Goal: Task Accomplishment & Management: Complete application form

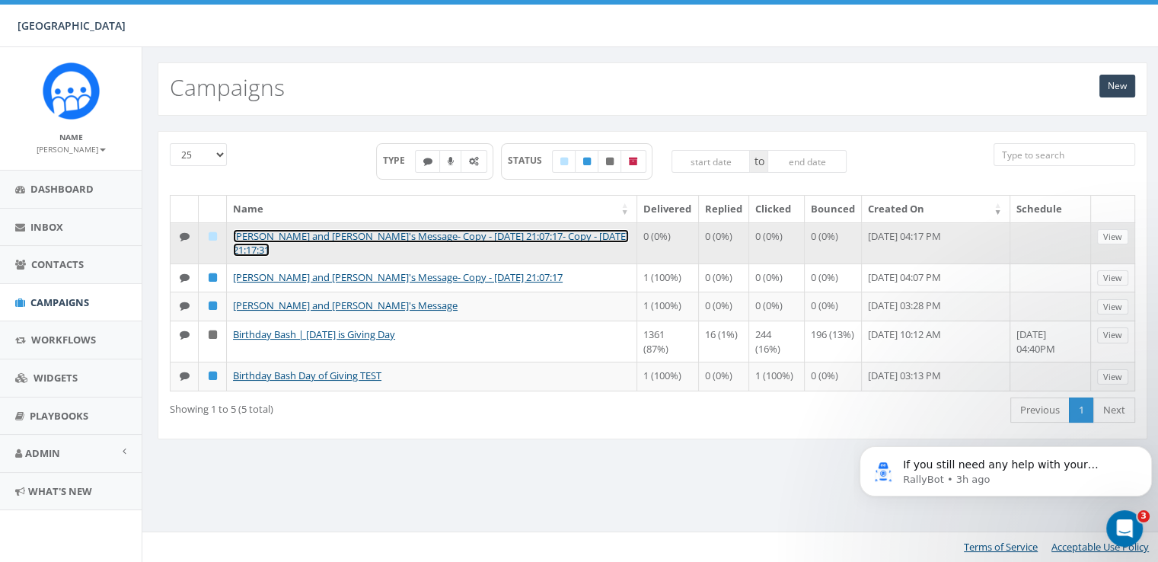
click at [471, 235] on link "[PERSON_NAME] and [PERSON_NAME]'s Message- Copy - [DATE] 21:07:17- Copy - [DATE…" at bounding box center [431, 243] width 396 height 28
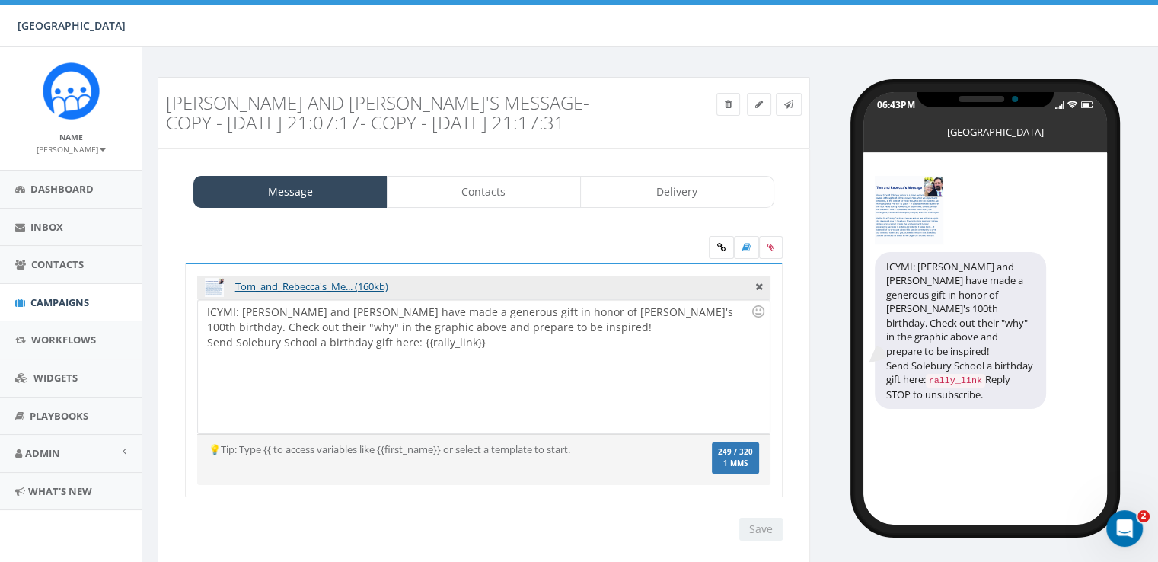
click at [759, 287] on icon at bounding box center [760, 285] width 8 height 14
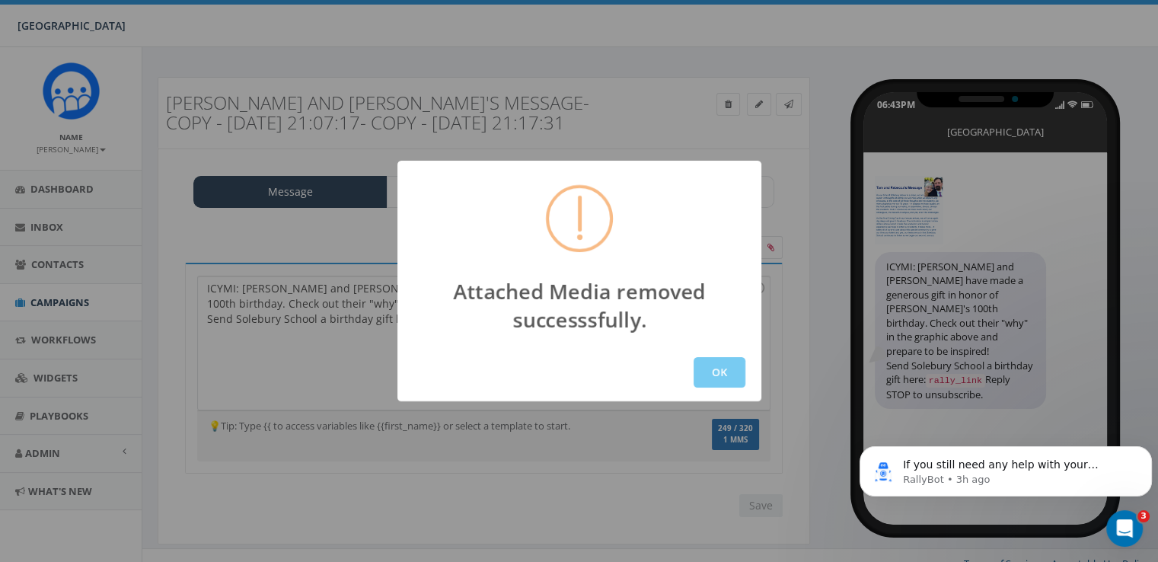
click at [717, 375] on button "OK" at bounding box center [720, 372] width 52 height 30
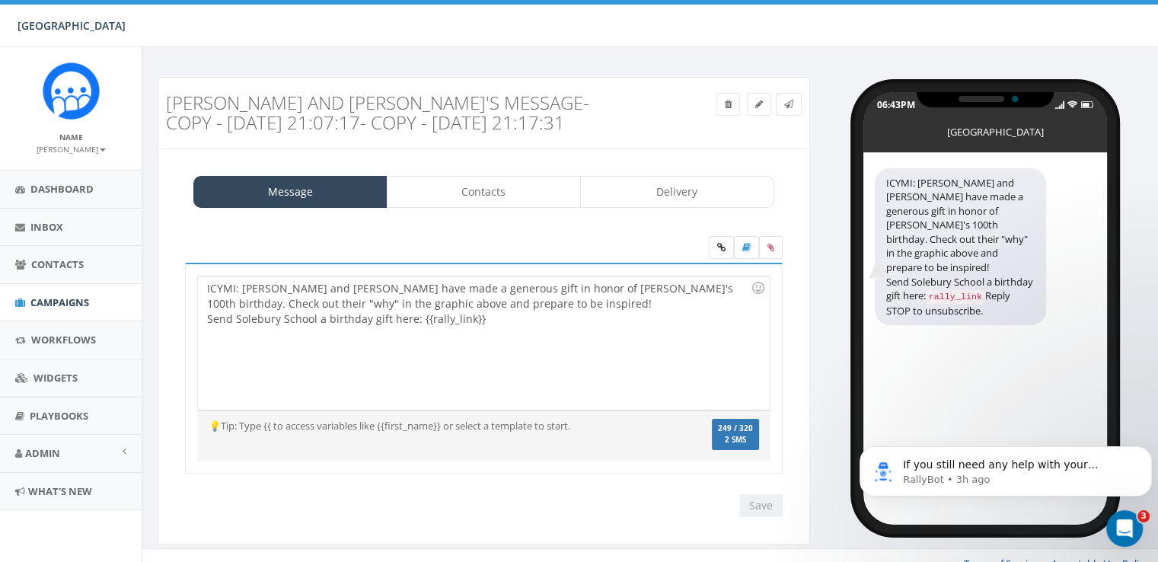
click at [410, 321] on div "ICYMI: Tom and Rebecca have made a generous gift in honor of Solebury's 100th b…" at bounding box center [483, 342] width 571 height 133
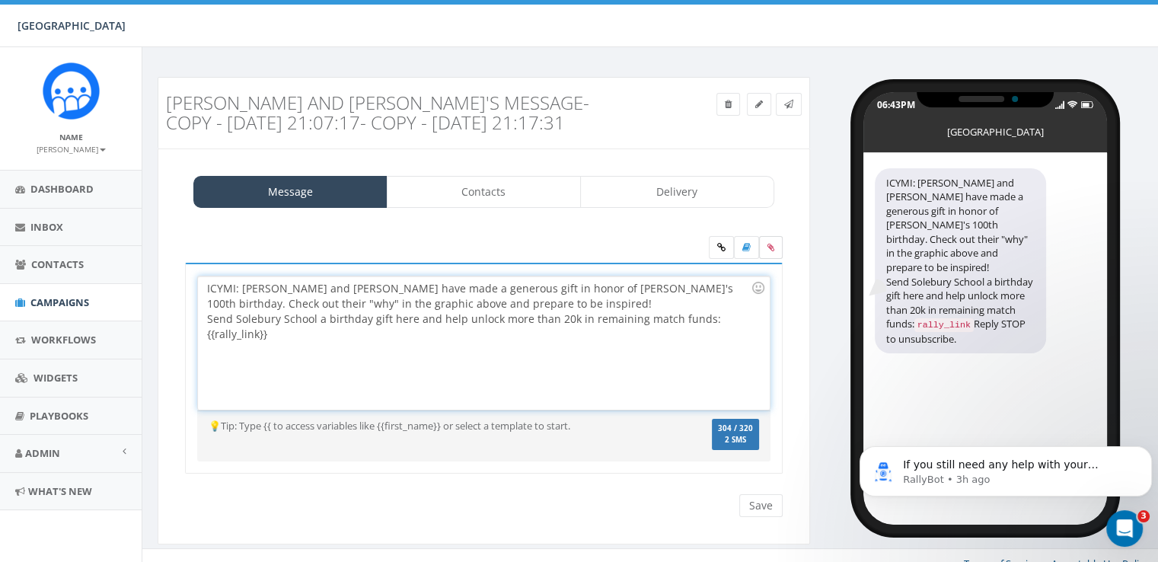
click at [769, 254] on label at bounding box center [771, 247] width 24 height 23
click at [0, 0] on input "file" at bounding box center [0, 0] width 0 height 0
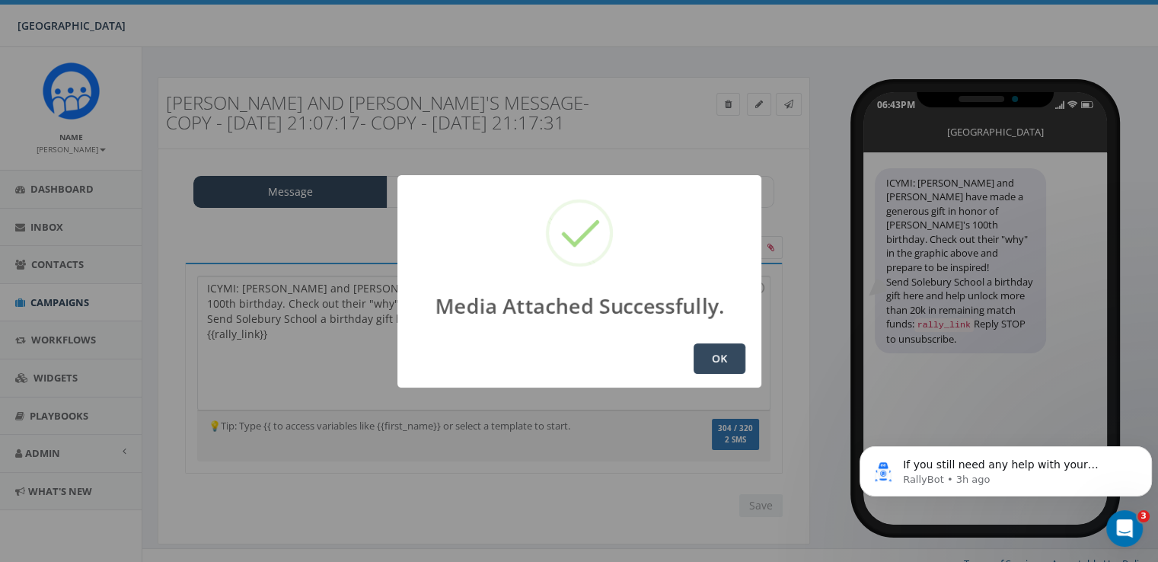
click at [719, 363] on button "OK" at bounding box center [720, 359] width 52 height 30
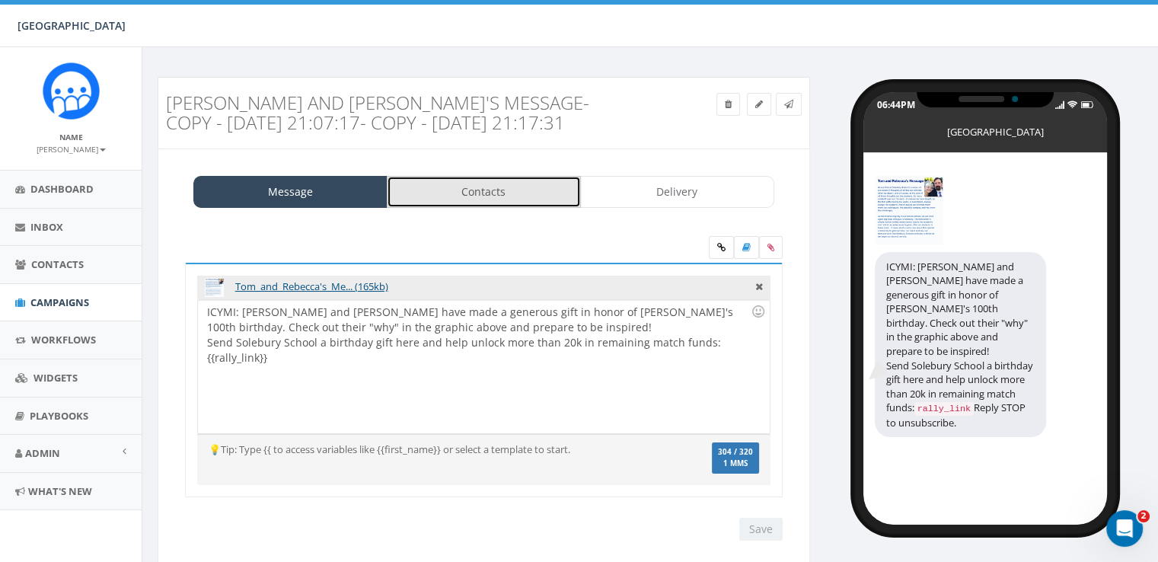
click at [465, 187] on link "Contacts" at bounding box center [484, 192] width 194 height 32
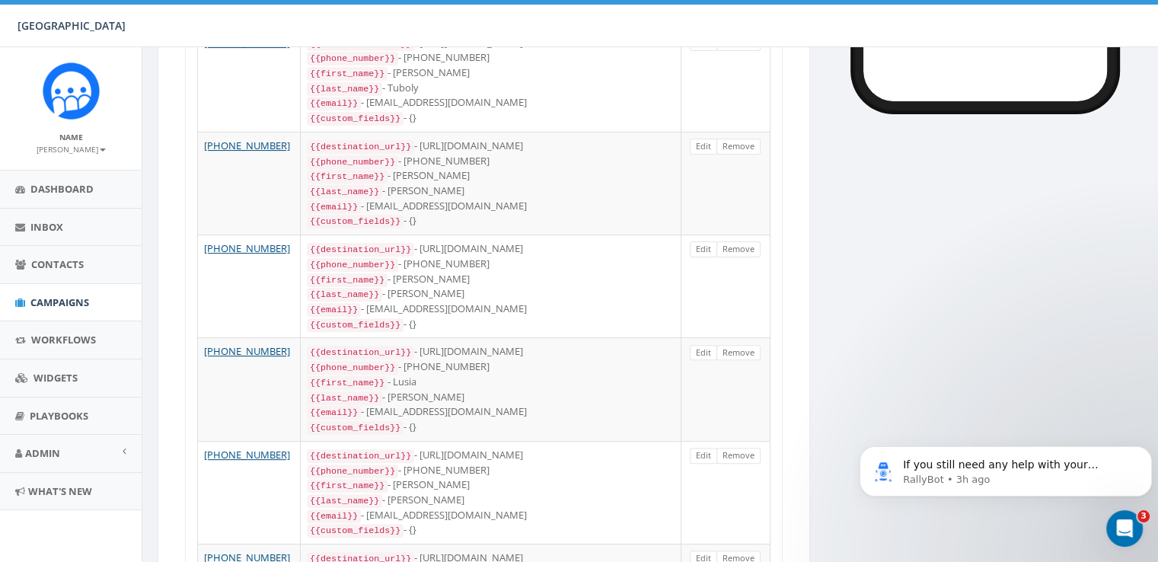
scroll to position [43, 0]
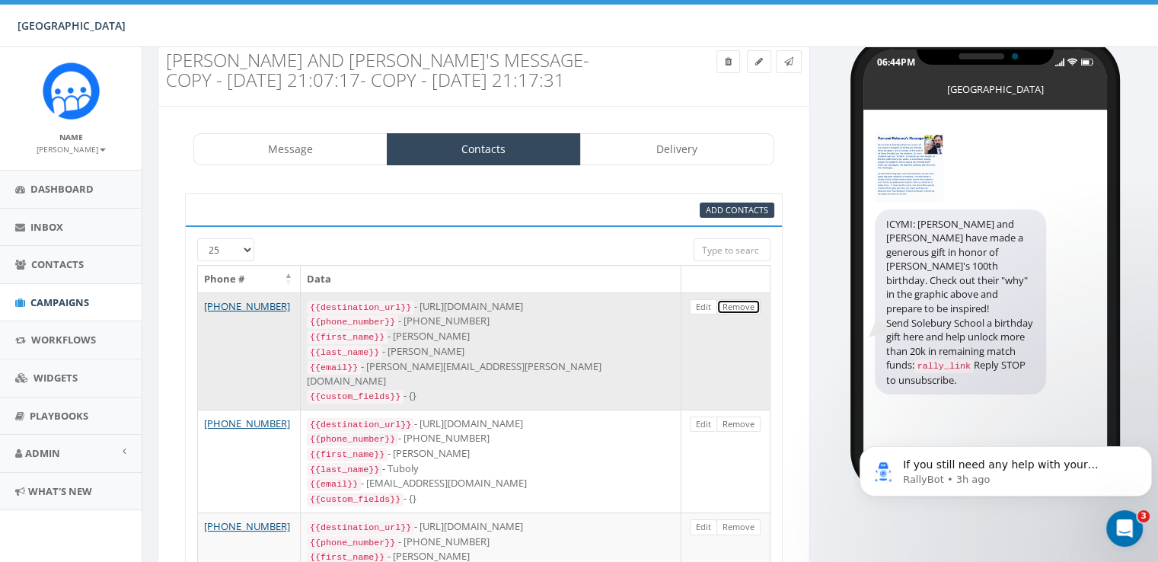
click at [742, 301] on link "Remove" at bounding box center [739, 307] width 44 height 16
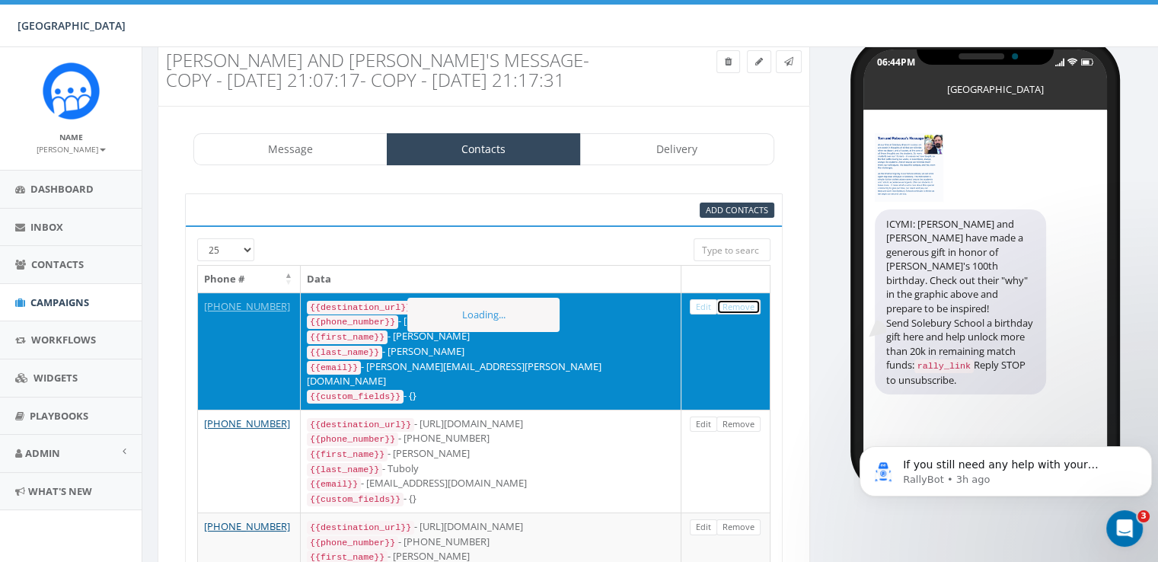
click at [742, 302] on link "Remove" at bounding box center [739, 307] width 44 height 16
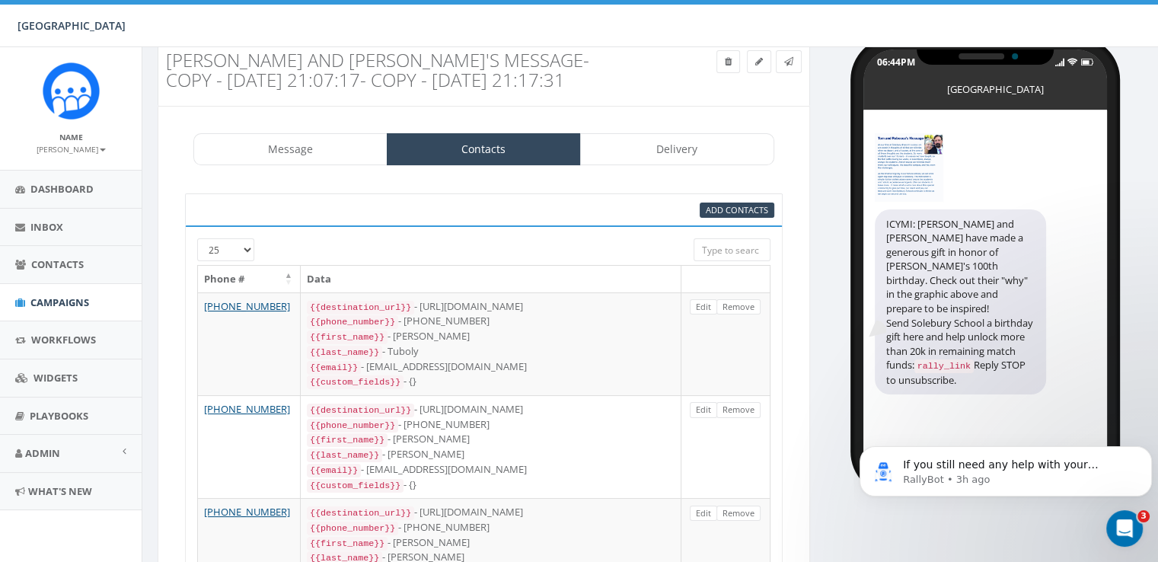
click at [742, 302] on link "Remove" at bounding box center [739, 307] width 44 height 16
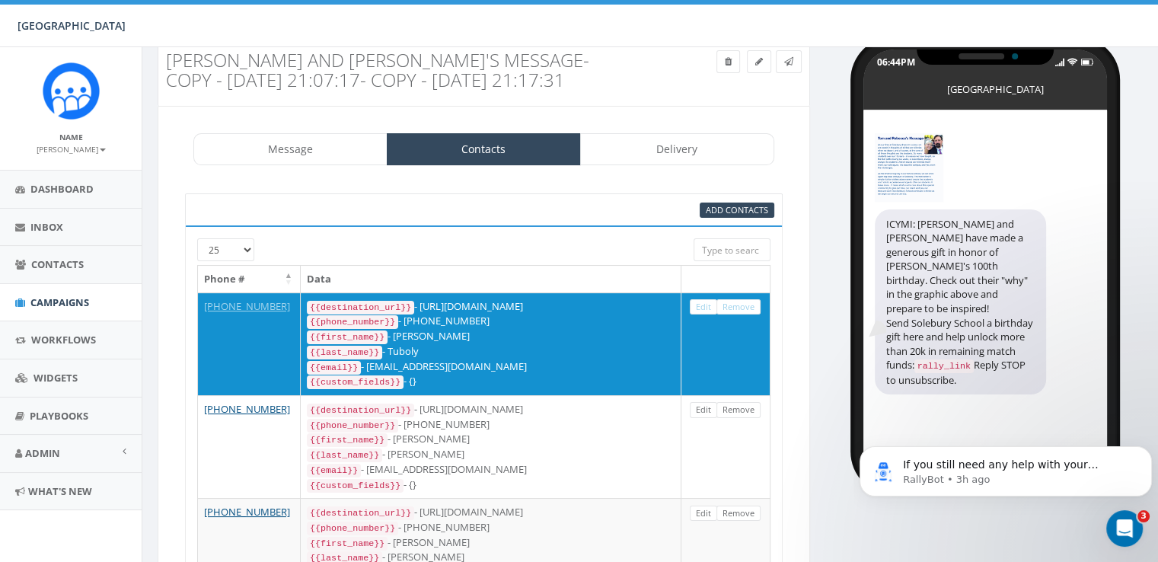
click at [742, 302] on link "Remove" at bounding box center [739, 307] width 44 height 16
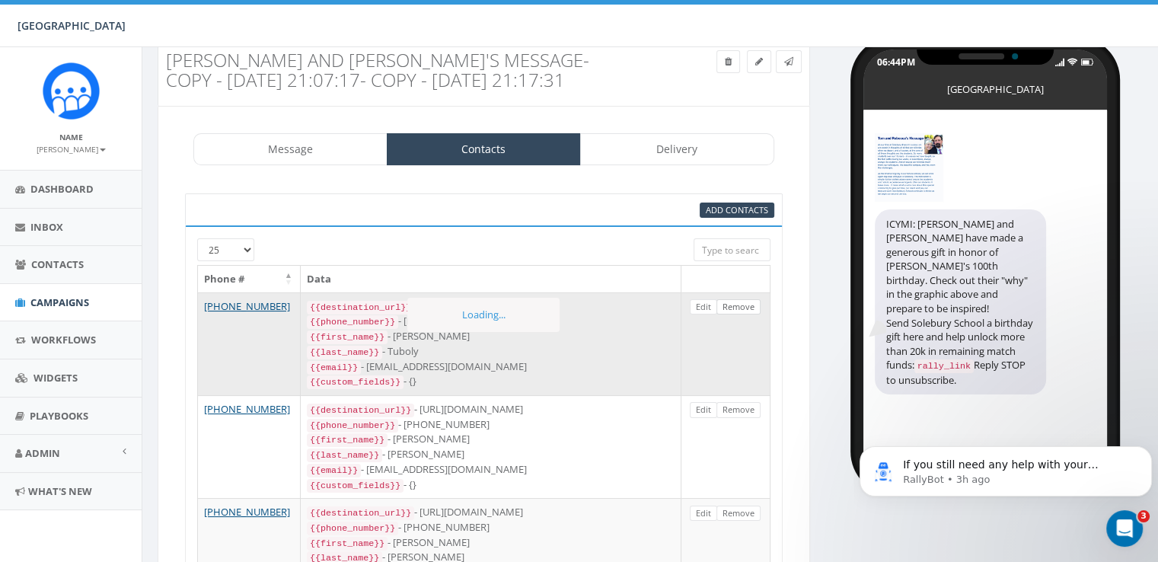
click at [742, 304] on link "Remove" at bounding box center [739, 307] width 44 height 16
click at [742, 303] on link "Remove" at bounding box center [739, 307] width 44 height 16
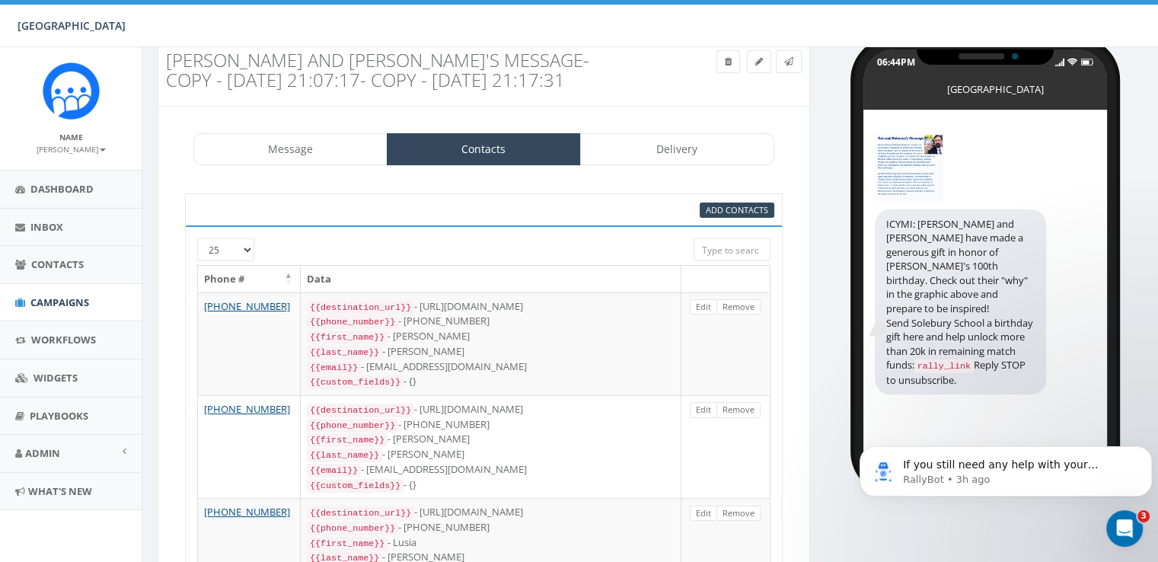
click at [828, 334] on div "06:44PM Solebury School ICYMI: Tom and Rebecca have made a generous gift in hon…" at bounding box center [990, 258] width 337 height 448
click at [329, 162] on link "Message" at bounding box center [290, 149] width 194 height 32
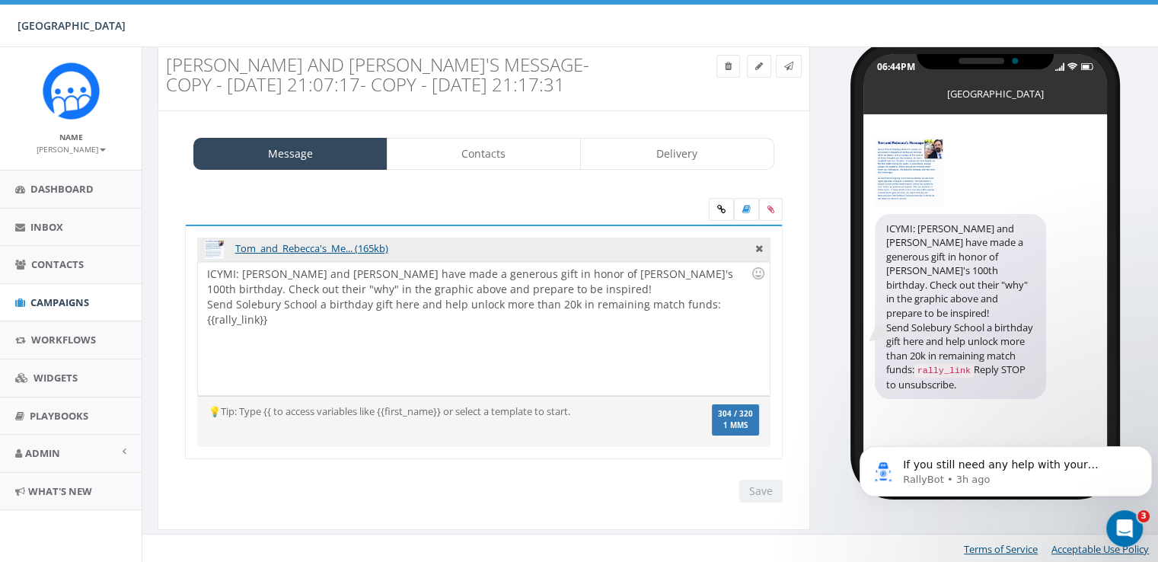
click at [357, 275] on div "ICYMI: Tom and Rebecca have made a generous gift in honor of Solebury's 100th b…" at bounding box center [483, 328] width 571 height 133
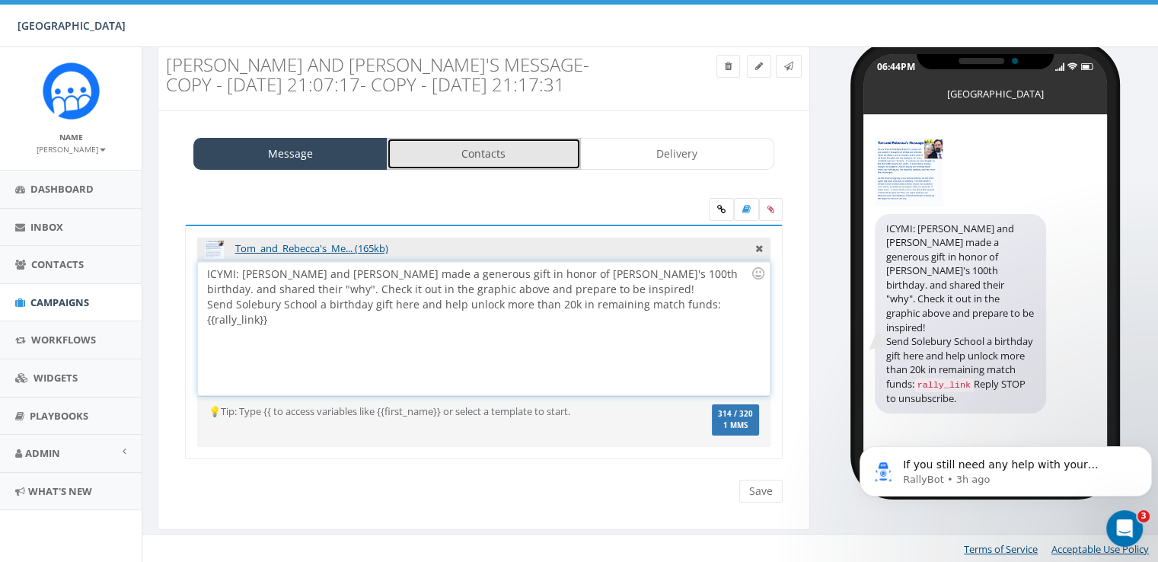
click at [457, 153] on link "Contacts" at bounding box center [484, 154] width 194 height 32
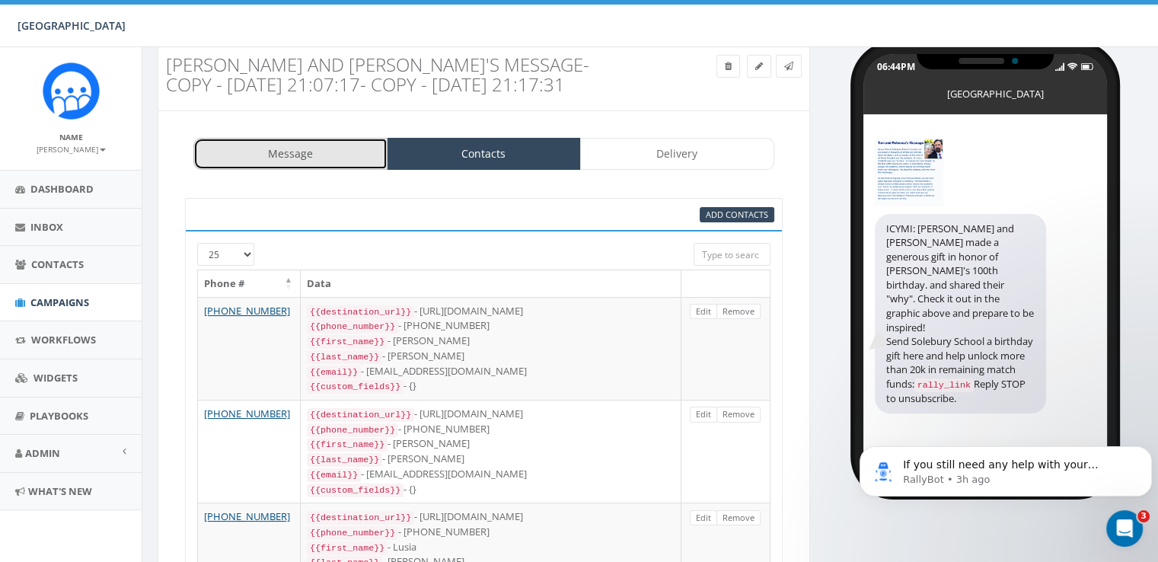
click at [296, 150] on link "Message" at bounding box center [290, 154] width 194 height 32
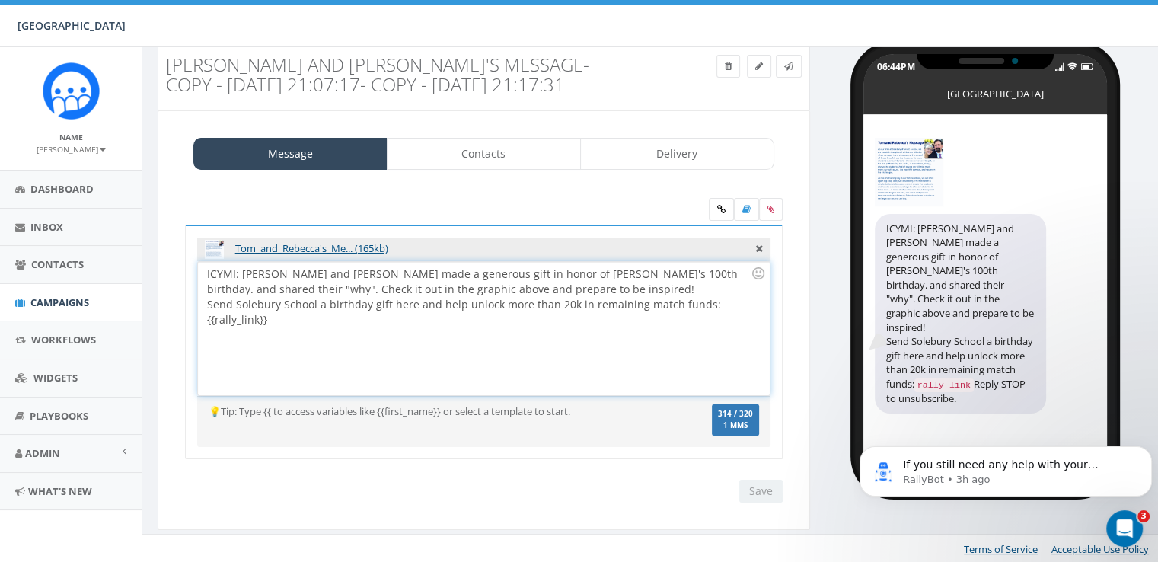
drag, startPoint x: 344, startPoint y: 324, endPoint x: 199, endPoint y: 277, distance: 152.0
click at [199, 277] on div "ICYMI: Tom and Rebecca made a generous gift in honor of Solebury's 100th birthd…" at bounding box center [483, 328] width 571 height 133
copy div "ICYMI: Tom and Rebecca made a generous gift in honor of Solebury's 100th birthd…"
click at [78, 296] on span "Campaigns" at bounding box center [59, 303] width 59 height 14
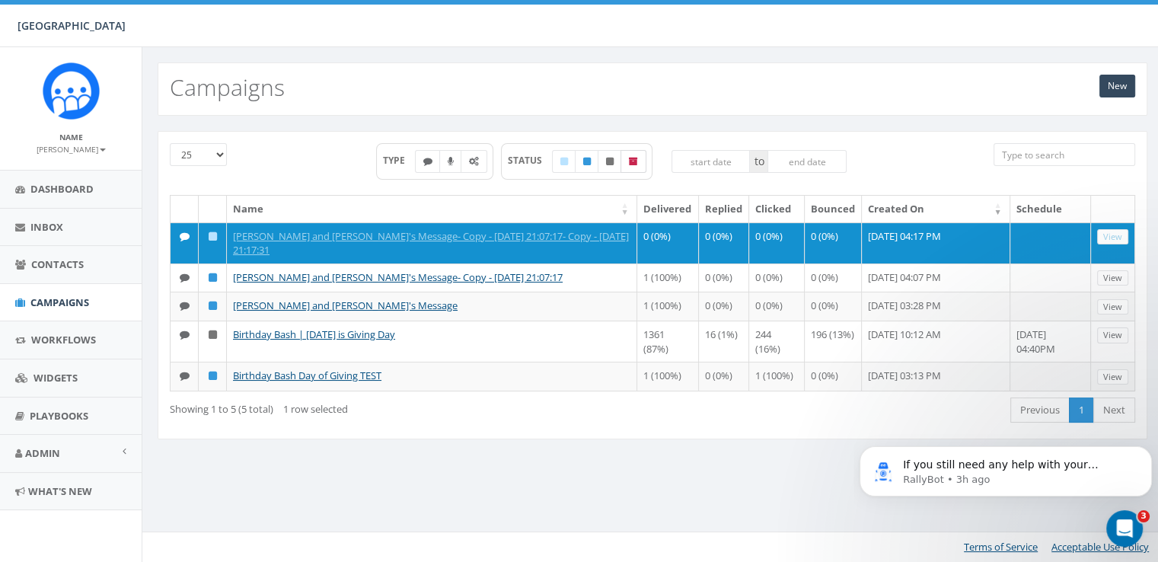
click at [637, 160] on icon at bounding box center [633, 161] width 9 height 9
checkbox input "true"
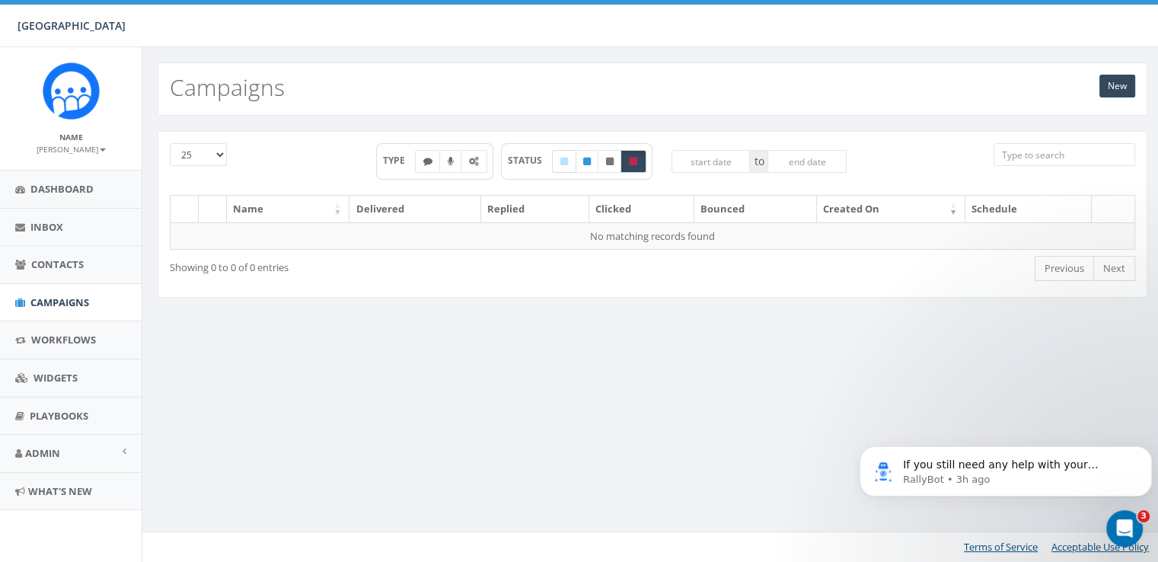
click at [556, 165] on label at bounding box center [564, 161] width 24 height 23
click at [569, 165] on label at bounding box center [564, 161] width 24 height 23
checkbox input "false"
click at [536, 165] on span "STATUS" at bounding box center [530, 160] width 45 height 13
click at [64, 301] on span "Campaigns" at bounding box center [59, 303] width 59 height 14
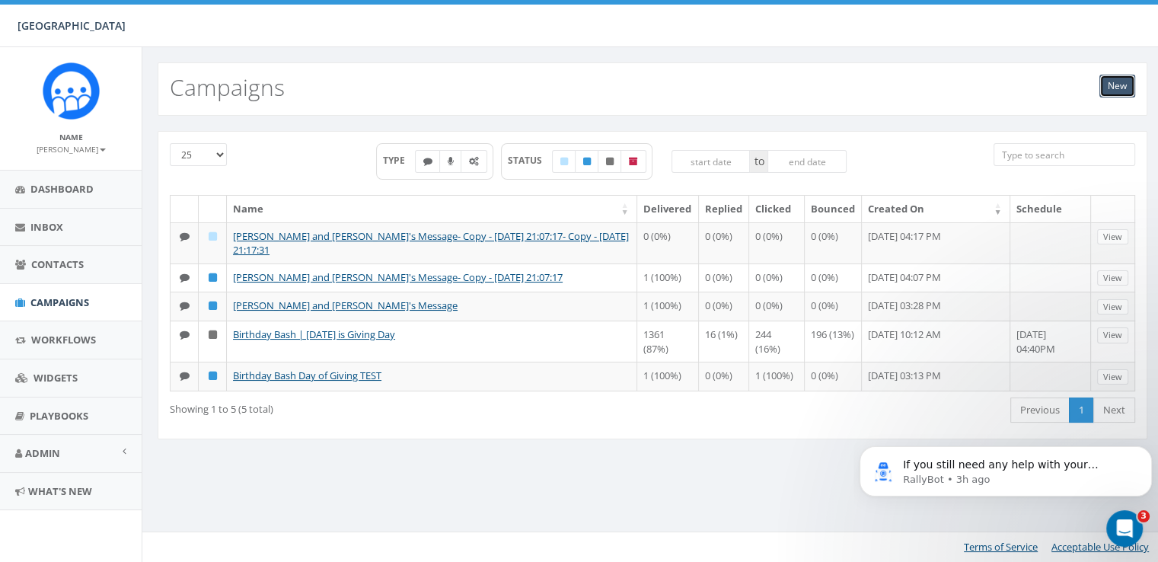
click at [1111, 88] on link "New" at bounding box center [1118, 86] width 36 height 23
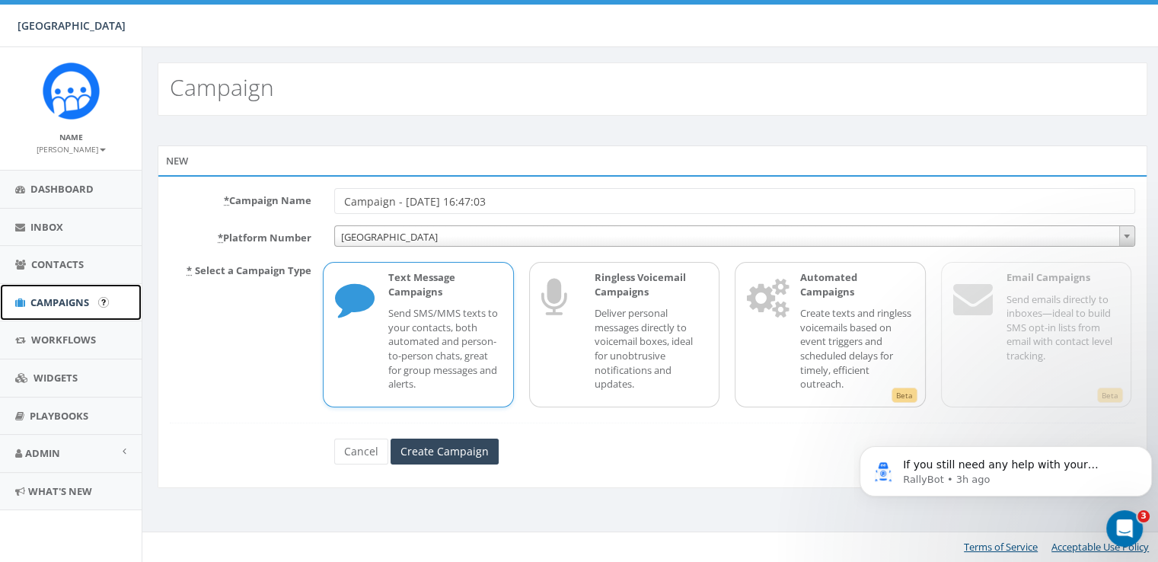
click at [50, 311] on link "Campaigns" at bounding box center [71, 302] width 142 height 37
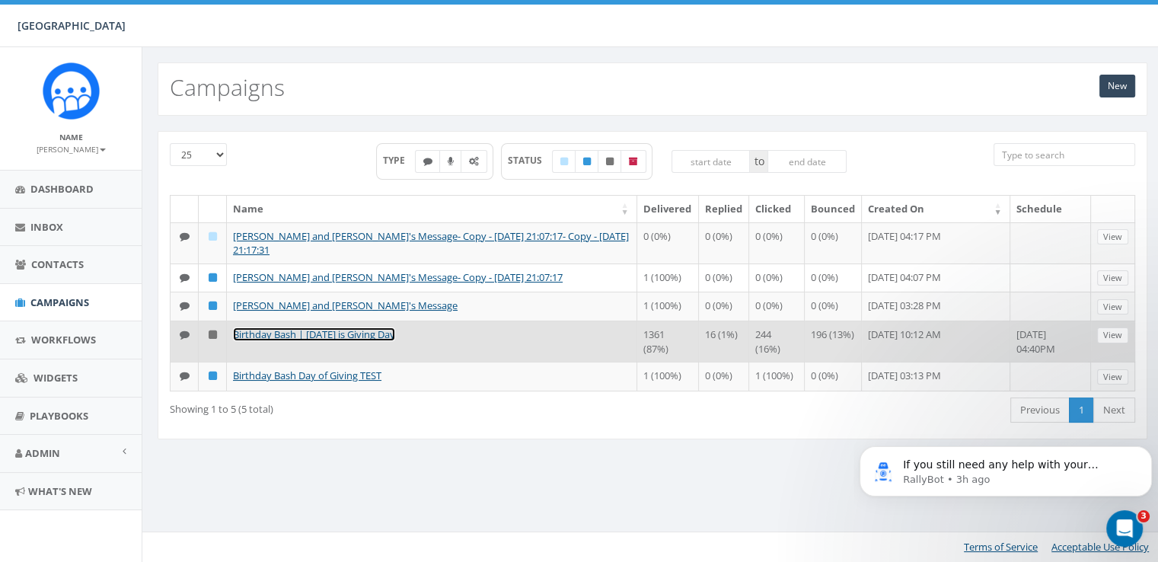
click at [318, 330] on link "Birthday Bash | [DATE] is Giving Day" at bounding box center [314, 335] width 162 height 14
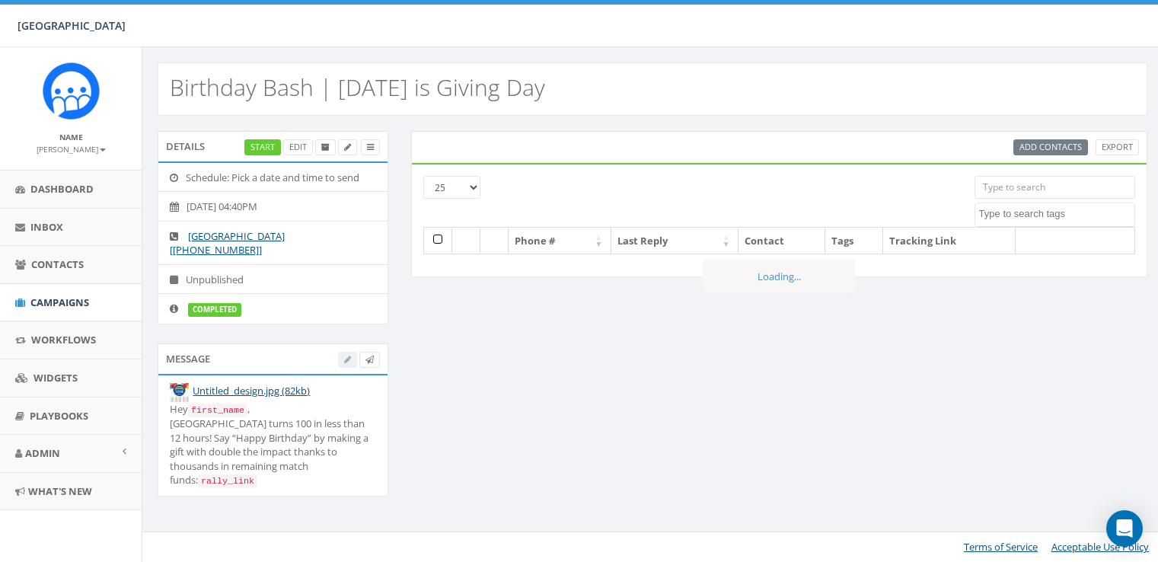
select select
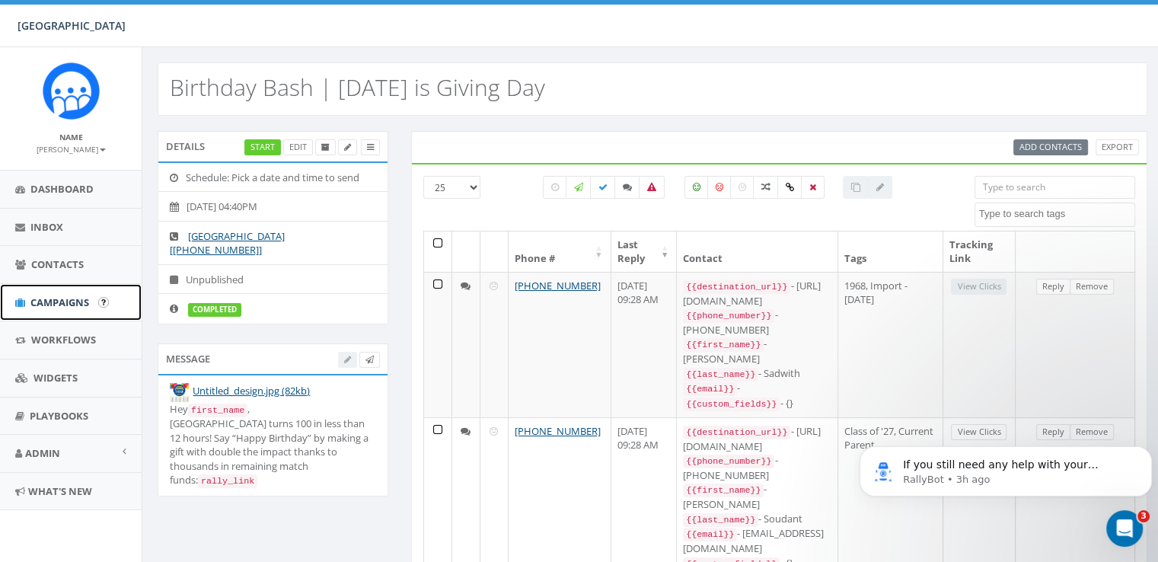
click at [86, 305] on span "Campaigns" at bounding box center [59, 303] width 59 height 14
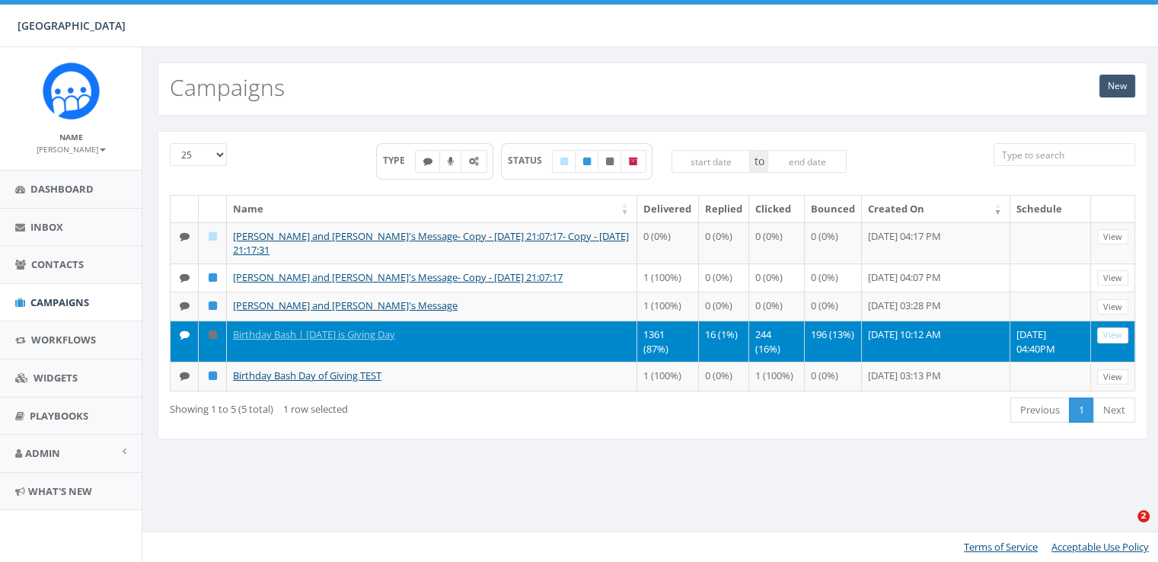
click at [1120, 90] on link "New" at bounding box center [1118, 86] width 36 height 23
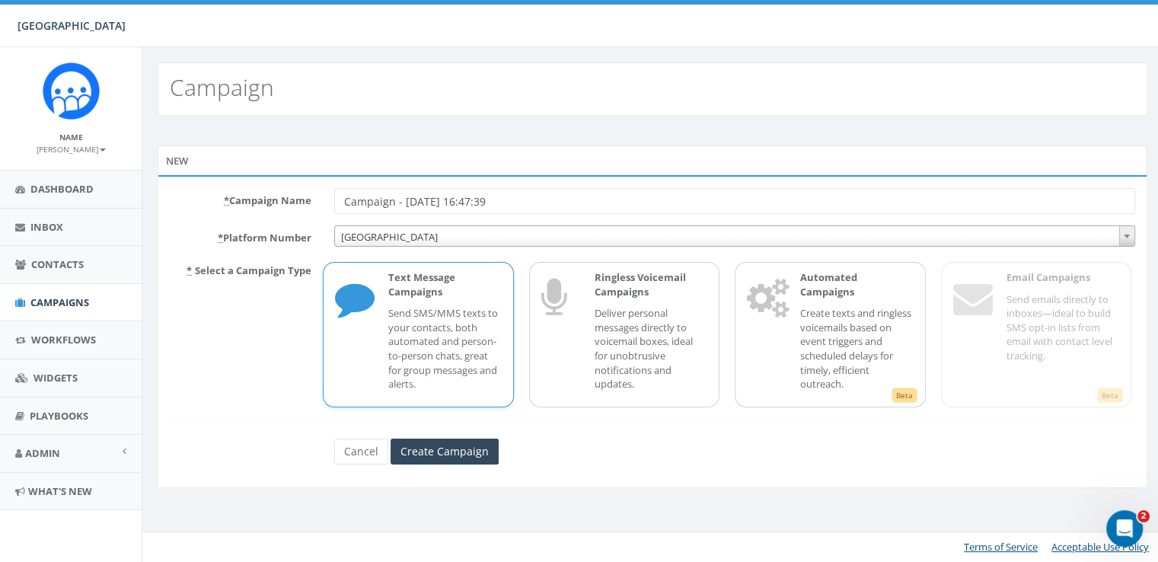
click at [443, 203] on input "Campaign - 10/01/2025, 16:47:39" at bounding box center [734, 201] width 801 height 26
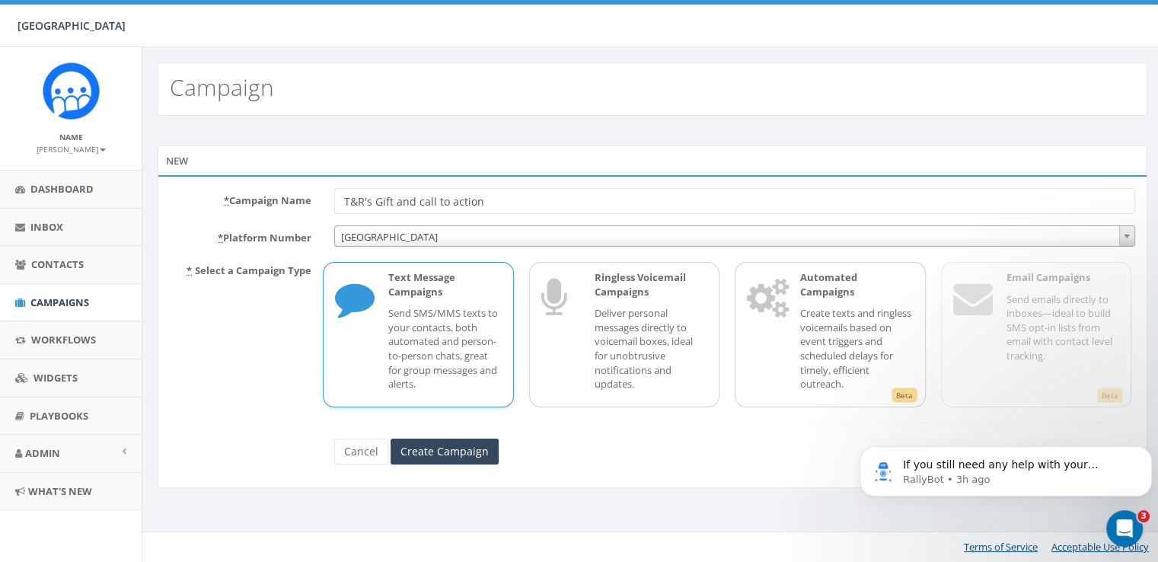
type input "T&R's Gift and call to action"
click at [408, 318] on p "Send SMS/MMS texts to your contacts, both automated and person-to-person chats,…" at bounding box center [444, 348] width 113 height 85
click at [430, 461] on input "Create Campaign" at bounding box center [445, 452] width 108 height 26
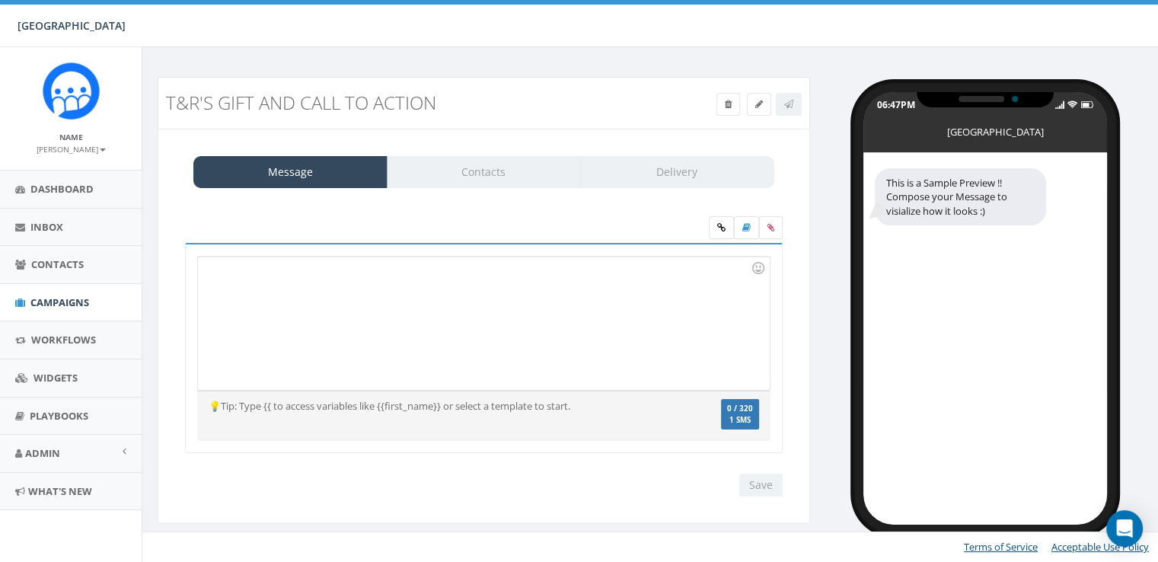
click at [381, 280] on div at bounding box center [483, 323] width 571 height 133
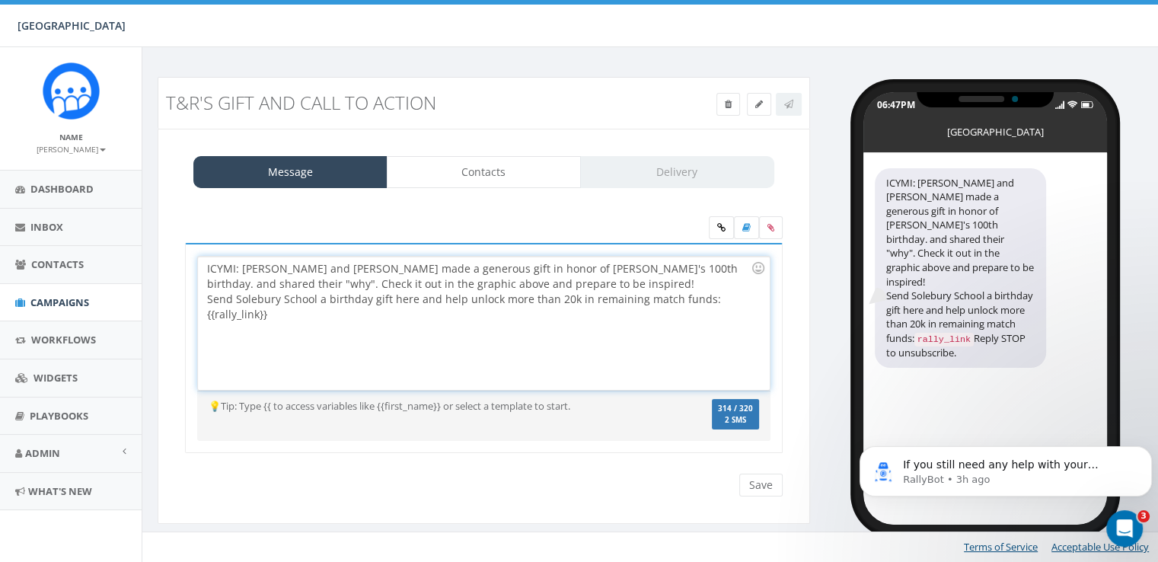
click at [629, 273] on div "ICYMI: Tom and Rebecca made a generous gift in honor of Solebury's 100th birthd…" at bounding box center [483, 323] width 571 height 133
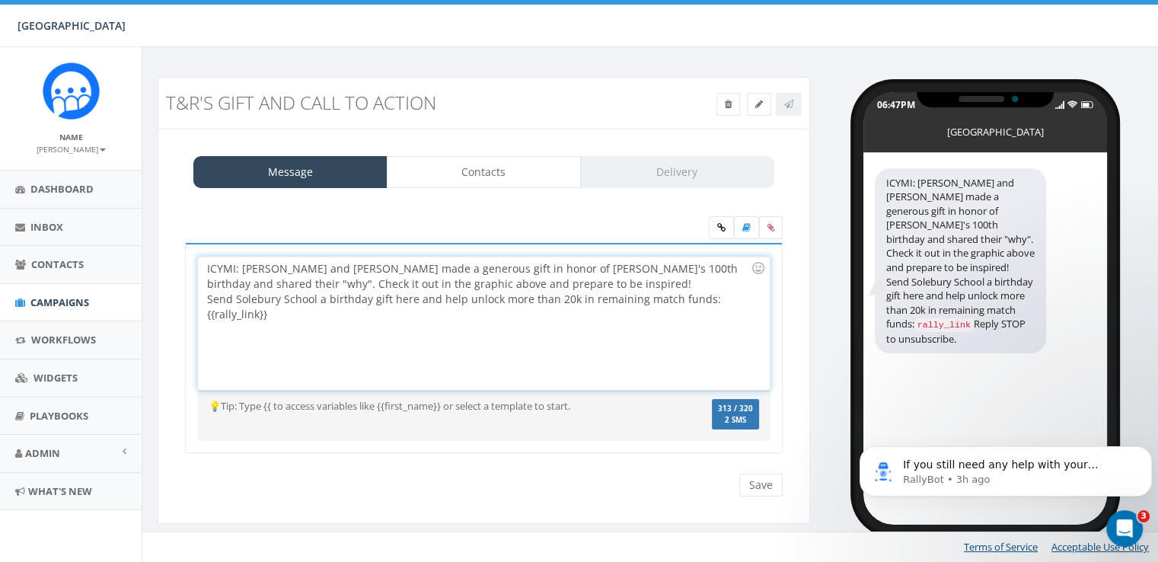
click at [446, 324] on div "ICYMI: Tom and Rebecca made a generous gift in honor of Solebury's 100th birthd…" at bounding box center [483, 323] width 571 height 133
drag, startPoint x: 366, startPoint y: 299, endPoint x: 265, endPoint y: 299, distance: 100.5
click at [265, 299] on div "ICYMI: Tom and Rebecca made a generous gift in honor of Solebury's 100th birthd…" at bounding box center [483, 323] width 571 height 133
click at [336, 324] on div "ICYMI: Tom and Rebecca made a generous gift in honor of Solebury's 100th birthd…" at bounding box center [483, 323] width 571 height 133
drag, startPoint x: 324, startPoint y: 299, endPoint x: 206, endPoint y: 296, distance: 117.3
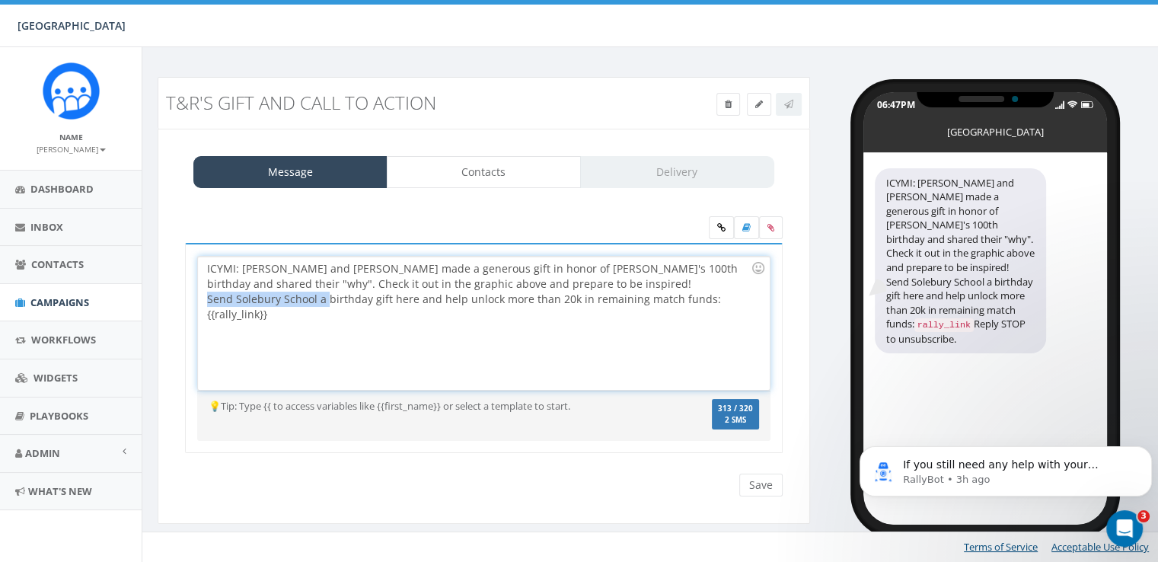
click at [206, 296] on div "ICYMI: Tom and Rebecca made a generous gift in honor of Solebury's 100th birthd…" at bounding box center [483, 323] width 571 height 133
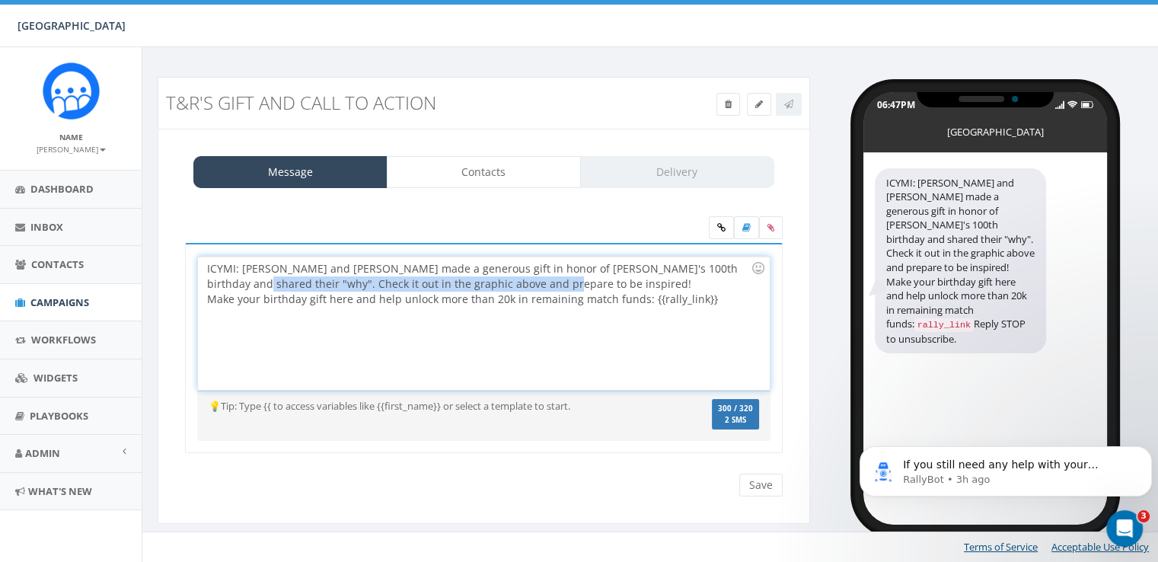
drag, startPoint x: 205, startPoint y: 283, endPoint x: 513, endPoint y: 288, distance: 307.7
click at [513, 287] on div "ICYMI: Tom and Rebecca made a generous gift in honor of Solebury's 100th birthd…" at bounding box center [483, 323] width 571 height 133
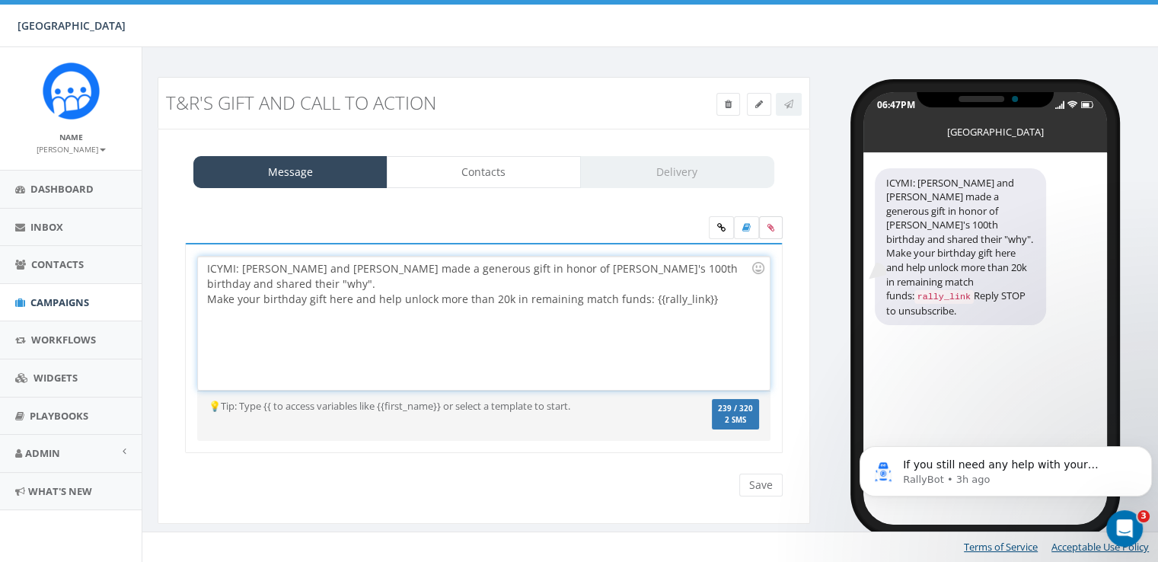
click at [772, 227] on icon at bounding box center [771, 227] width 7 height 9
click at [0, 0] on input "file" at bounding box center [0, 0] width 0 height 0
click at [772, 231] on icon at bounding box center [771, 227] width 7 height 9
click at [0, 0] on input "file" at bounding box center [0, 0] width 0 height 0
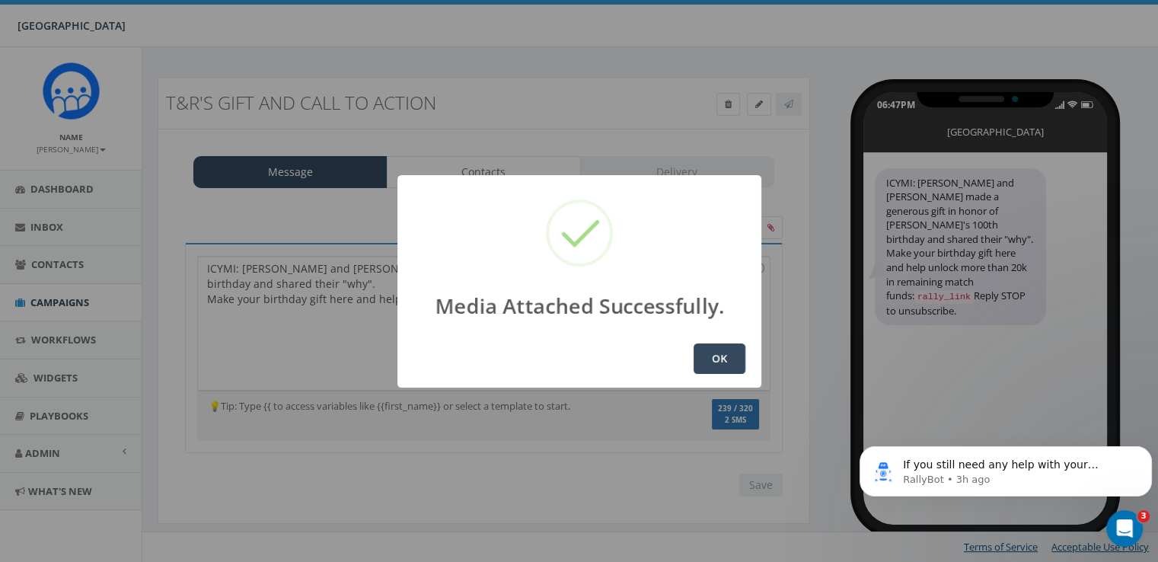
click at [714, 358] on button "OK" at bounding box center [720, 359] width 52 height 30
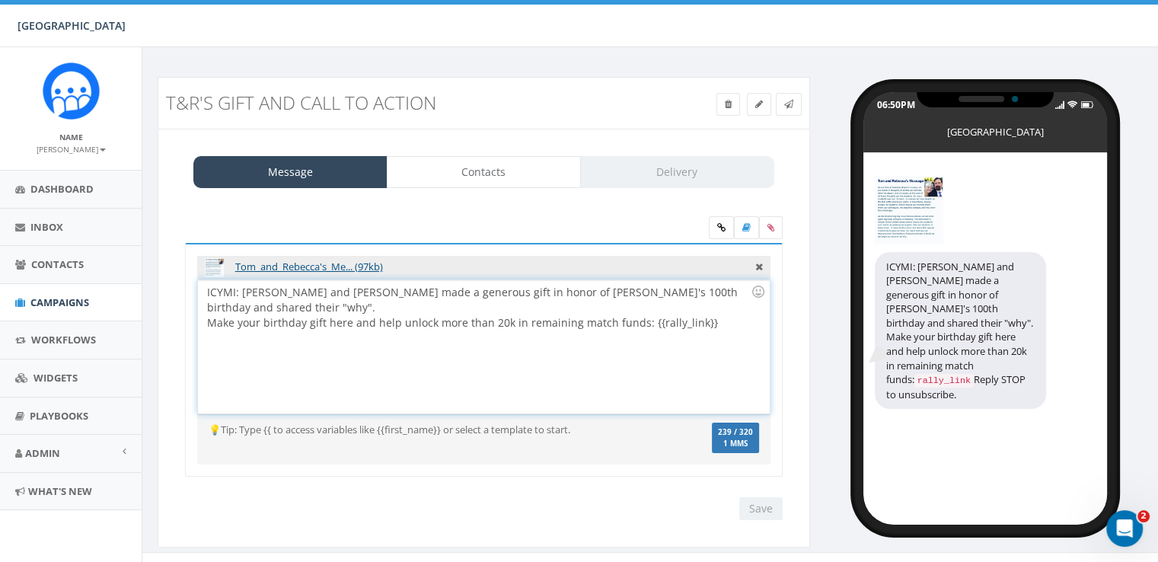
click at [700, 305] on div "ICYMI: Tom and Rebecca made a generous gift in honor of Solebury's 100th birthd…" at bounding box center [483, 346] width 571 height 133
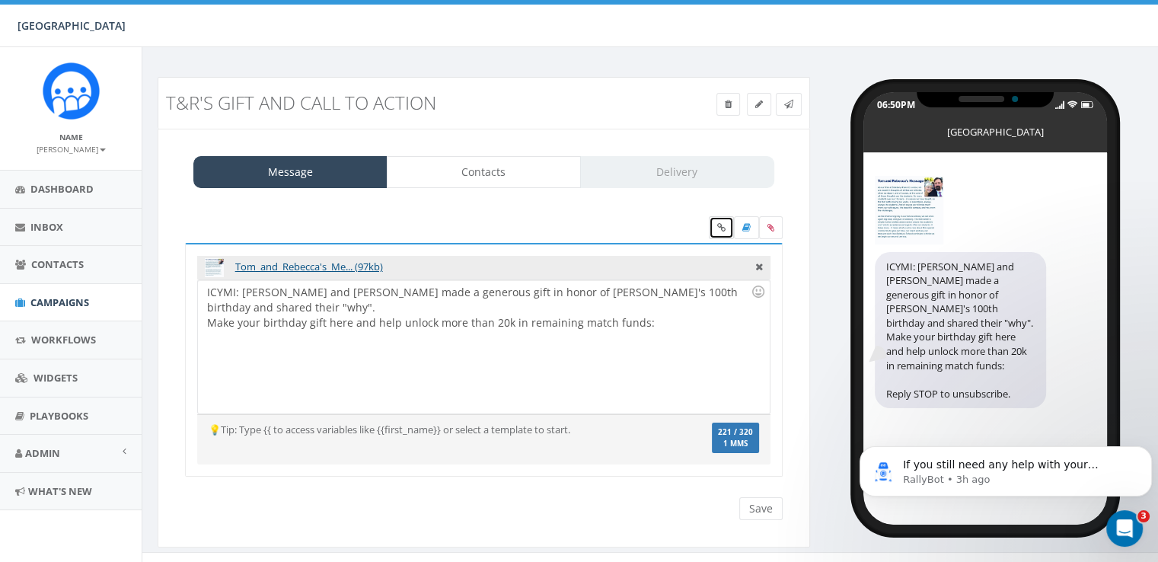
click at [717, 224] on icon at bounding box center [721, 227] width 8 height 9
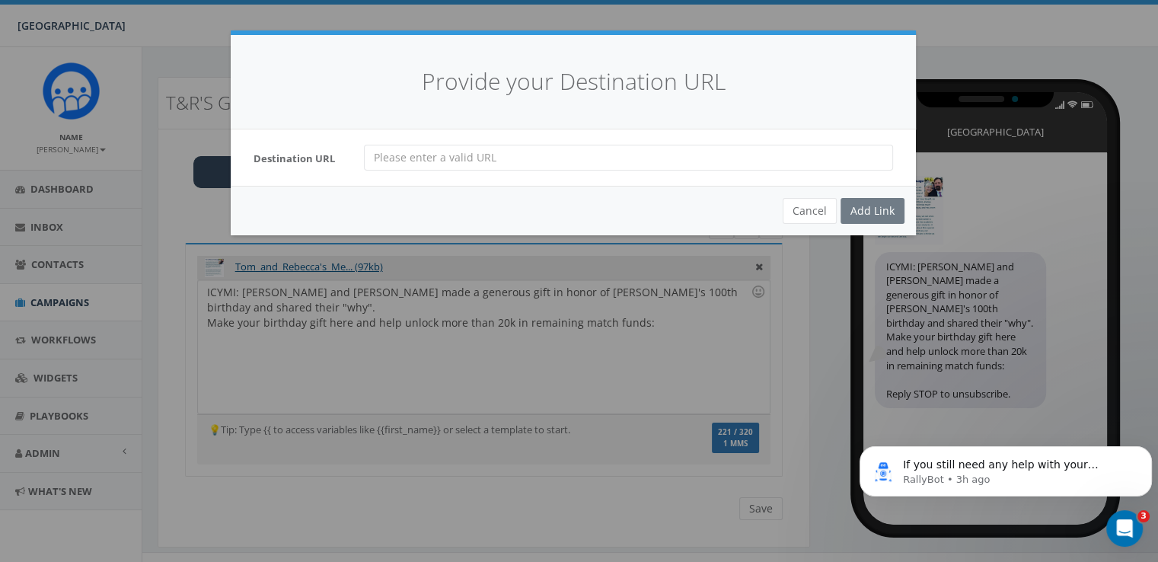
click at [532, 165] on input "url" at bounding box center [628, 158] width 529 height 26
type input "https://give.solebury.org/campaign/708791/donate"
click at [871, 214] on div "Add Link" at bounding box center [873, 211] width 64 height 26
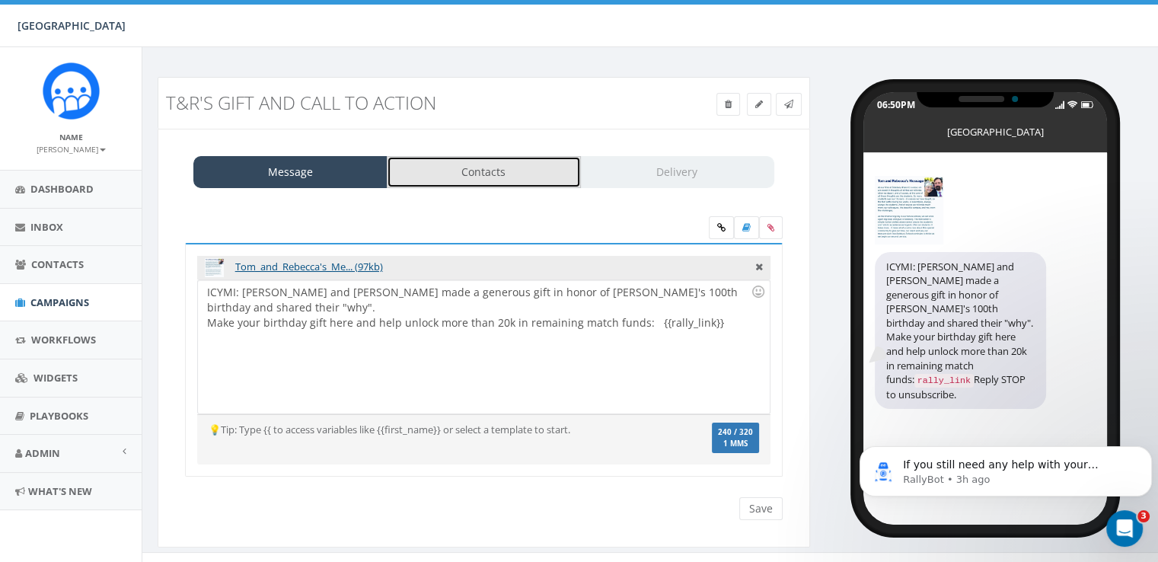
click at [452, 164] on link "Contacts" at bounding box center [484, 172] width 194 height 32
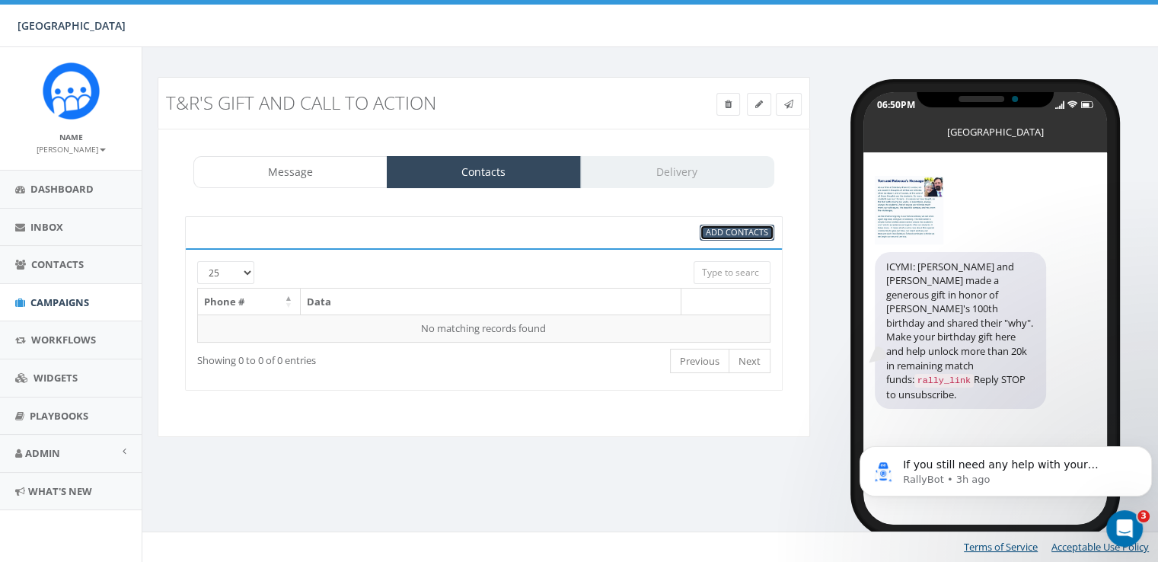
click at [725, 229] on span "Add Contacts" at bounding box center [737, 231] width 62 height 11
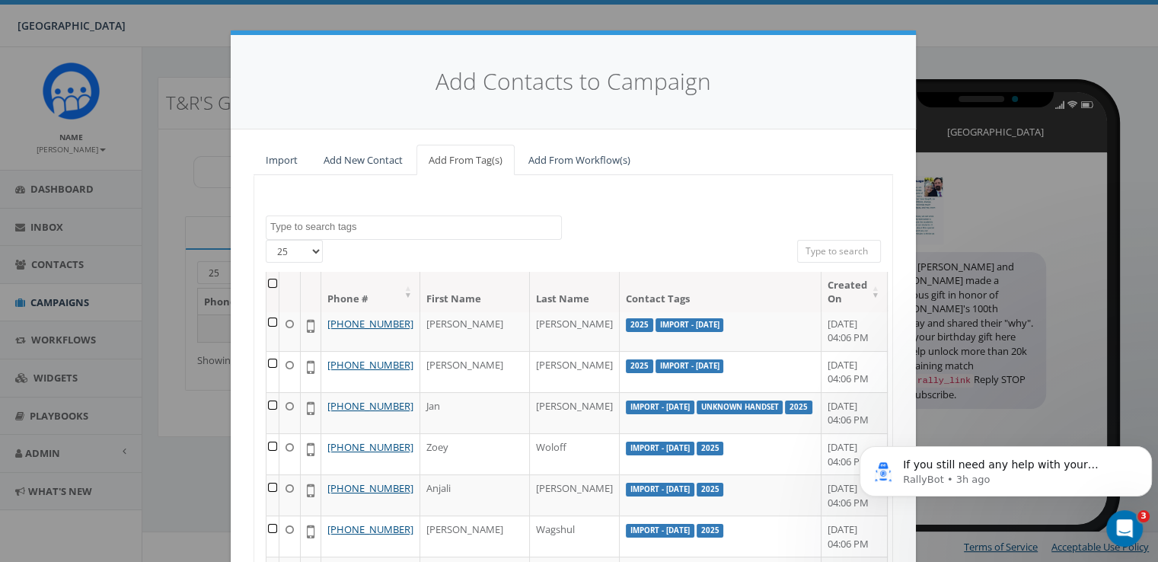
scroll to position [305, 0]
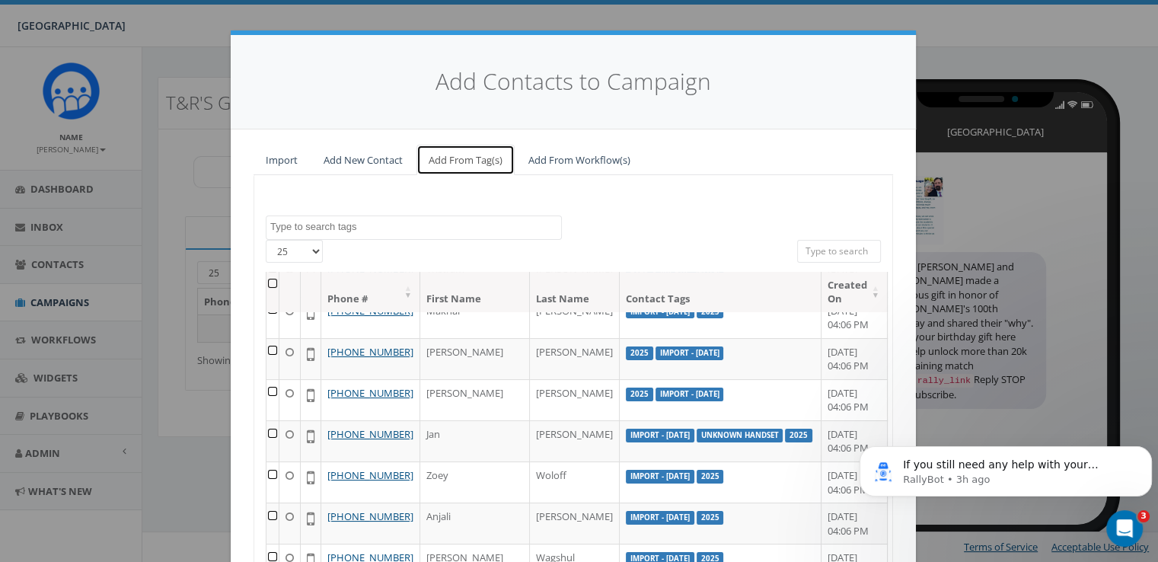
click at [445, 158] on link "Add From Tag(s)" at bounding box center [466, 160] width 98 height 31
click at [817, 256] on input "search" at bounding box center [839, 251] width 84 height 23
click at [327, 224] on textarea "Search" at bounding box center [415, 227] width 291 height 14
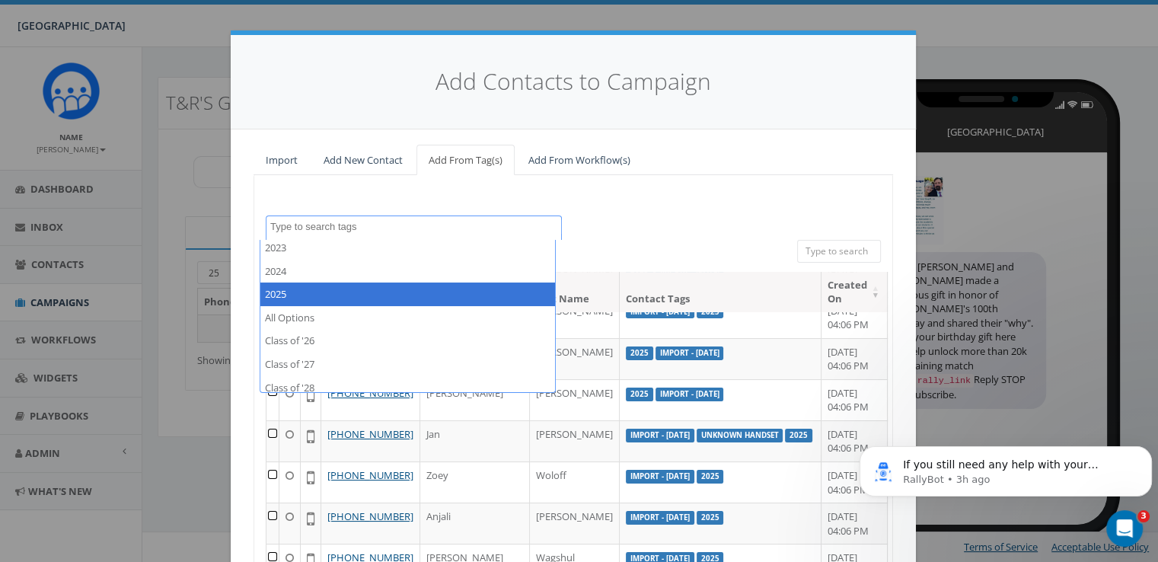
scroll to position [1752, 0]
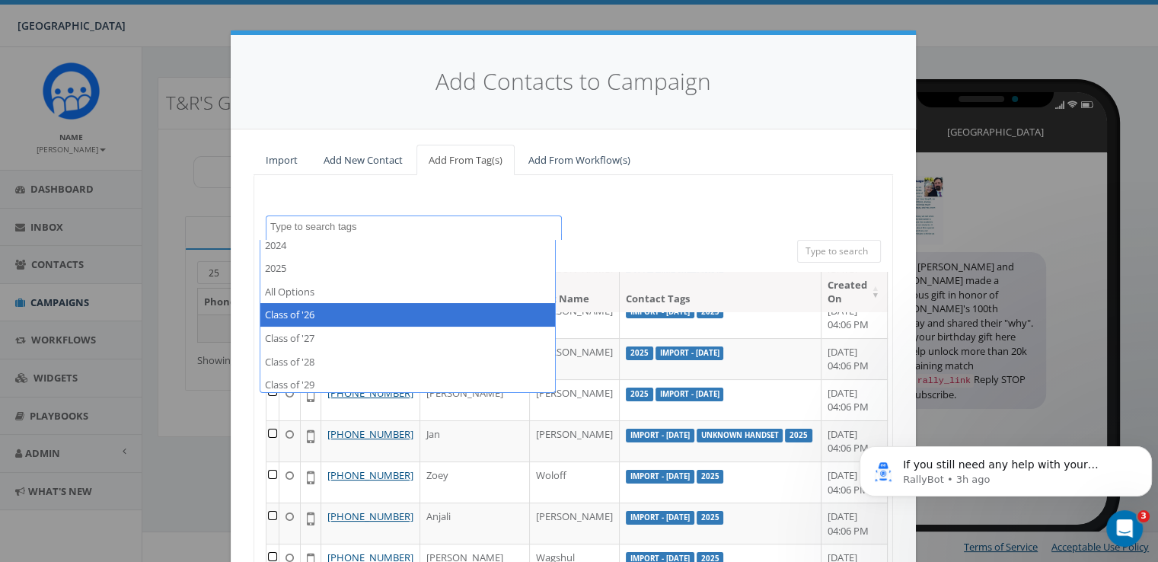
select select "Class of '26"
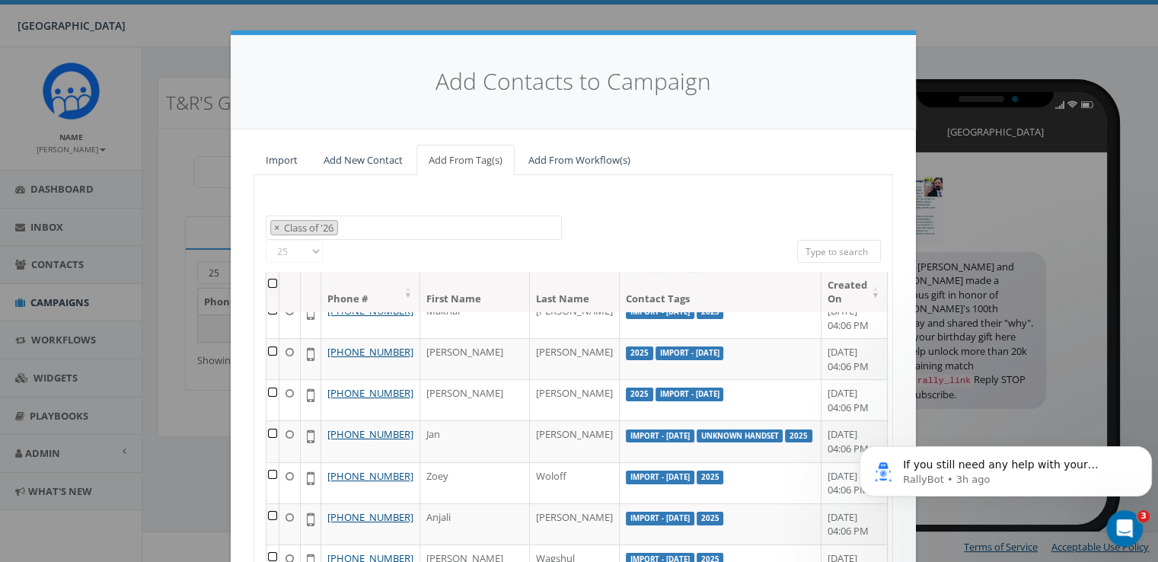
scroll to position [1010, 0]
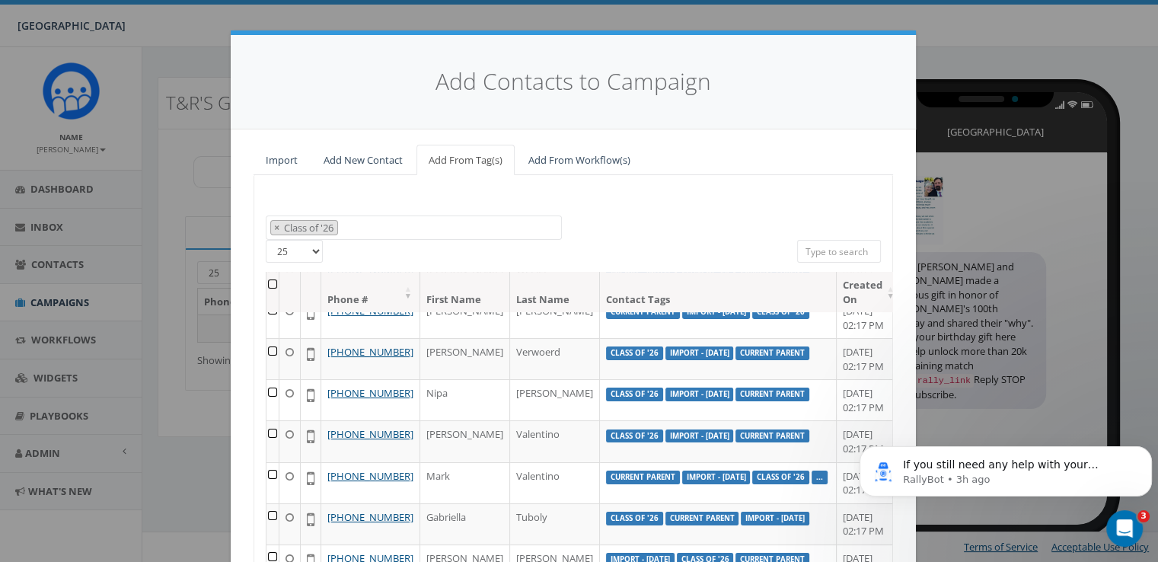
click at [268, 281] on th at bounding box center [273, 292] width 13 height 40
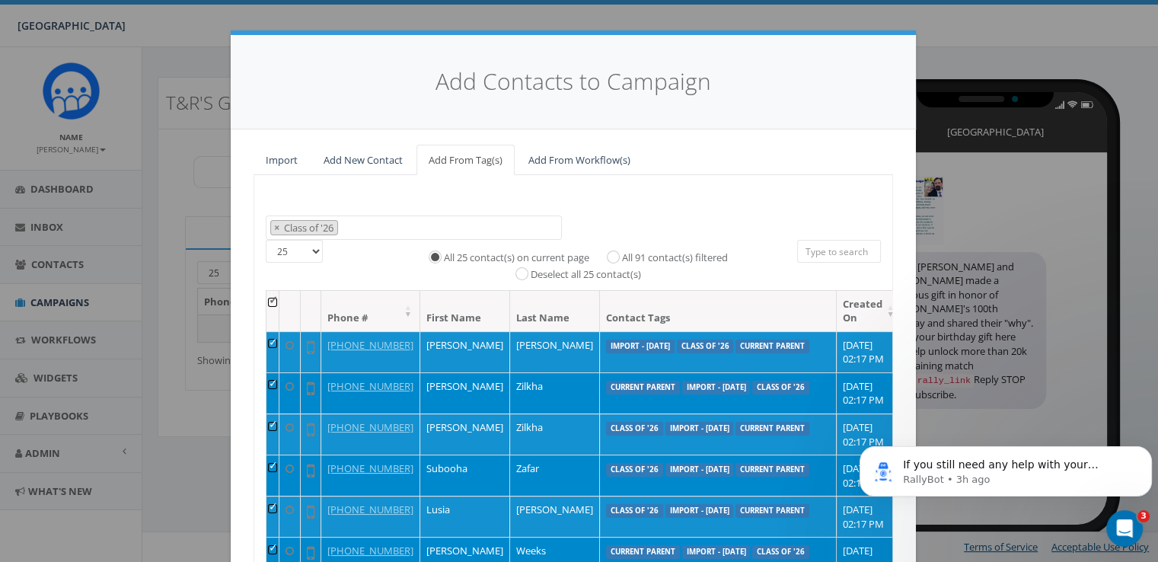
scroll to position [0, 0]
click at [357, 229] on span "× Class of '26" at bounding box center [414, 228] width 296 height 25
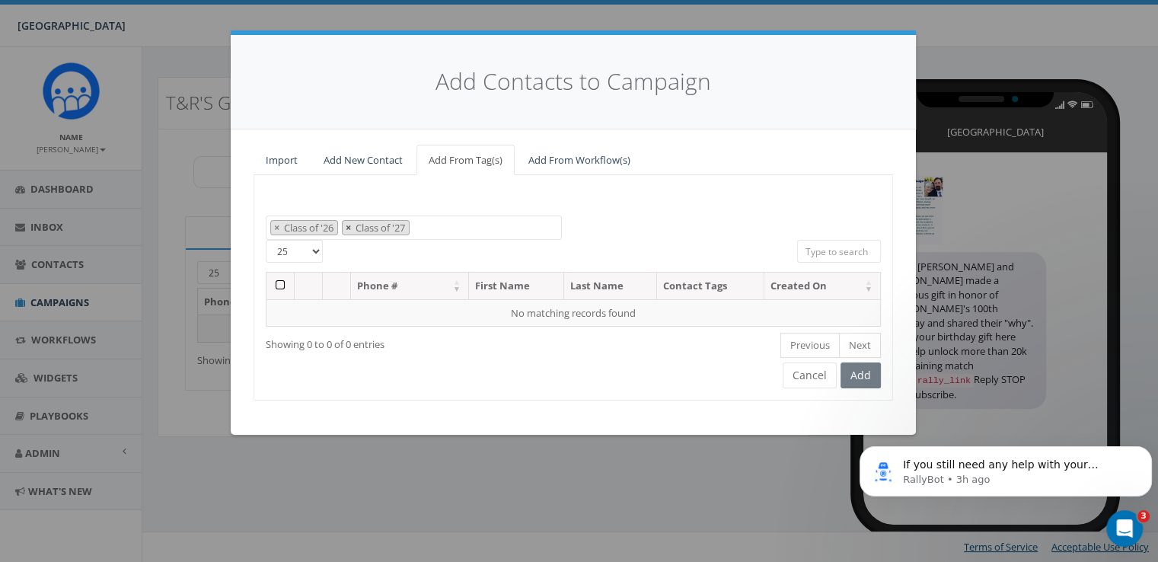
click at [347, 226] on span "×" at bounding box center [348, 228] width 5 height 14
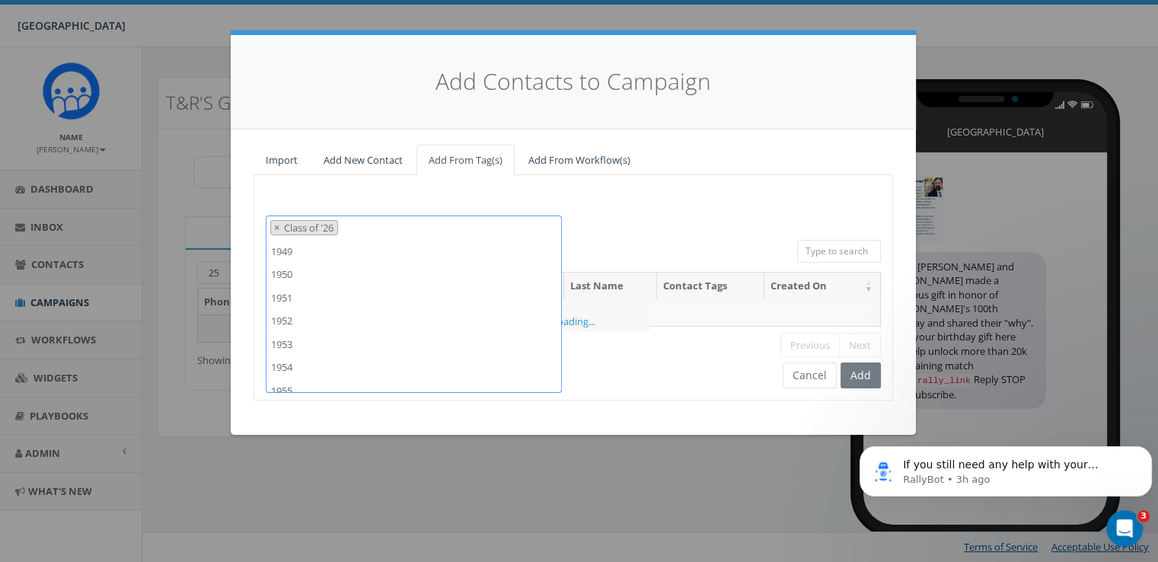
scroll to position [1769, 0]
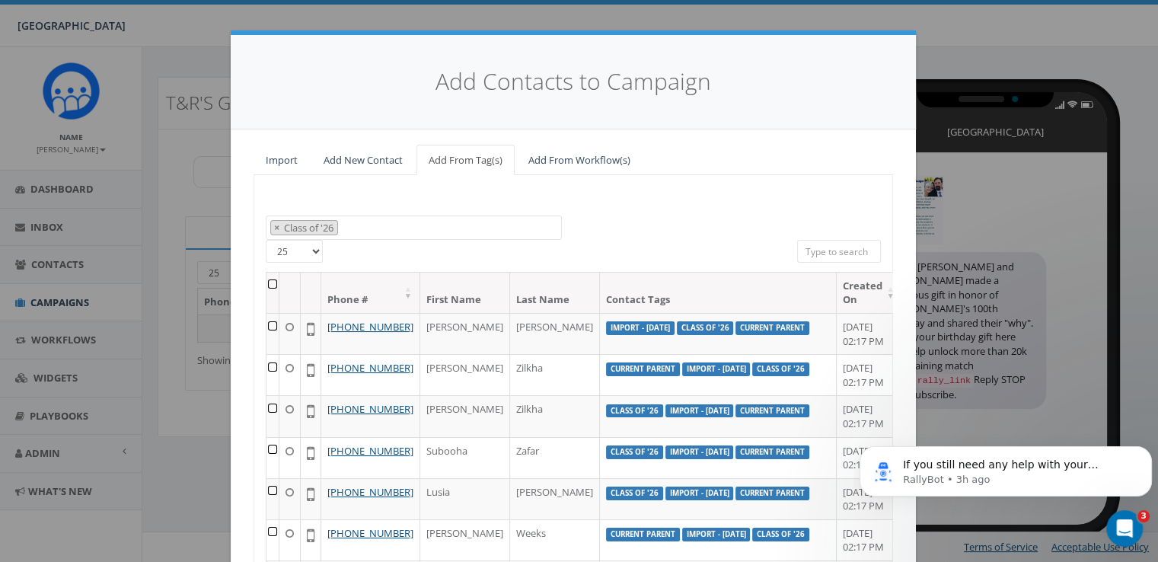
click at [636, 217] on div "1949 1950 1951 1952 1953 1954 1955 1956 1957 1958 1959 1960 1961 1962 1963 1964…" at bounding box center [573, 228] width 638 height 25
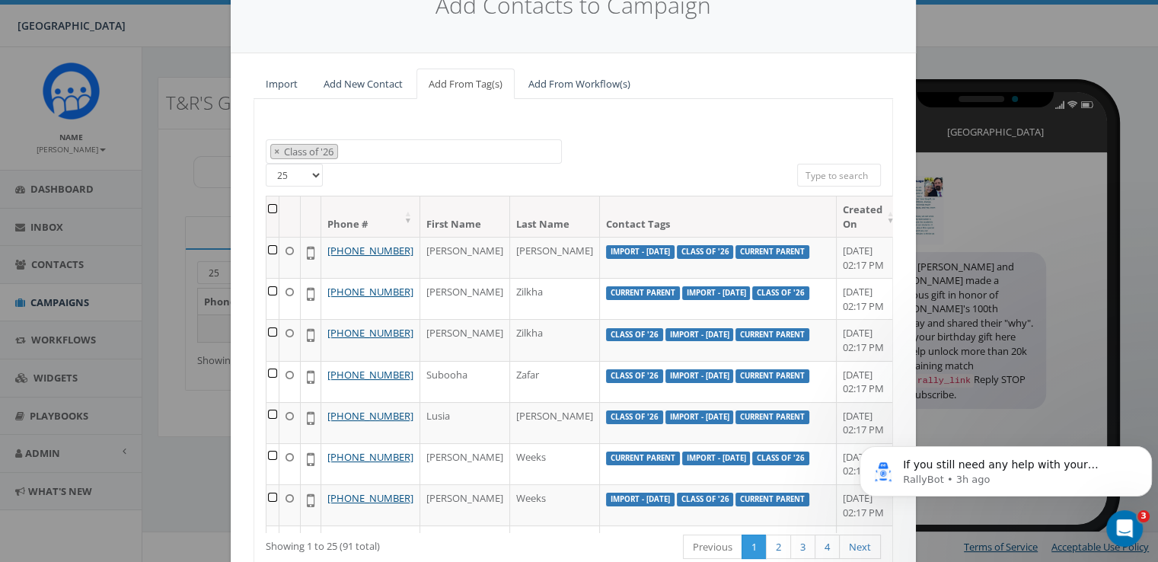
click at [273, 209] on th at bounding box center [273, 217] width 13 height 40
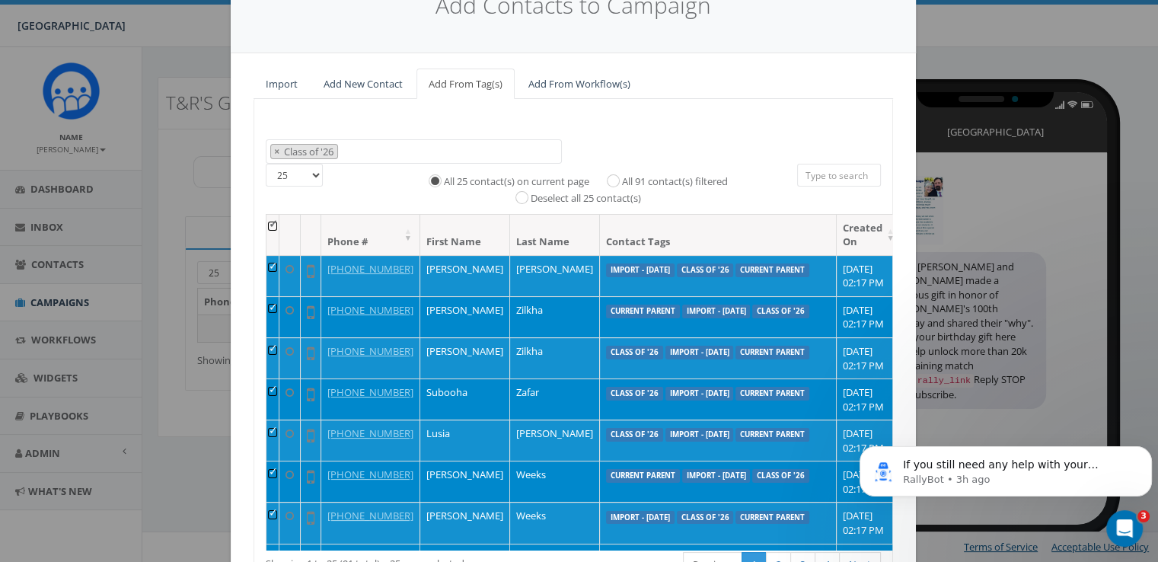
click at [406, 152] on span "× Class of '26" at bounding box center [414, 151] width 296 height 25
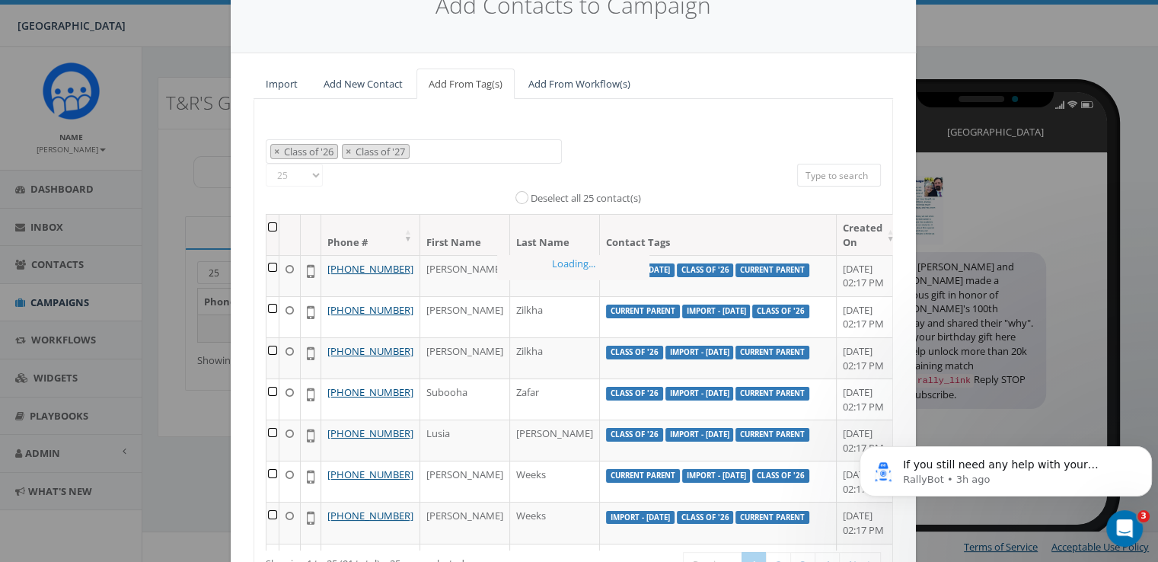
scroll to position [0, 0]
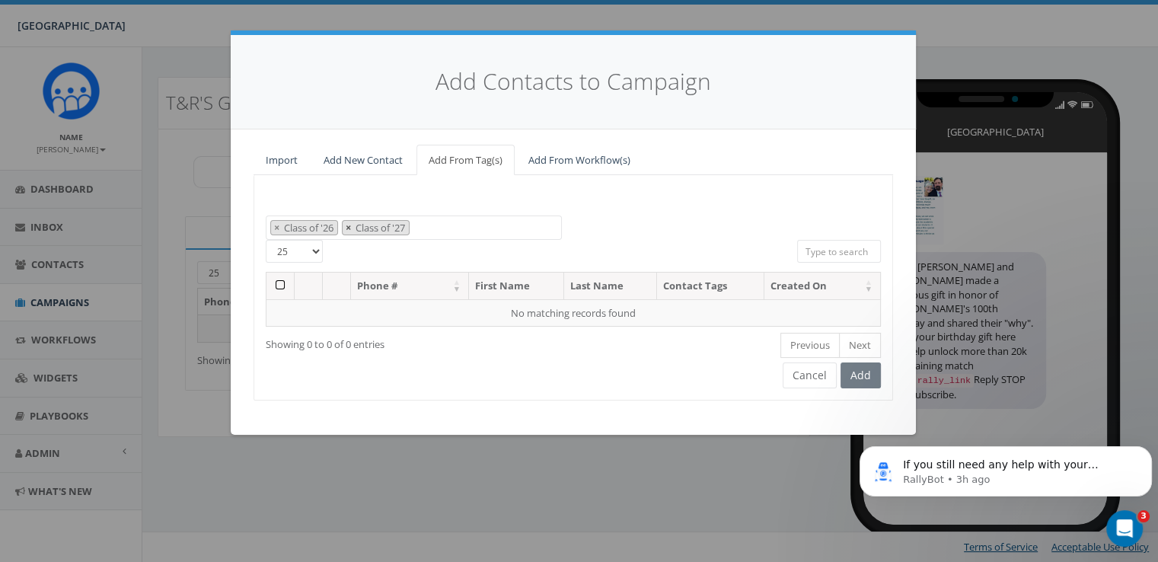
click at [350, 228] on span "×" at bounding box center [348, 228] width 5 height 14
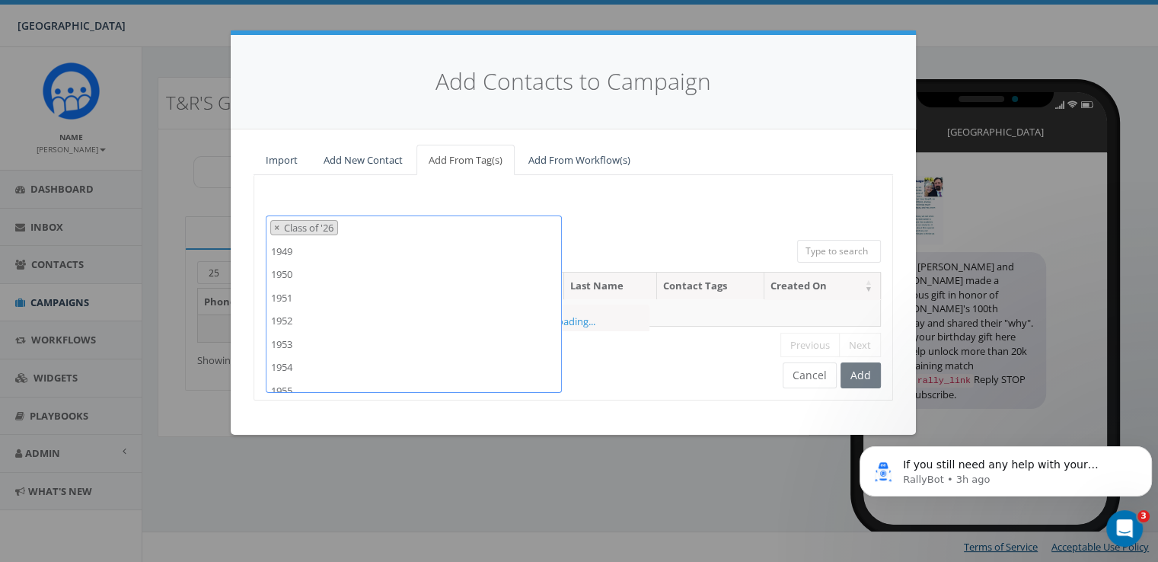
scroll to position [1769, 0]
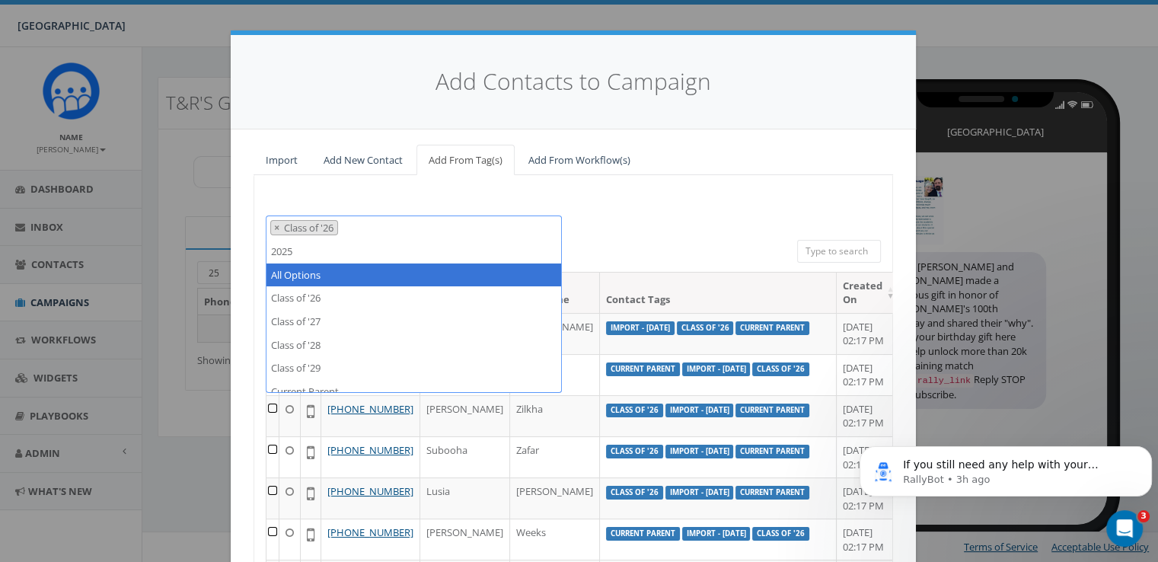
click at [639, 233] on div "1949 1950 1951 1952 1953 1954 1955 1956 1957 1958 1959 1960 1961 1962 1963 1964…" at bounding box center [573, 228] width 638 height 24
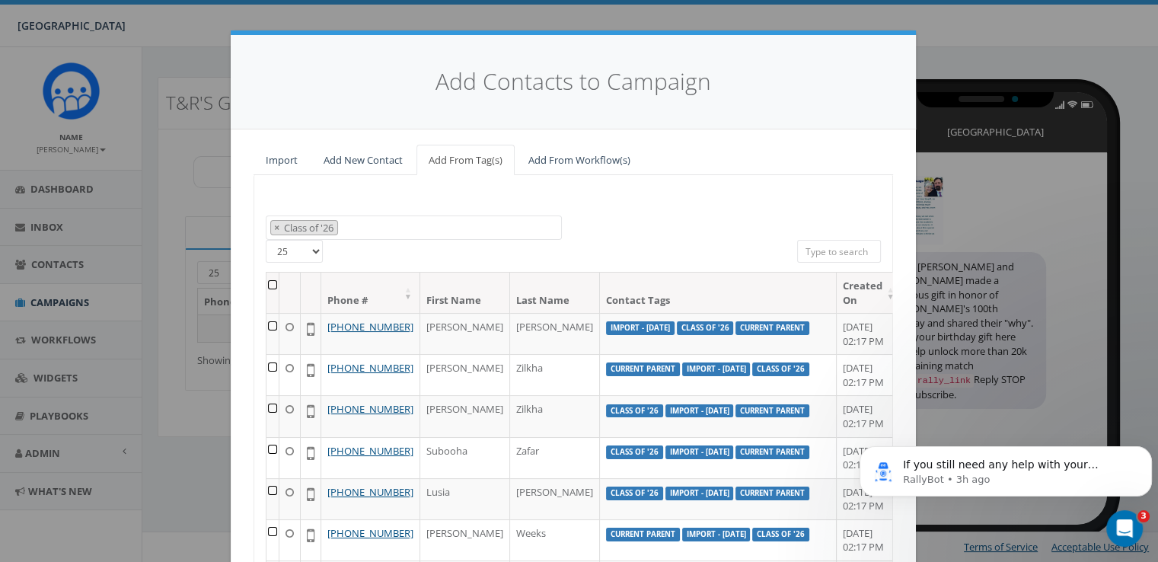
click at [269, 281] on th at bounding box center [273, 293] width 13 height 40
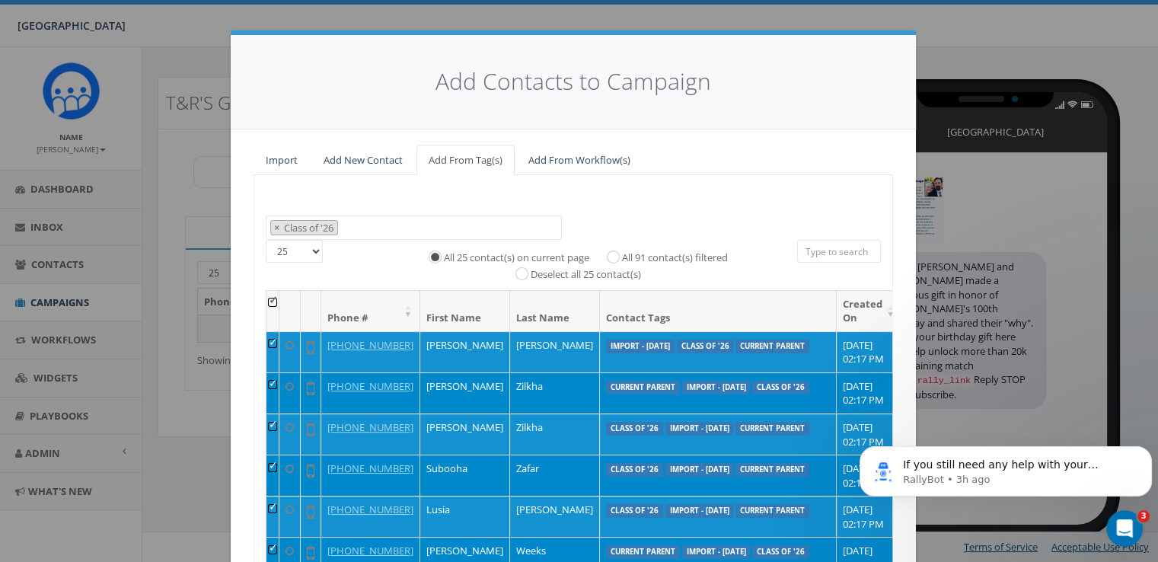
click at [615, 260] on div "All 91 contact(s) filtered" at bounding box center [662, 257] width 131 height 18
click at [622, 260] on label "All 91 contact(s) filtered" at bounding box center [675, 258] width 106 height 15
click at [612, 260] on input "All 91 contact(s) filtered" at bounding box center [617, 256] width 10 height 10
radio input "true"
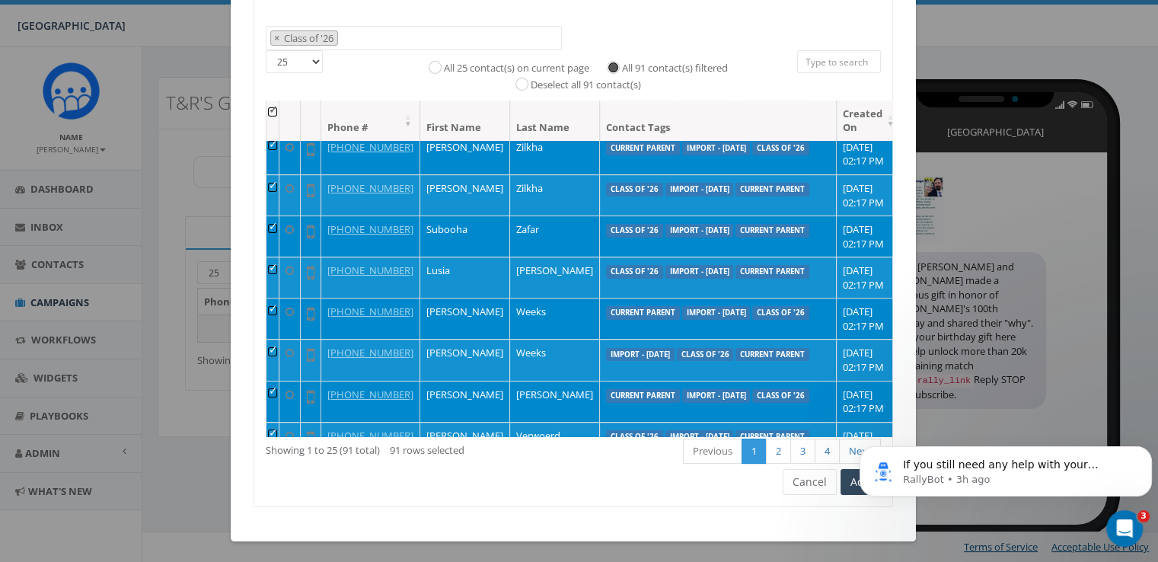
scroll to position [76, 0]
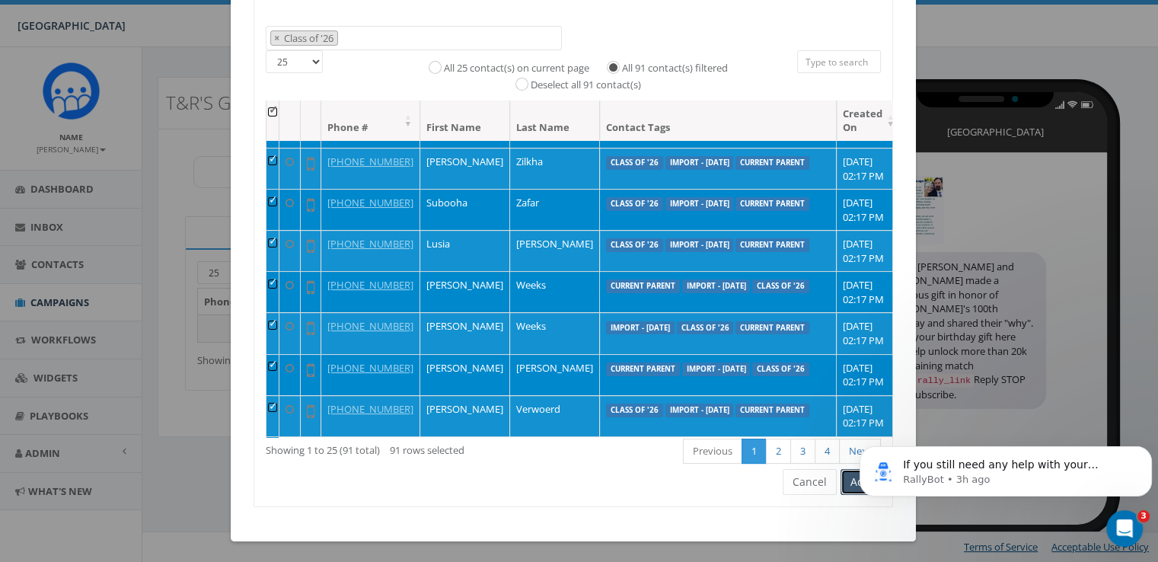
click at [851, 476] on button "Add" at bounding box center [861, 482] width 40 height 26
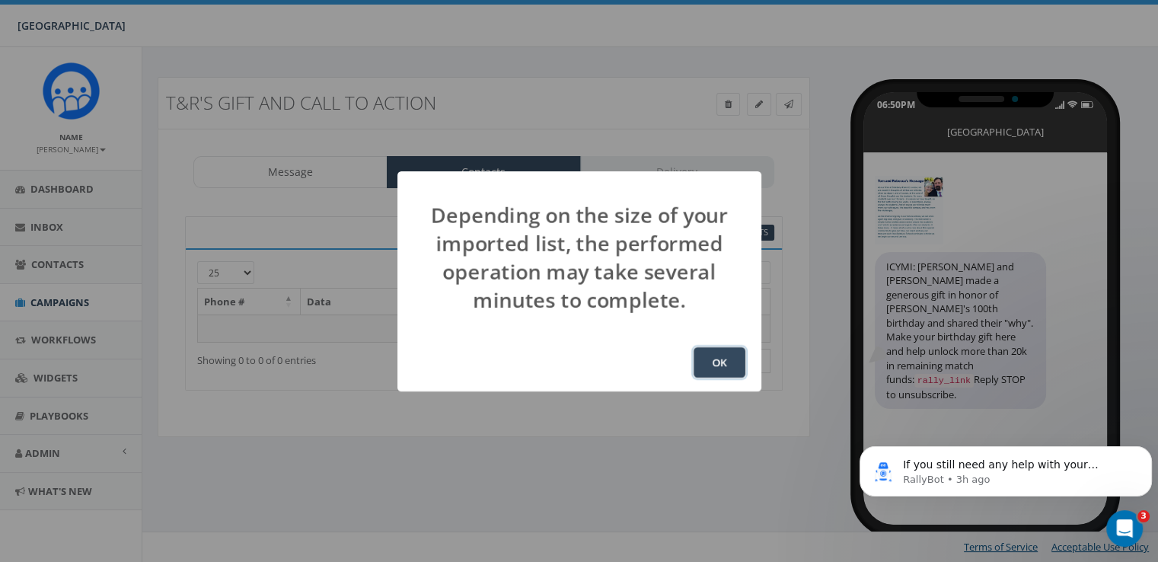
click at [730, 371] on button "OK" at bounding box center [720, 362] width 52 height 30
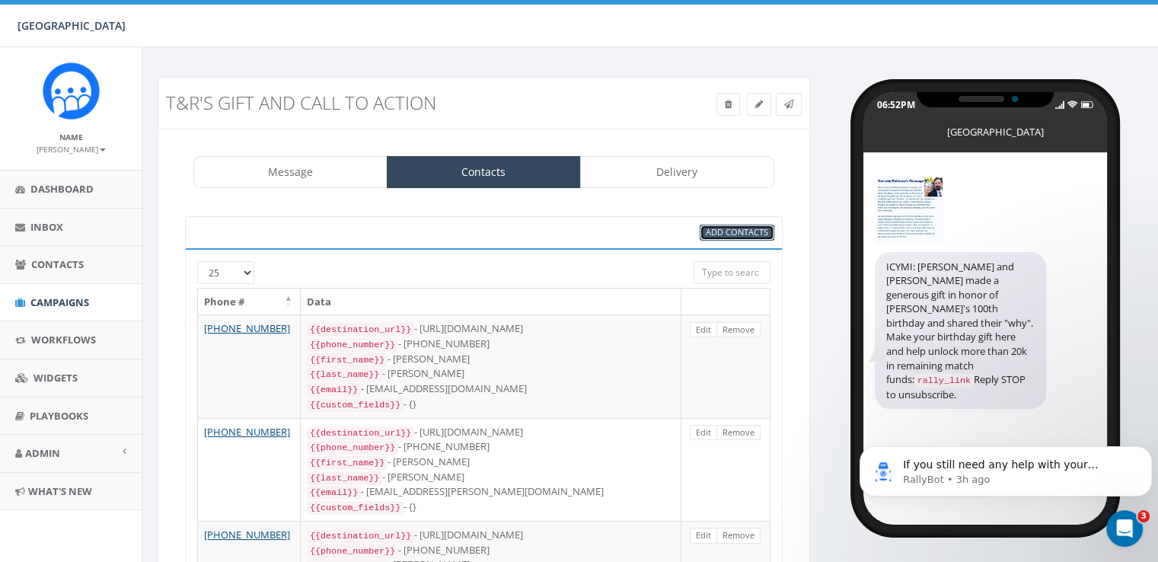
click at [725, 232] on span "Add Contacts" at bounding box center [737, 231] width 62 height 11
click at [733, 236] on span "Add Contacts" at bounding box center [737, 231] width 62 height 11
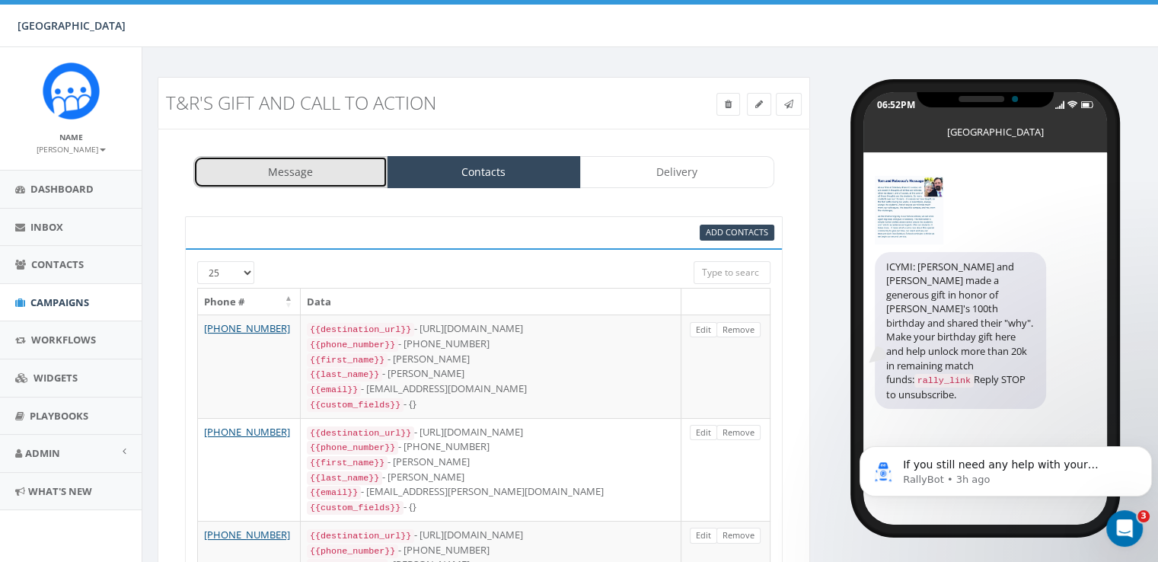
click at [267, 166] on link "Message" at bounding box center [290, 172] width 194 height 32
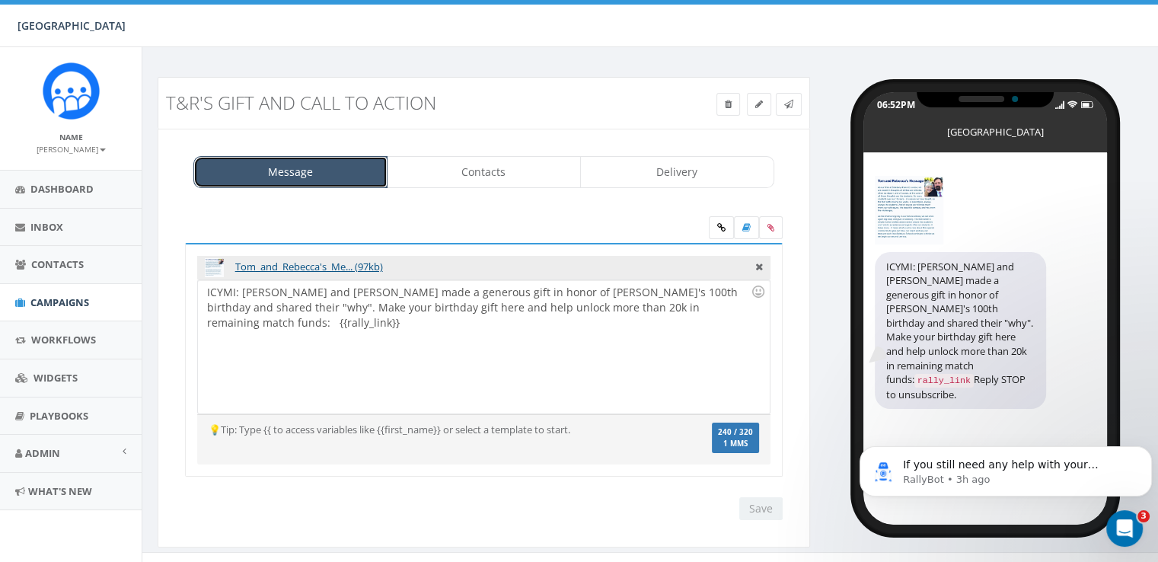
scroll to position [18, 0]
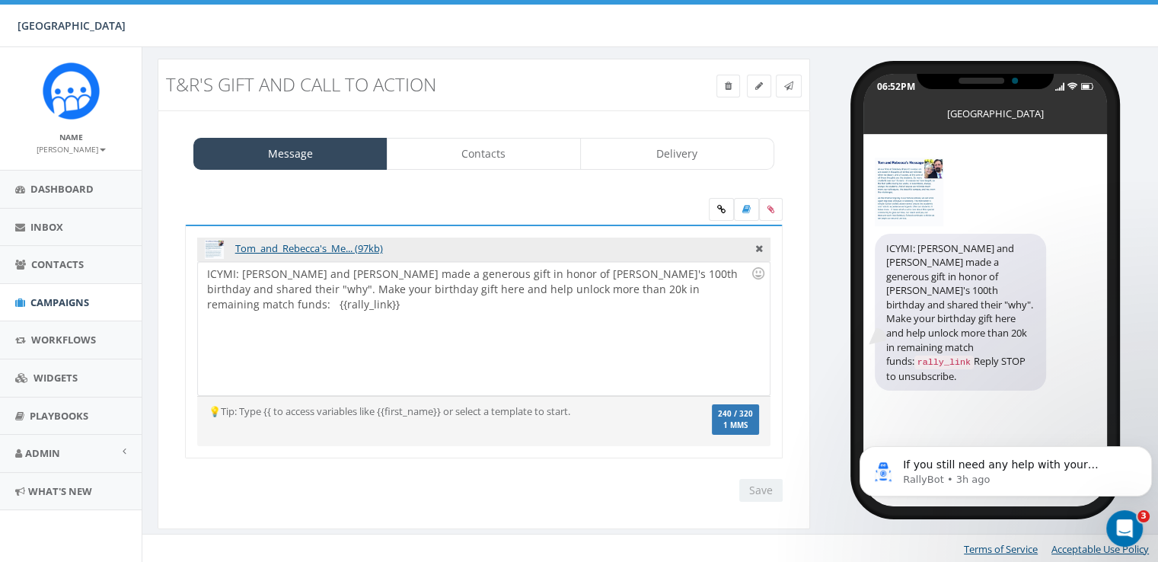
drag, startPoint x: 724, startPoint y: 298, endPoint x: 516, endPoint y: 277, distance: 208.9
click at [514, 280] on div "ICYMI: [PERSON_NAME] and [PERSON_NAME] made a generous gift in honor of [PERSON…" at bounding box center [483, 328] width 571 height 133
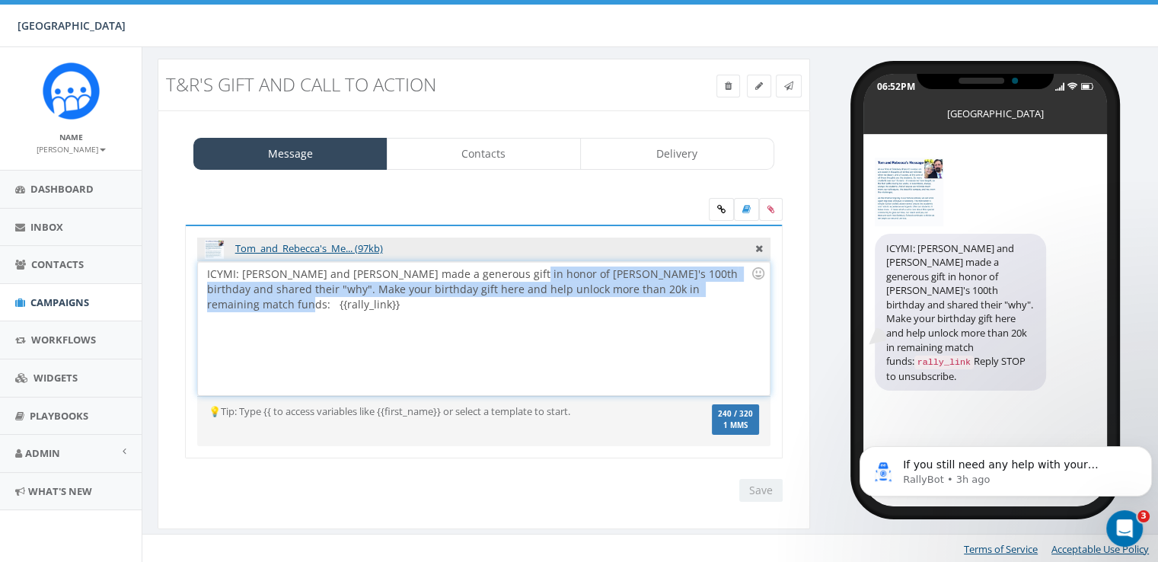
click at [743, 296] on div "ICYMI: [PERSON_NAME] and [PERSON_NAME] made a generous gift in honor of [PERSON…" at bounding box center [483, 328] width 571 height 133
click at [733, 296] on div "ICYMI: [PERSON_NAME] and [PERSON_NAME] made a generous gift in honor of [PERSON…" at bounding box center [483, 328] width 571 height 133
drag, startPoint x: 733, startPoint y: 297, endPoint x: 205, endPoint y: 273, distance: 529.2
click at [205, 273] on div "ICYMI: [PERSON_NAME] and [PERSON_NAME] made a generous gift in honor of [PERSON…" at bounding box center [483, 328] width 571 height 133
copy div "ICYMI: [PERSON_NAME] and [PERSON_NAME] made a generous gift in honor of [PERSON…"
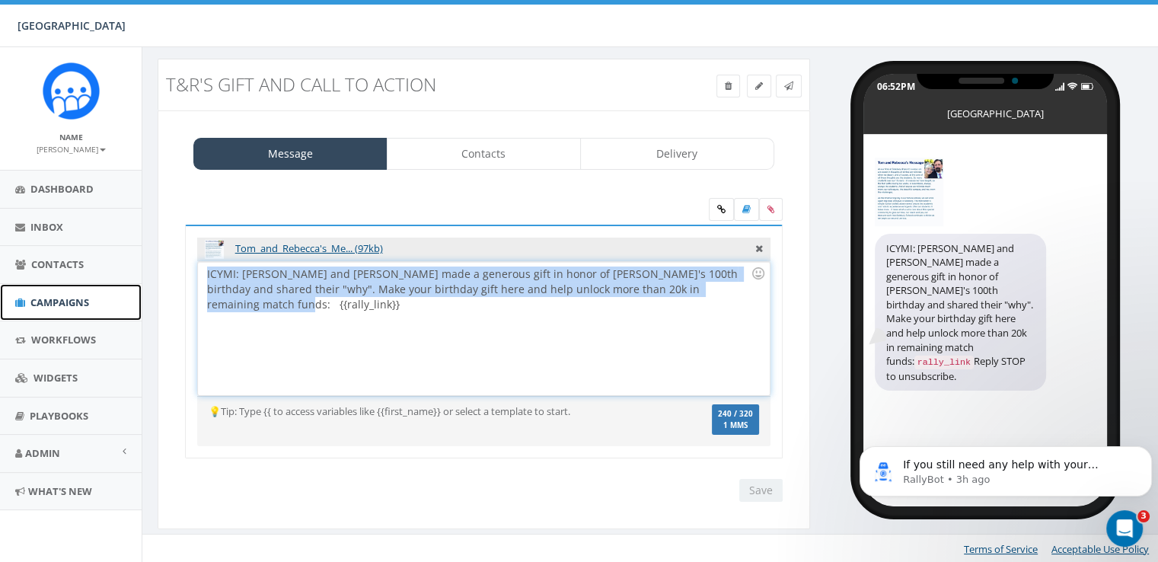
click at [46, 308] on span "Campaigns" at bounding box center [59, 303] width 59 height 14
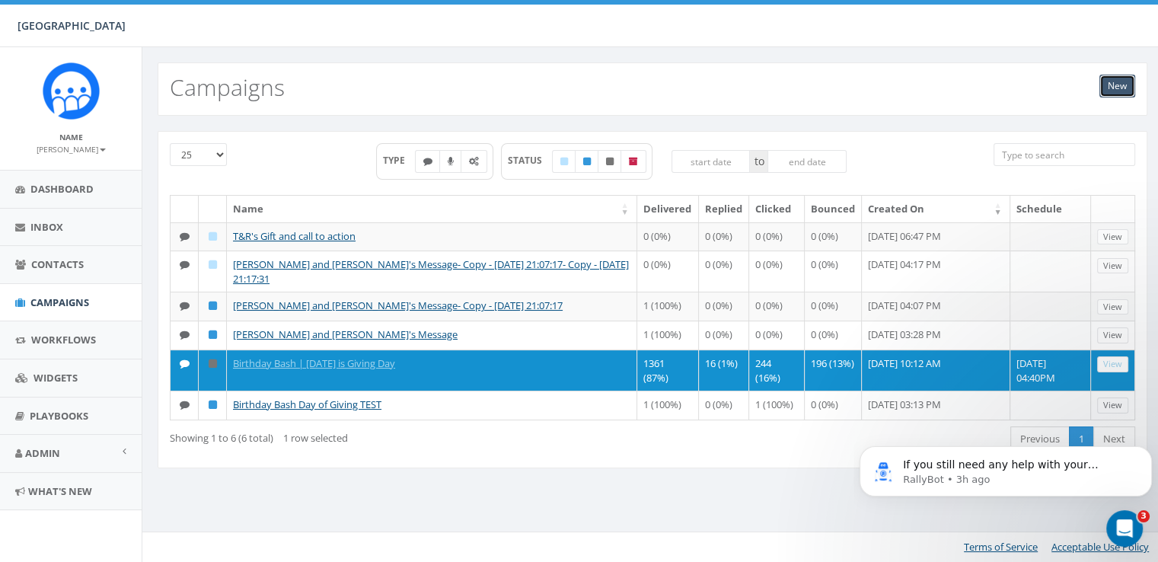
click at [1112, 85] on link "New" at bounding box center [1118, 86] width 36 height 23
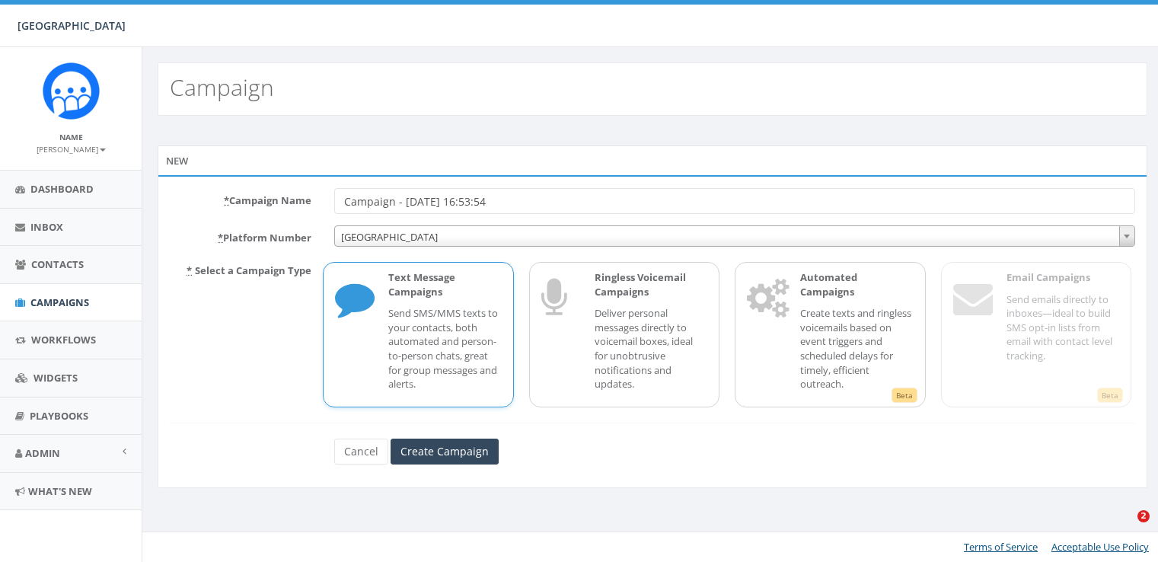
click at [497, 205] on input "Campaign - [DATE] 16:53:54" at bounding box center [734, 201] width 801 height 26
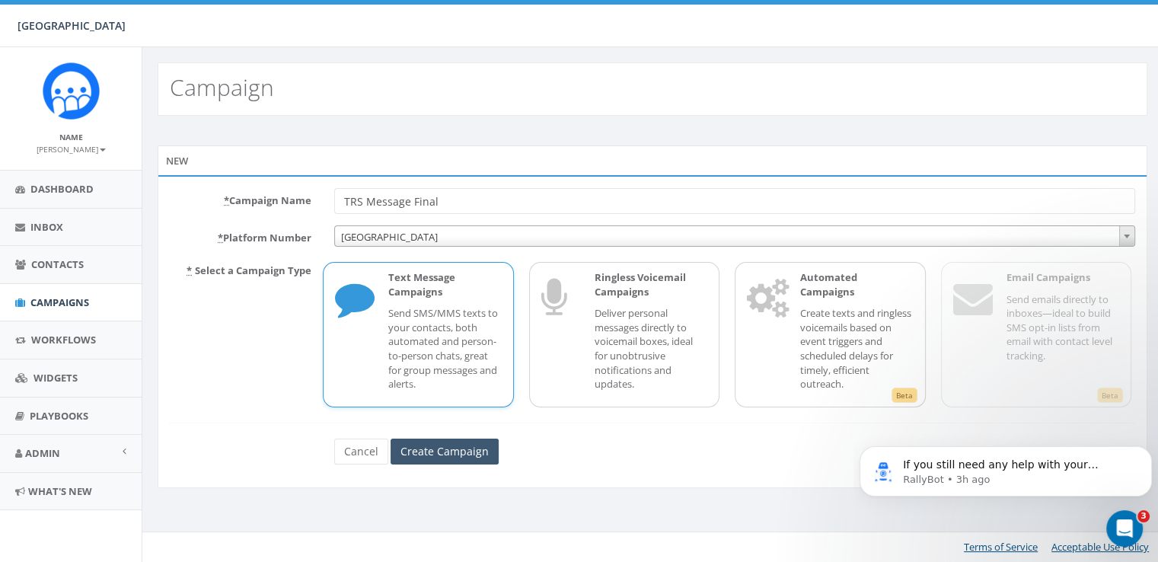
type input "TRS Message Final"
click at [446, 458] on input "Create Campaign" at bounding box center [445, 452] width 108 height 26
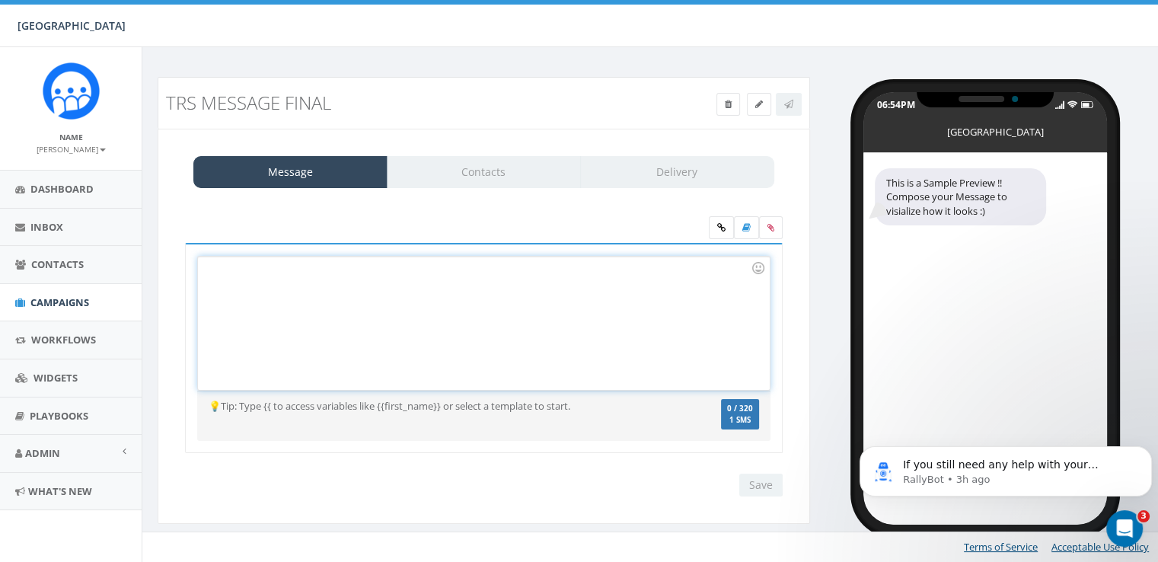
click at [331, 300] on div at bounding box center [483, 323] width 571 height 133
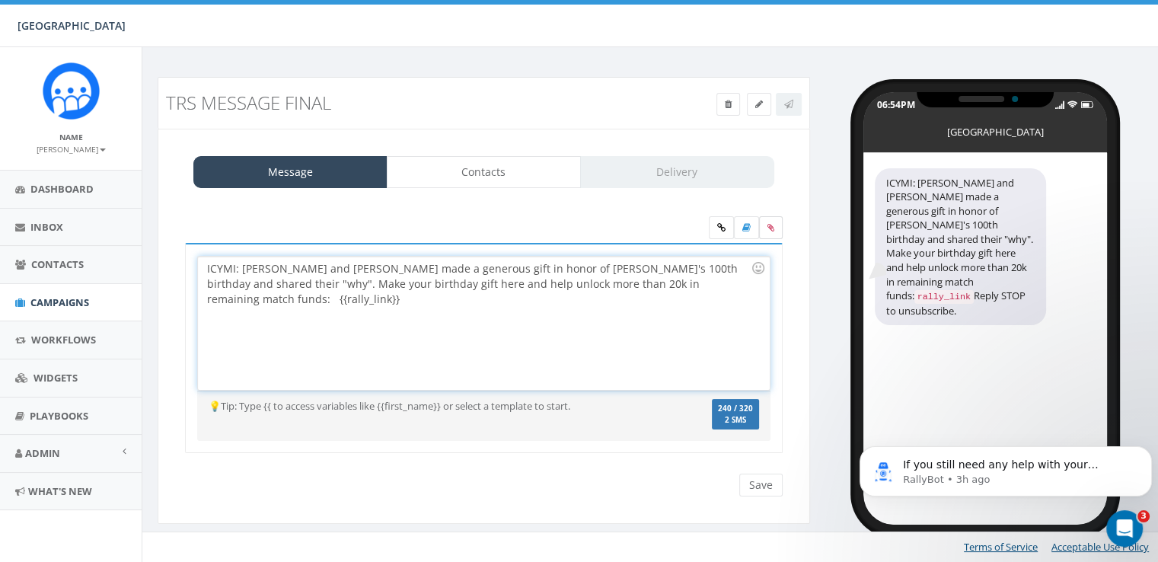
click at [769, 226] on icon at bounding box center [771, 227] width 7 height 9
click at [0, 0] on input "file" at bounding box center [0, 0] width 0 height 0
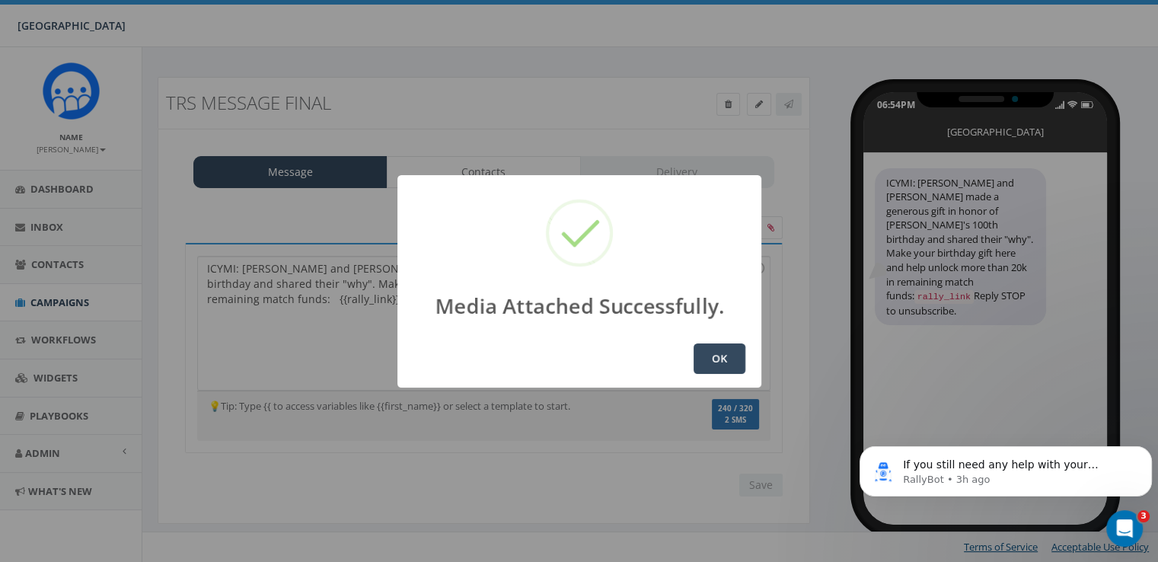
click at [729, 365] on button "OK" at bounding box center [720, 359] width 52 height 30
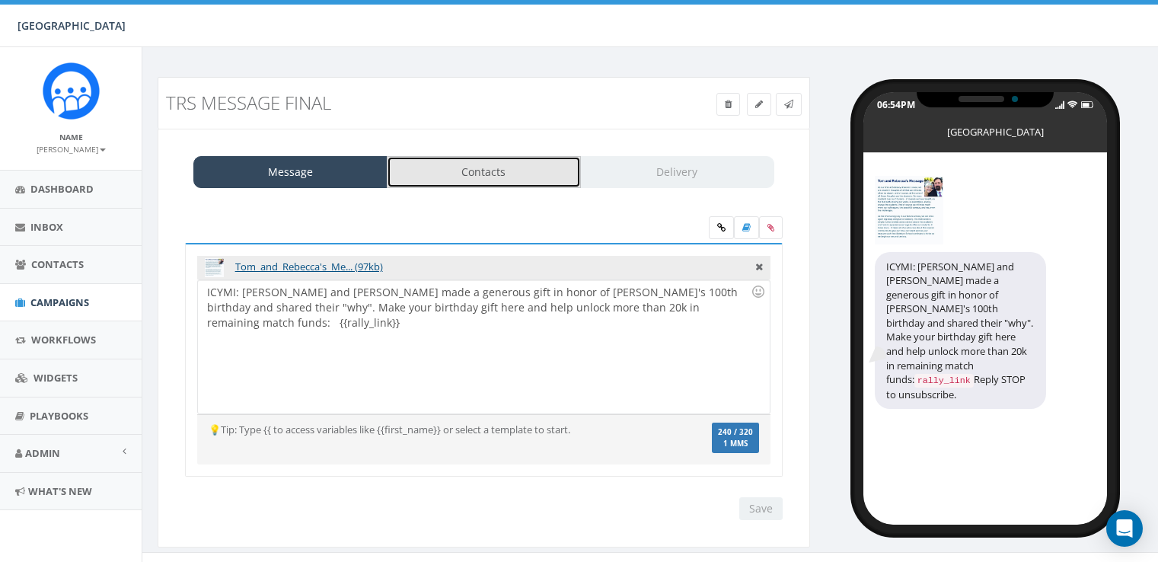
click at [475, 179] on link "Contacts" at bounding box center [484, 172] width 194 height 32
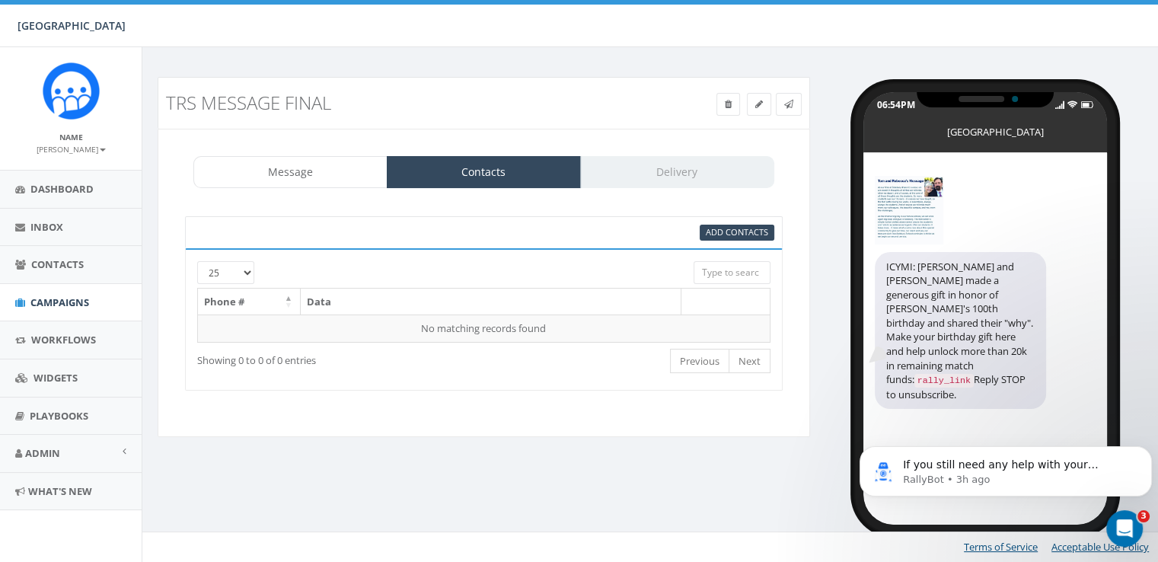
click at [712, 274] on input "search" at bounding box center [732, 272] width 76 height 23
click at [709, 235] on span "Add Contacts" at bounding box center [737, 231] width 62 height 11
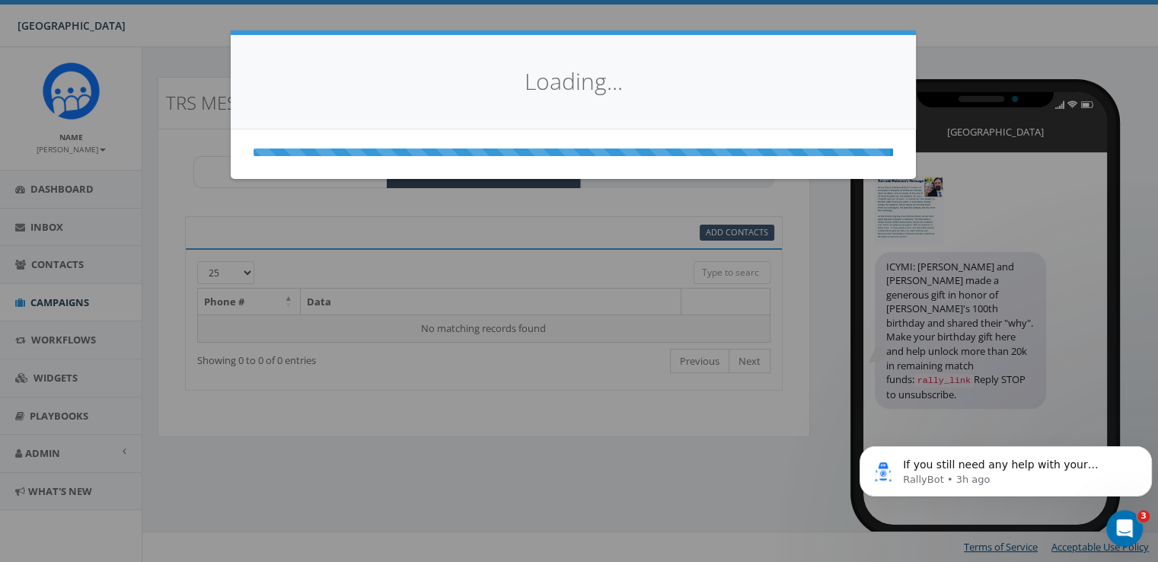
select select
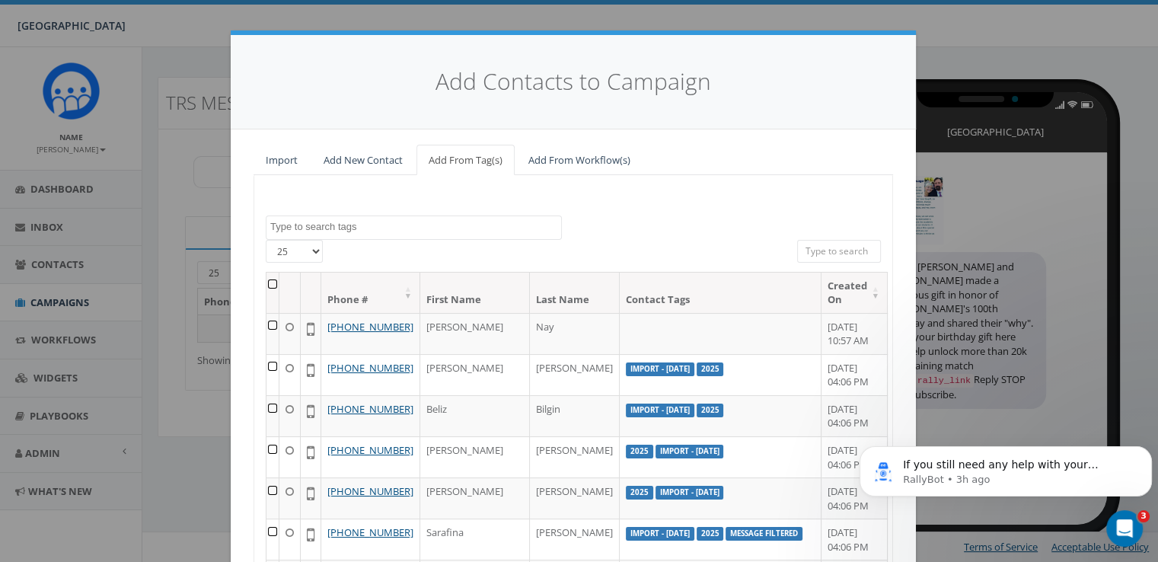
click at [835, 254] on input "search" at bounding box center [839, 251] width 84 height 23
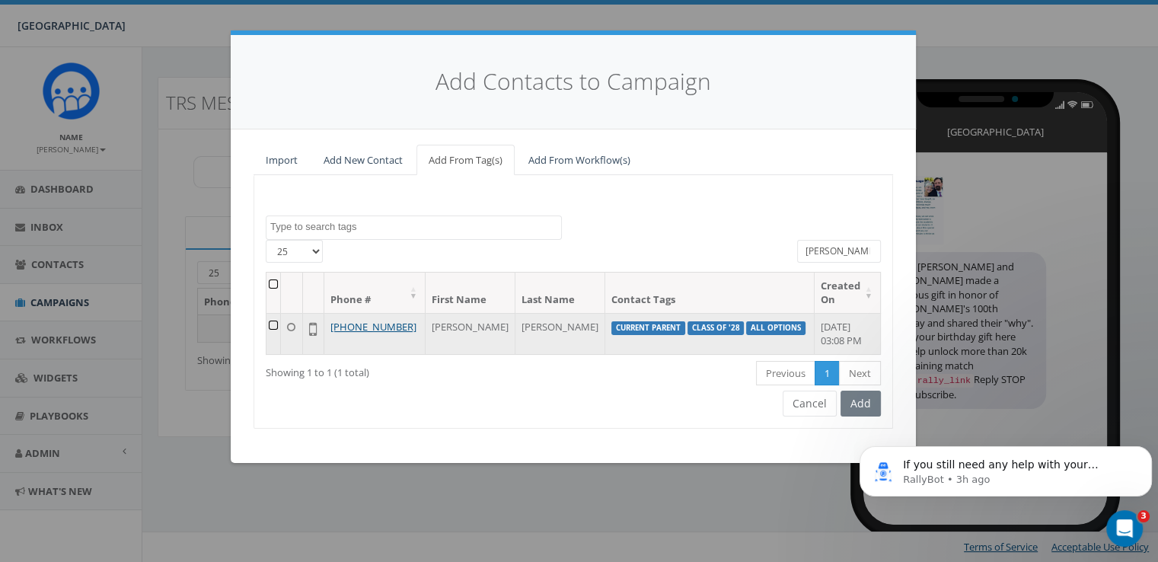
type input "marsha"
click at [276, 327] on td at bounding box center [274, 333] width 14 height 41
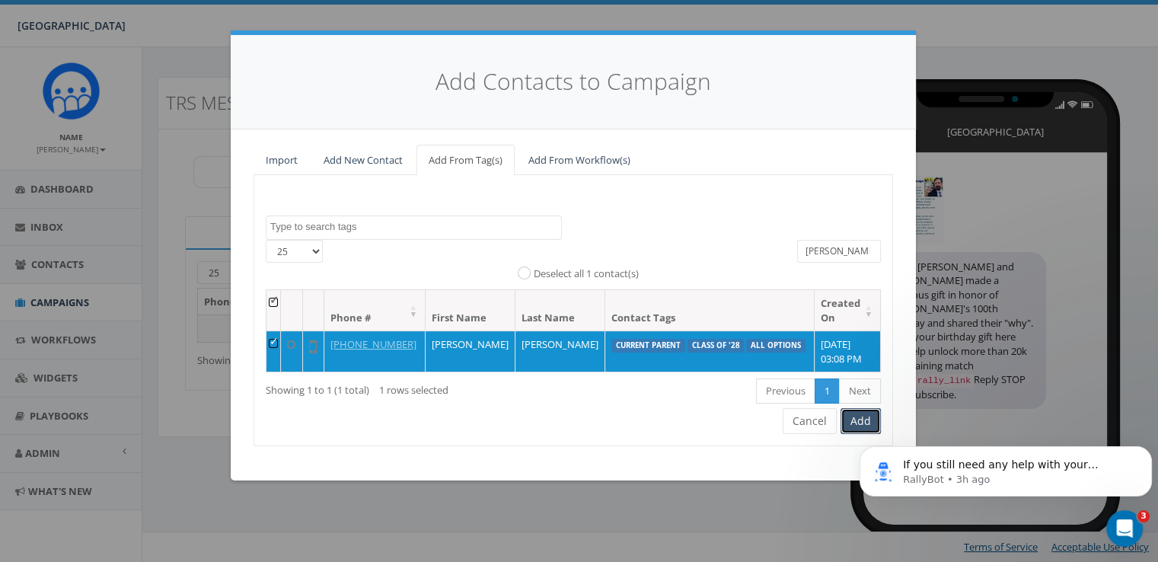
click at [857, 424] on button "Add" at bounding box center [861, 421] width 40 height 26
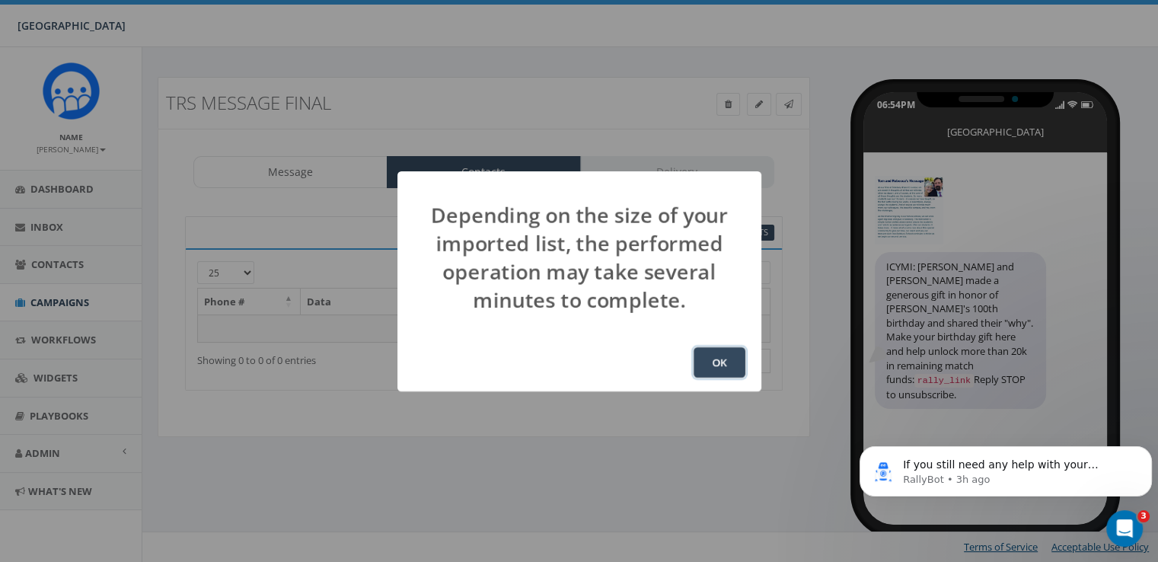
click at [730, 369] on button "OK" at bounding box center [720, 362] width 52 height 30
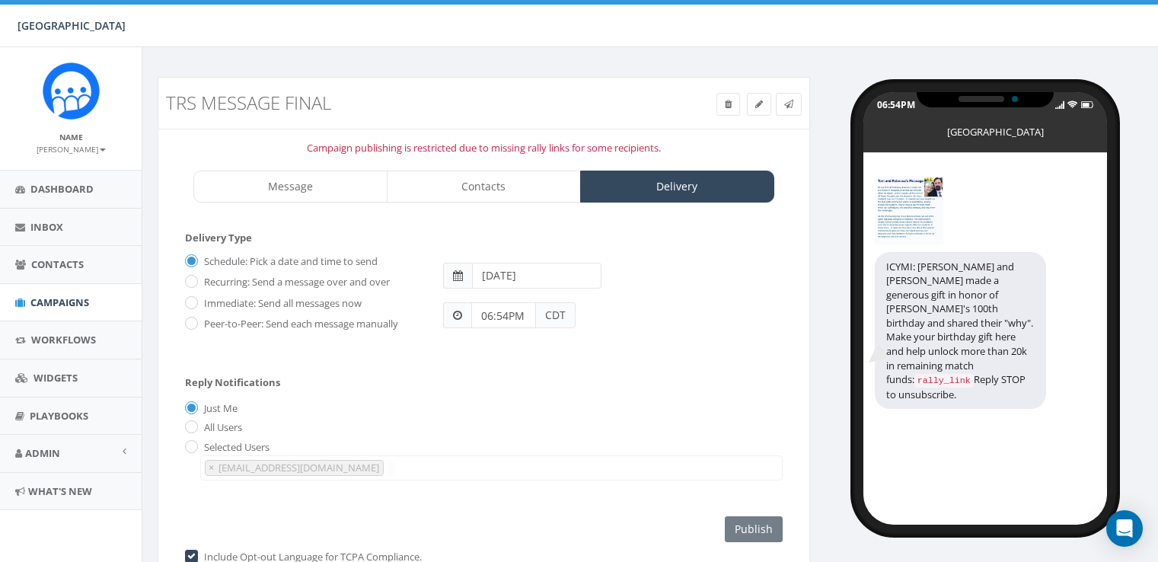
select select "1723"
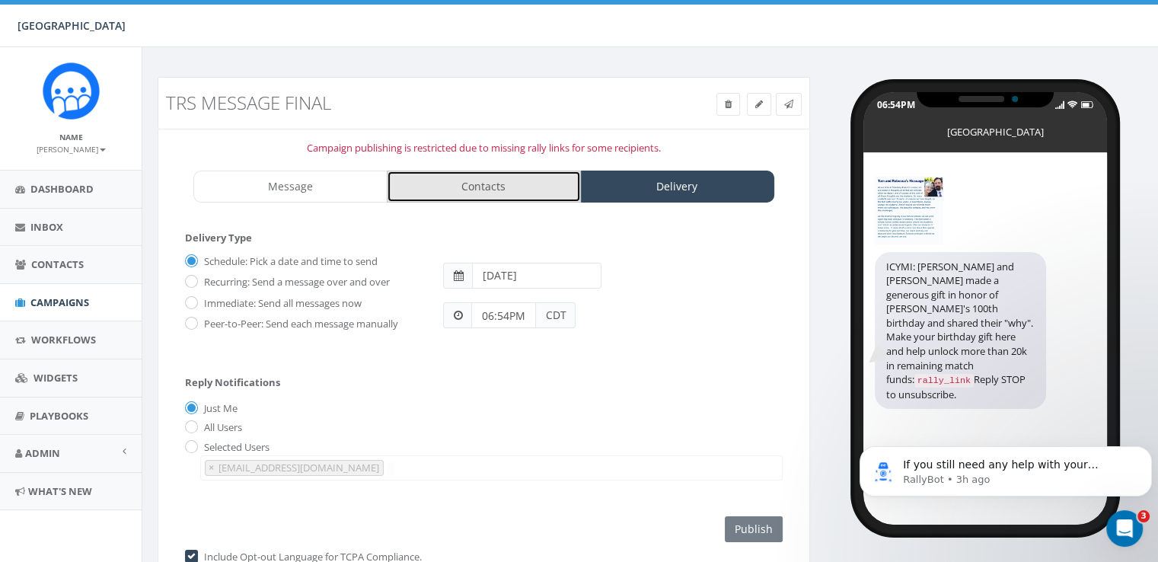
click at [517, 196] on link "Contacts" at bounding box center [484, 187] width 194 height 32
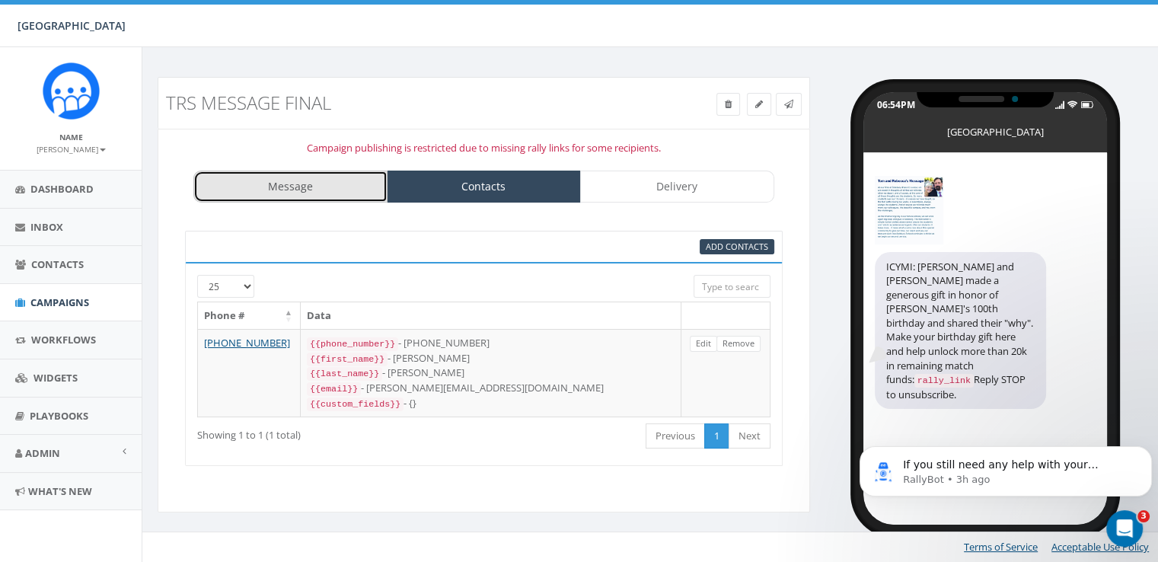
click at [314, 190] on link "Message" at bounding box center [290, 187] width 194 height 32
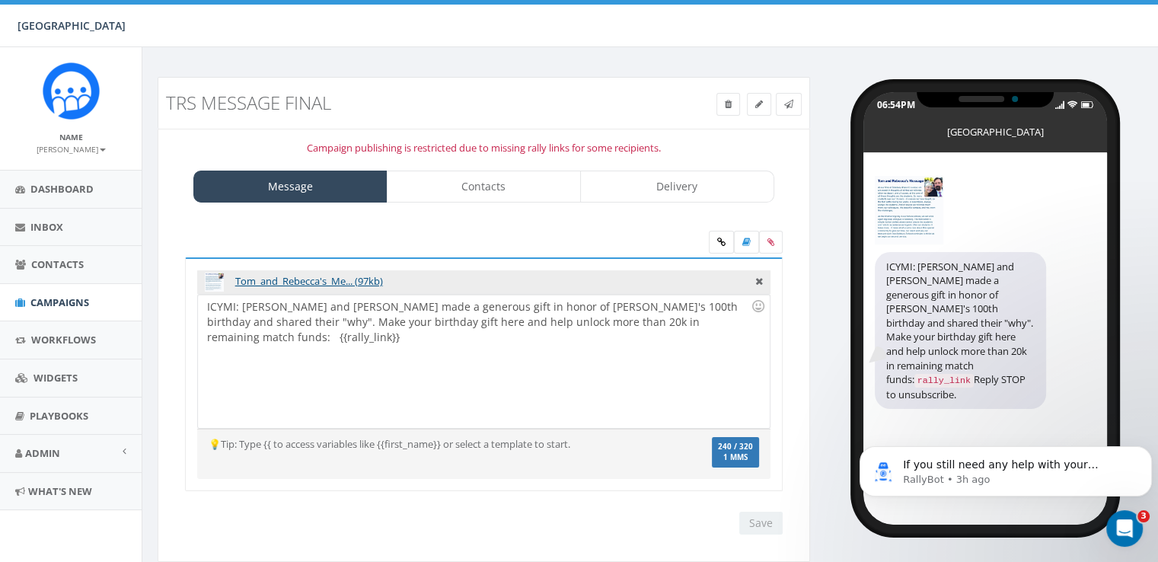
click at [711, 321] on div "ICYMI: Tom and Rebecca made a generous gift in honor of Solebury's 100th birthd…" at bounding box center [483, 361] width 571 height 133
click at [717, 243] on icon at bounding box center [721, 242] width 8 height 9
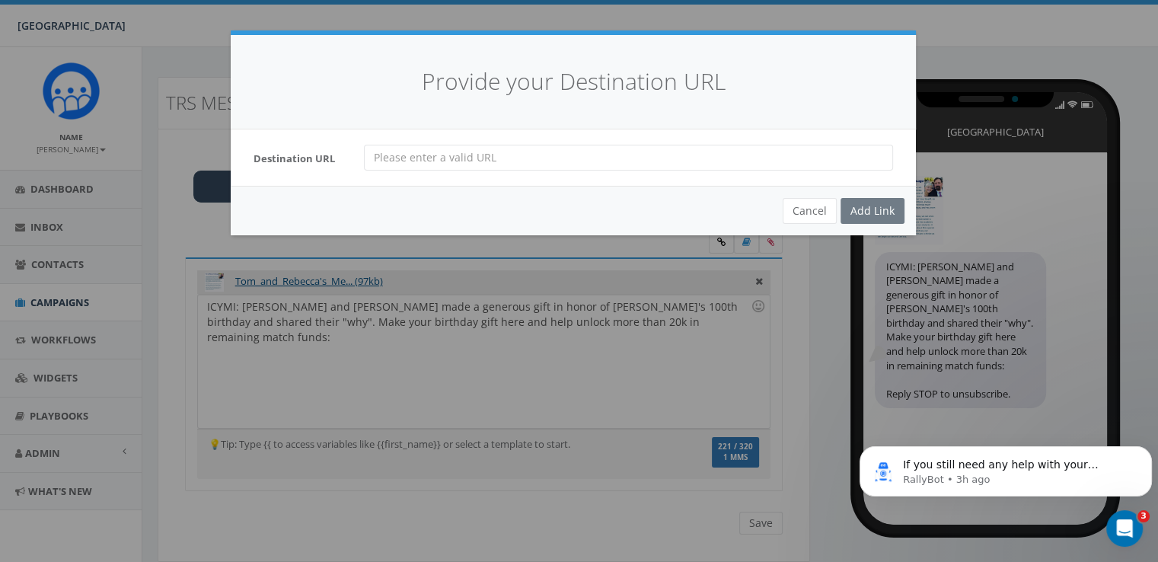
click at [558, 162] on input "url" at bounding box center [628, 158] width 529 height 26
type input "https://give.solebury.org/campaign/708791/donate"
click at [848, 206] on div "Add Link" at bounding box center [873, 211] width 64 height 26
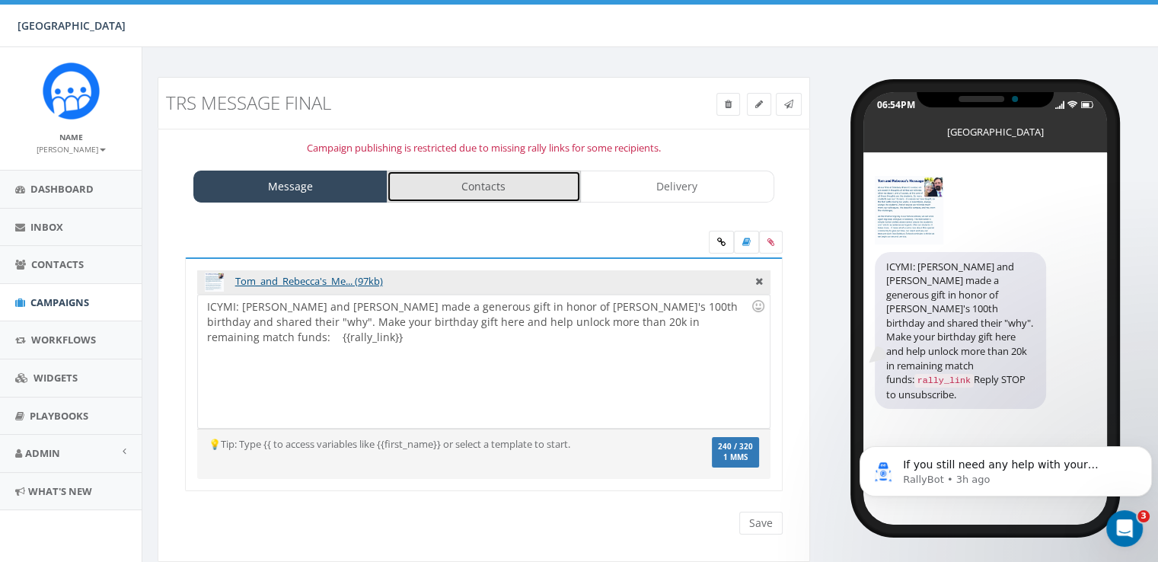
click at [543, 190] on link "Contacts" at bounding box center [484, 187] width 194 height 32
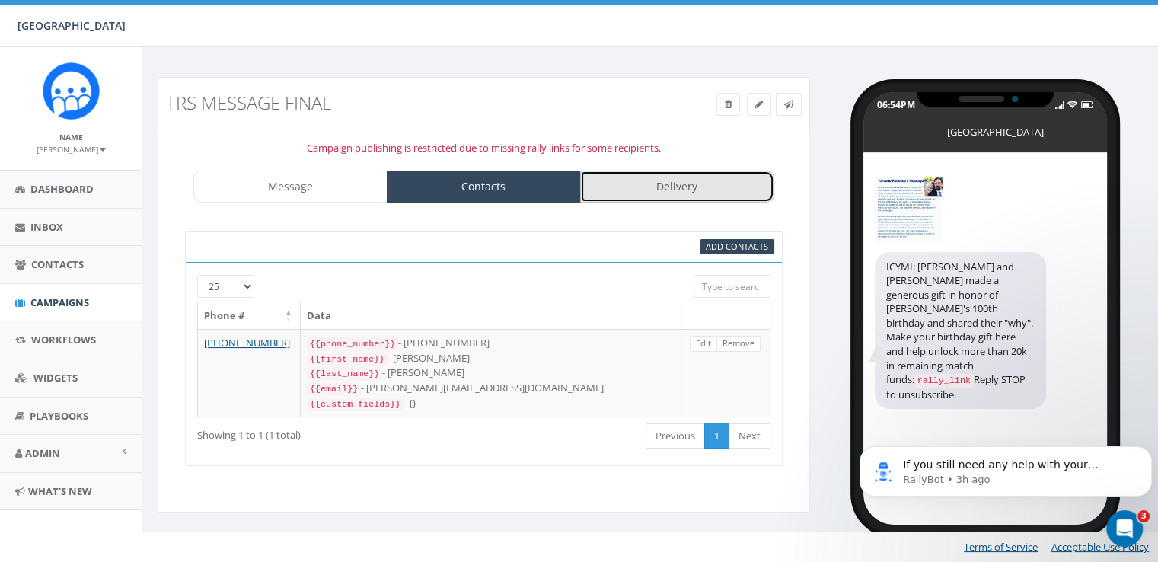
click at [643, 190] on link "Delivery" at bounding box center [677, 187] width 194 height 32
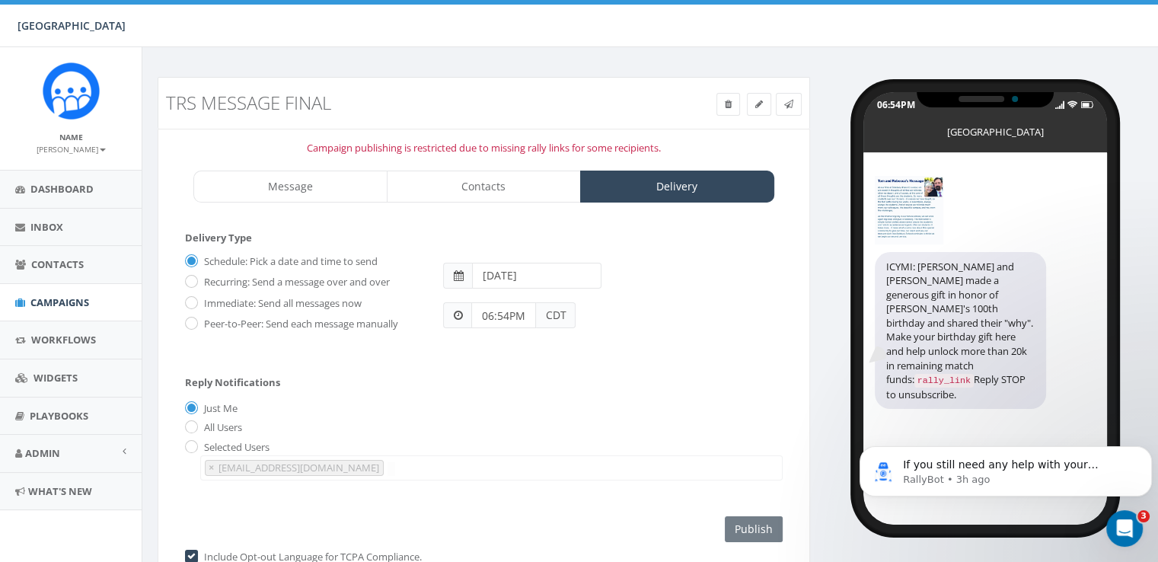
click at [200, 302] on label "Immediate: Send all messages now" at bounding box center [280, 303] width 161 height 15
click at [195, 302] on input "Immediate: Send all messages now" at bounding box center [190, 304] width 10 height 10
radio input "true"
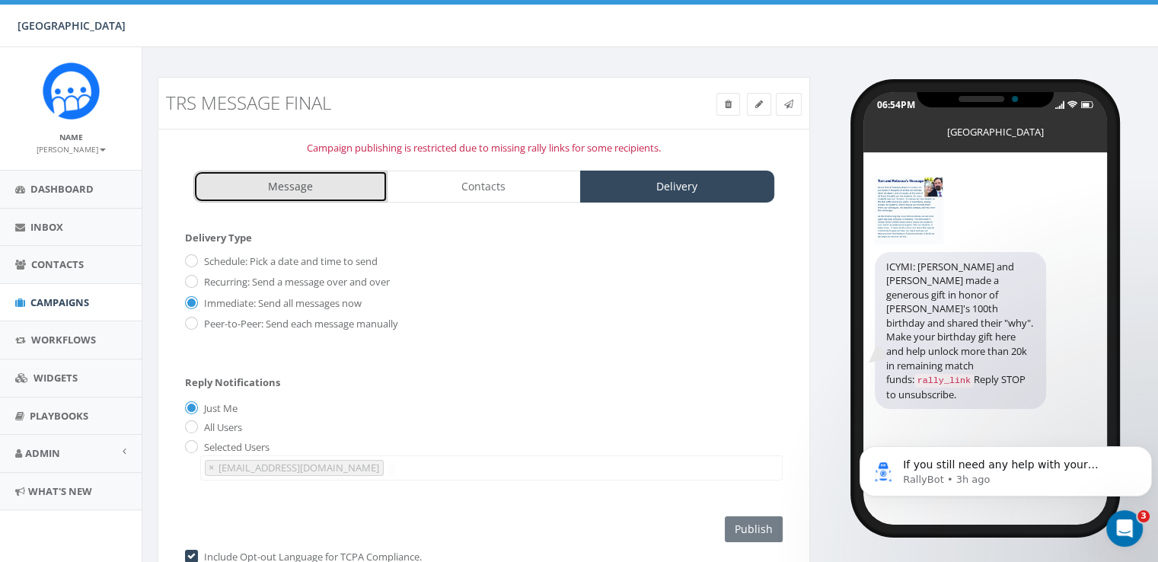
click at [324, 188] on link "Message" at bounding box center [290, 187] width 194 height 32
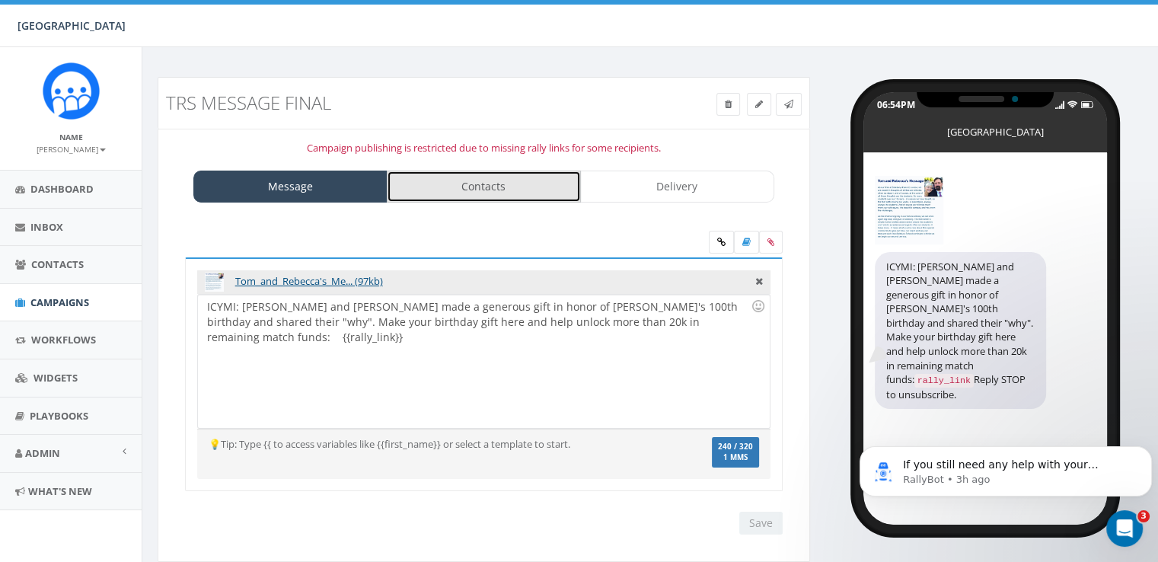
click at [417, 183] on link "Contacts" at bounding box center [484, 187] width 194 height 32
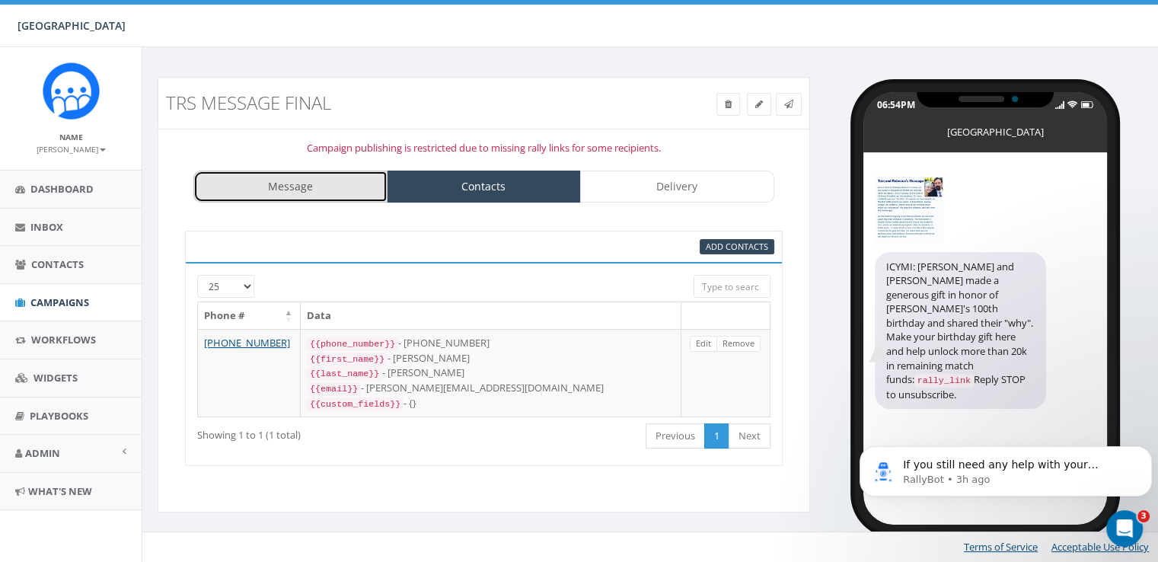
click at [286, 190] on link "Message" at bounding box center [290, 187] width 194 height 32
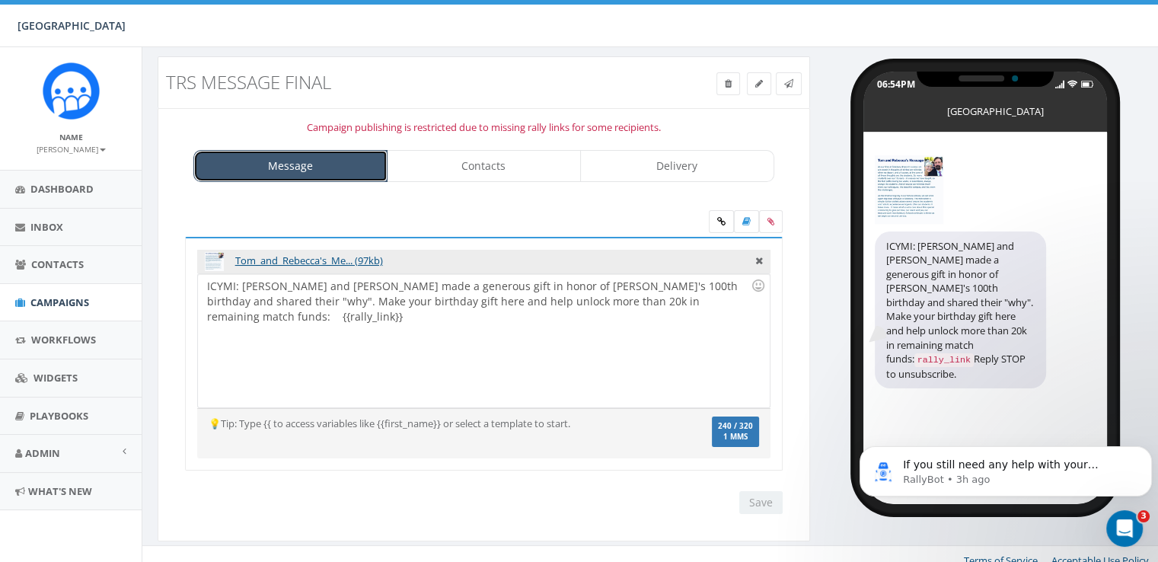
scroll to position [32, 0]
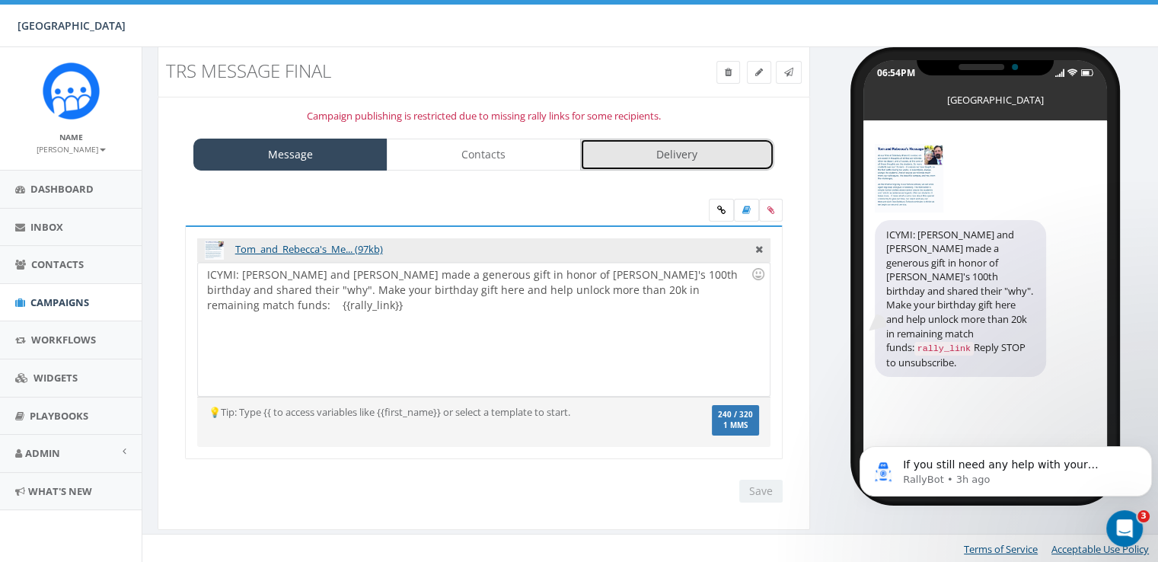
click at [634, 164] on link "Delivery" at bounding box center [677, 155] width 194 height 32
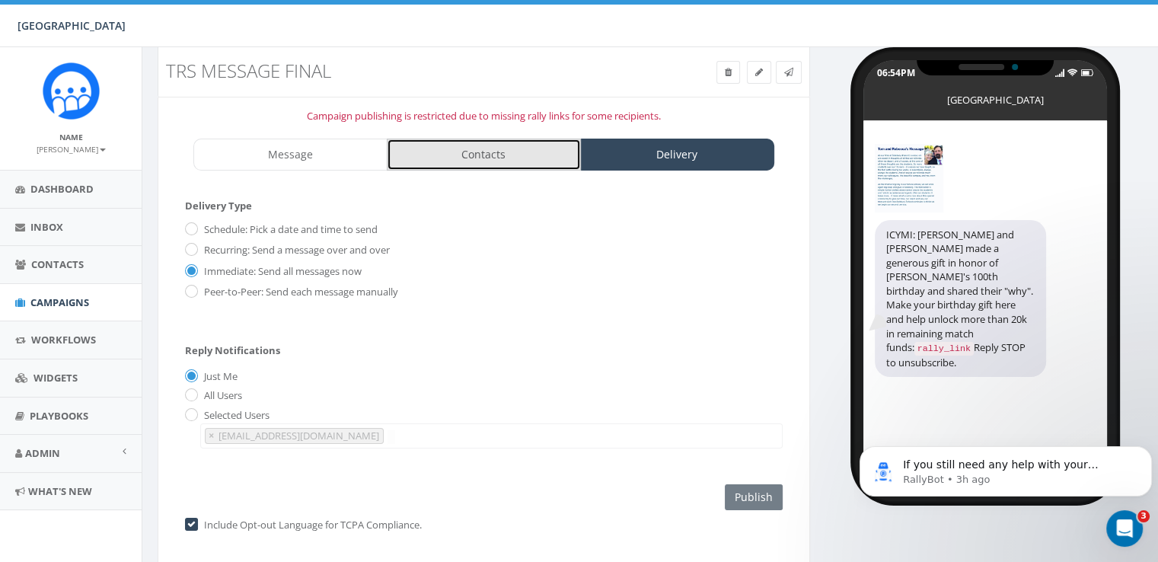
click at [462, 147] on link "Contacts" at bounding box center [484, 155] width 194 height 32
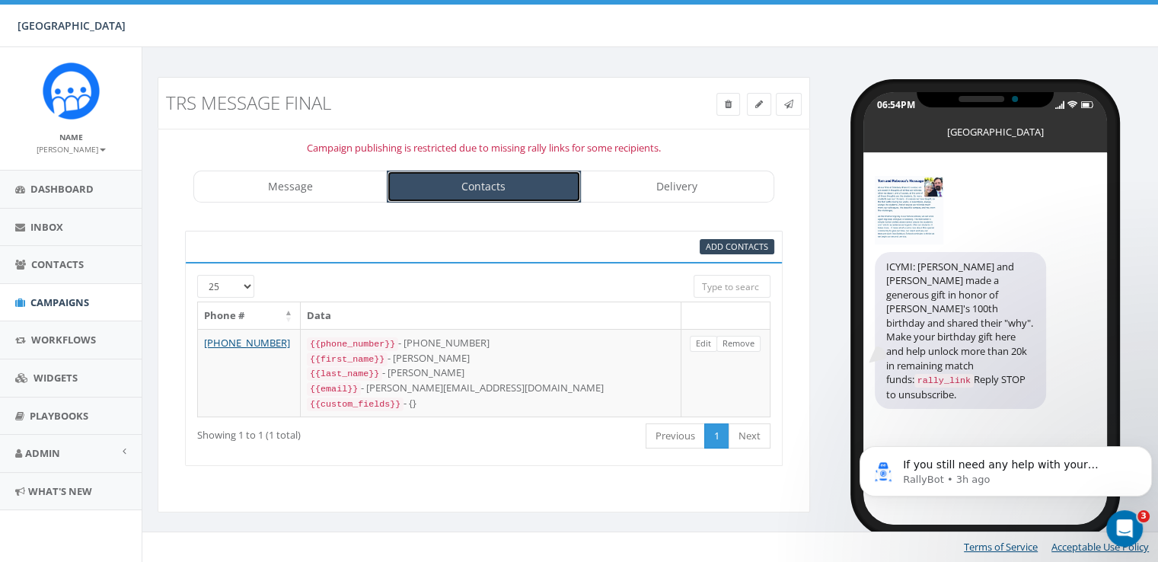
scroll to position [0, 0]
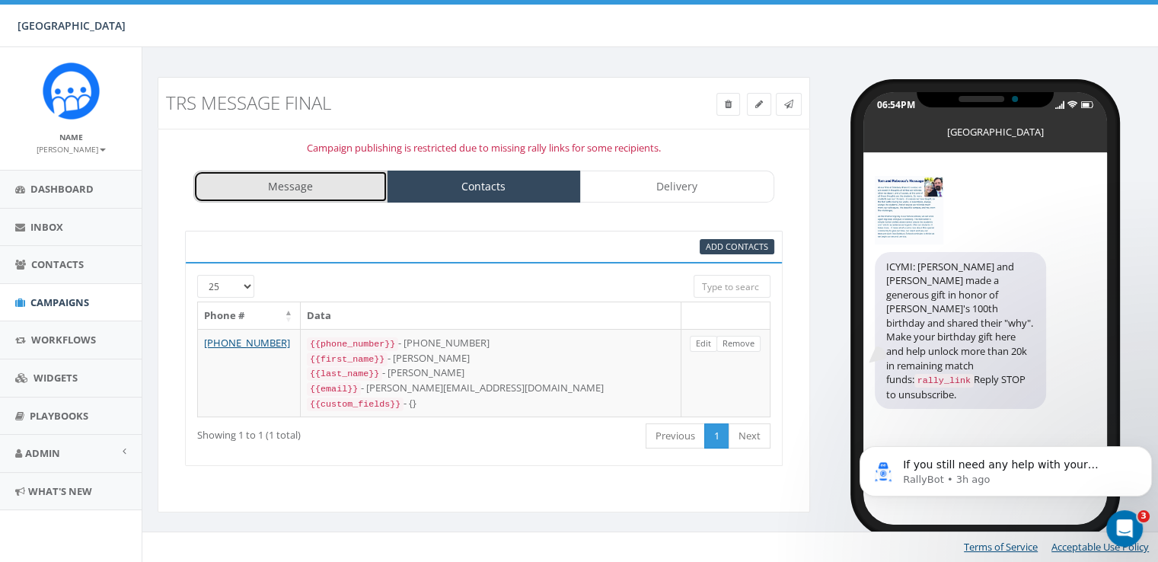
click at [334, 184] on link "Message" at bounding box center [290, 187] width 194 height 32
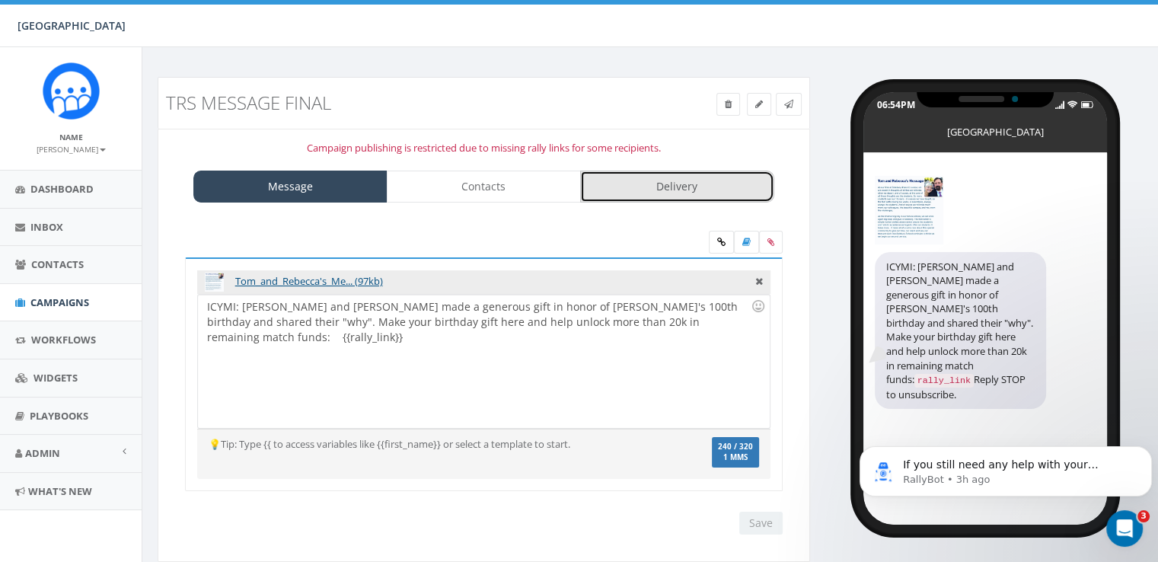
click at [666, 187] on link "Delivery" at bounding box center [677, 187] width 194 height 32
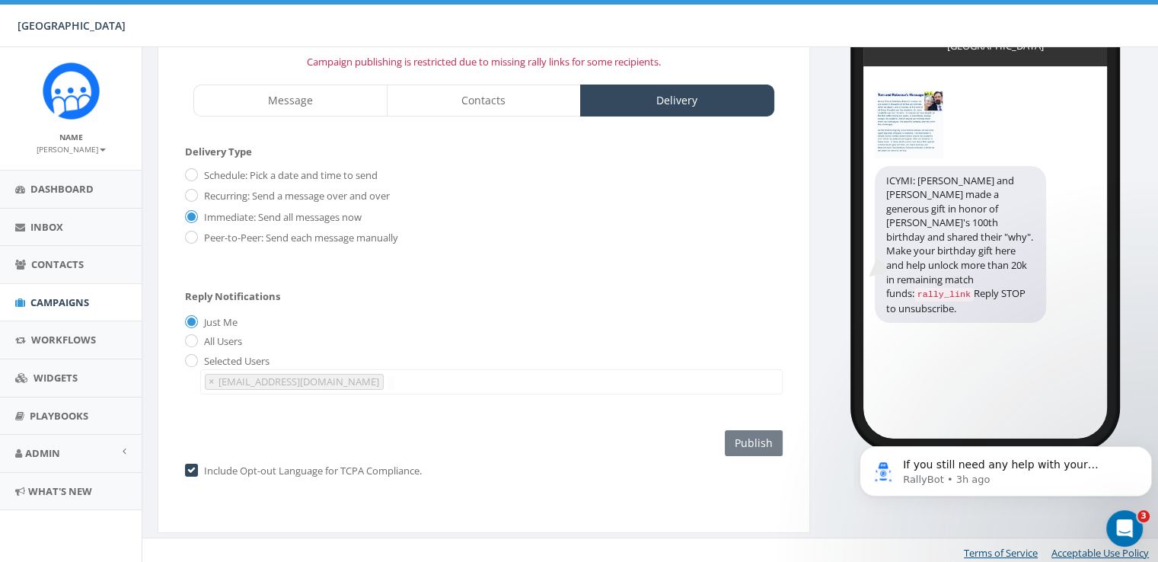
scroll to position [88, 0]
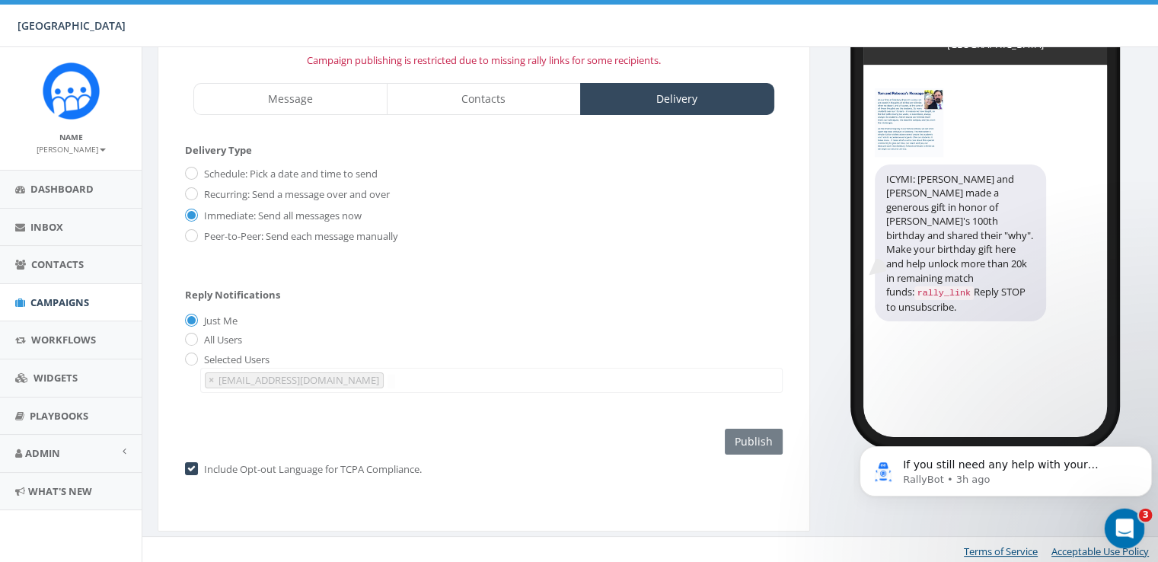
click at [1111, 526] on icon "Open Intercom Messenger" at bounding box center [1123, 526] width 25 height 25
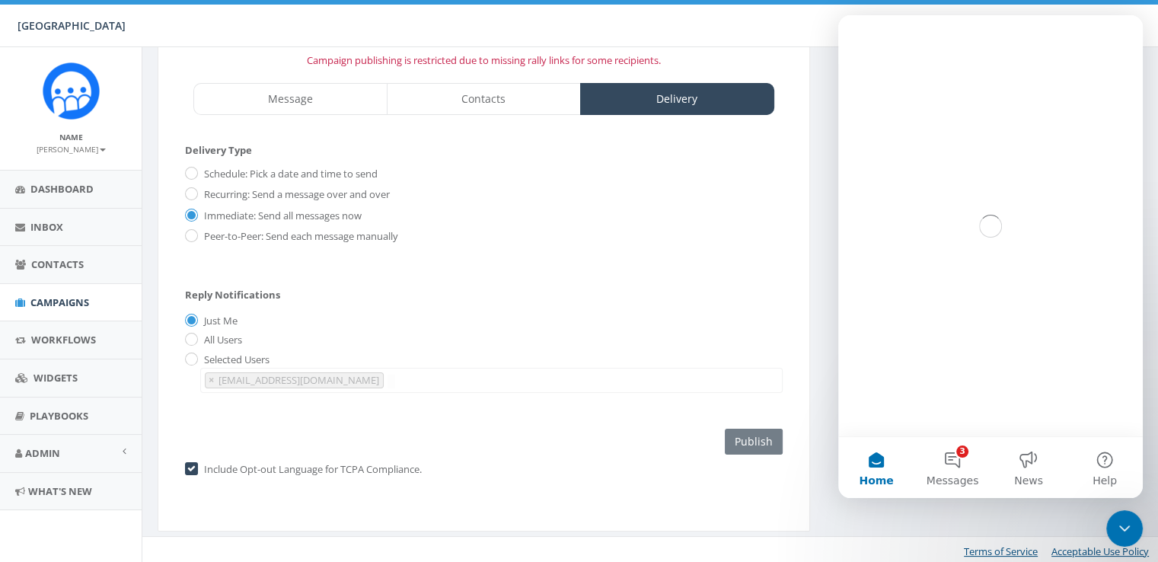
scroll to position [0, 0]
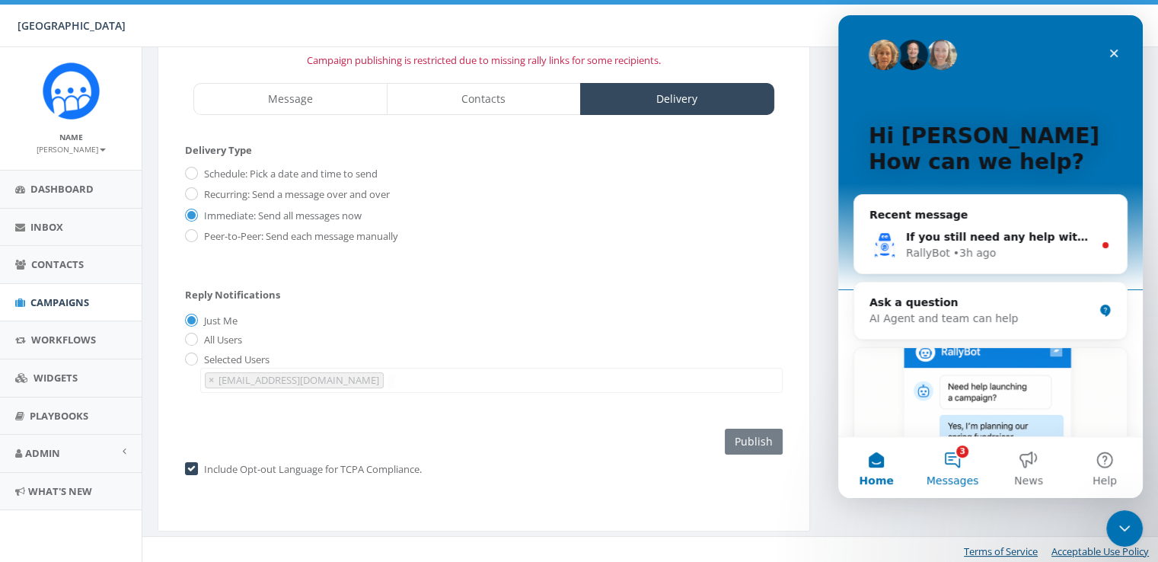
click at [948, 467] on button "3 Messages" at bounding box center [953, 467] width 76 height 61
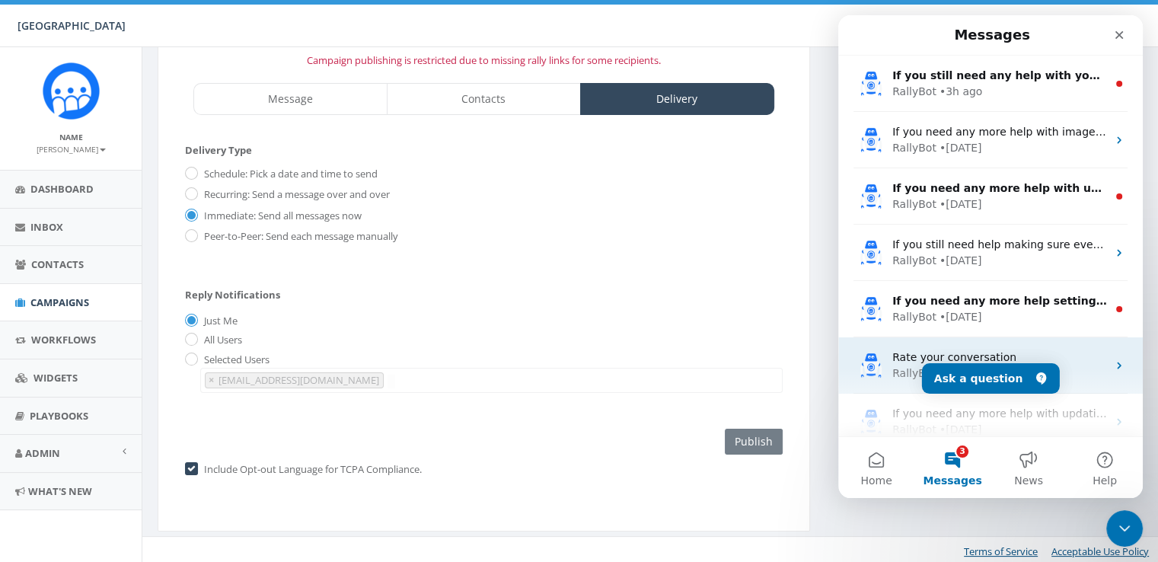
scroll to position [75, 0]
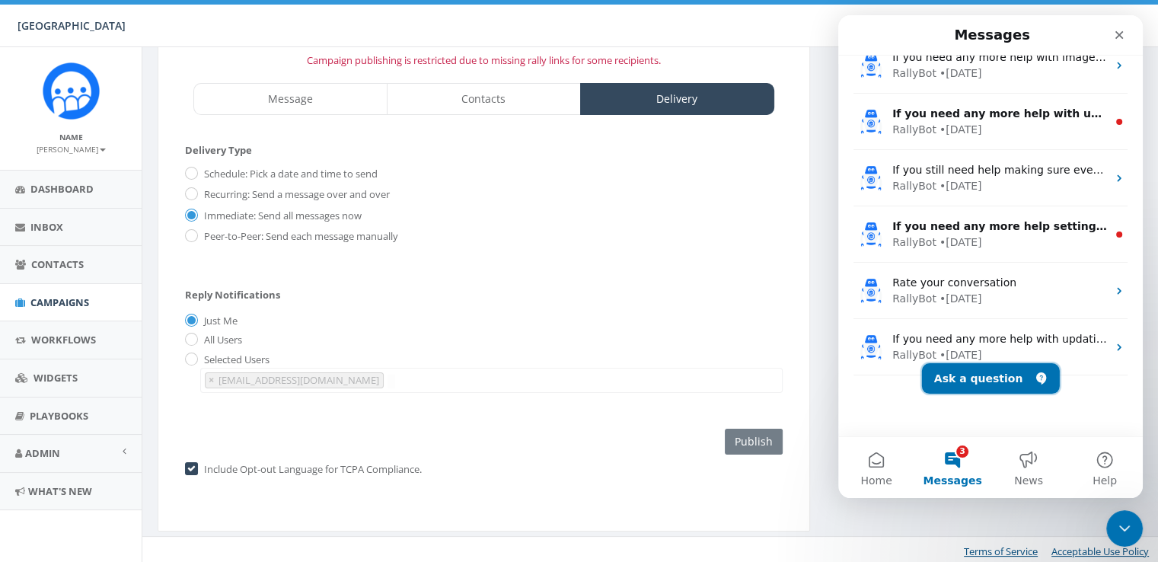
click at [979, 377] on button "Ask a question" at bounding box center [991, 378] width 138 height 30
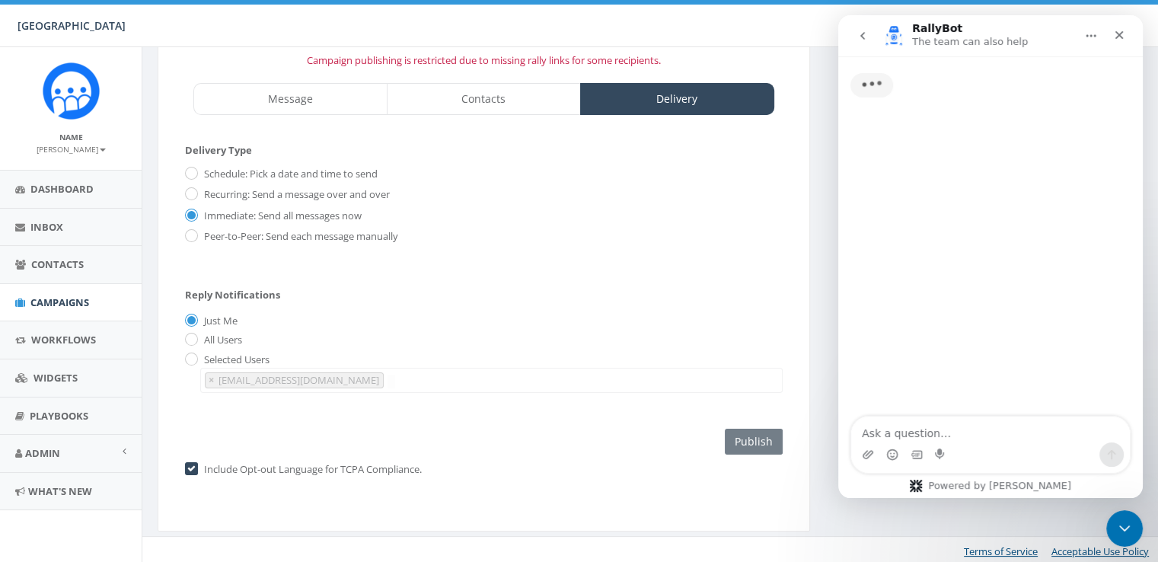
scroll to position [0, 0]
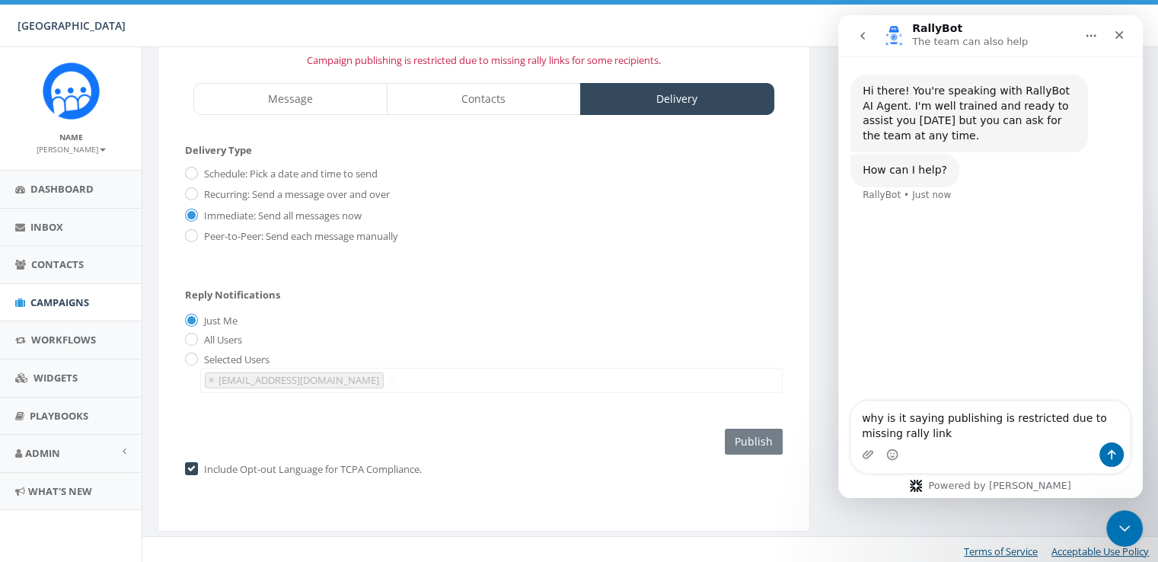
type textarea "why is it saying publishing is restricted due to missing rally links"
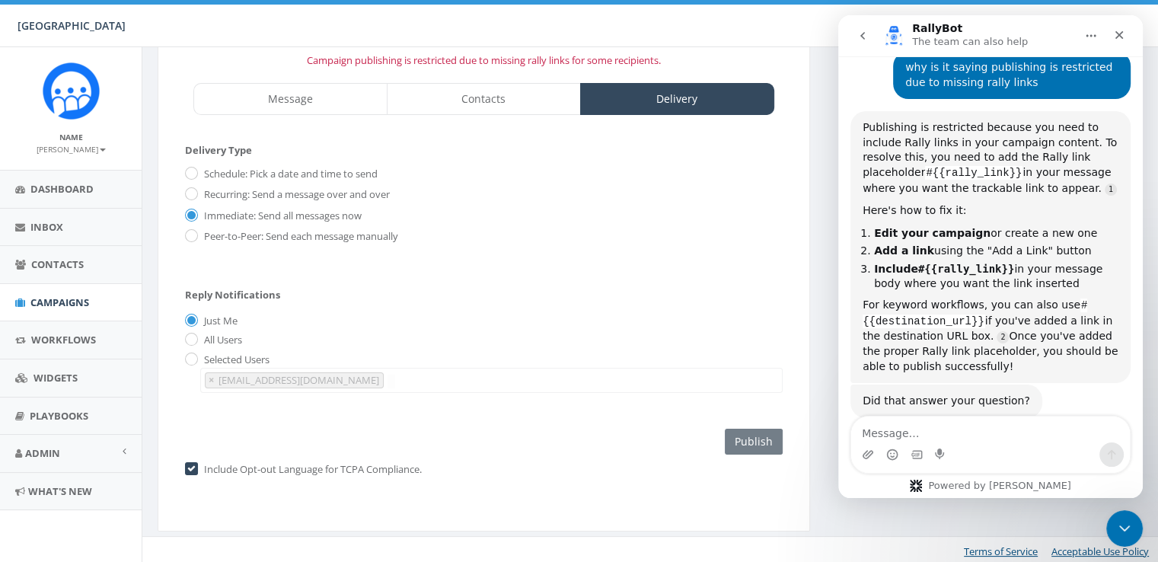
scroll to position [186, 0]
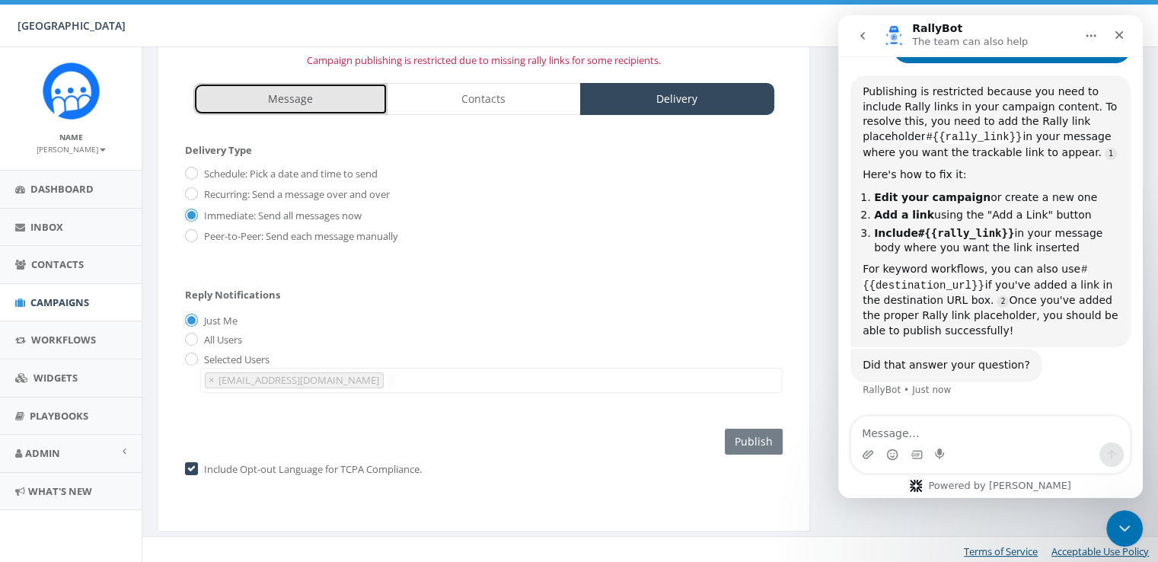
click at [253, 109] on link "Message" at bounding box center [290, 99] width 194 height 32
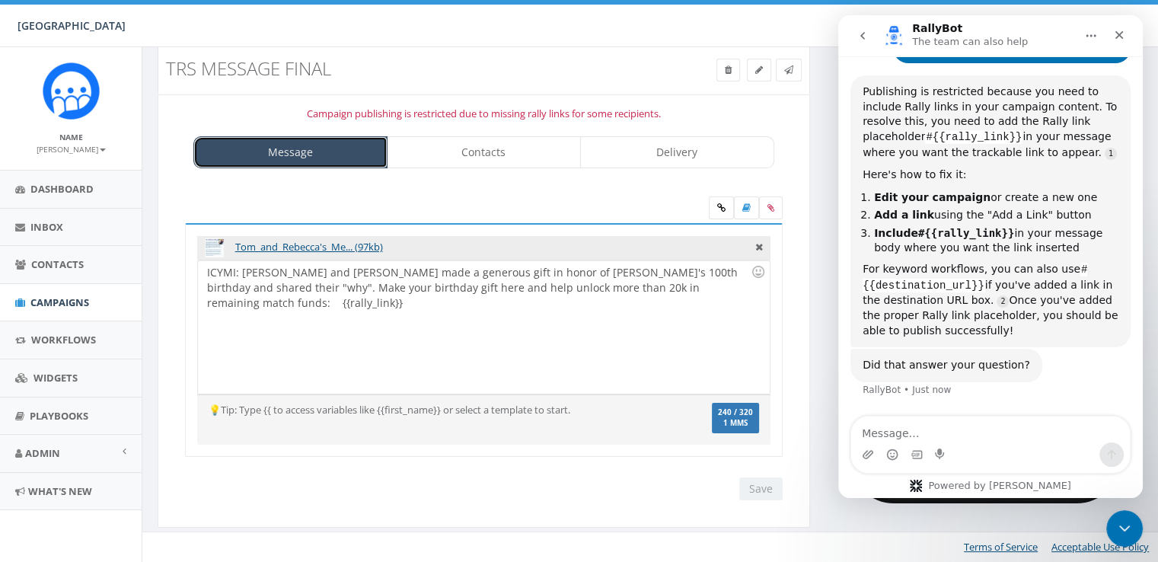
scroll to position [32, 0]
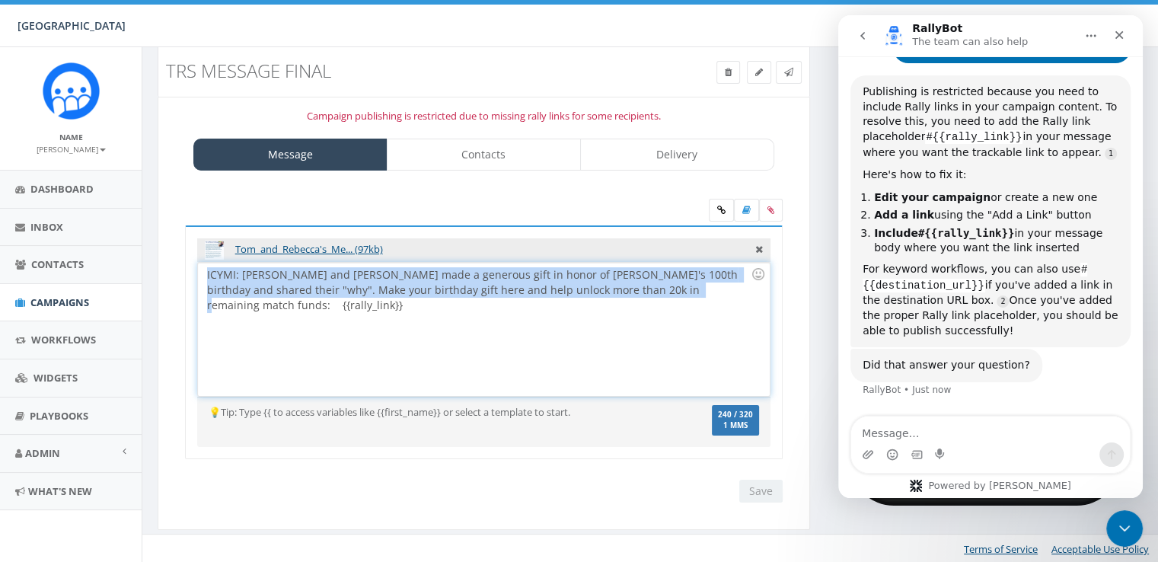
drag, startPoint x: 638, startPoint y: 289, endPoint x: 206, endPoint y: 276, distance: 432.8
click at [207, 276] on div "ICYMI: Tom and Rebecca made a generous gift in honor of Solebury's 100th birthd…" at bounding box center [483, 329] width 571 height 133
copy div "ICYMI: Tom and Rebecca made a generous gift in honor of Solebury's 100th birthd…"
click at [61, 301] on span "Campaigns" at bounding box center [59, 303] width 59 height 14
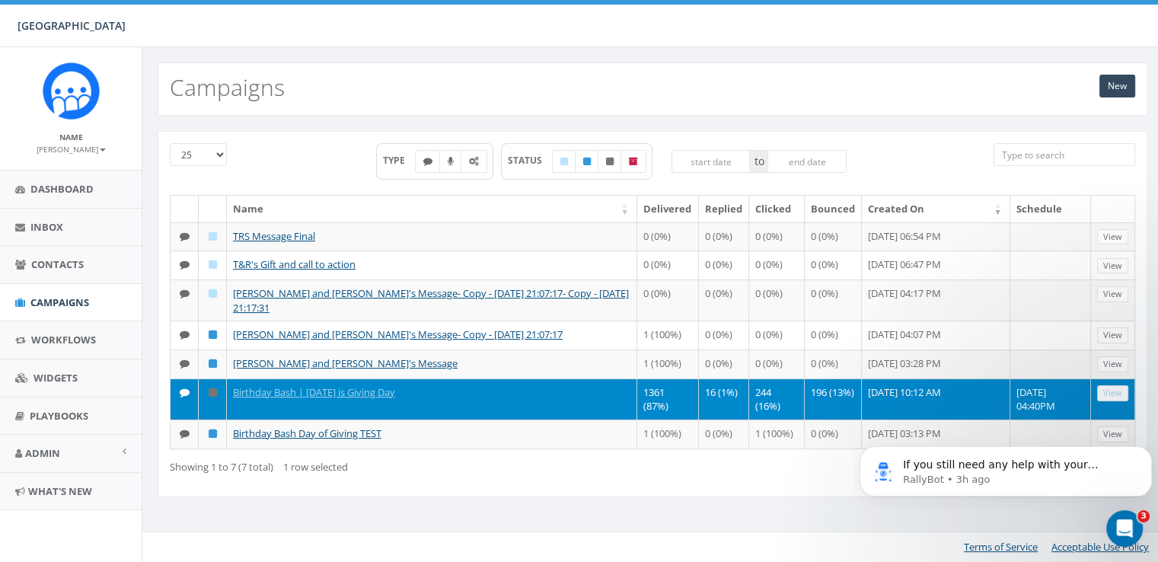
click at [899, 133] on div "25 50 100 TYPE STATUS to Name Delivered Replied Clicked Bounced Created On Sche…" at bounding box center [653, 314] width 990 height 366
click at [1126, 91] on link "New" at bounding box center [1118, 86] width 36 height 23
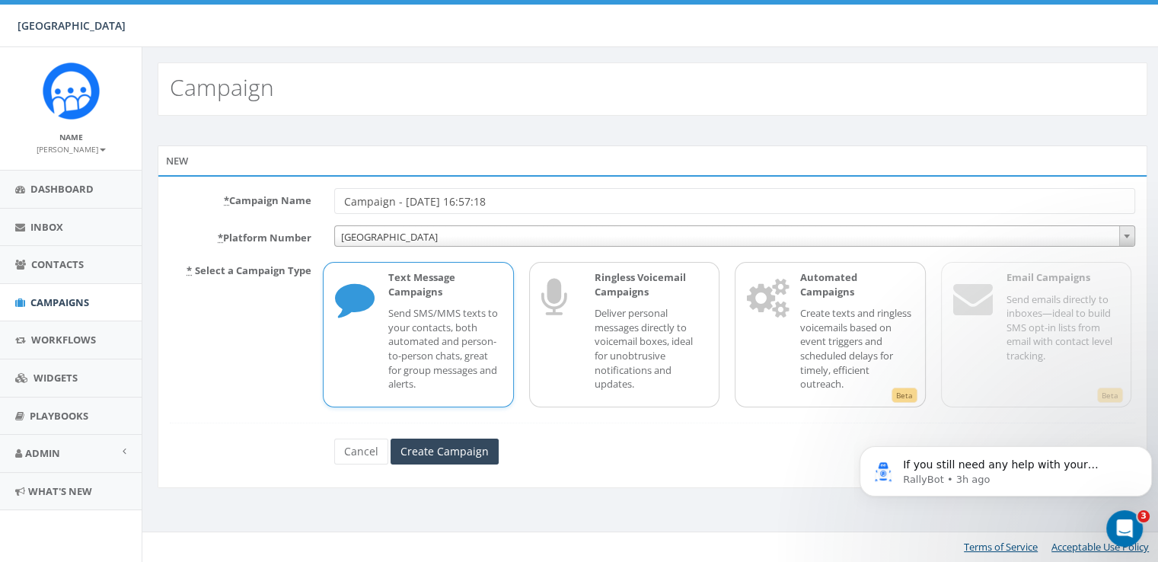
click at [449, 202] on input "Campaign - [DATE] 16:57:18" at bounding box center [734, 201] width 801 height 26
type input "TRS Test"
click at [433, 451] on input "Create Campaign" at bounding box center [445, 452] width 108 height 26
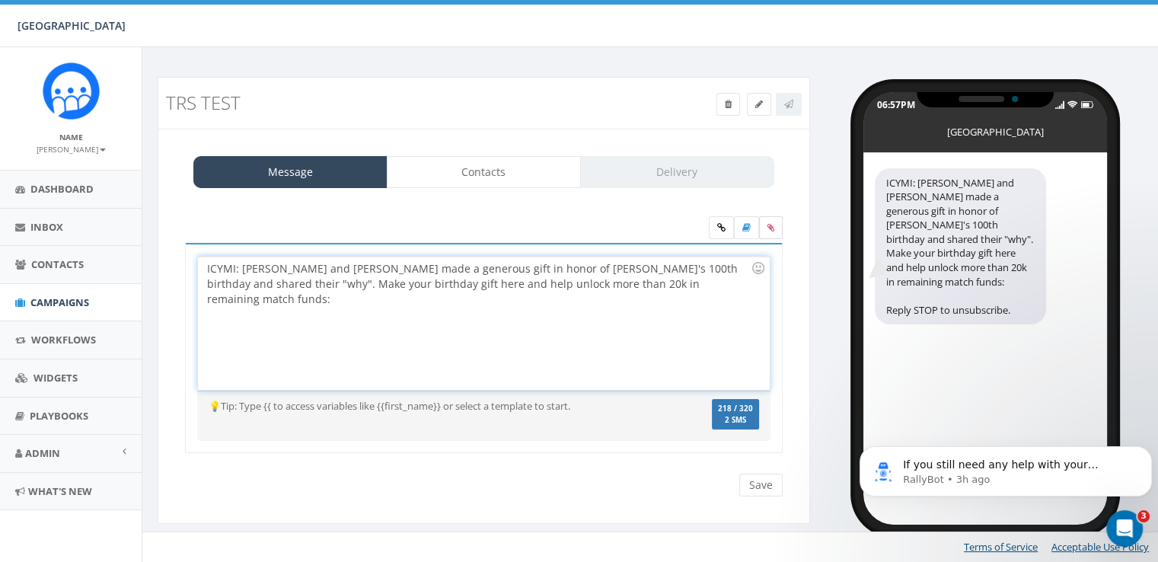
click at [771, 233] on label at bounding box center [771, 227] width 24 height 23
click at [0, 0] on input "file" at bounding box center [0, 0] width 0 height 0
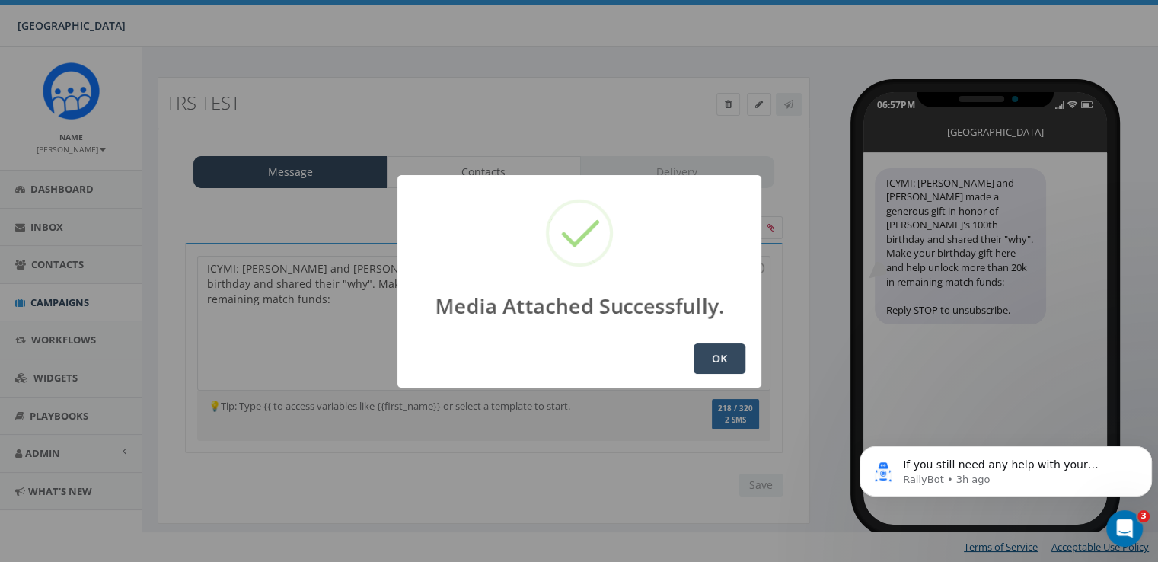
click at [698, 360] on button "OK" at bounding box center [720, 359] width 52 height 30
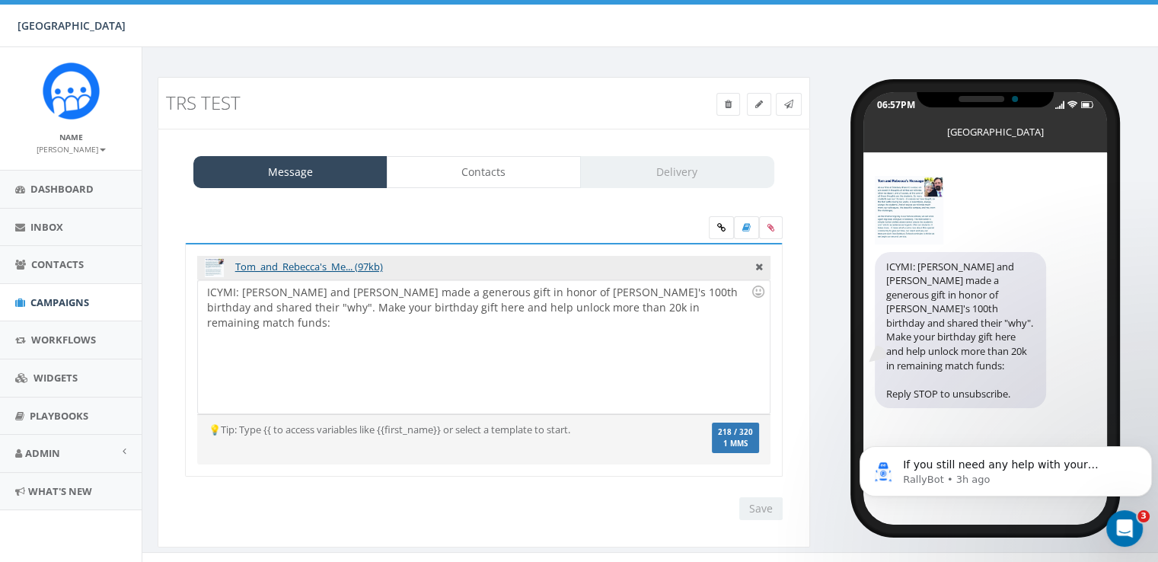
click at [661, 306] on div "ICYMI: [PERSON_NAME] and [PERSON_NAME] made a generous gift in honor of [PERSON…" at bounding box center [483, 346] width 571 height 133
click at [715, 233] on link at bounding box center [721, 227] width 25 height 23
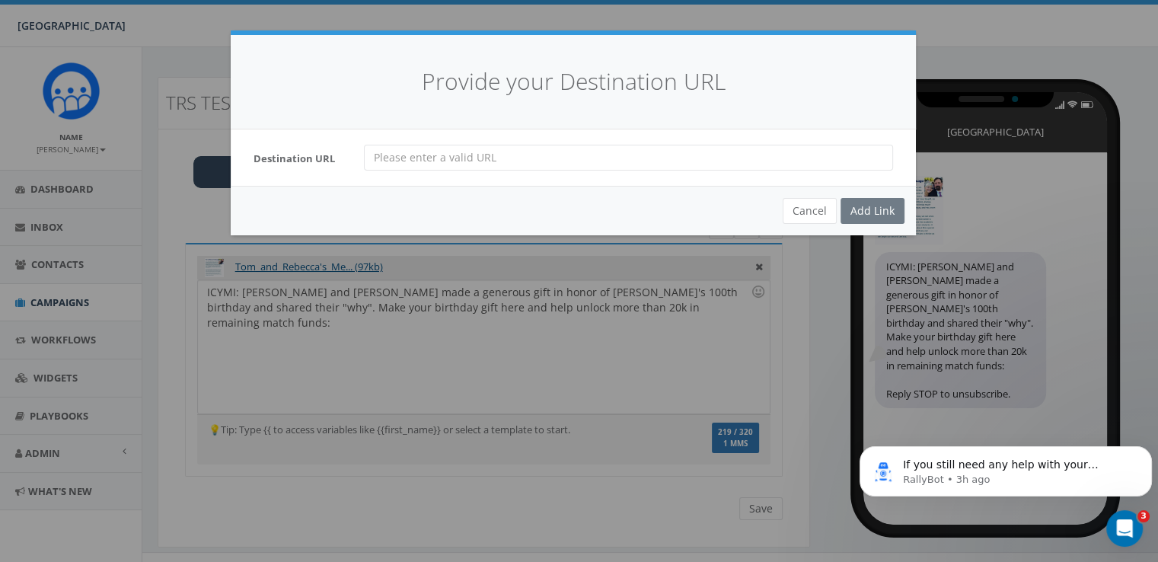
click at [548, 155] on input "url" at bounding box center [628, 158] width 529 height 26
type input "https://give.solebury.org/campaign/708791/donate"
click at [867, 212] on div "Add Link" at bounding box center [873, 211] width 64 height 26
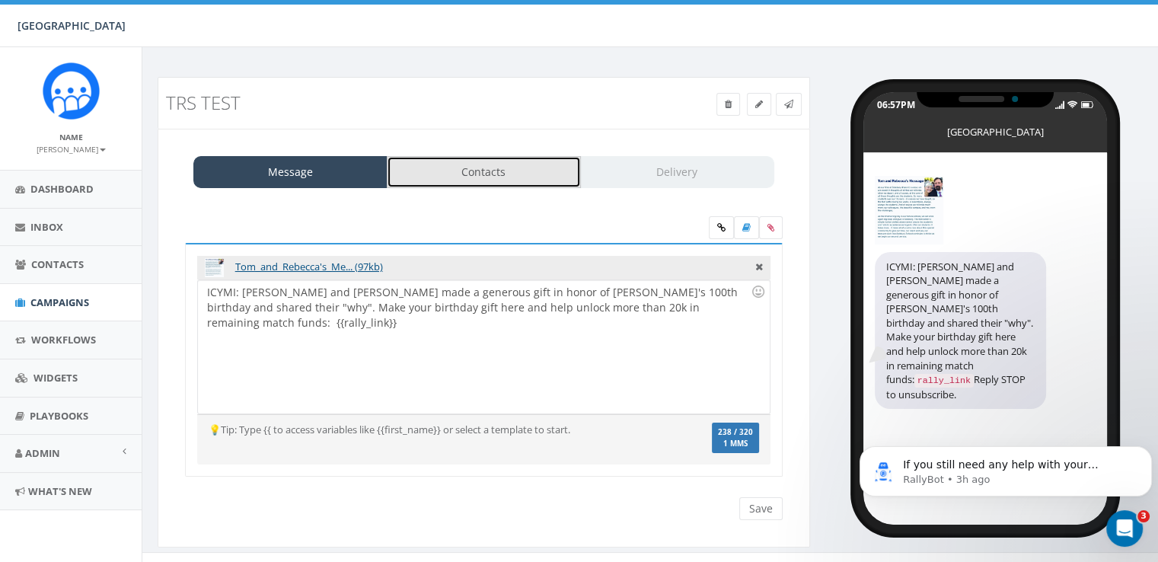
click at [481, 174] on link "Contacts" at bounding box center [484, 172] width 194 height 32
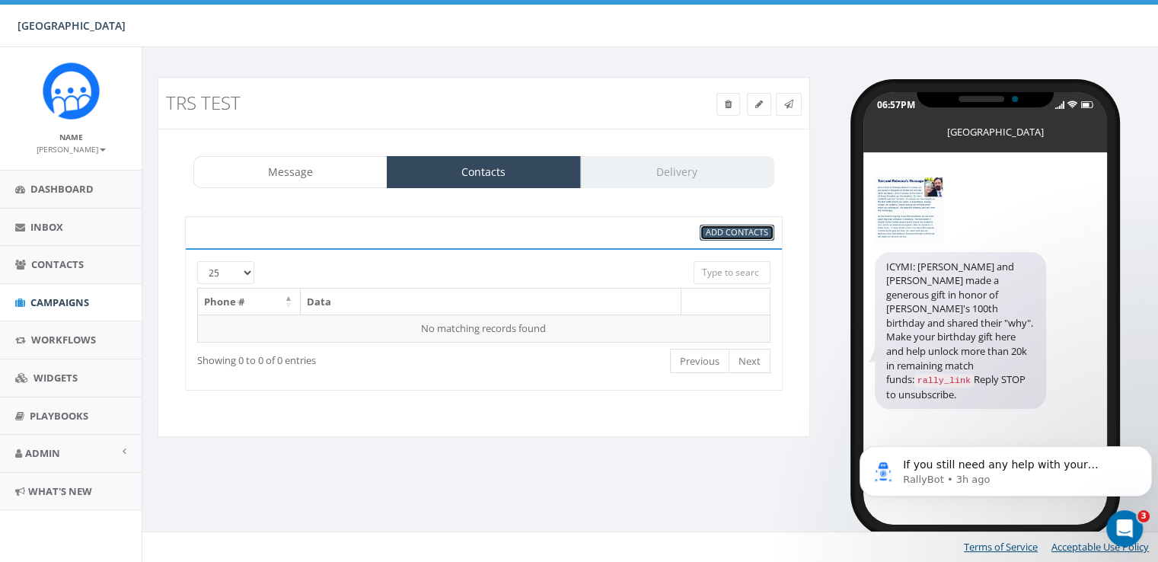
click at [723, 235] on span "Add Contacts" at bounding box center [737, 231] width 62 height 11
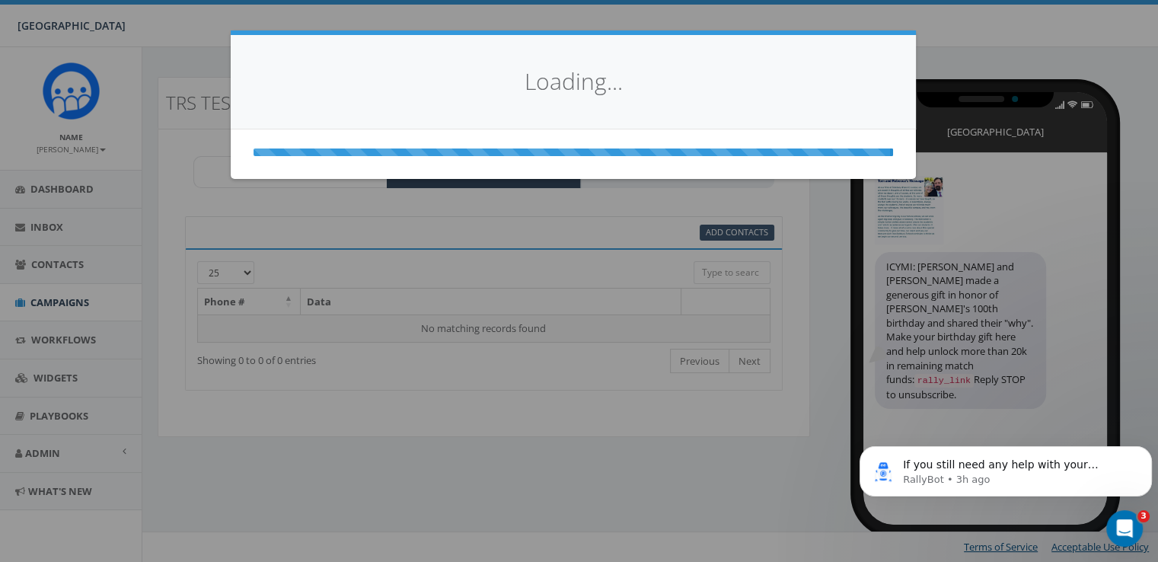
select select
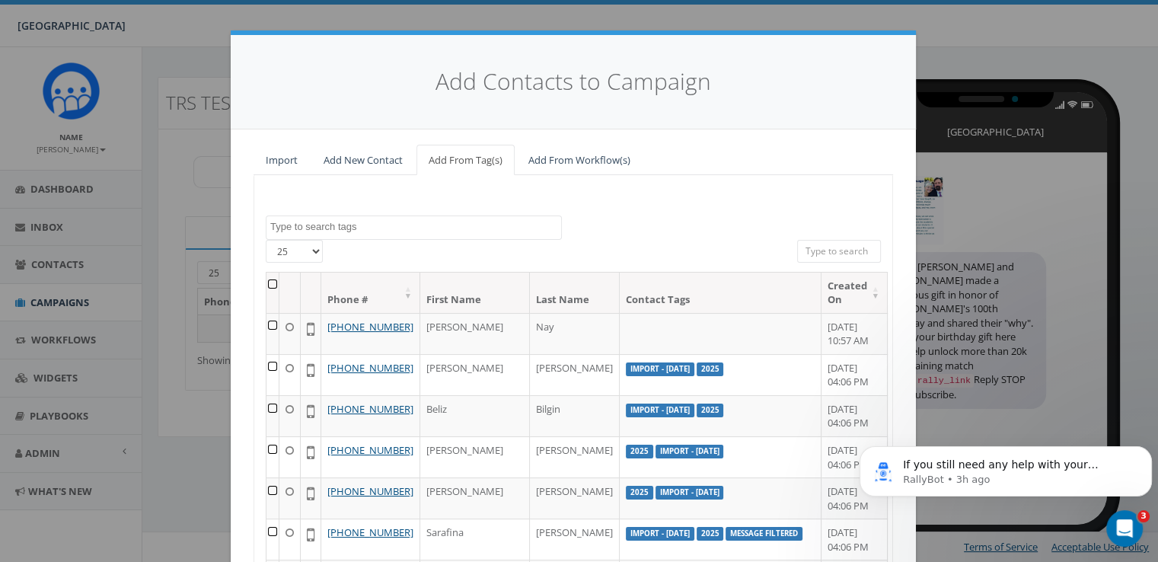
click at [807, 247] on input "search" at bounding box center [839, 251] width 84 height 23
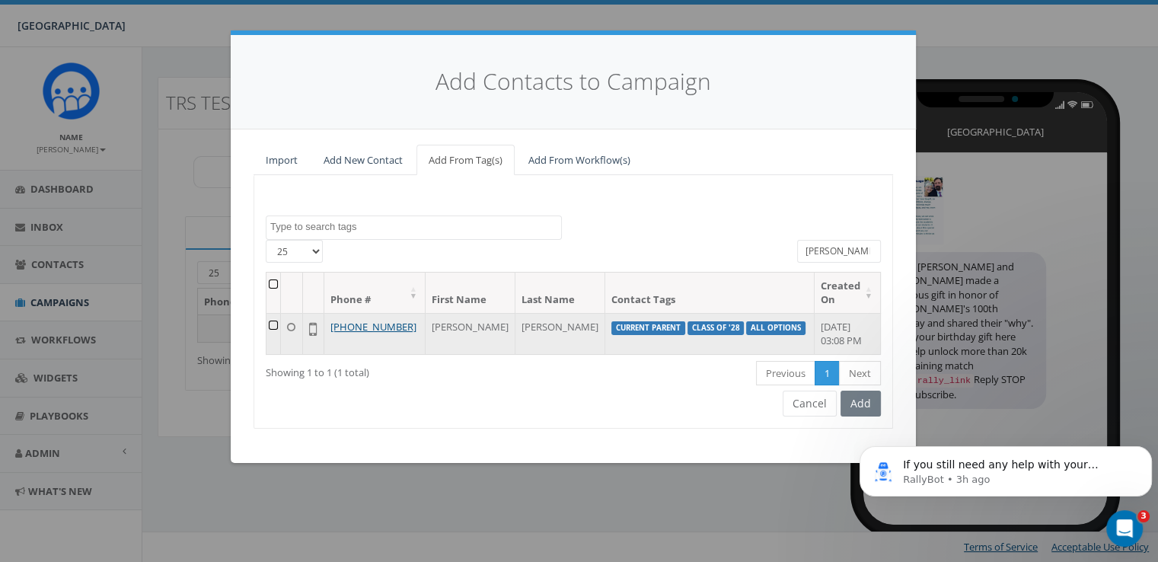
type input "marshall"
click at [278, 324] on td at bounding box center [274, 333] width 14 height 41
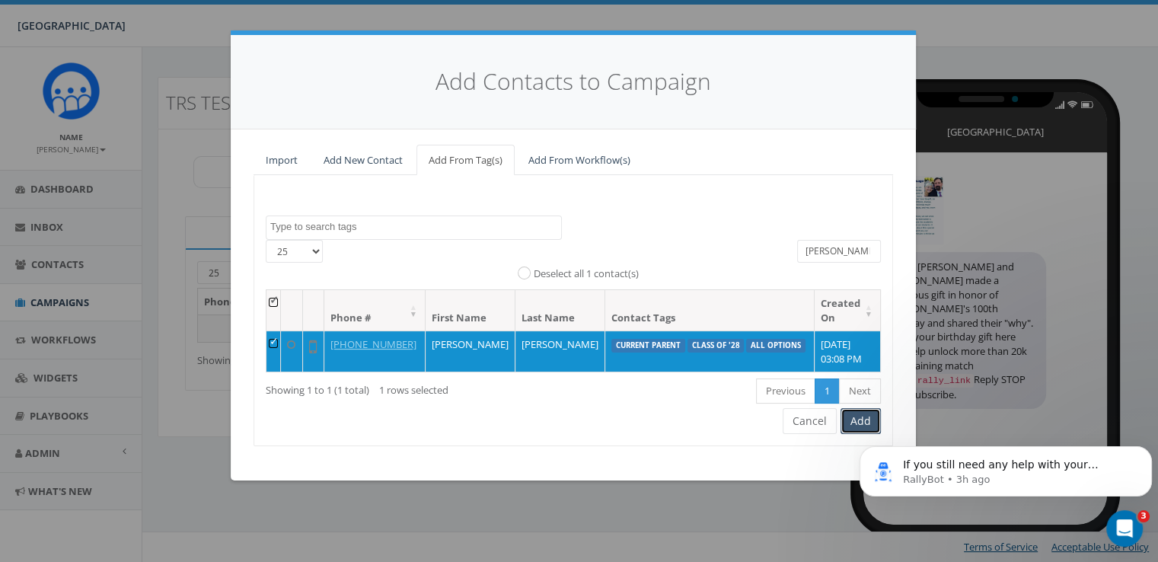
click at [853, 419] on button "Add" at bounding box center [861, 421] width 40 height 26
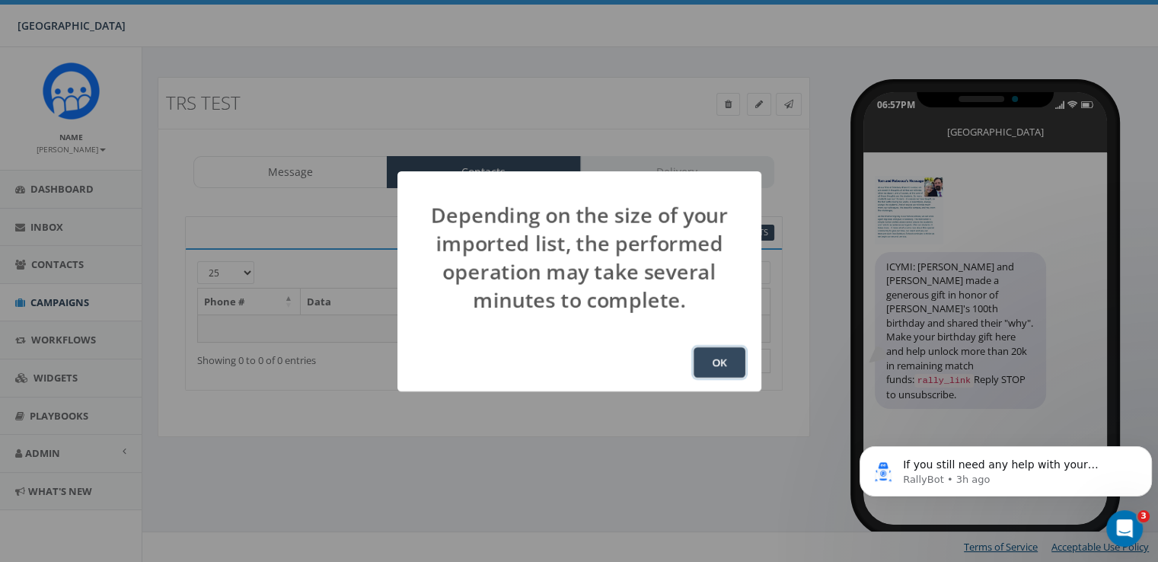
click at [724, 361] on button "OK" at bounding box center [720, 362] width 52 height 30
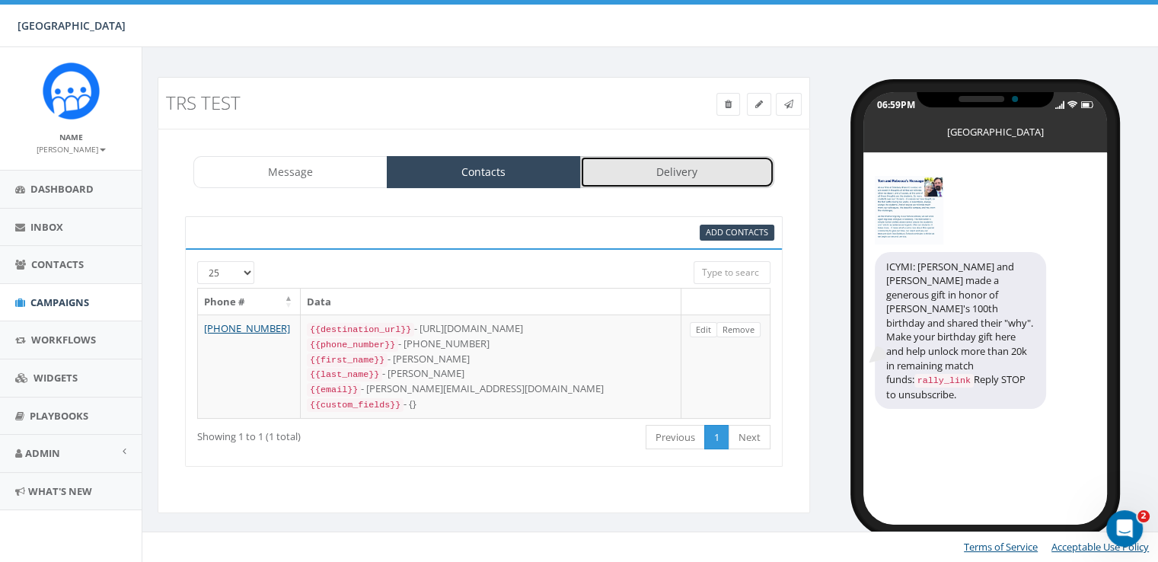
click at [640, 177] on link "Delivery" at bounding box center [677, 172] width 194 height 32
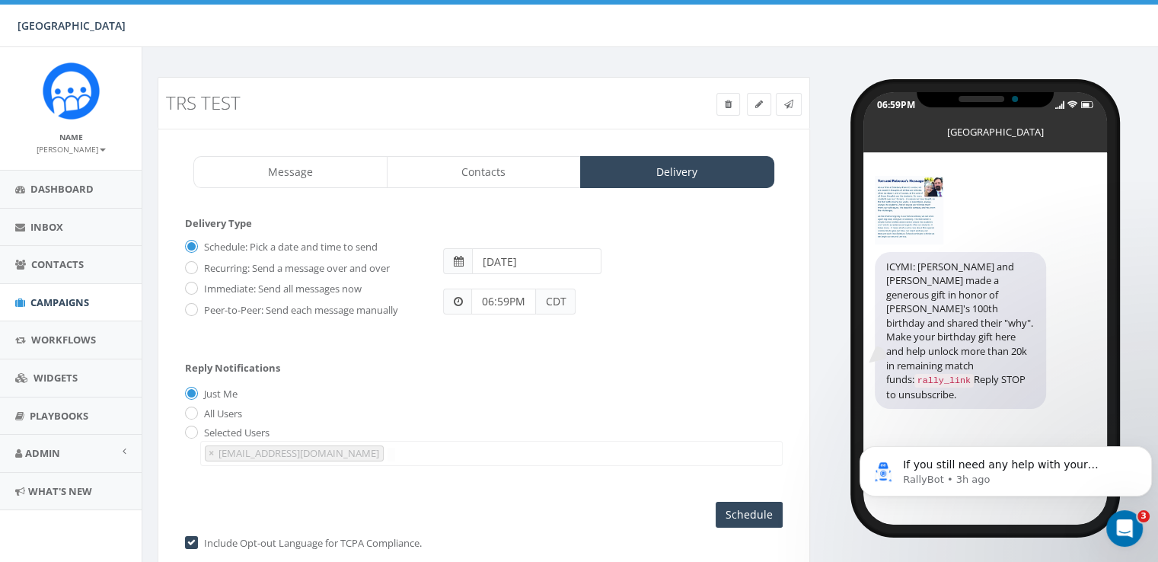
click at [200, 288] on label "Immediate: Send all messages now" at bounding box center [280, 289] width 161 height 15
click at [195, 288] on input "Immediate: Send all messages now" at bounding box center [190, 290] width 10 height 10
radio input "true"
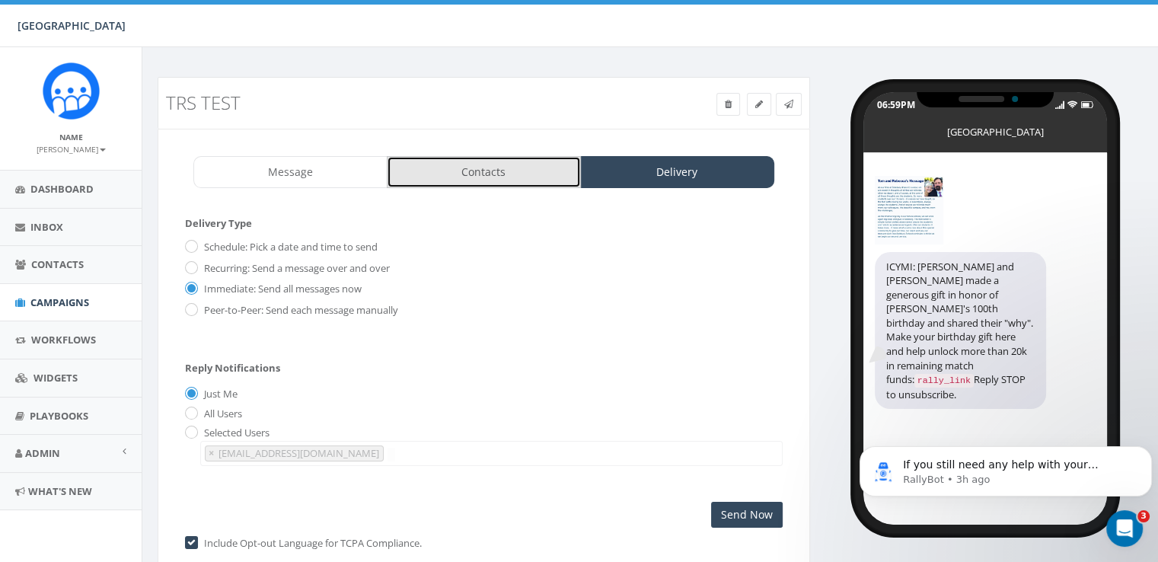
click at [475, 161] on link "Contacts" at bounding box center [484, 172] width 194 height 32
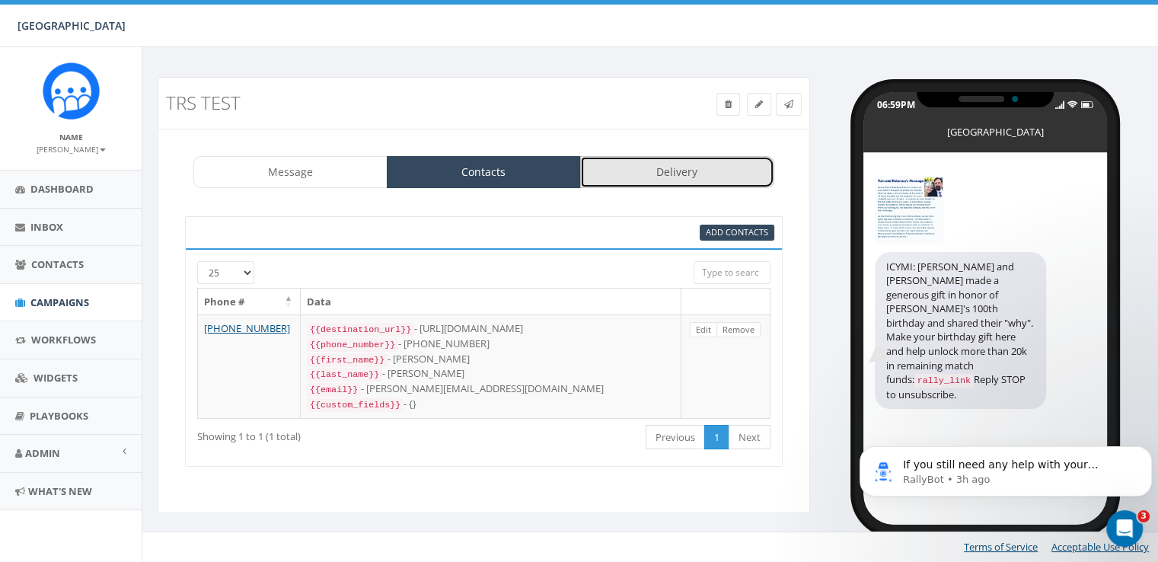
click at [637, 163] on link "Delivery" at bounding box center [677, 172] width 194 height 32
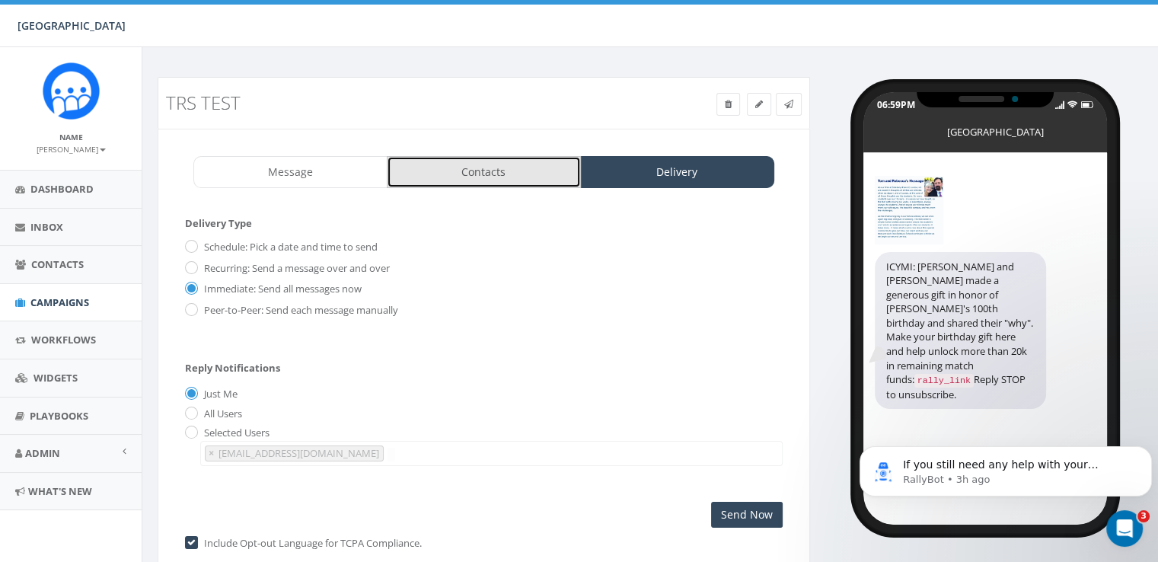
click at [494, 186] on link "Contacts" at bounding box center [484, 172] width 194 height 32
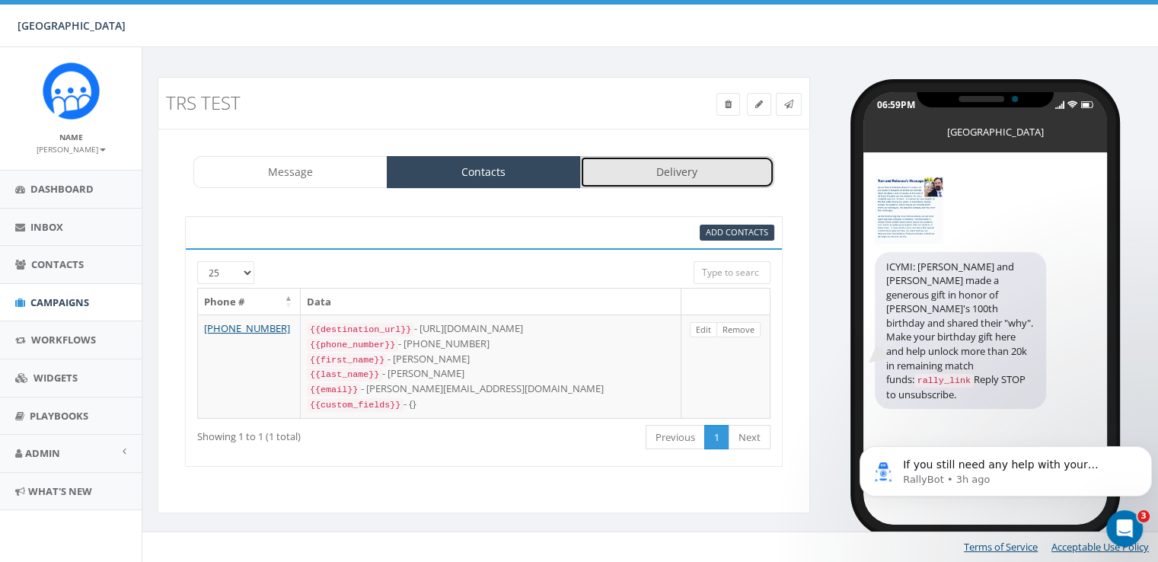
click at [610, 181] on link "Delivery" at bounding box center [677, 172] width 194 height 32
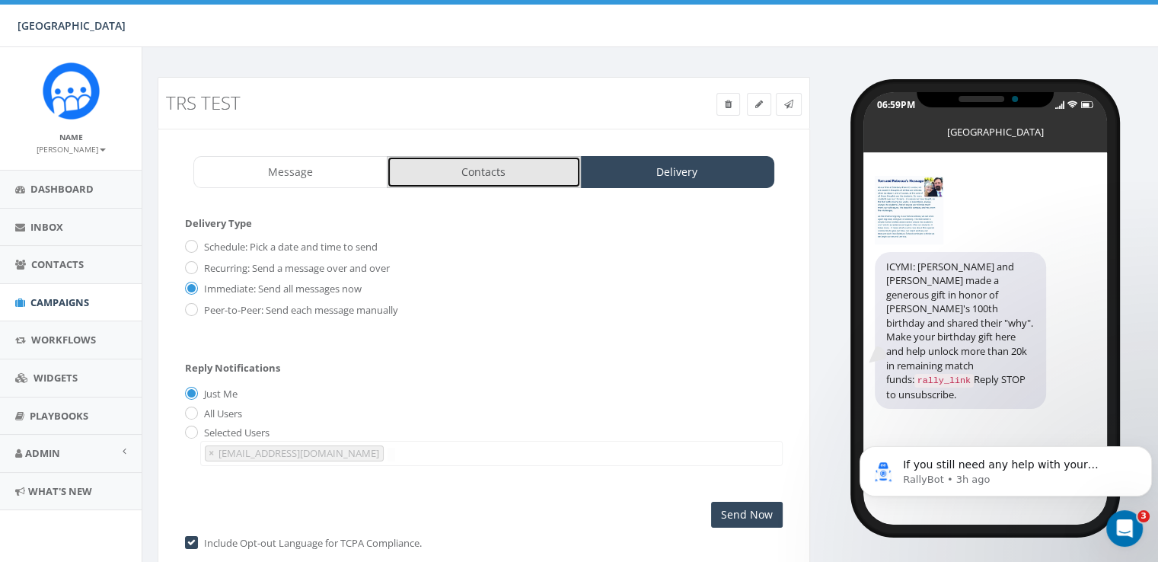
click at [442, 177] on link "Contacts" at bounding box center [484, 172] width 194 height 32
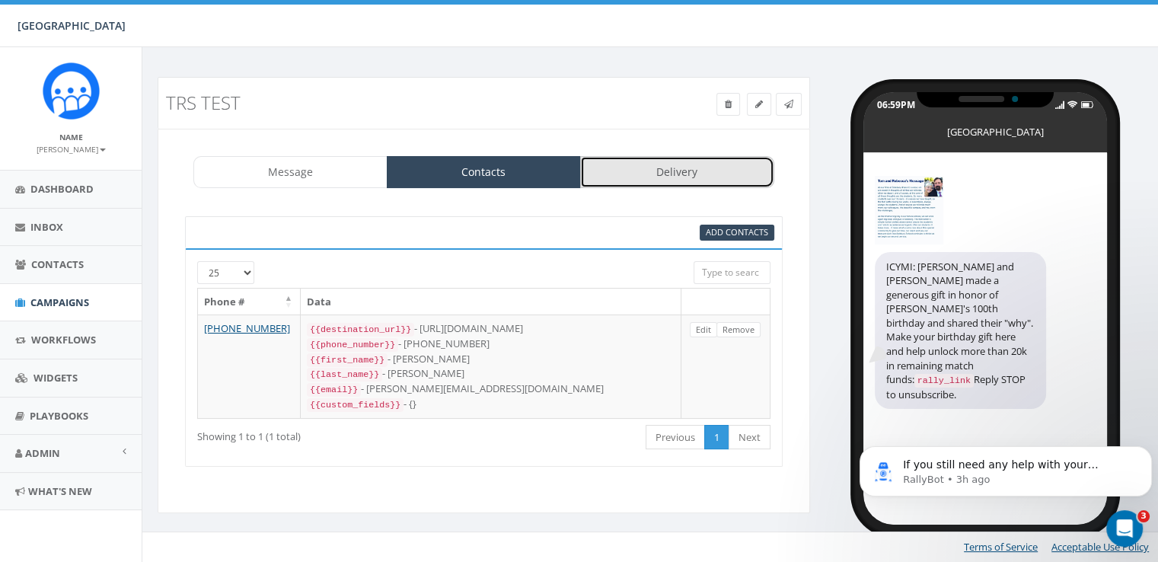
click at [718, 165] on link "Delivery" at bounding box center [677, 172] width 194 height 32
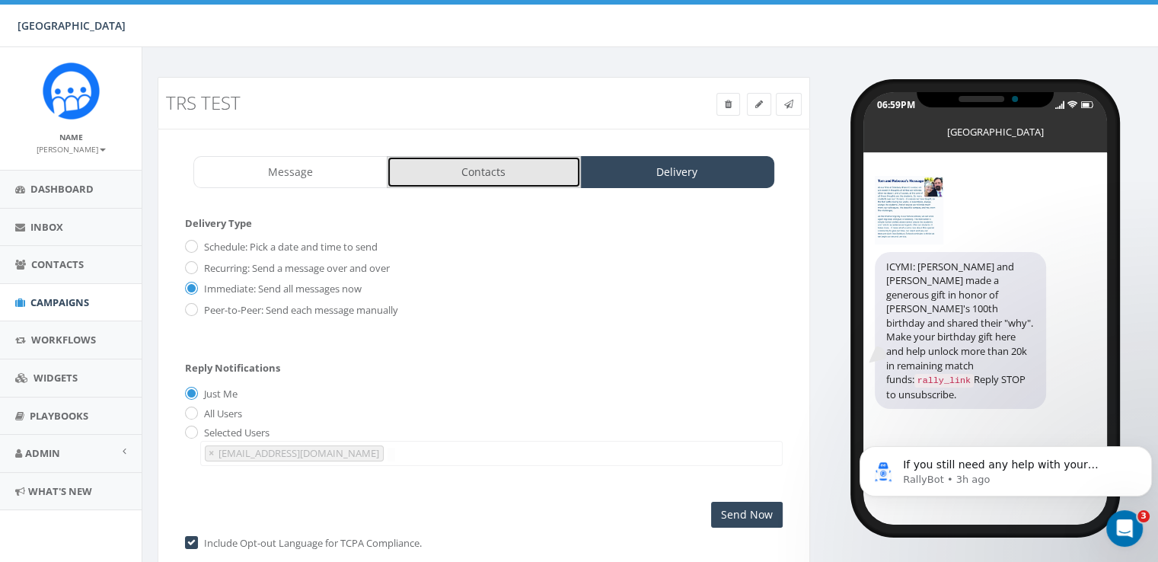
click at [507, 161] on link "Contacts" at bounding box center [484, 172] width 194 height 32
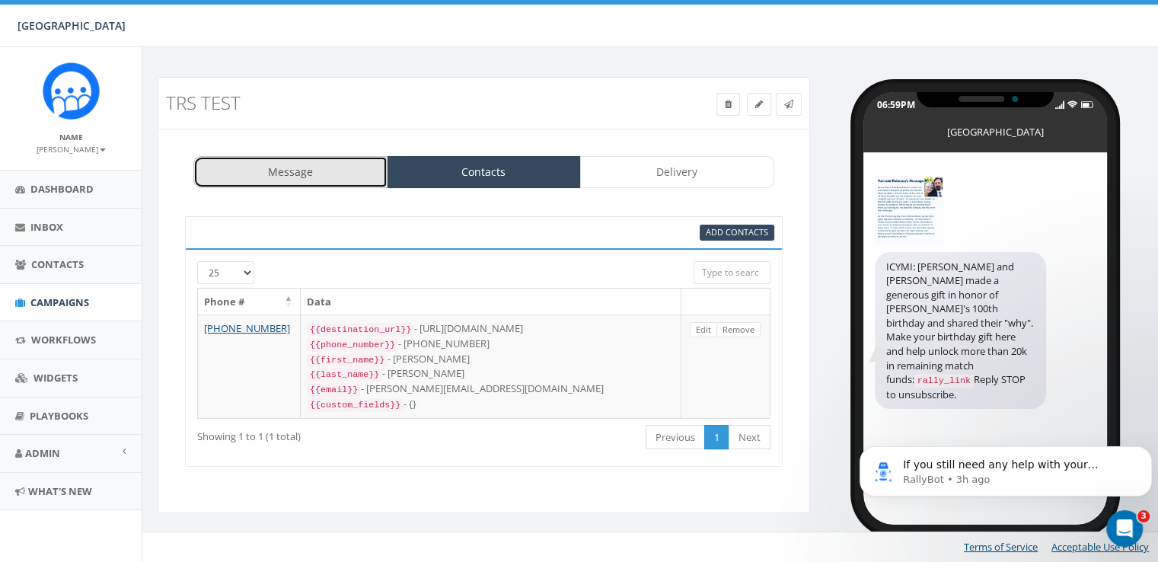
click at [348, 163] on link "Message" at bounding box center [290, 172] width 194 height 32
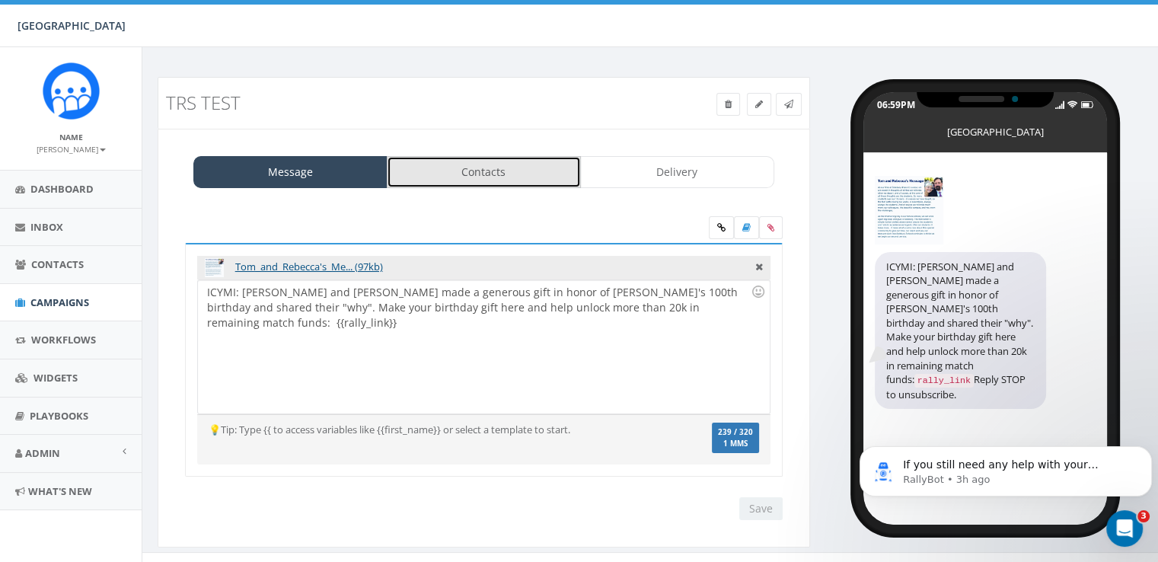
click at [491, 165] on link "Contacts" at bounding box center [484, 172] width 194 height 32
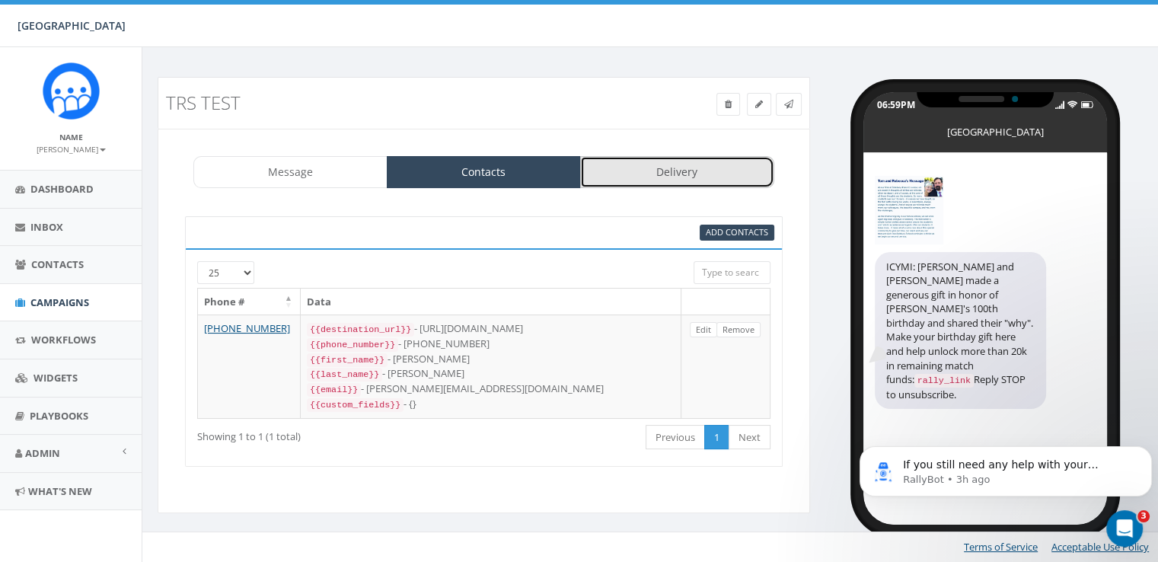
click at [616, 174] on link "Delivery" at bounding box center [677, 172] width 194 height 32
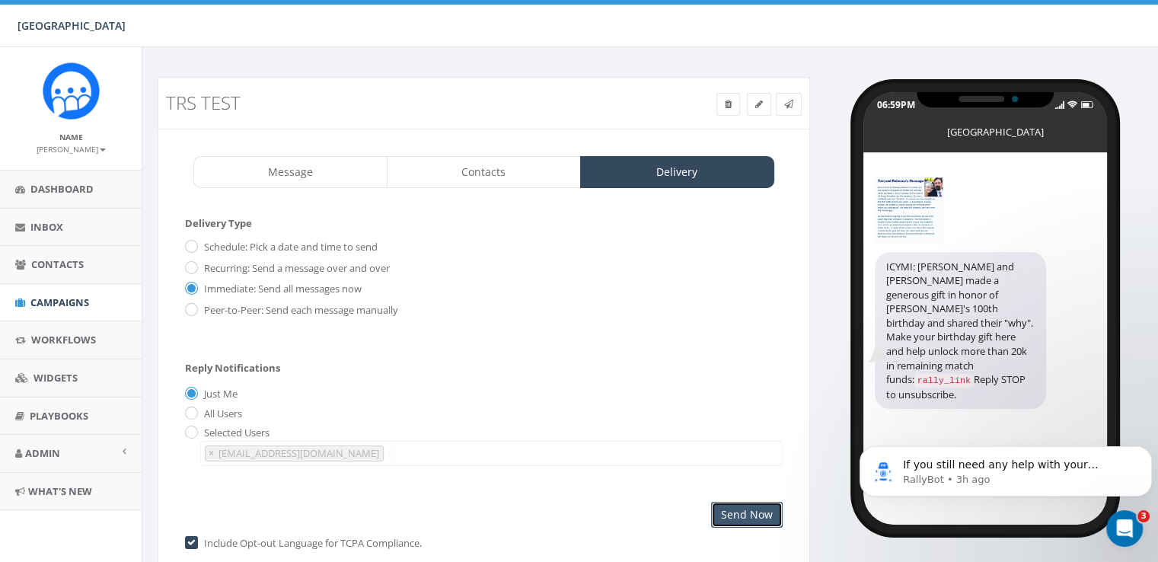
click at [740, 514] on input "Send Now" at bounding box center [747, 515] width 72 height 26
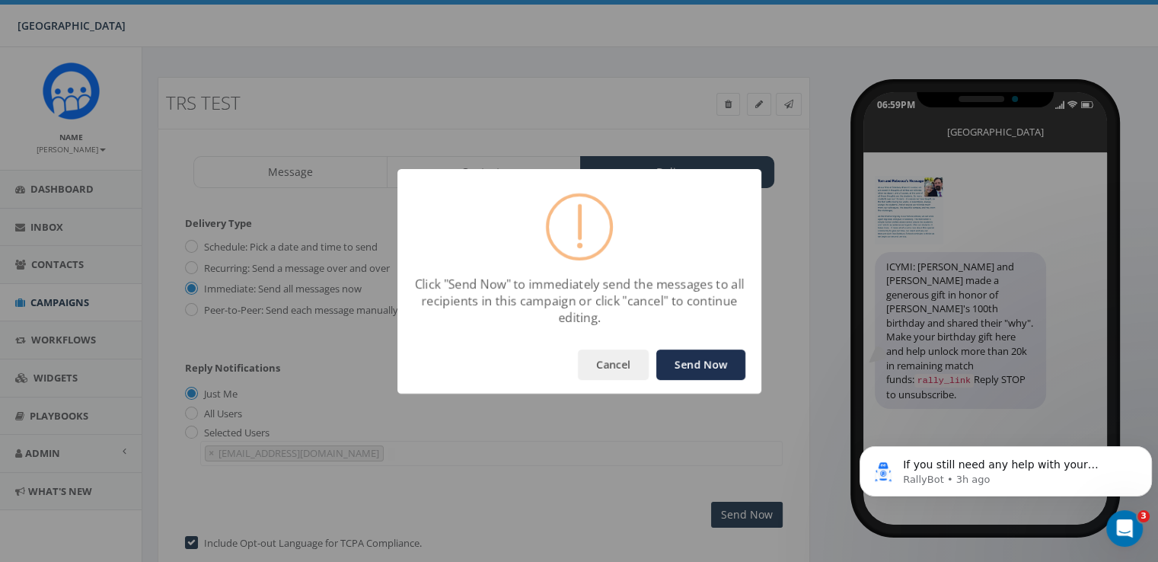
click at [713, 358] on button "Send Now" at bounding box center [701, 365] width 89 height 30
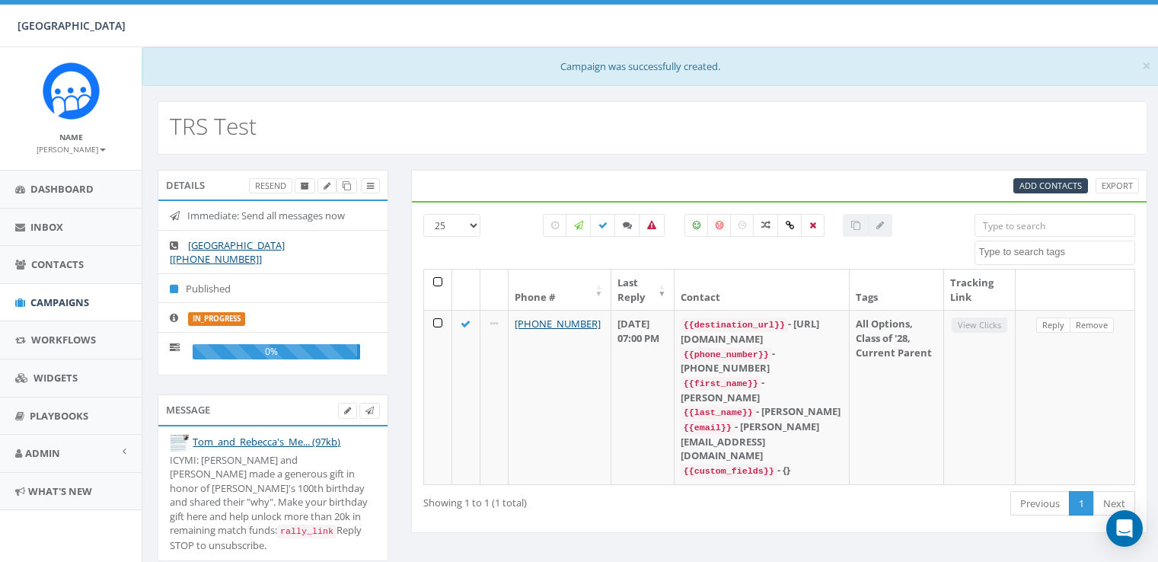
select select
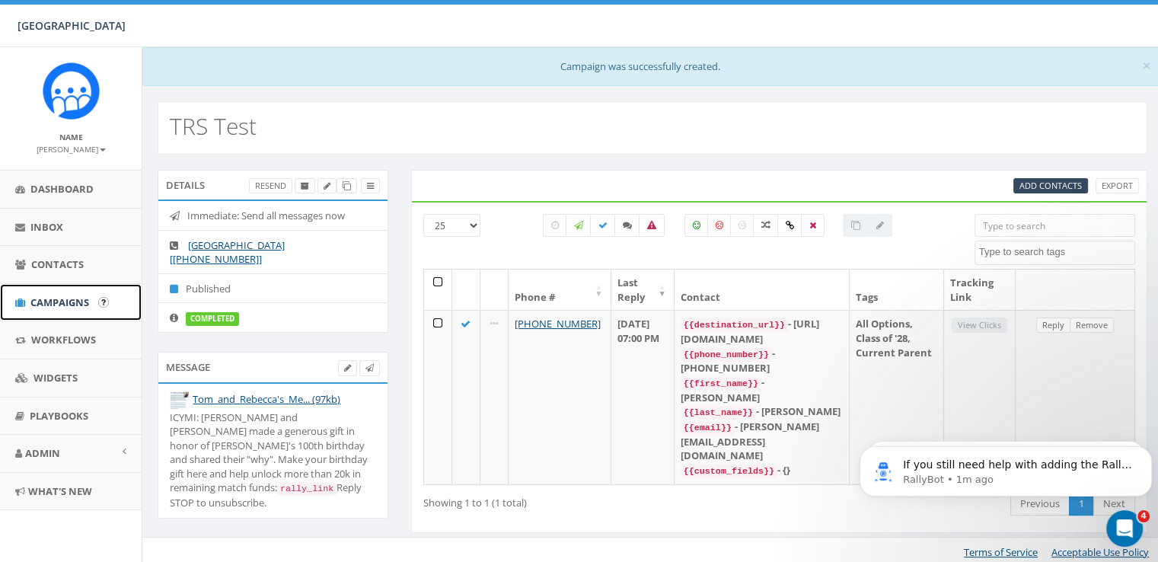
click at [53, 304] on span "Campaigns" at bounding box center [59, 303] width 59 height 14
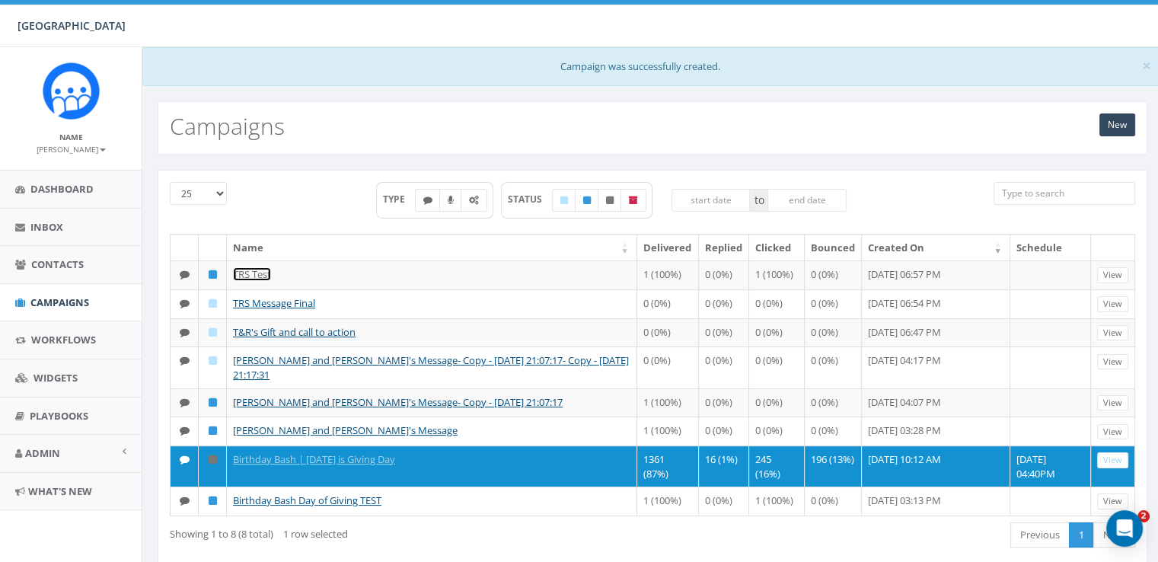
click at [244, 273] on link "TRS Test" at bounding box center [252, 274] width 38 height 14
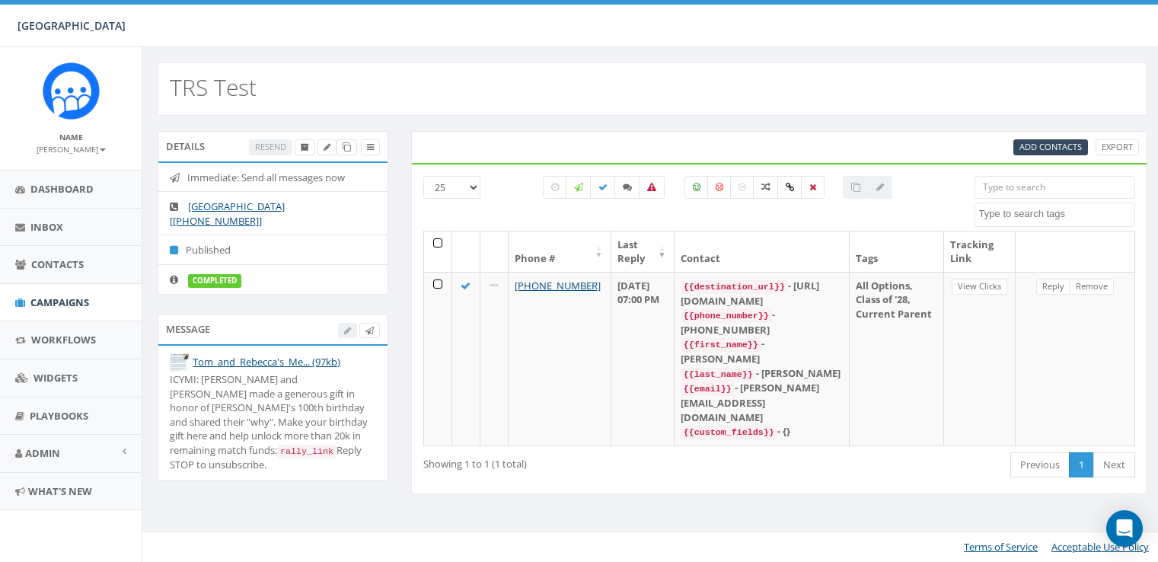
select select
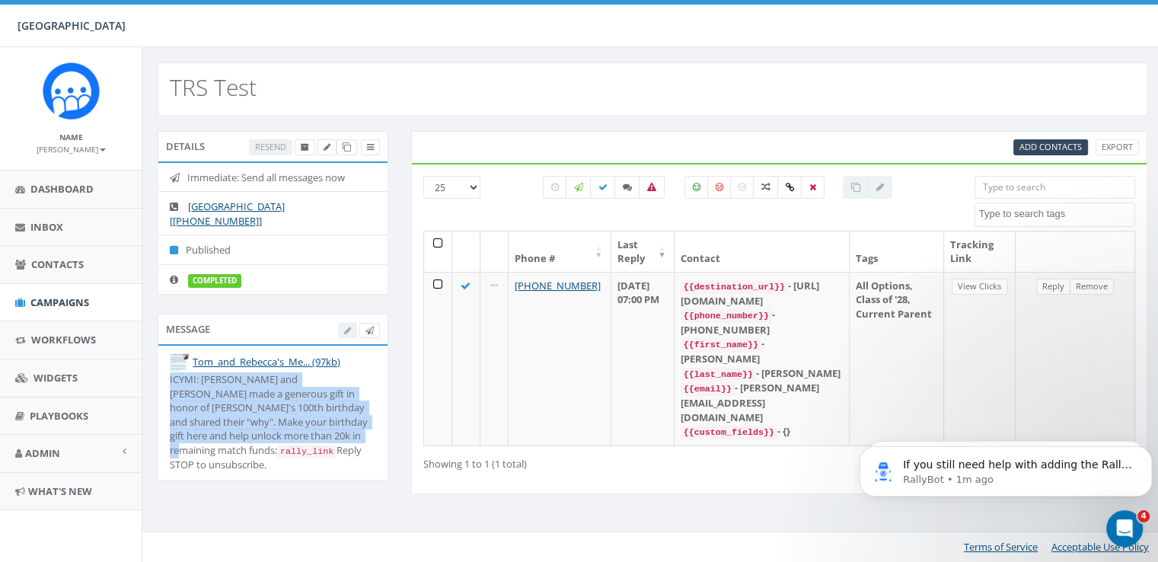
drag, startPoint x: 280, startPoint y: 424, endPoint x: 168, endPoint y: 366, distance: 126.4
click at [168, 366] on li "Tom_and_Rebecca's_Me... (97kb) ICYMI: [PERSON_NAME] and [PERSON_NAME] made a ge…" at bounding box center [272, 413] width 229 height 134
copy div "ICYMI: [PERSON_NAME] and [PERSON_NAME] made a generous gift in honor of [PERSON…"
click at [62, 296] on span "Campaigns" at bounding box center [59, 303] width 59 height 14
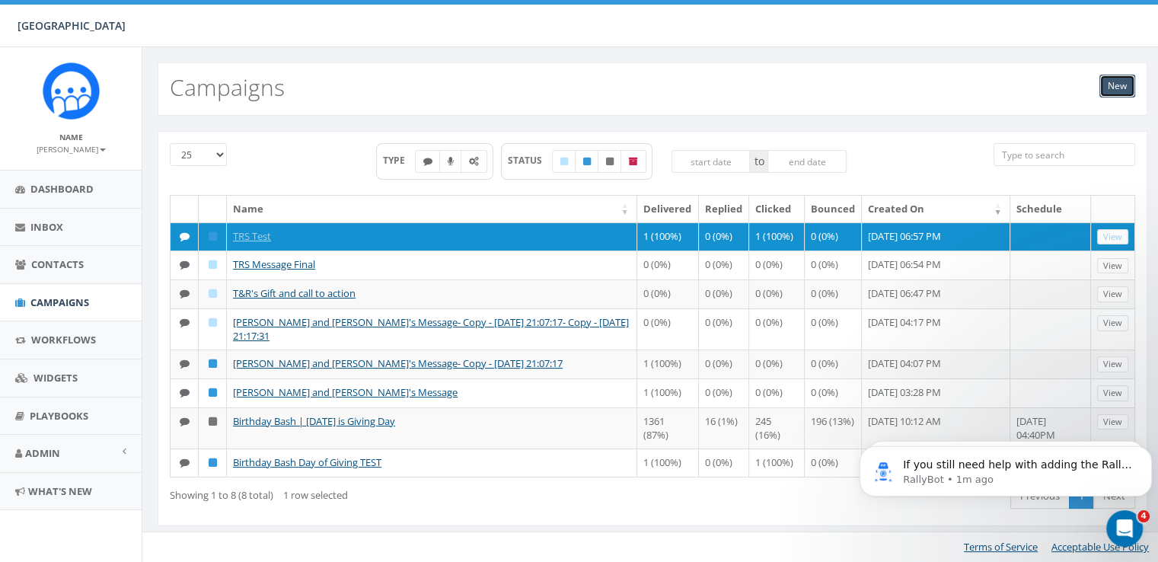
click at [1115, 87] on link "New" at bounding box center [1118, 86] width 36 height 23
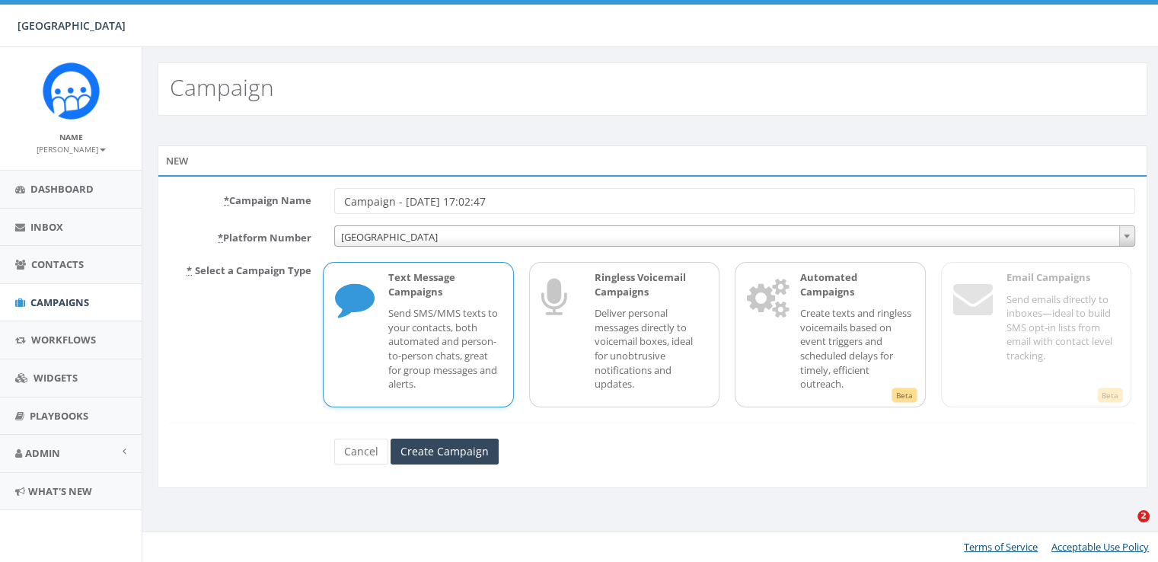
click at [408, 189] on input "Campaign - [DATE] 17:02:47" at bounding box center [734, 201] width 801 height 26
click at [408, 190] on input "Campaign - [DATE] 17:02:47" at bounding box center [734, 201] width 801 height 26
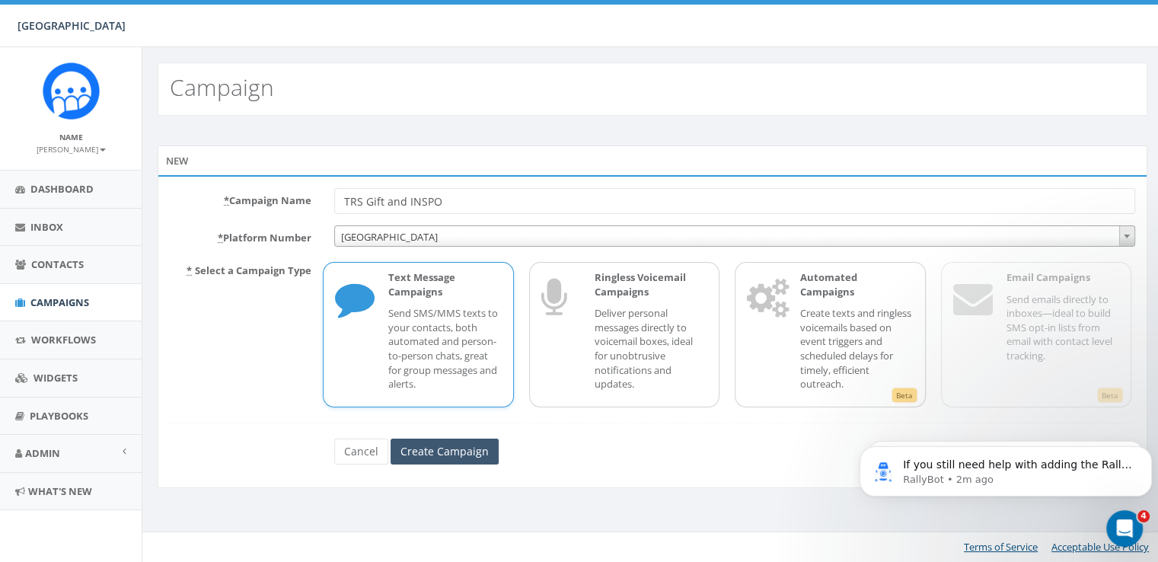
type input "TRS Gift and INSPO"
click at [411, 449] on input "Create Campaign" at bounding box center [445, 452] width 108 height 26
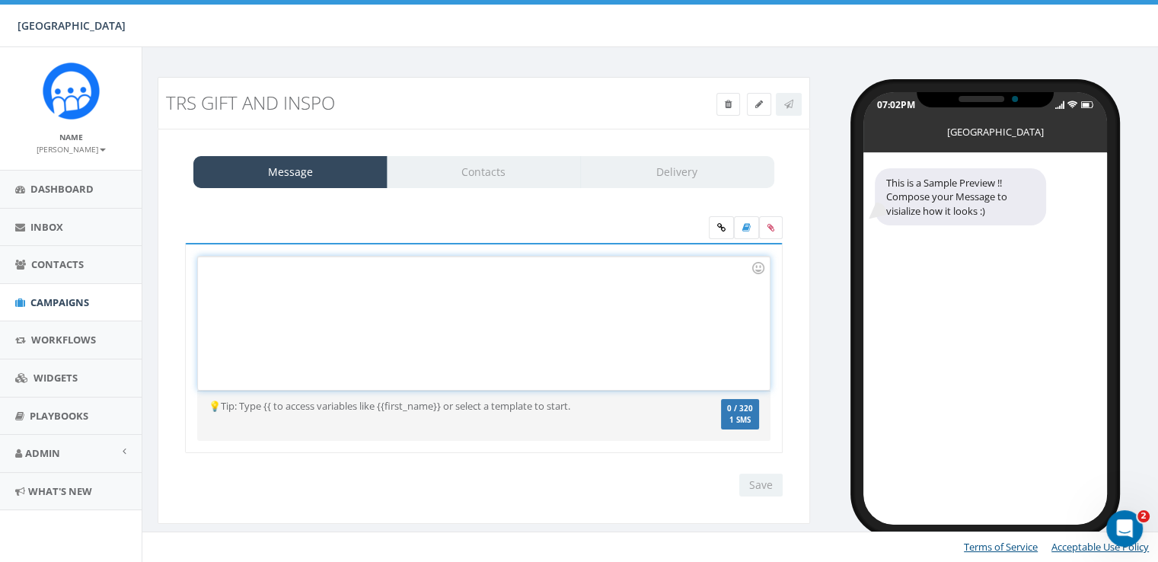
click at [244, 278] on div at bounding box center [483, 323] width 571 height 133
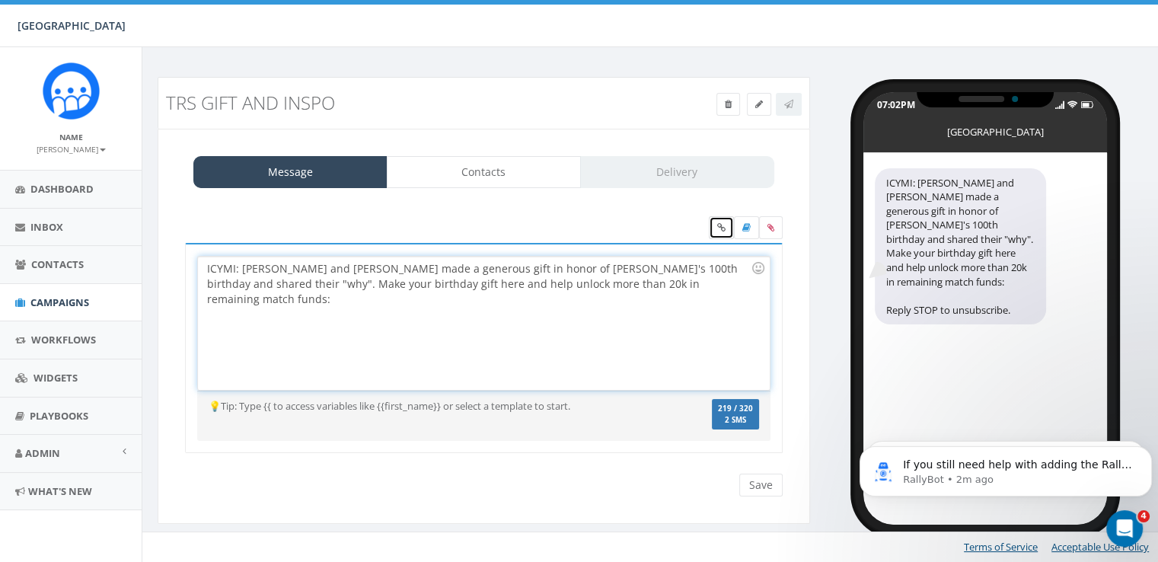
click at [723, 229] on icon at bounding box center [721, 227] width 8 height 9
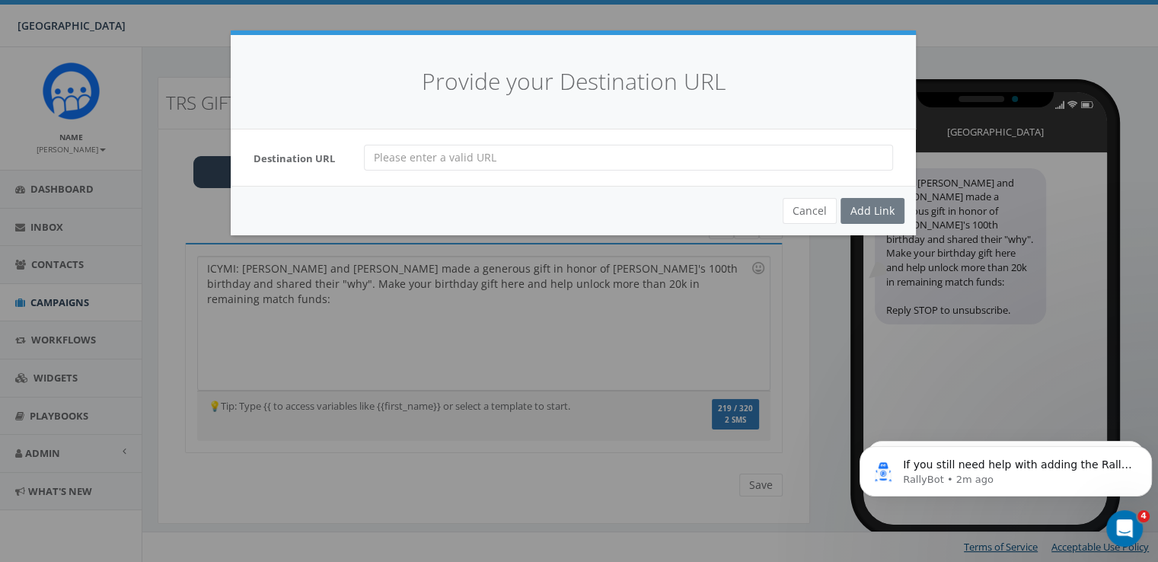
click at [549, 158] on input "url" at bounding box center [628, 158] width 529 height 26
type input "https://give.solebury.org/campaign/708791/donate"
click at [873, 217] on div "Add Link" at bounding box center [873, 211] width 64 height 26
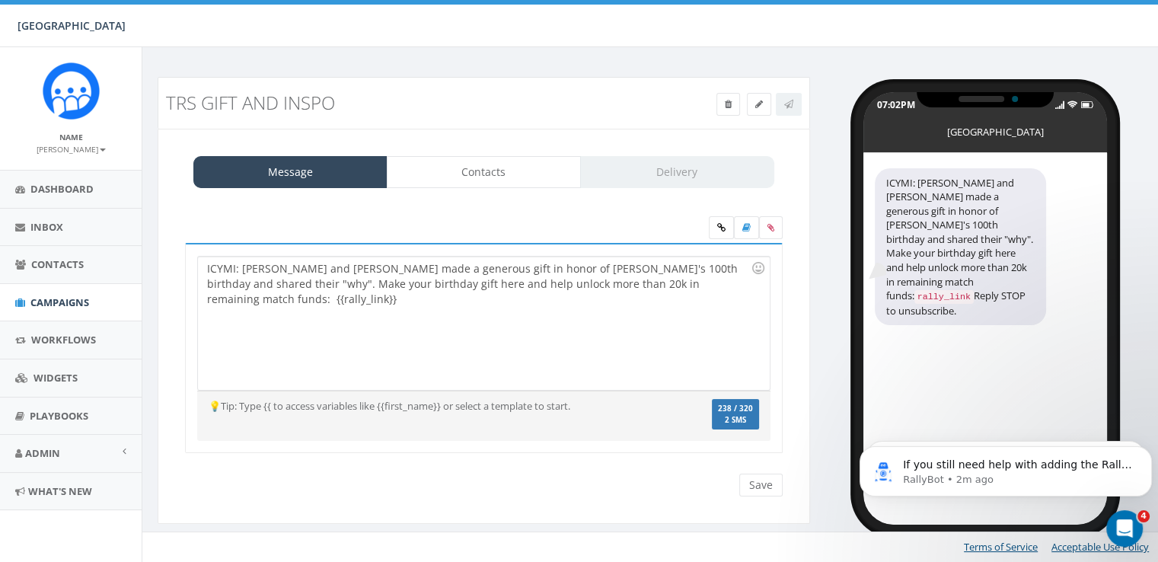
click at [486, 285] on div "ICYMI: Tom and Rebecca made a generous gift in honor of Solebury's 100th birthd…" at bounding box center [483, 323] width 571 height 133
click at [770, 230] on icon at bounding box center [771, 227] width 7 height 9
click at [0, 0] on input "file" at bounding box center [0, 0] width 0 height 0
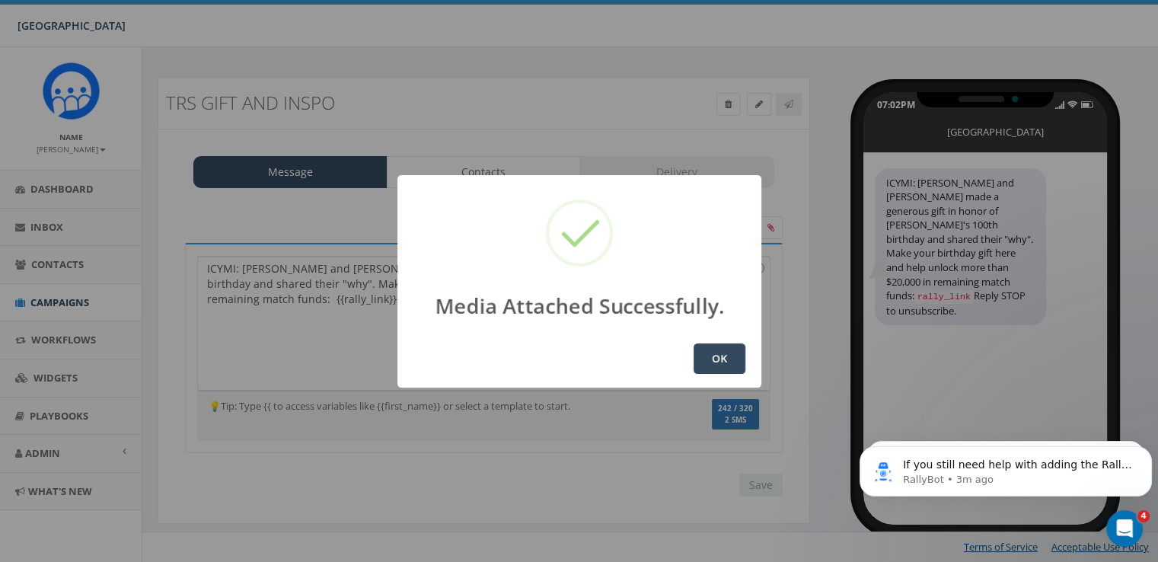
click at [710, 360] on button "OK" at bounding box center [720, 359] width 52 height 30
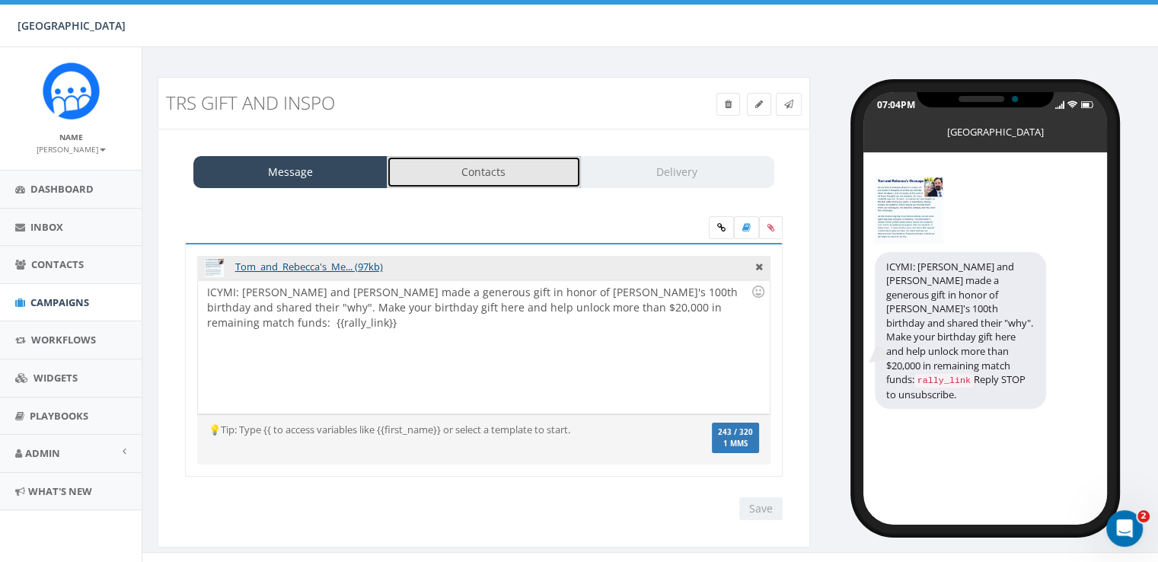
click at [448, 181] on link "Contacts" at bounding box center [484, 172] width 194 height 32
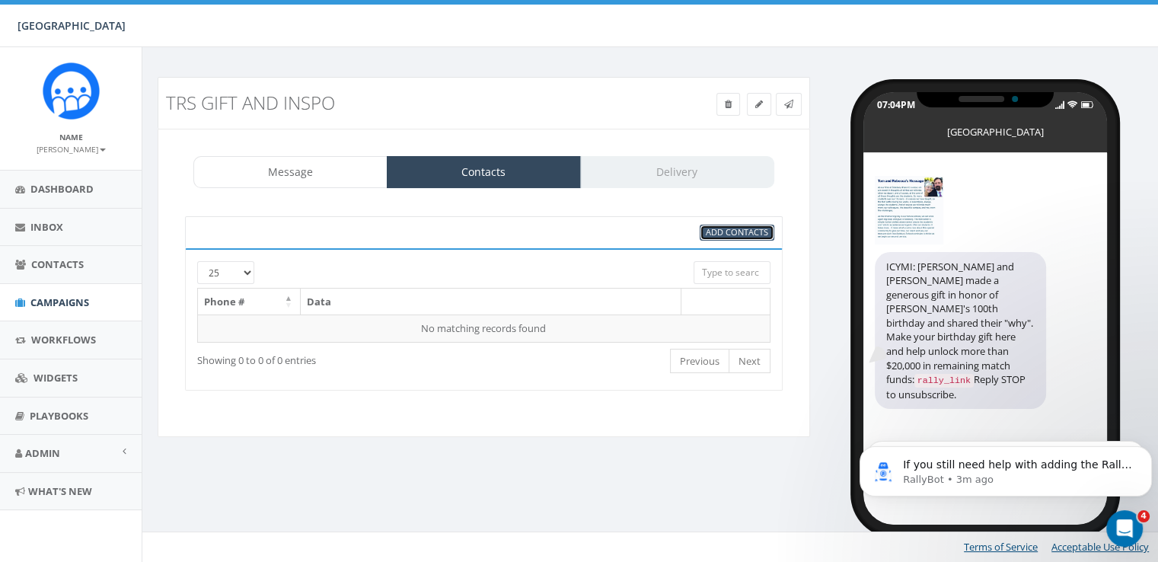
click at [725, 234] on span "Add Contacts" at bounding box center [737, 231] width 62 height 11
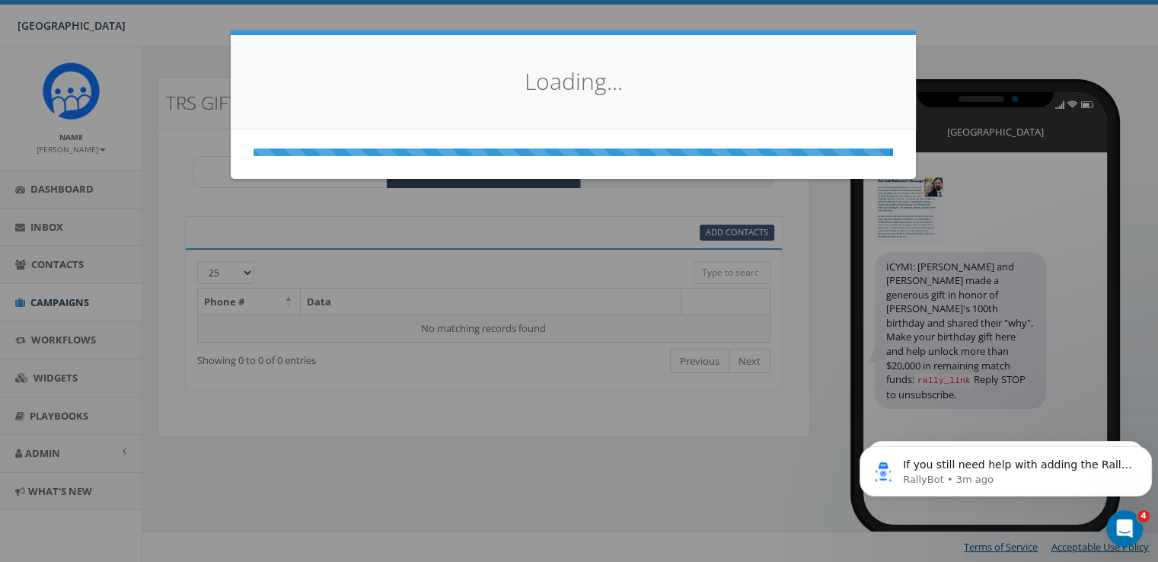
select select
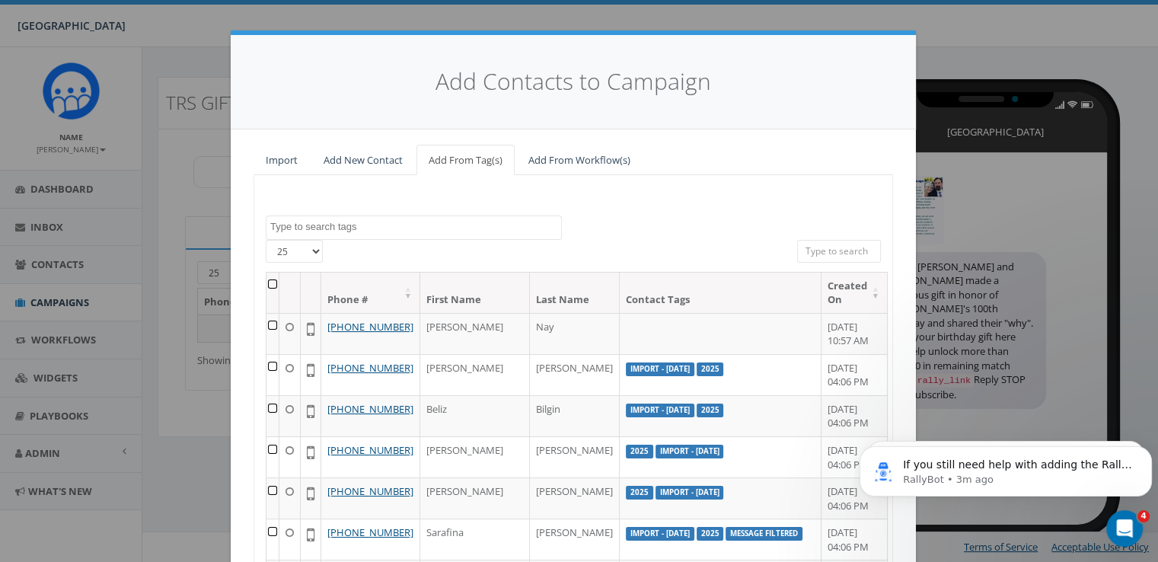
click at [270, 284] on th at bounding box center [273, 293] width 13 height 40
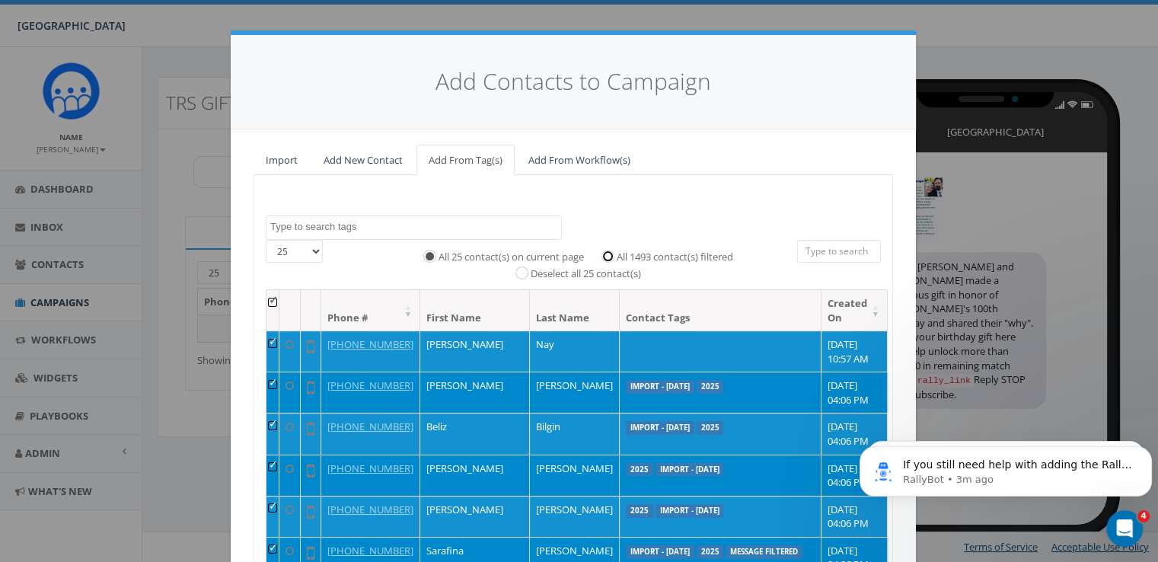
click at [607, 256] on input "All 1493 contact(s) filtered" at bounding box center [612, 256] width 10 height 10
radio input "true"
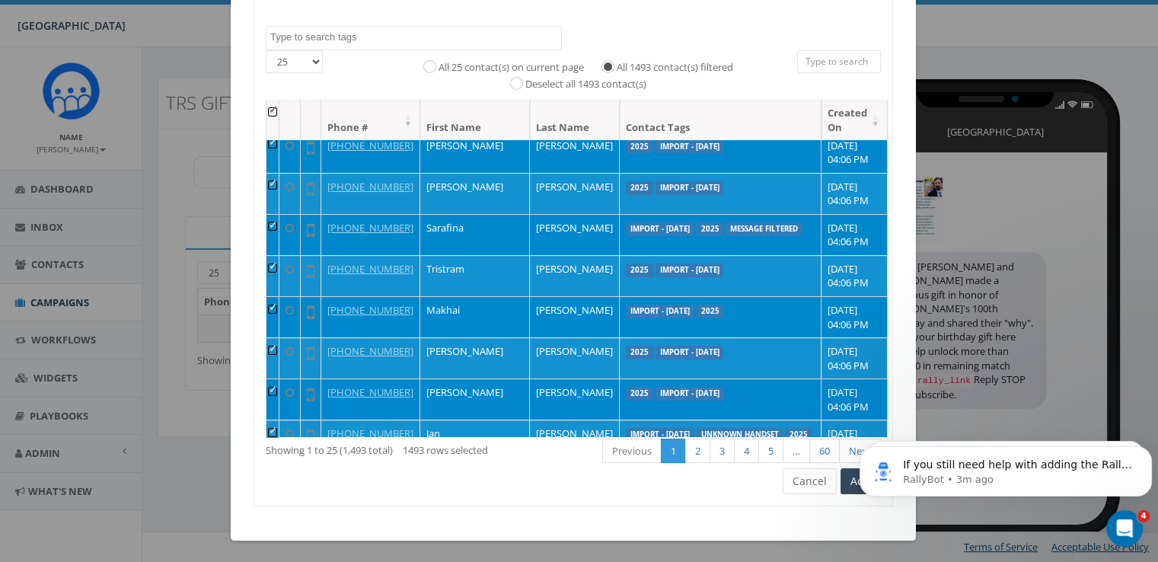
scroll to position [305, 0]
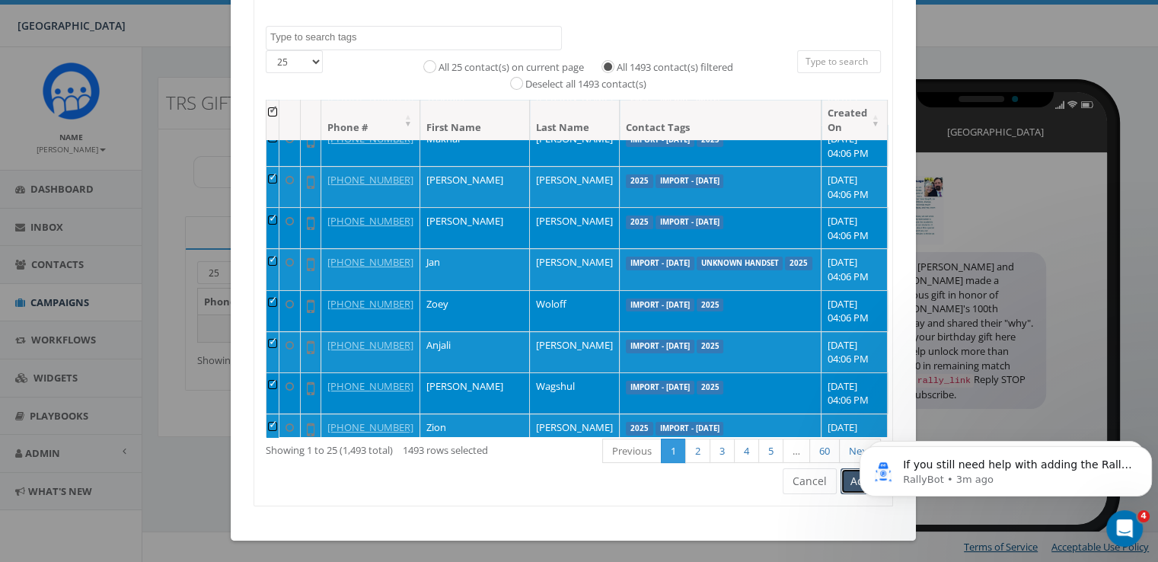
click at [846, 485] on button "Add" at bounding box center [861, 481] width 40 height 26
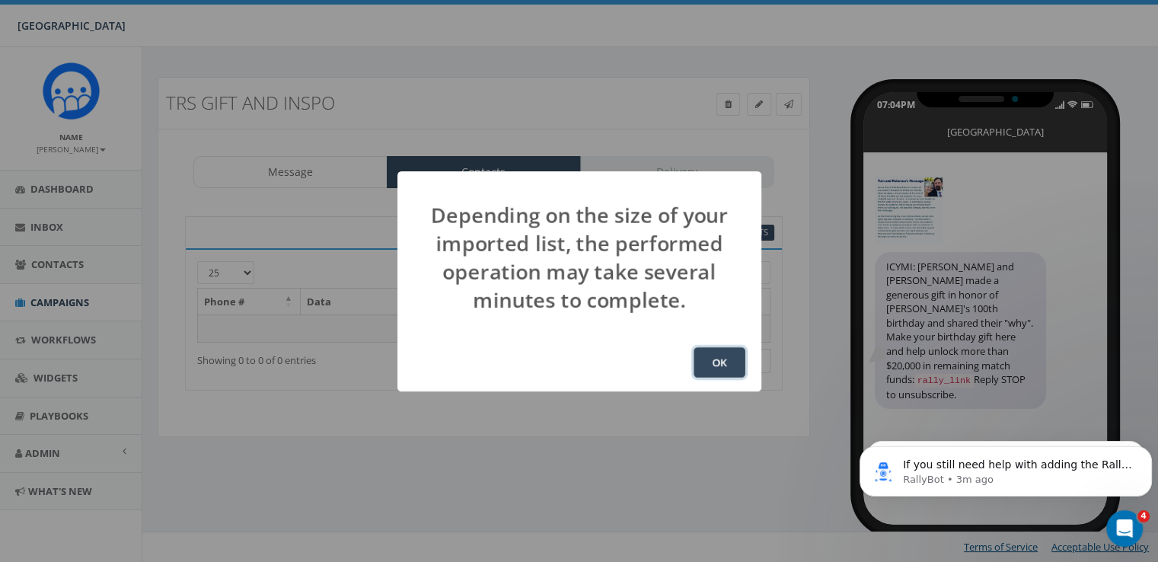
click at [695, 361] on button "OK" at bounding box center [720, 362] width 52 height 30
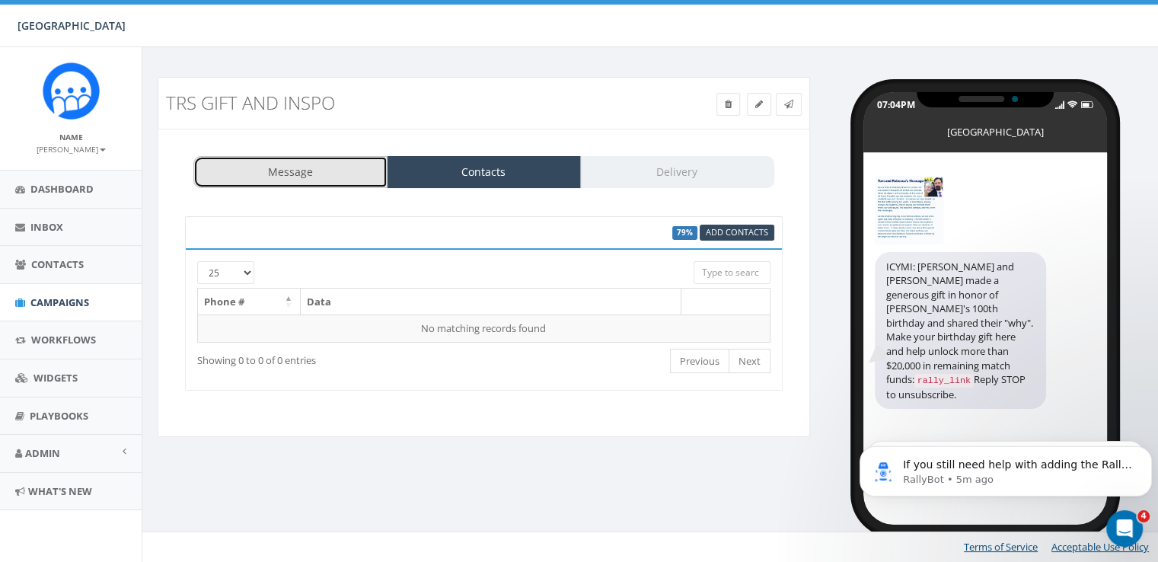
click at [296, 165] on link "Message" at bounding box center [290, 172] width 194 height 32
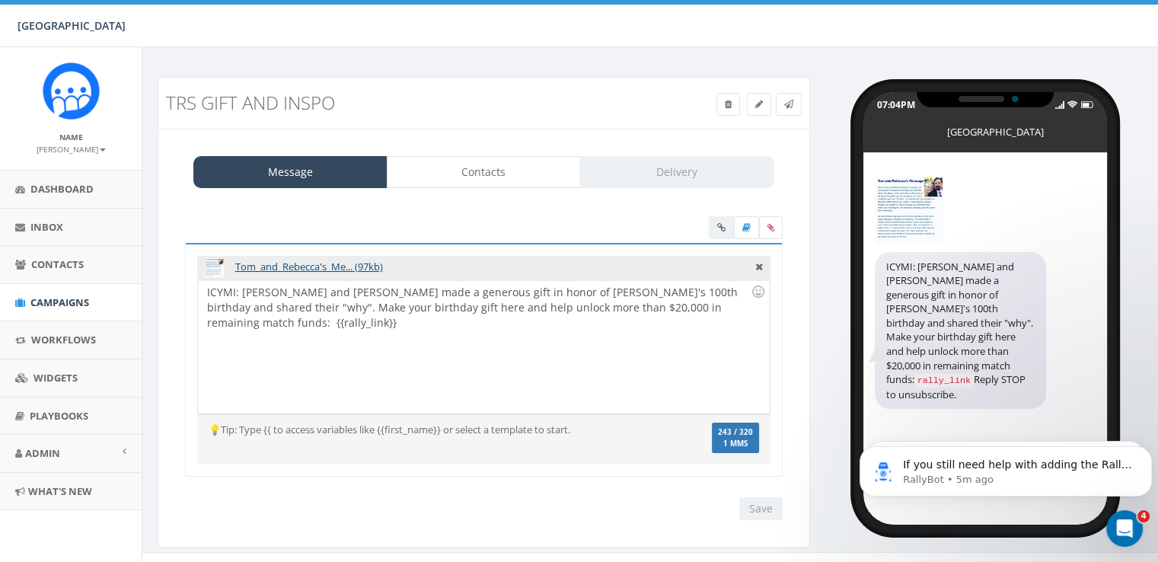
click at [257, 305] on div "ICYMI: Tom and Rebecca made a generous gift in honor of Solebury's 100th birthd…" at bounding box center [483, 346] width 571 height 133
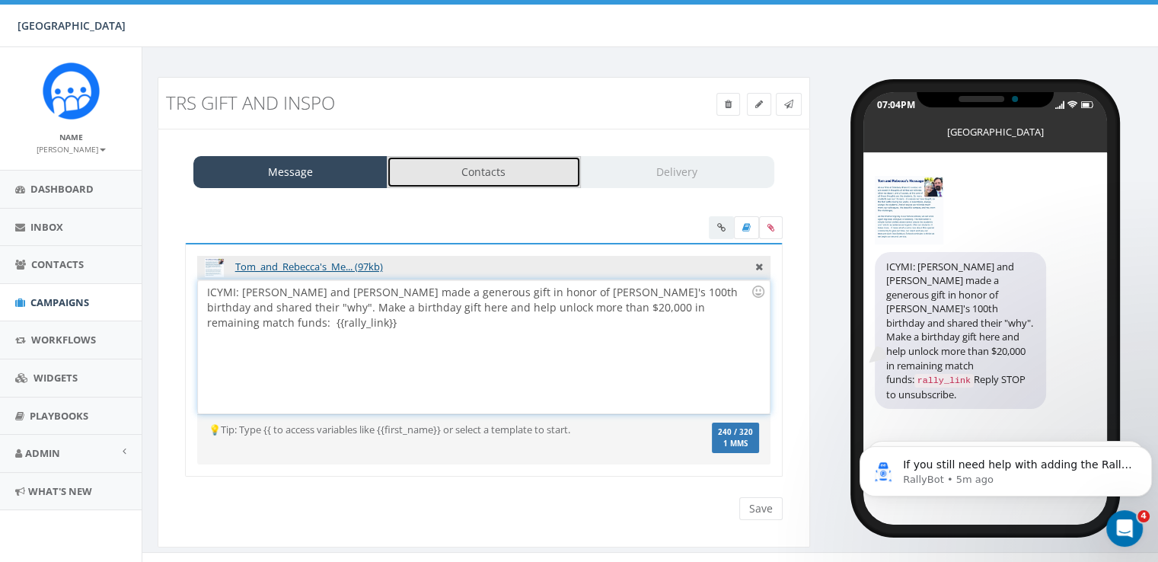
click at [499, 165] on link "Contacts" at bounding box center [484, 172] width 194 height 32
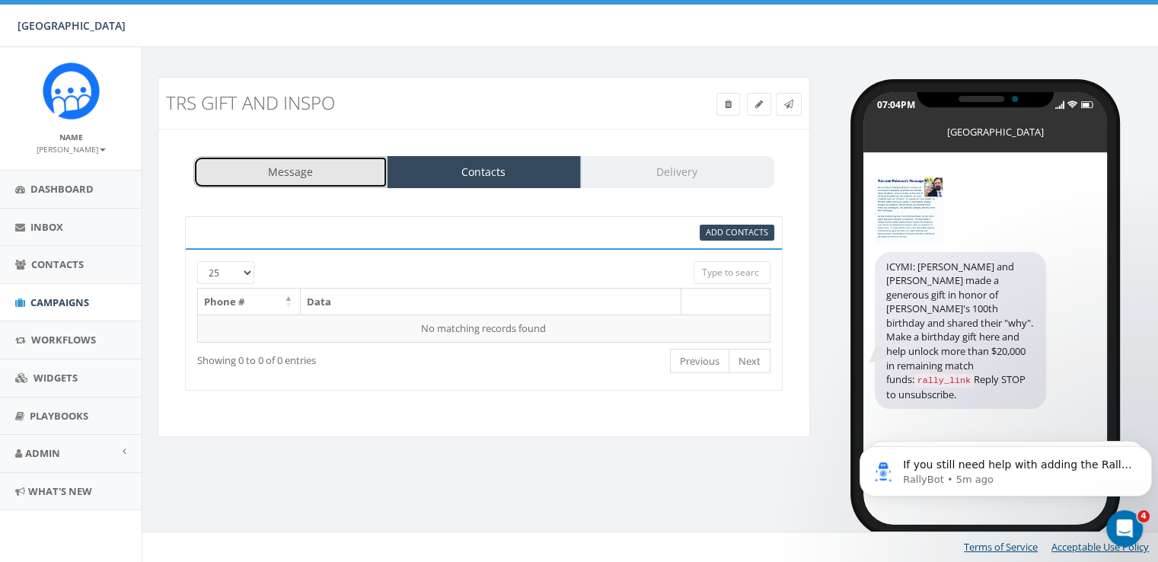
click at [316, 177] on link "Message" at bounding box center [290, 172] width 194 height 32
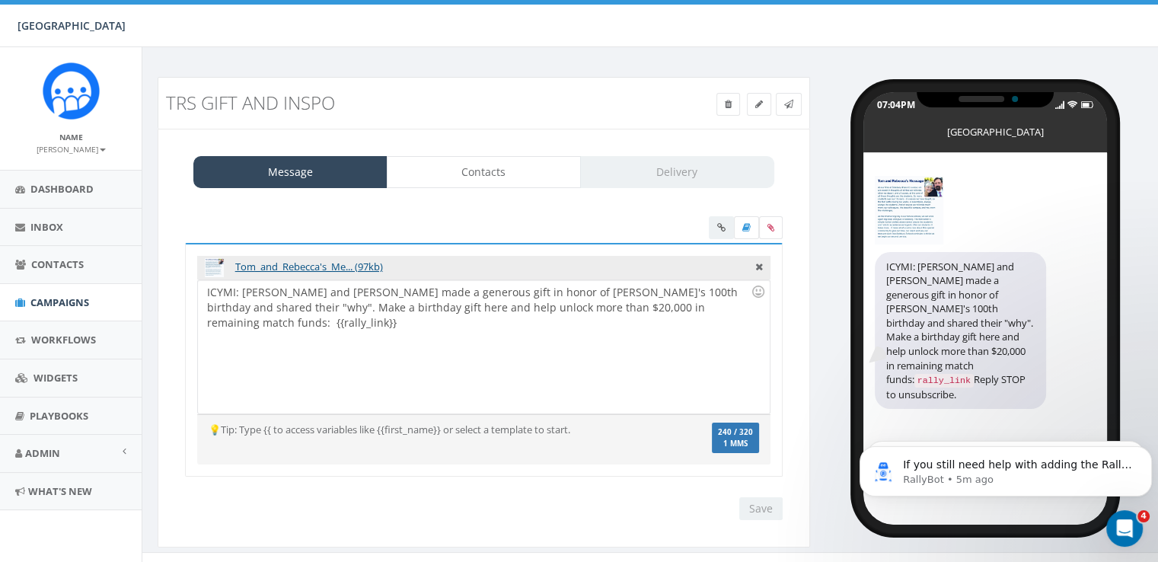
click at [332, 293] on div "ICYMI: Tom and Rebecca made a generous gift in honor of Solebury's 100th birthd…" at bounding box center [483, 346] width 571 height 133
click at [475, 334] on div "ICYMI: [PERSON_NAME] and [PERSON_NAME] made a generous gift in honor of [PERSON…" at bounding box center [483, 346] width 571 height 133
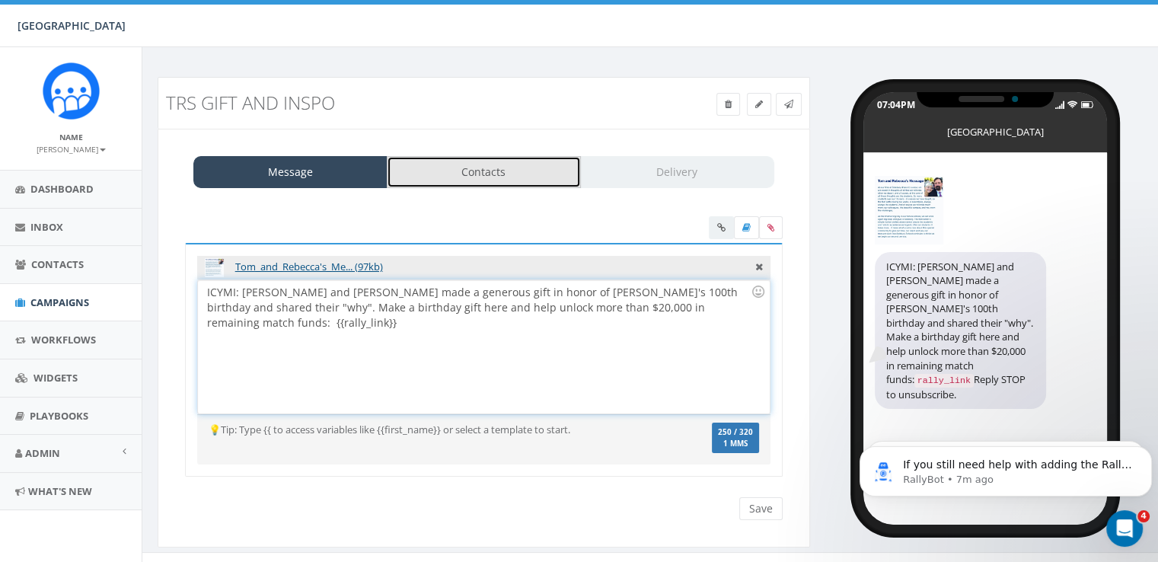
click at [477, 177] on link "Contacts" at bounding box center [484, 172] width 194 height 32
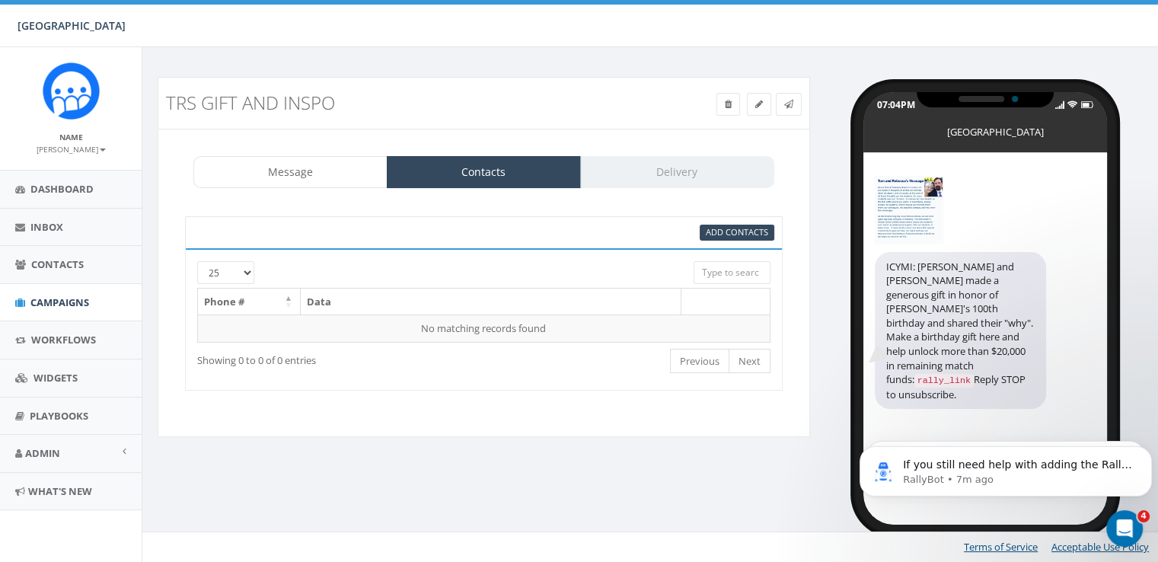
click at [249, 273] on select "25 50 100" at bounding box center [225, 272] width 57 height 23
select select "100"
click at [197, 261] on select "25 50 100" at bounding box center [225, 272] width 57 height 23
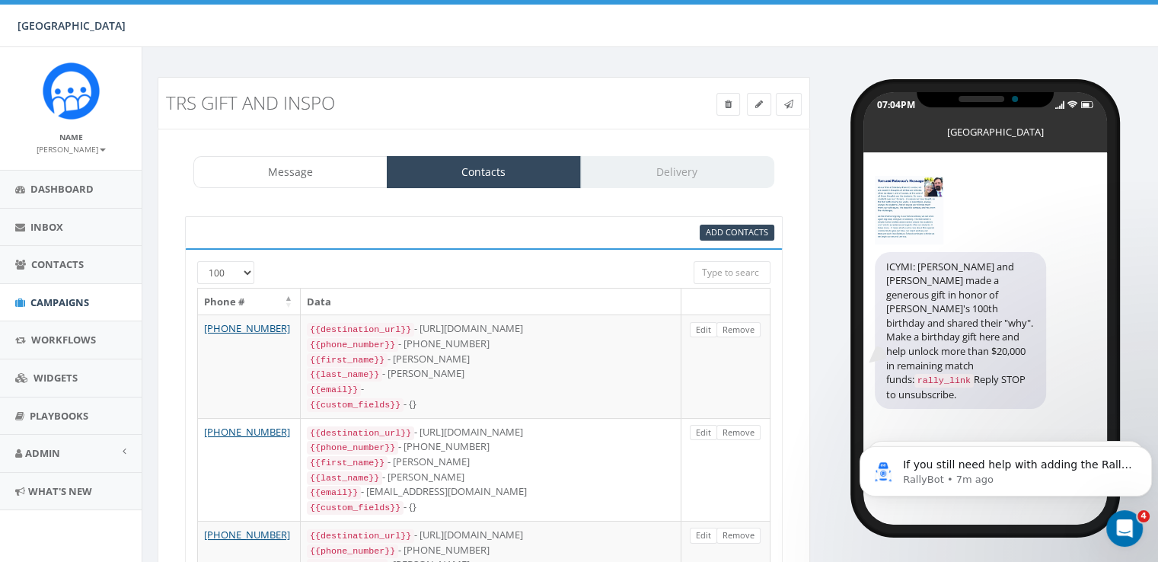
click at [237, 267] on div at bounding box center [458, 268] width 447 height 14
click at [716, 274] on input "search" at bounding box center [732, 272] width 76 height 23
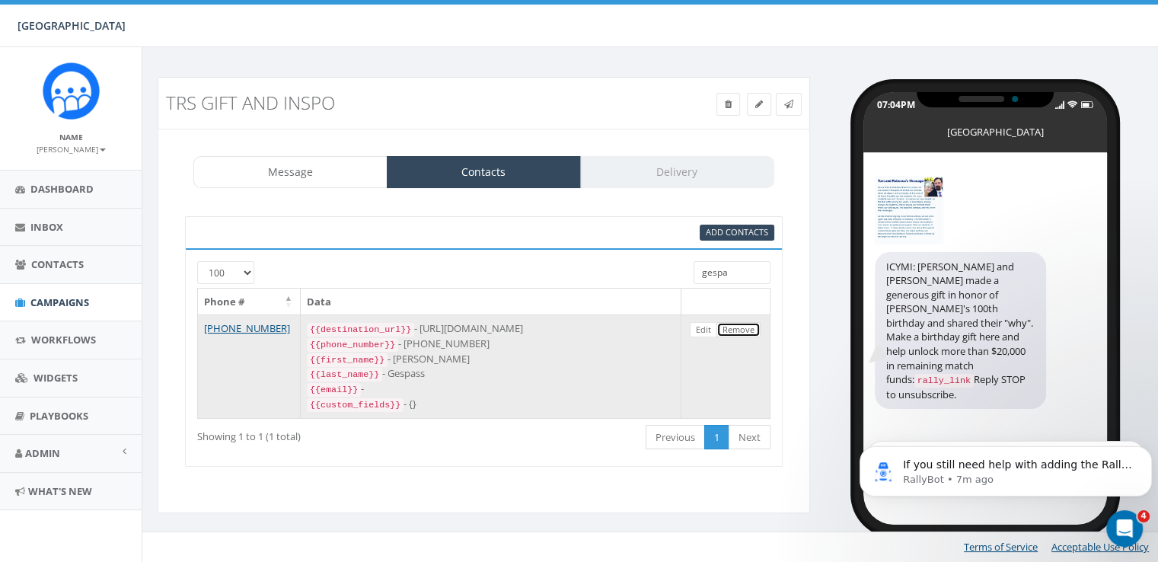
click at [730, 330] on link "Remove" at bounding box center [739, 330] width 44 height 16
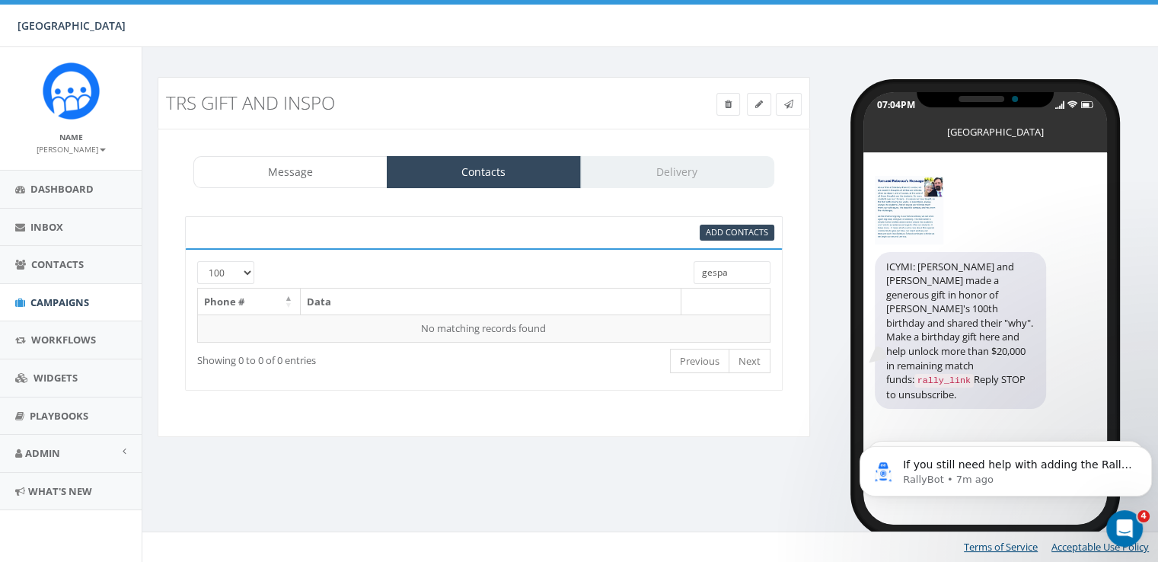
click at [737, 272] on input "gespa" at bounding box center [732, 272] width 76 height 23
click at [736, 273] on input "gespa" at bounding box center [732, 272] width 76 height 23
type input "g"
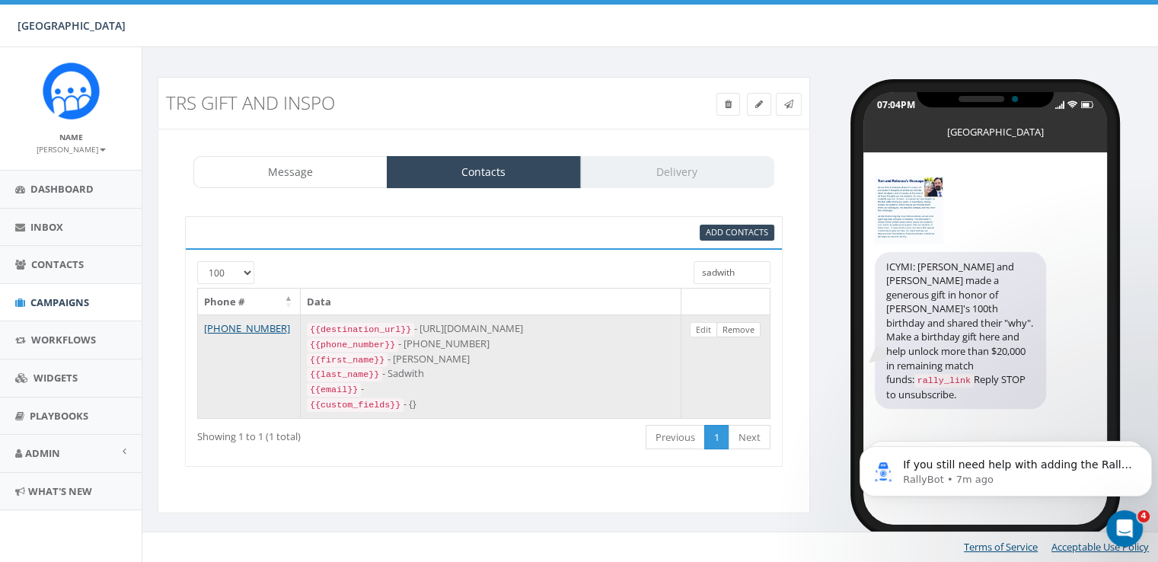
type input "sadwith"
click at [733, 327] on link "Remove" at bounding box center [739, 330] width 44 height 16
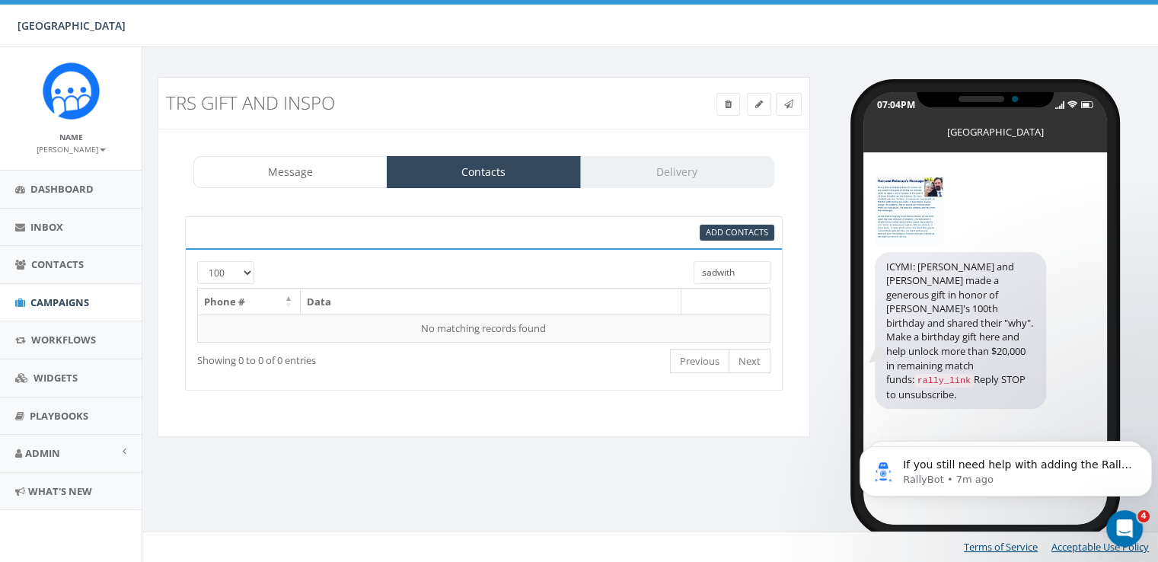
click at [732, 276] on input "sadwith" at bounding box center [732, 272] width 76 height 23
type input "b"
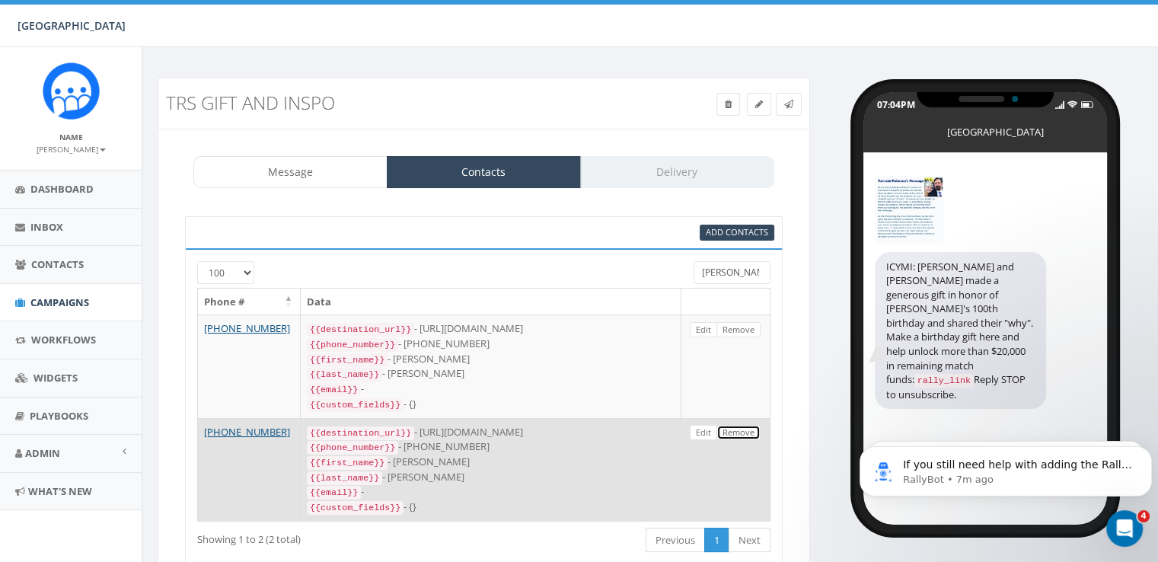
click at [734, 429] on link "Remove" at bounding box center [739, 433] width 44 height 16
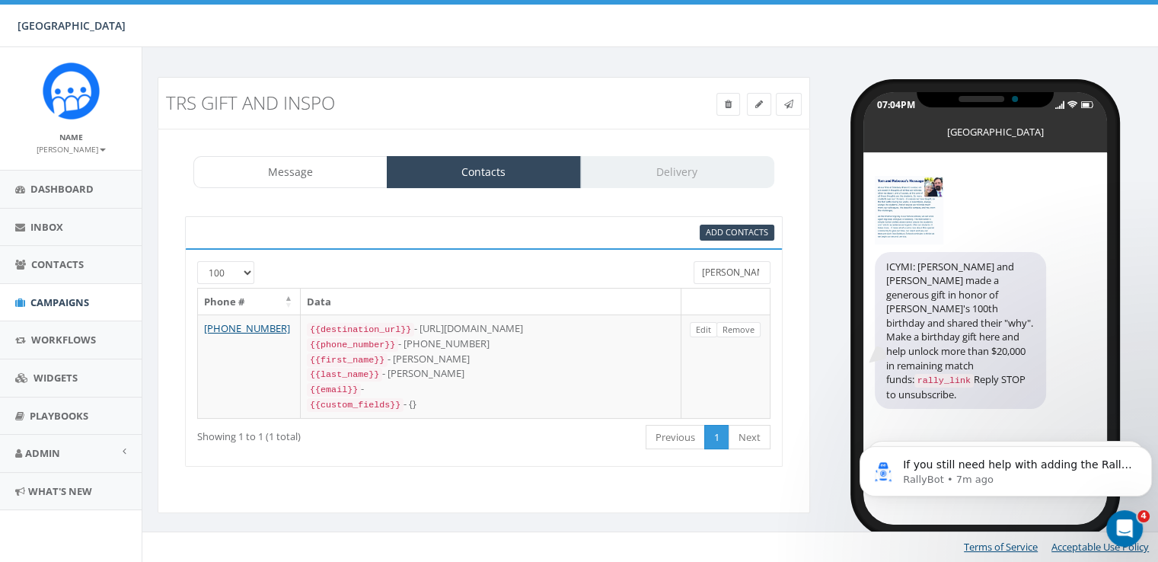
click at [721, 273] on input "joyce" at bounding box center [732, 272] width 76 height 23
type input "maria"
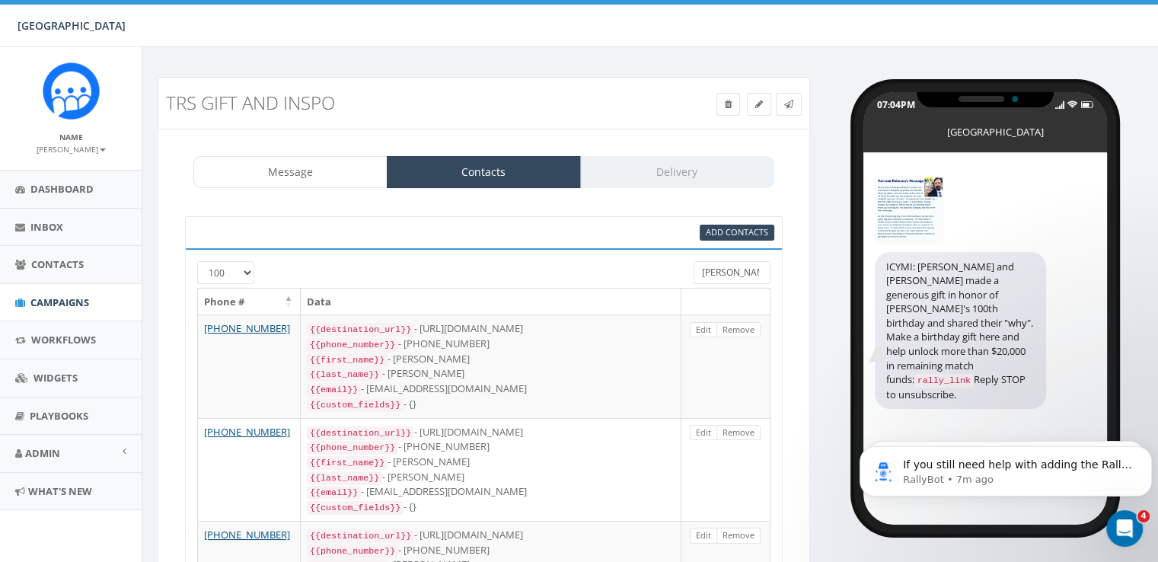
click at [719, 269] on input "maria" at bounding box center [732, 272] width 76 height 23
click at [730, 276] on input "eva" at bounding box center [732, 272] width 76 height 23
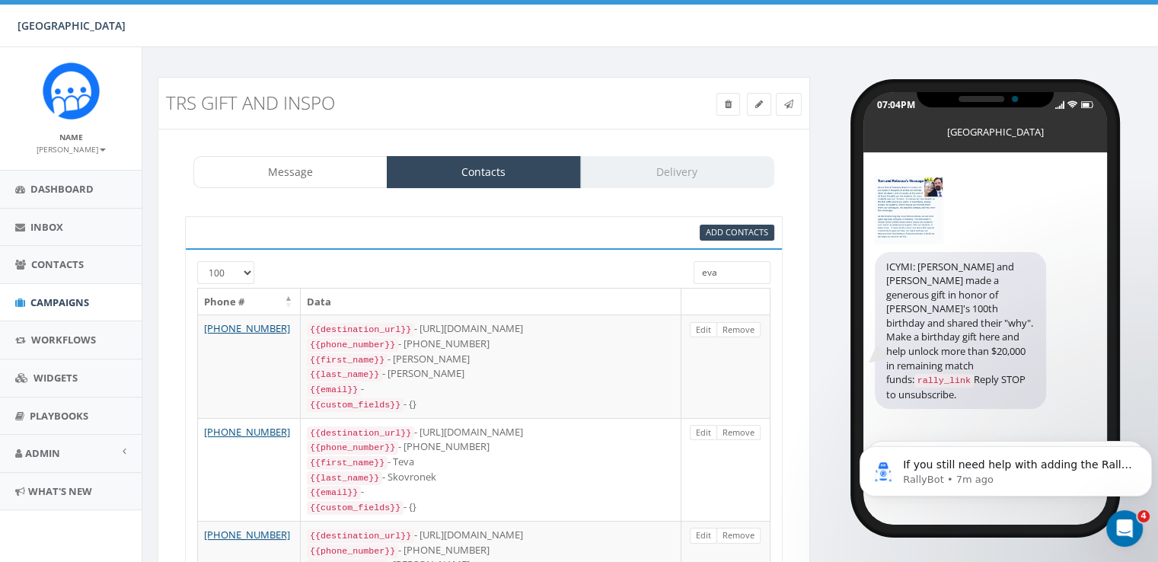
click at [730, 276] on input "eva" at bounding box center [732, 272] width 76 height 23
type input "e"
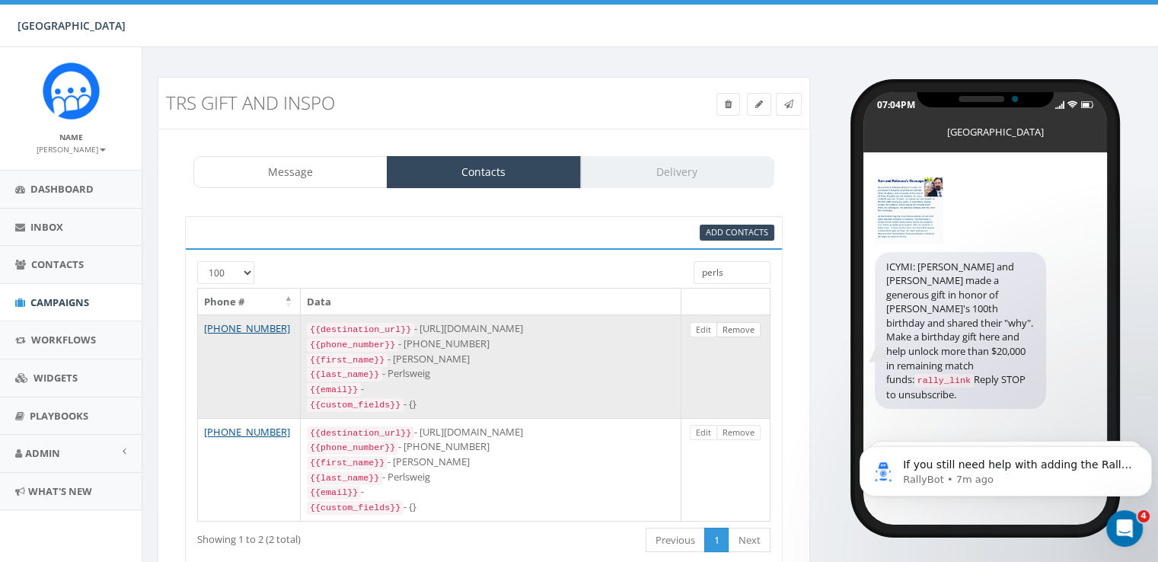
type input "perls"
click at [743, 331] on link "Remove" at bounding box center [739, 330] width 44 height 16
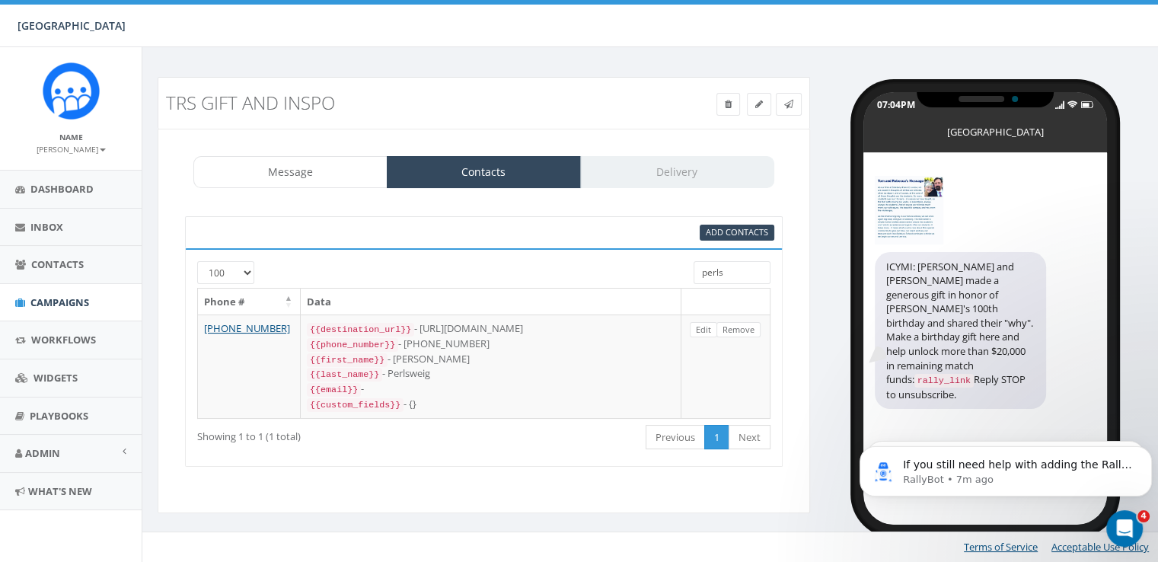
click at [726, 271] on input "perls" at bounding box center [732, 272] width 76 height 23
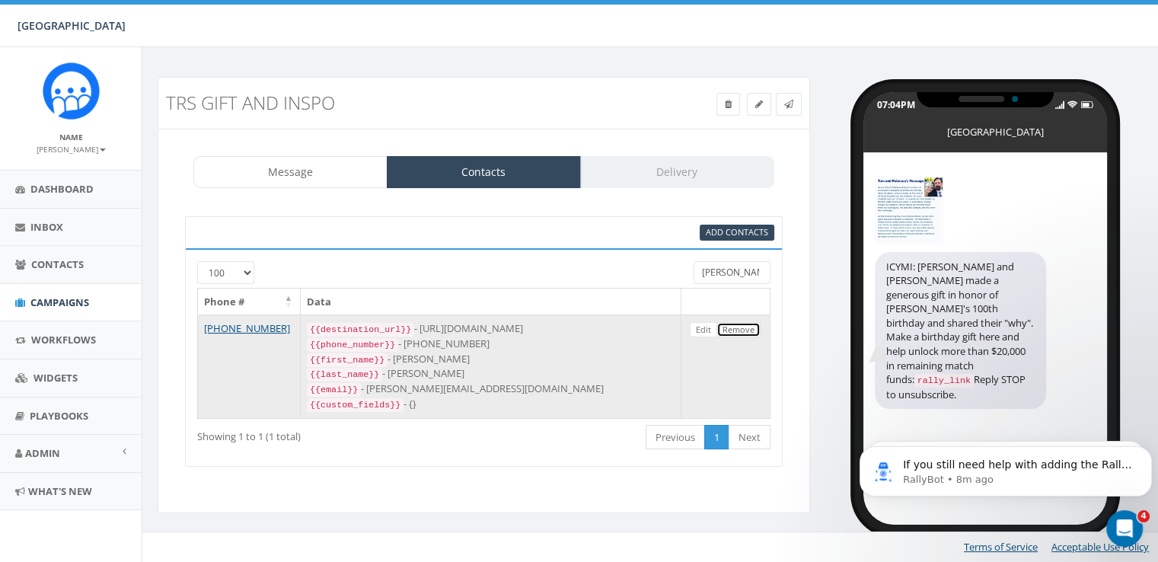
click at [740, 328] on link "Remove" at bounding box center [739, 330] width 44 height 16
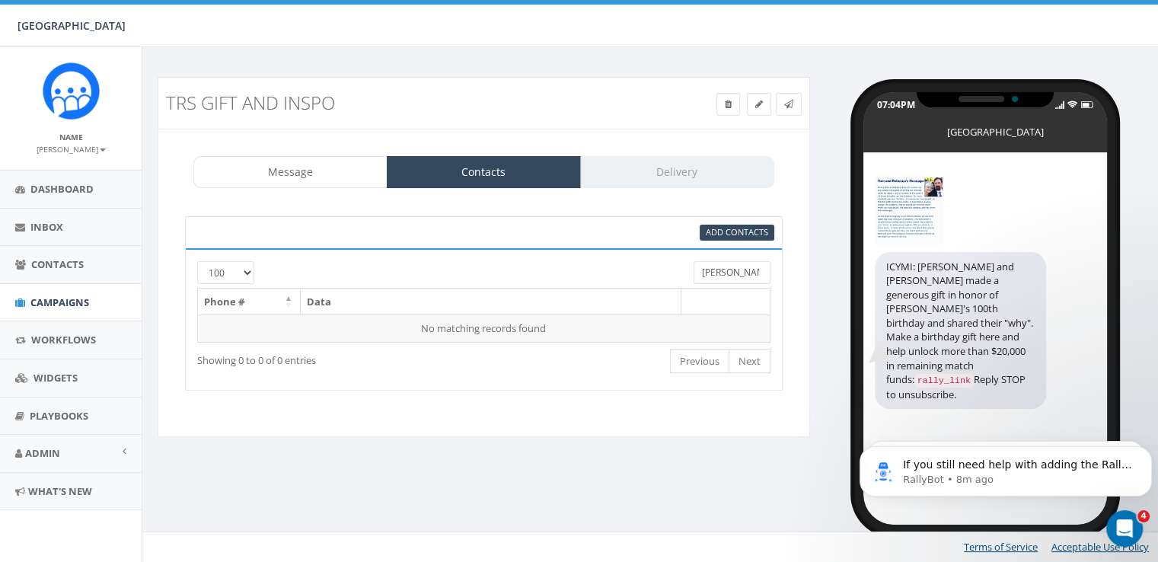
click at [722, 276] on input "zimmer" at bounding box center [732, 272] width 76 height 23
type input "white"
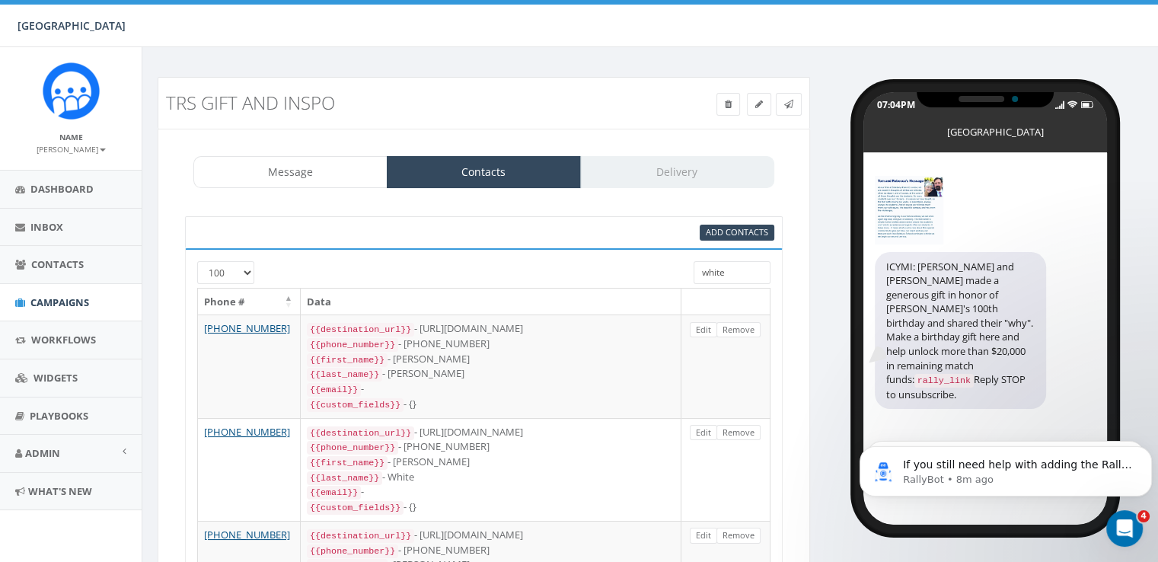
click at [730, 275] on input "white" at bounding box center [732, 272] width 76 height 23
click at [730, 276] on input "white" at bounding box center [732, 272] width 76 height 23
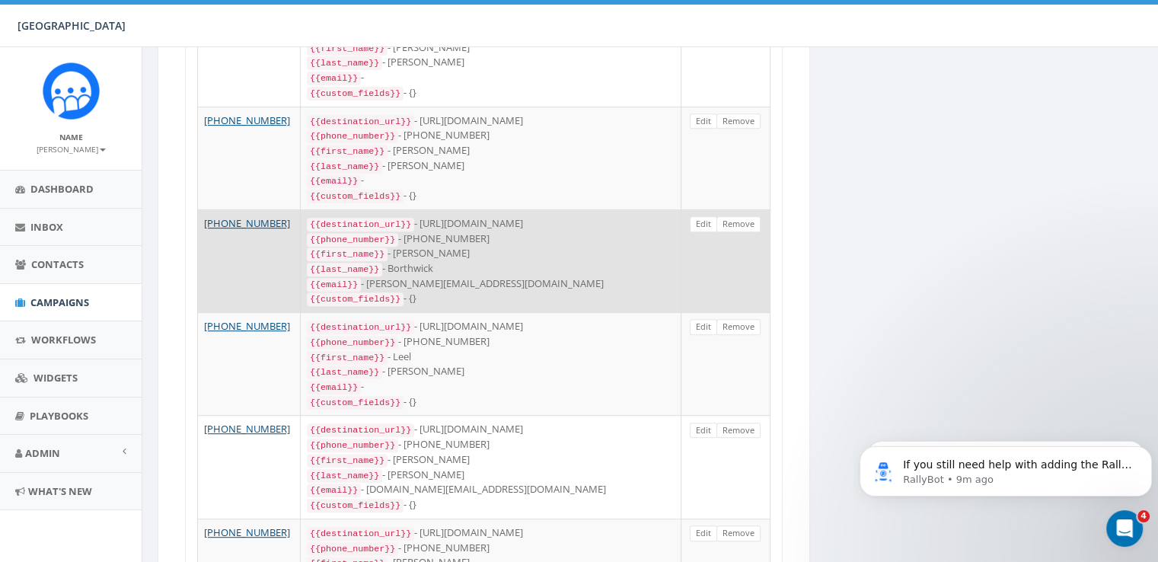
scroll to position [629, 0]
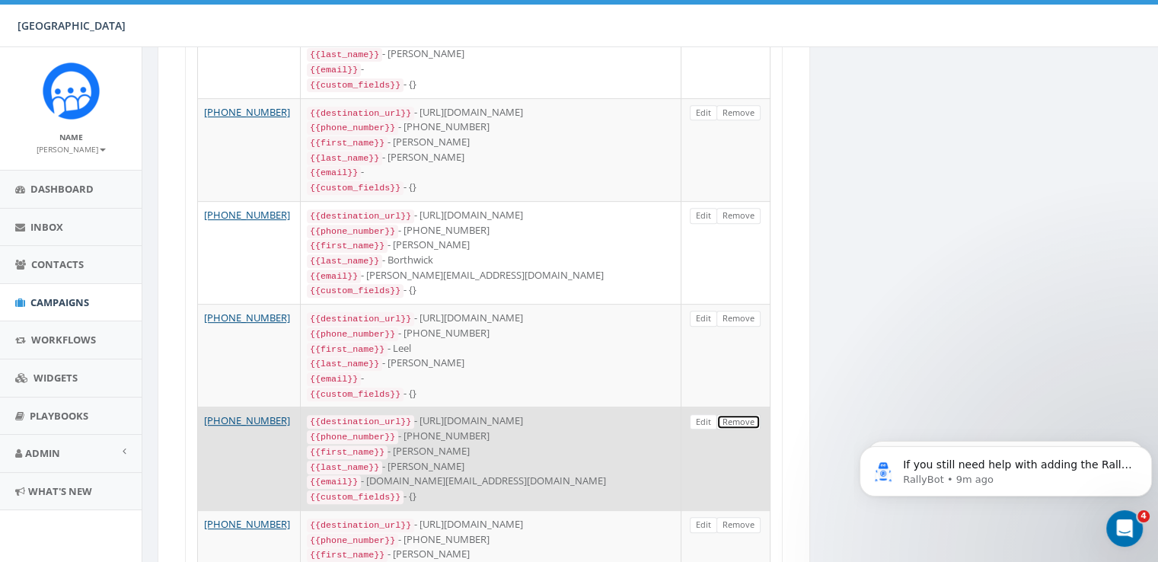
click at [737, 414] on link "Remove" at bounding box center [739, 422] width 44 height 16
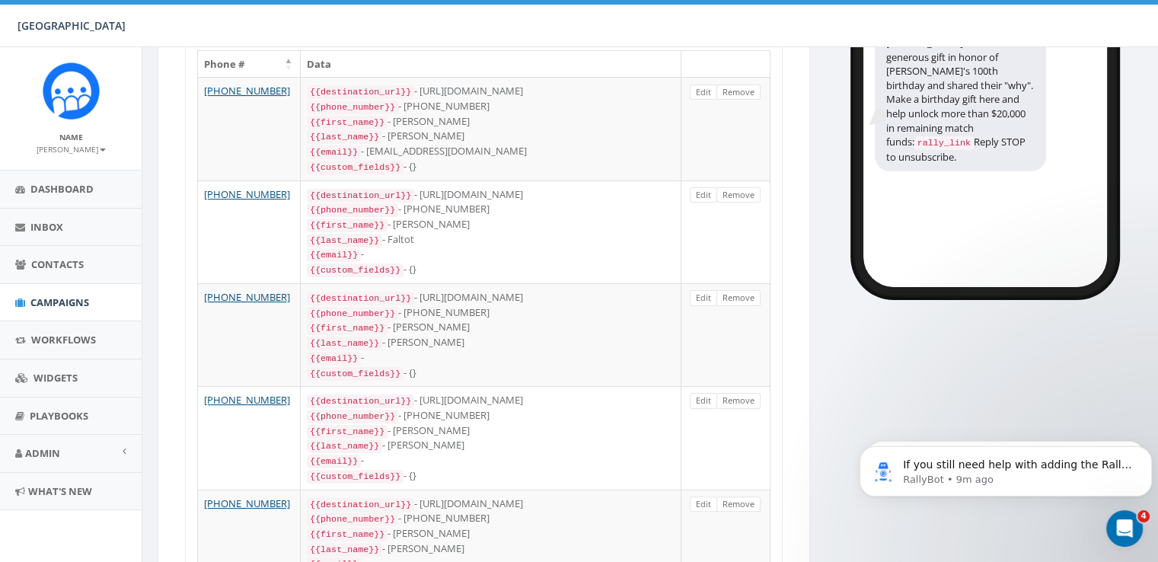
scroll to position [172, 0]
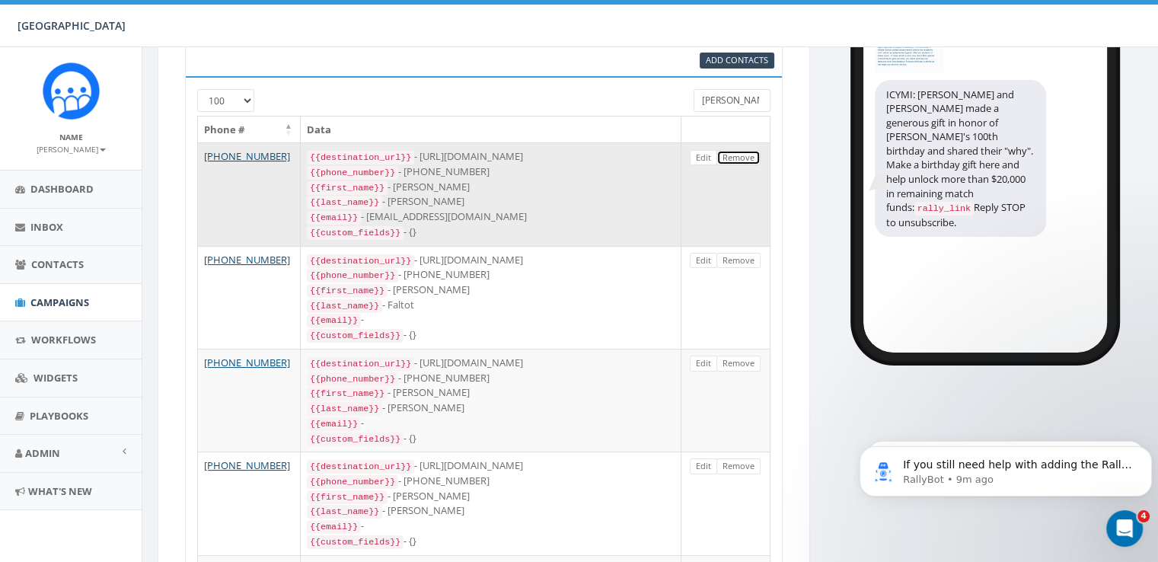
click at [747, 155] on link "Remove" at bounding box center [739, 158] width 44 height 16
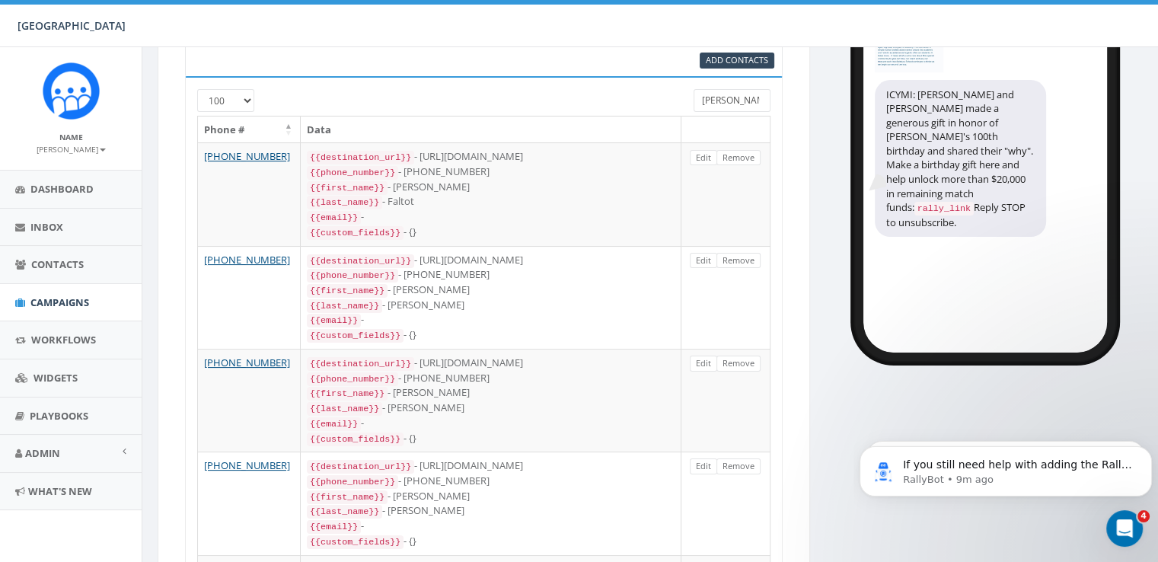
click at [727, 101] on input "lee" at bounding box center [732, 100] width 76 height 23
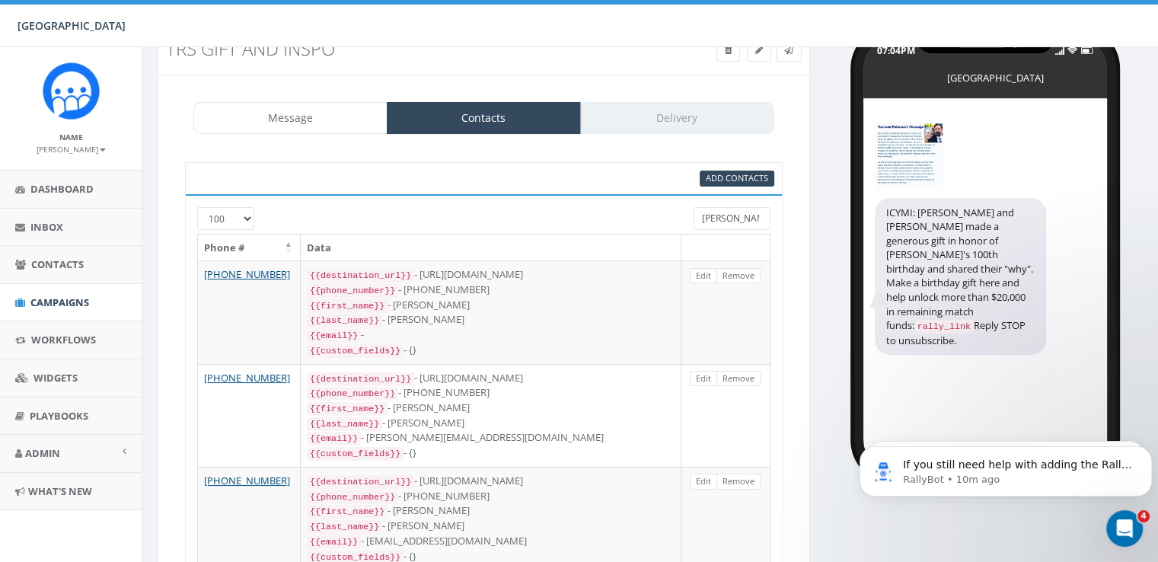
scroll to position [52, 0]
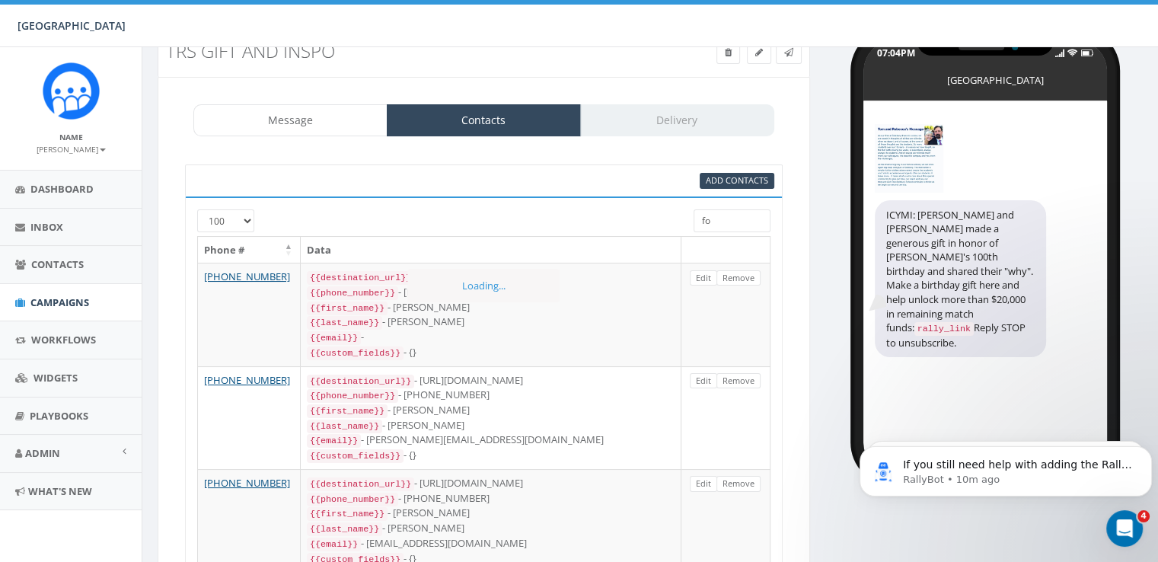
type input "f"
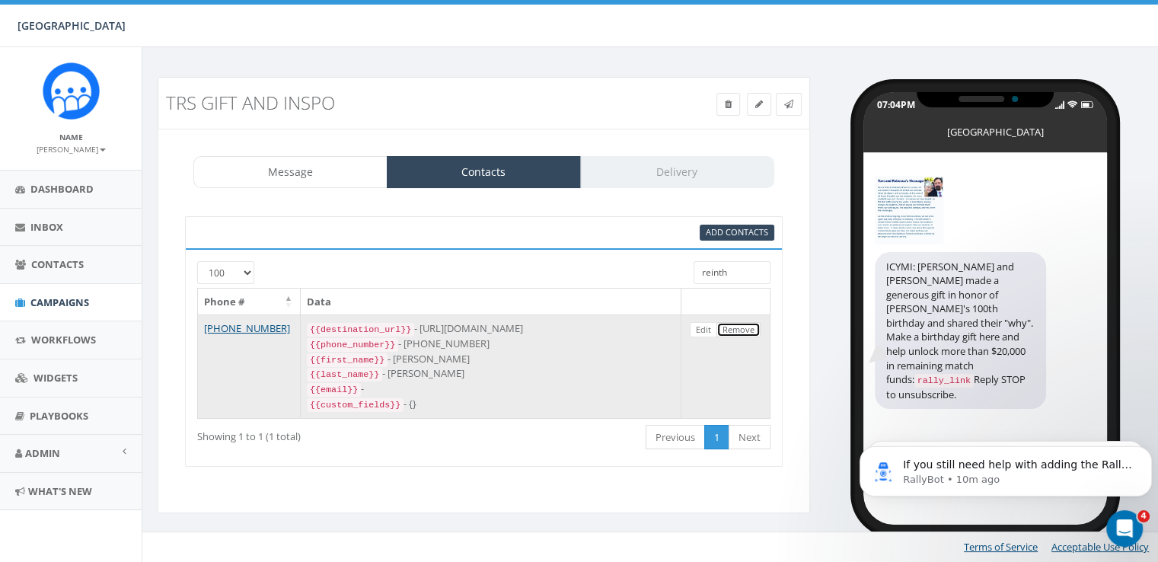
click at [751, 322] on link "Remove" at bounding box center [739, 330] width 44 height 16
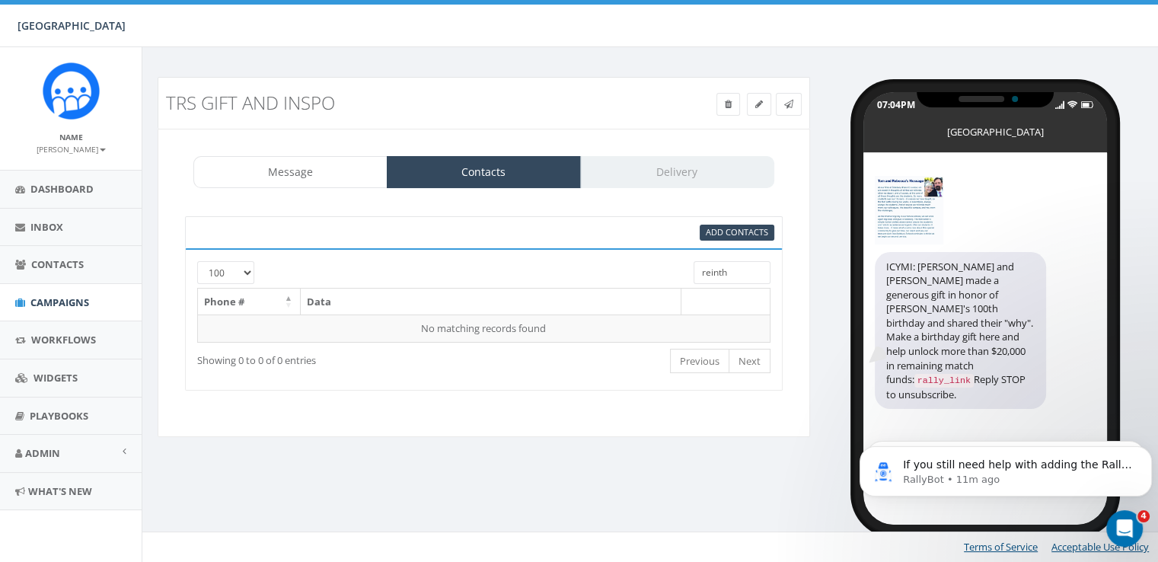
click at [727, 270] on input "reinth" at bounding box center [732, 272] width 76 height 23
type input "e"
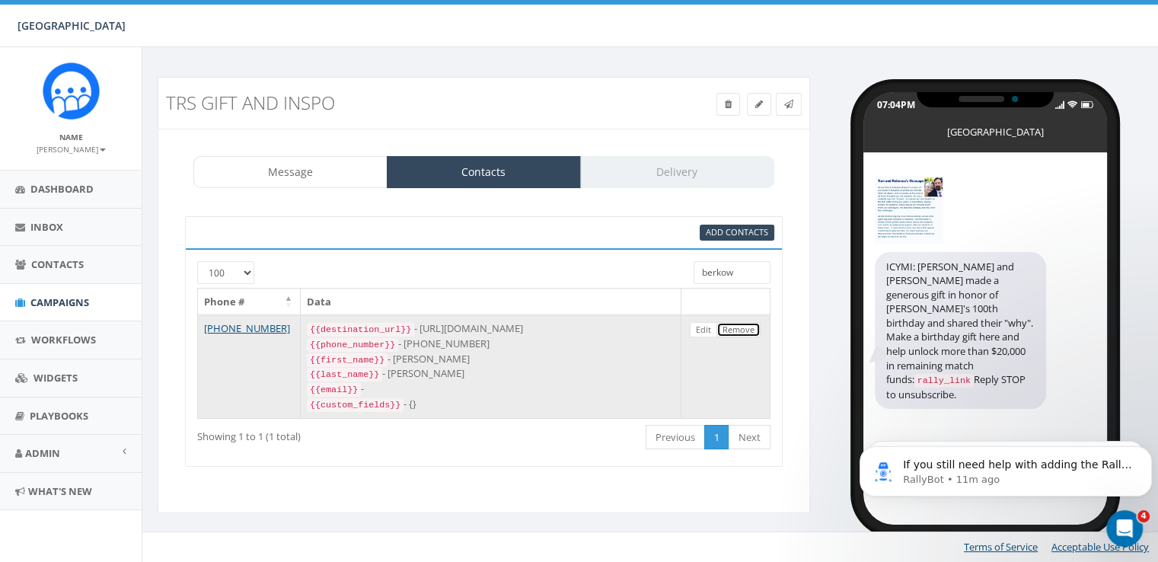
click at [737, 331] on link "Remove" at bounding box center [739, 330] width 44 height 16
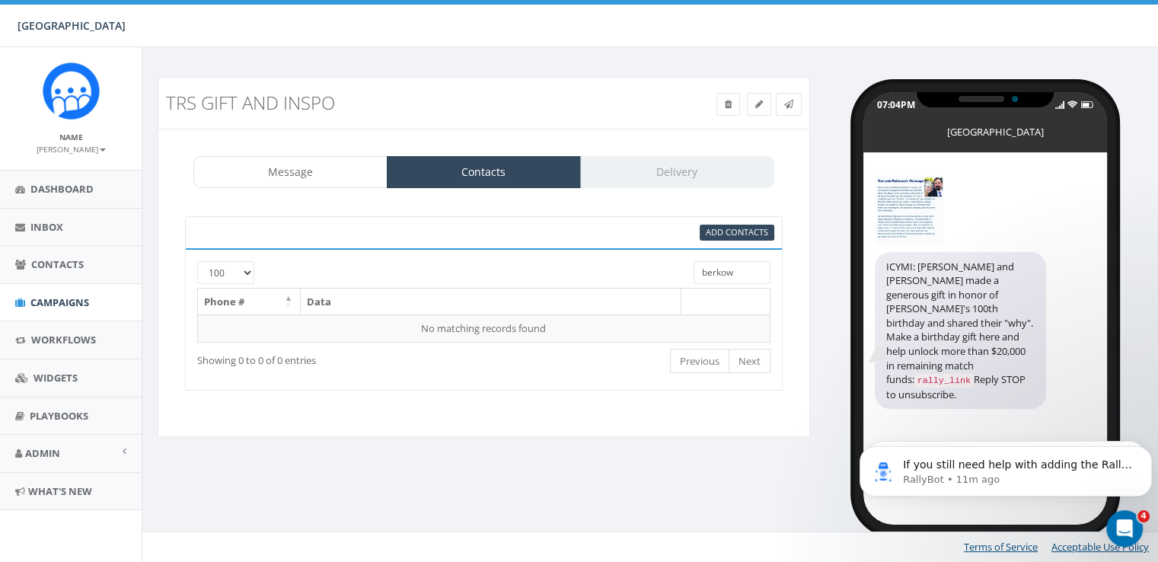
click at [705, 267] on input "berkow" at bounding box center [732, 272] width 76 height 23
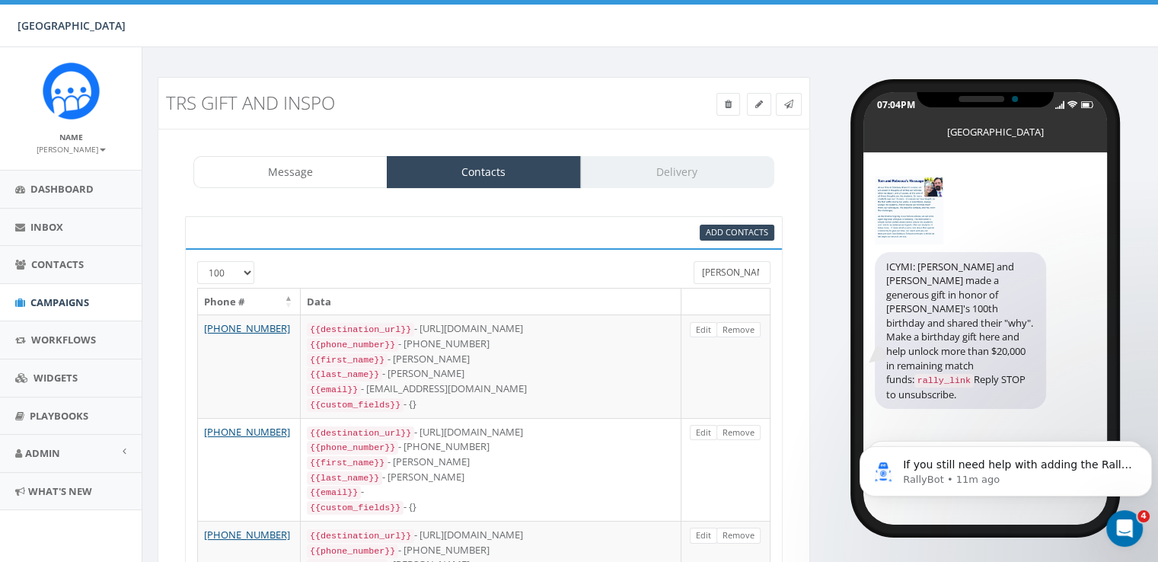
click at [724, 274] on input "smith" at bounding box center [732, 272] width 76 height 23
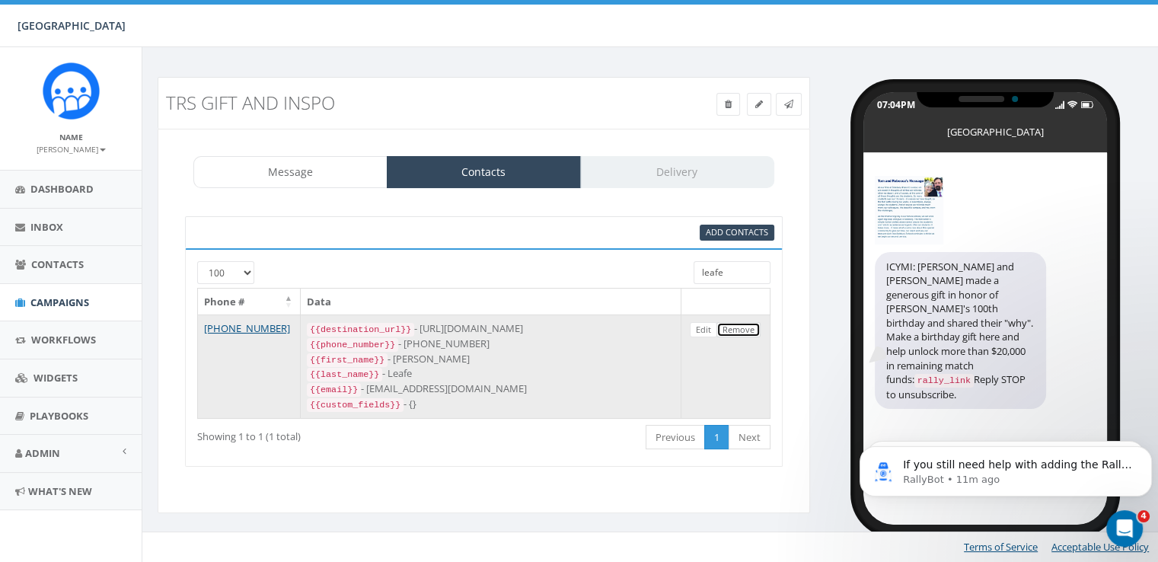
click at [734, 332] on link "Remove" at bounding box center [739, 330] width 44 height 16
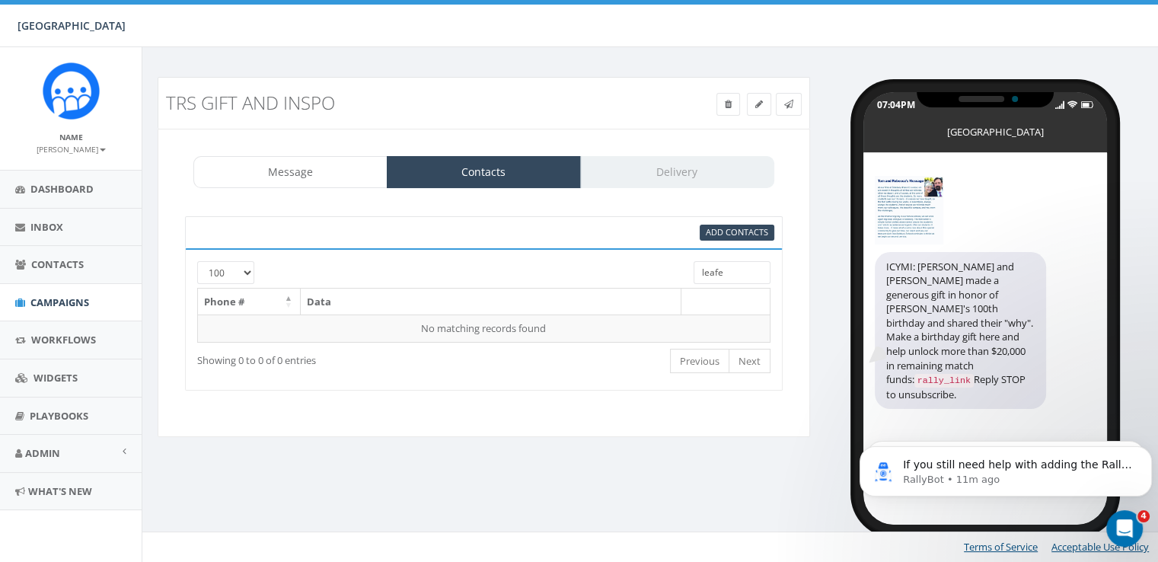
click at [721, 271] on input "leafe" at bounding box center [732, 272] width 76 height 23
click at [721, 272] on input "leafe" at bounding box center [732, 272] width 76 height 23
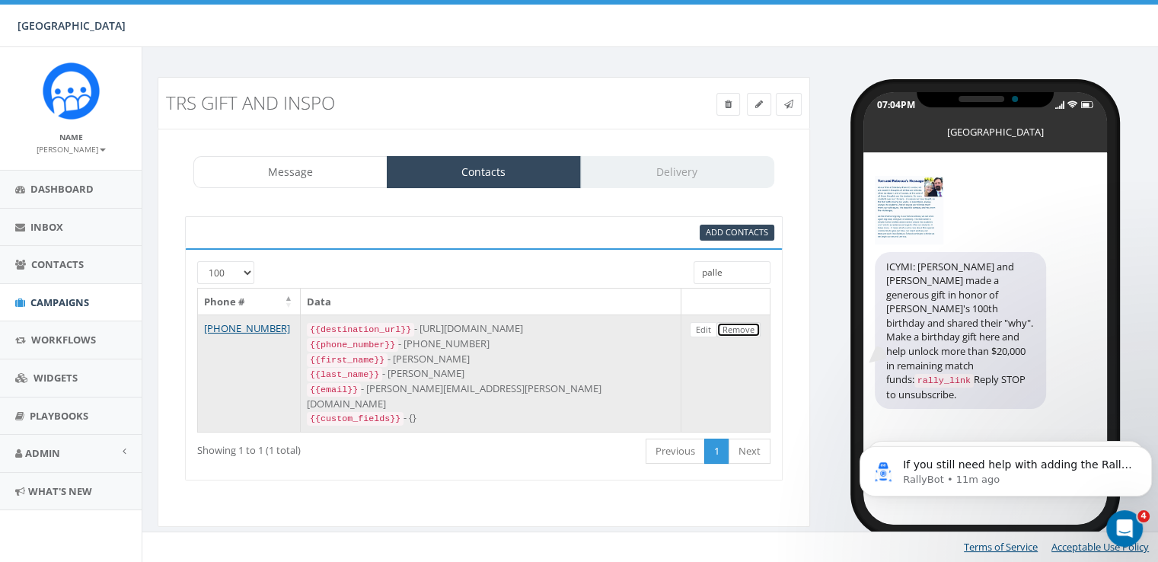
click at [734, 326] on link "Remove" at bounding box center [739, 330] width 44 height 16
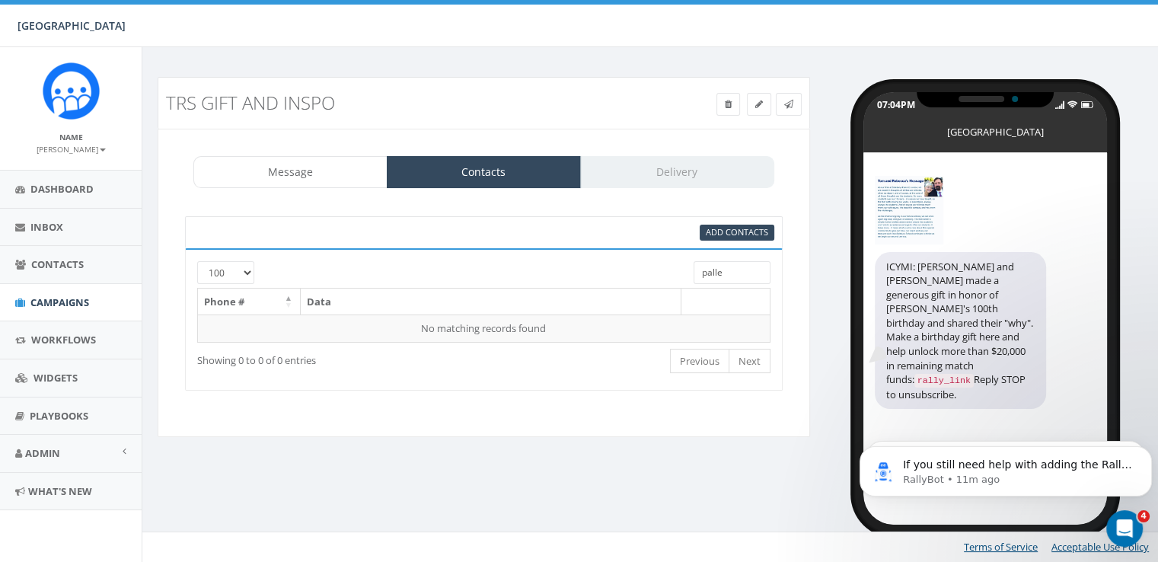
click at [713, 267] on input "palle" at bounding box center [732, 272] width 76 height 23
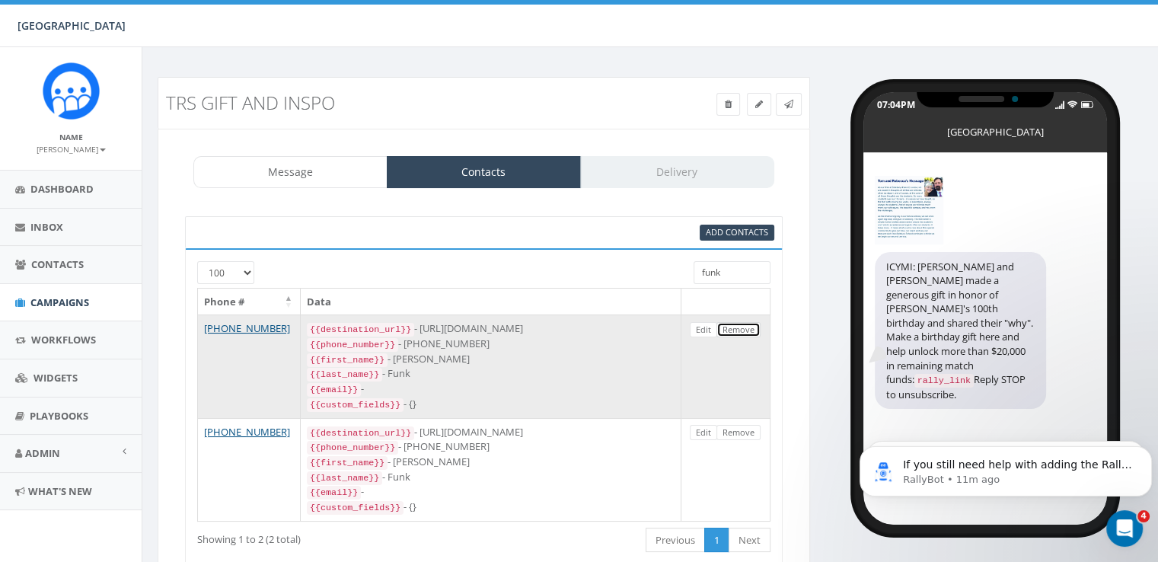
click at [740, 333] on link "Remove" at bounding box center [739, 330] width 44 height 16
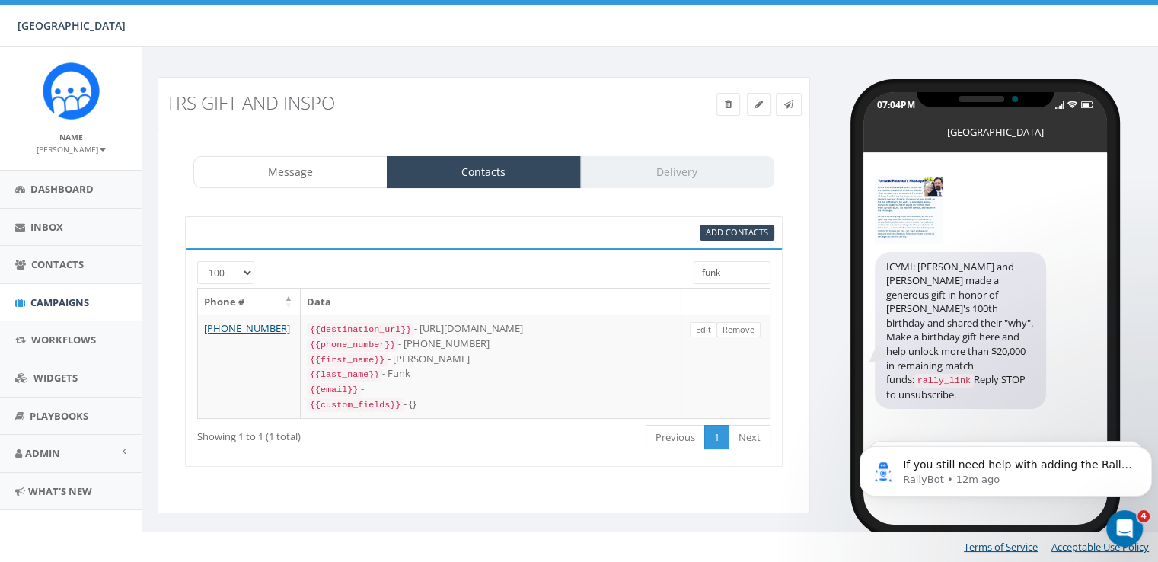
click at [707, 280] on input "funk" at bounding box center [732, 272] width 76 height 23
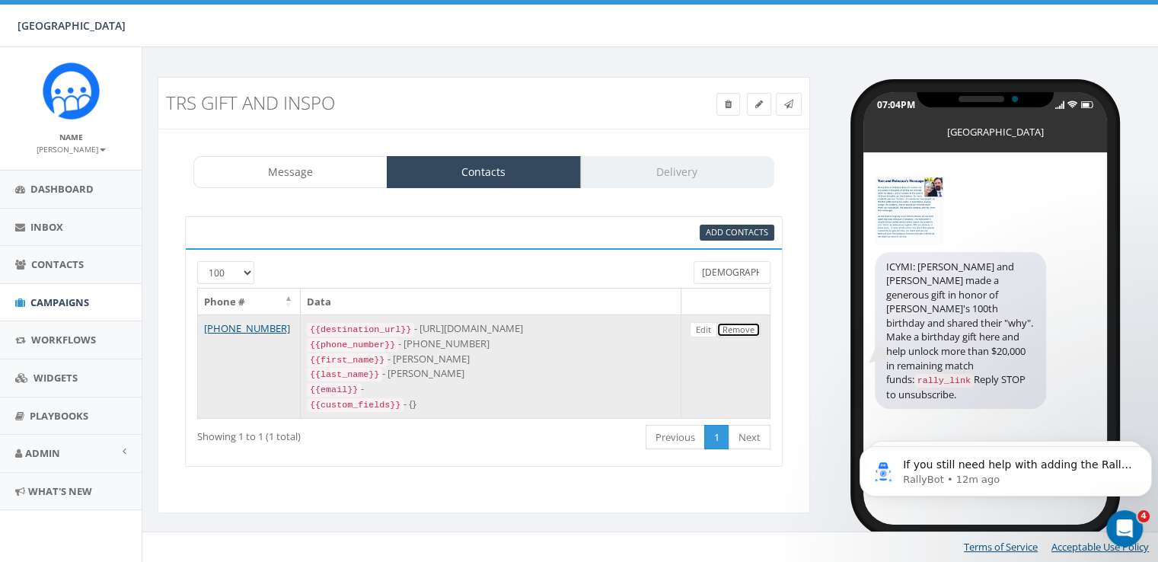
click at [753, 323] on link "Remove" at bounding box center [739, 330] width 44 height 16
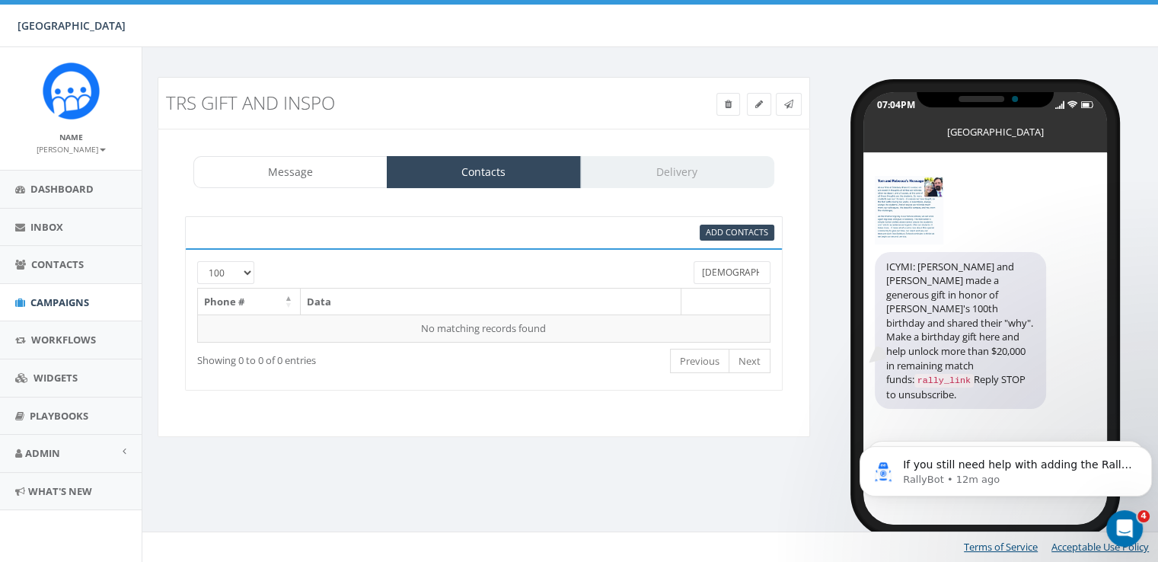
click at [708, 270] on input "ashman" at bounding box center [732, 272] width 76 height 23
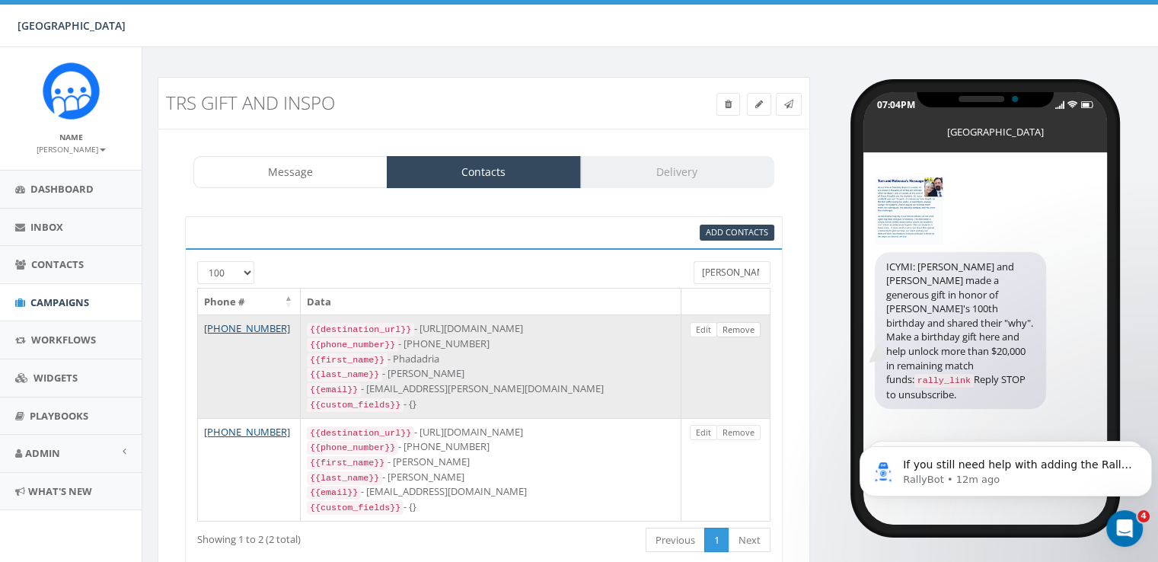
type input "randall"
click at [733, 330] on link "Remove" at bounding box center [739, 330] width 44 height 16
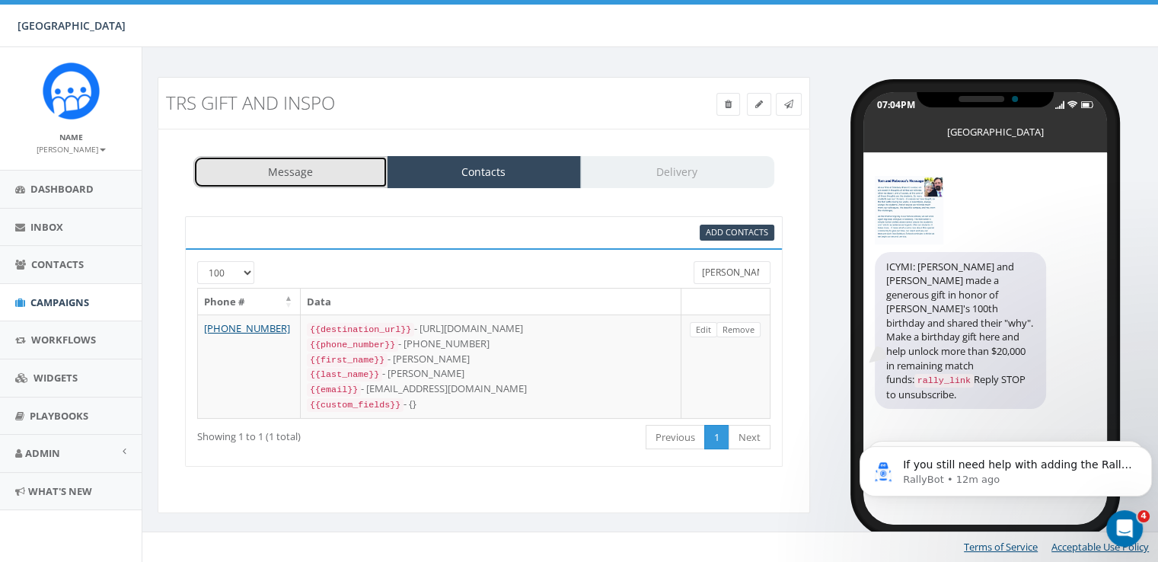
click at [305, 164] on link "Message" at bounding box center [290, 172] width 194 height 32
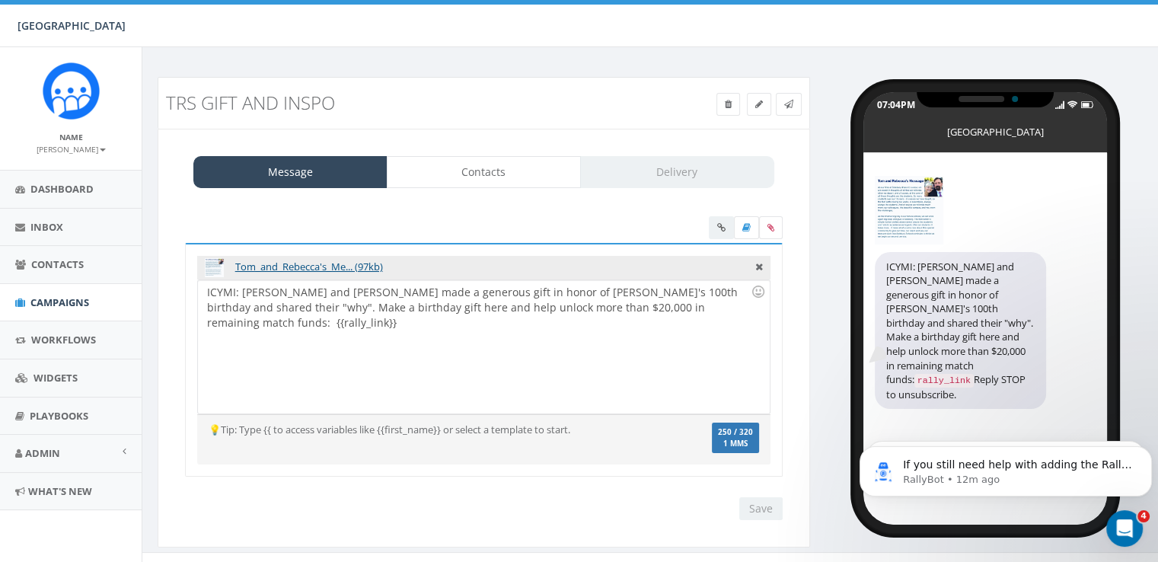
click at [282, 328] on div "ICYMI: Tom and Rebecca Wilschutz made a generous gift in honor of Solebury's 10…" at bounding box center [483, 346] width 571 height 133
click at [285, 324] on div "ICYMI: Tom and Rebecca Wilschutz made a generous gift in honor of Solebury's 10…" at bounding box center [483, 346] width 571 height 133
click at [721, 228] on div at bounding box center [746, 229] width 74 height 27
click at [719, 234] on div at bounding box center [746, 229] width 74 height 27
click at [500, 363] on div "ICYMI: Tom and Rebecca Wilschutz made a generous gift in honor of Solebury's 10…" at bounding box center [483, 346] width 571 height 133
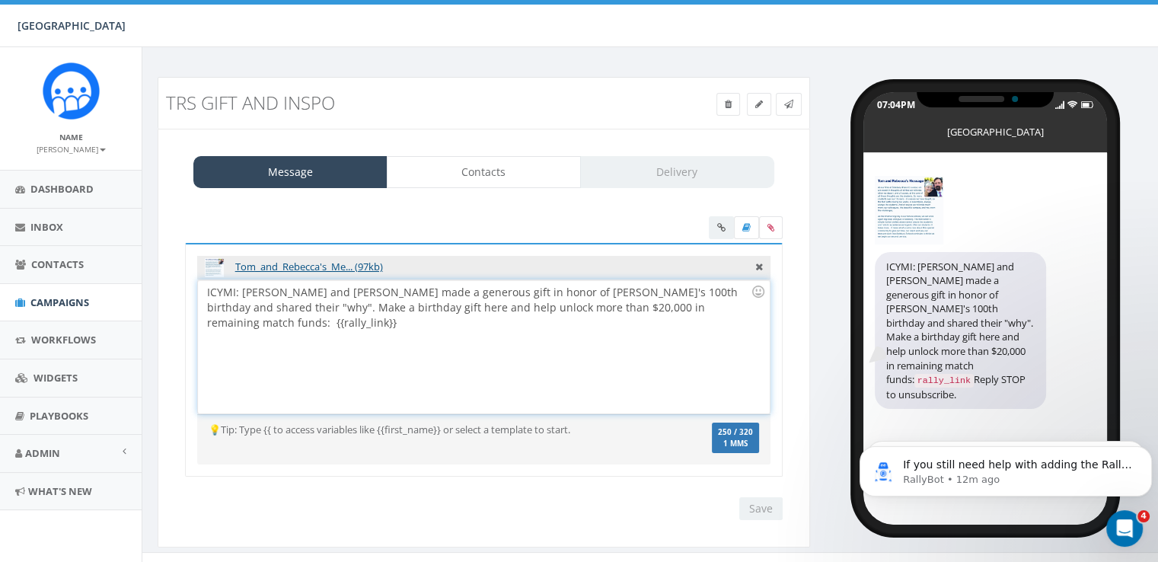
click at [292, 327] on div "ICYMI: Tom and Rebecca Wilschutz made a generous gift in honor of Solebury's 10…" at bounding box center [483, 346] width 571 height 133
click at [320, 322] on div "ICYMI: Tom and Rebecca Wilschutz made a generous gift in honor of Solebury's 10…" at bounding box center [483, 346] width 571 height 133
click at [669, 179] on div "Message Contacts Delivery" at bounding box center [483, 172] width 581 height 32
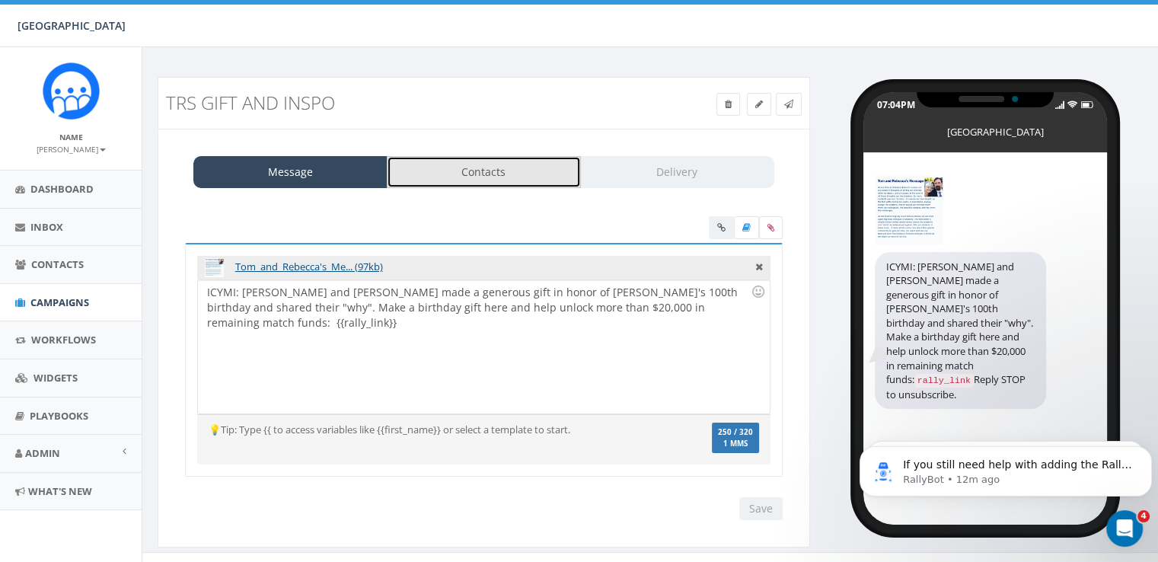
click at [513, 178] on link "Contacts" at bounding box center [484, 172] width 194 height 32
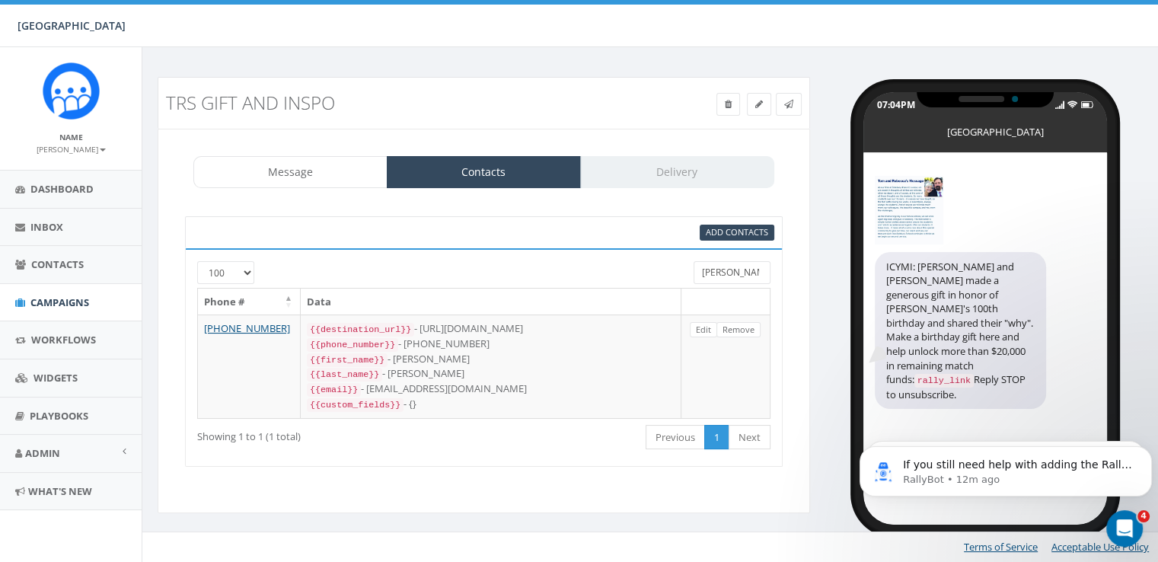
click at [609, 174] on div "Message Contacts Delivery" at bounding box center [483, 172] width 581 height 32
click at [301, 177] on link "Message" at bounding box center [290, 172] width 194 height 32
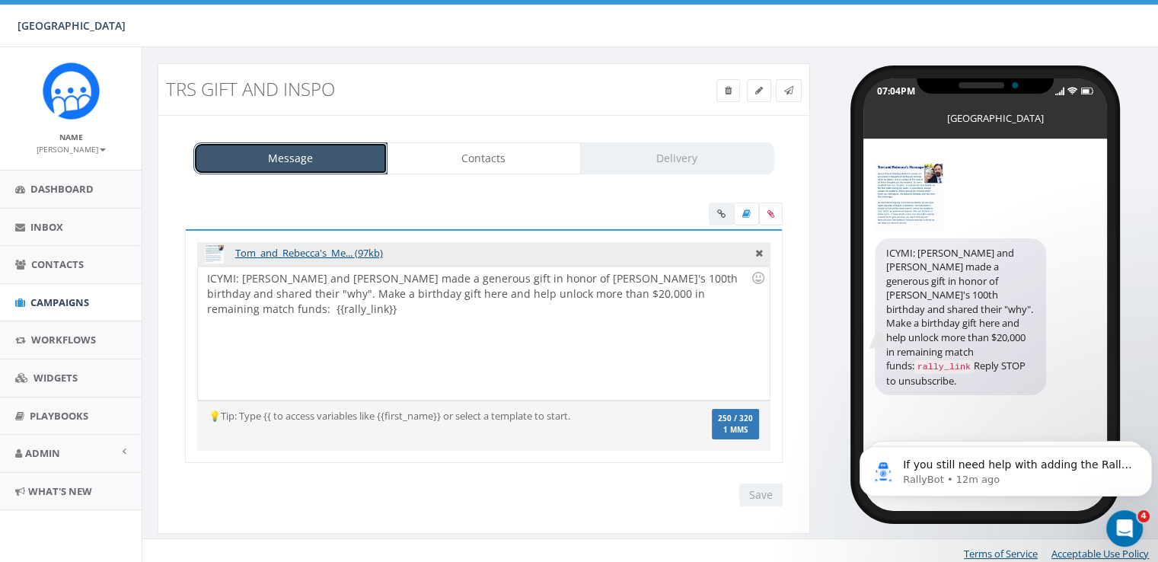
scroll to position [18, 0]
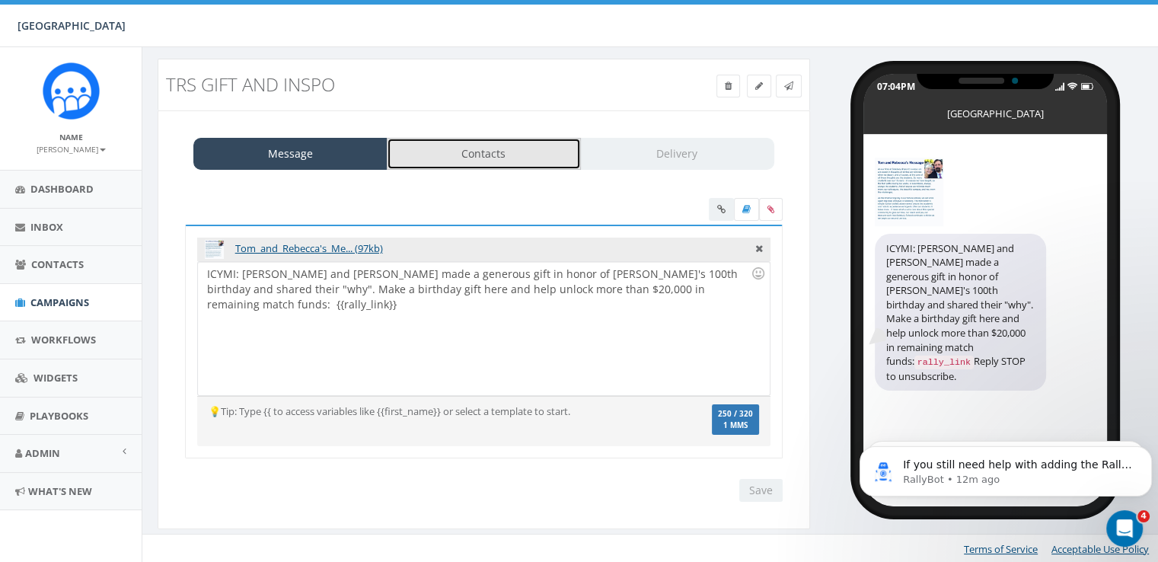
click at [463, 161] on link "Contacts" at bounding box center [484, 154] width 194 height 32
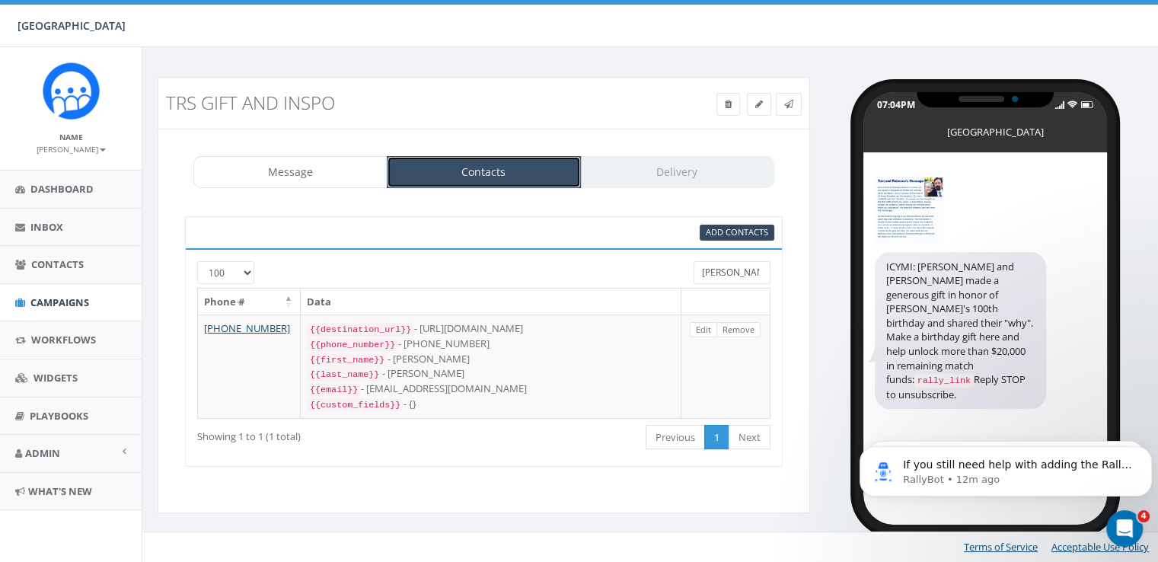
scroll to position [0, 0]
click at [603, 174] on div "Message Contacts Delivery" at bounding box center [483, 172] width 581 height 32
click at [704, 274] on input "randall" at bounding box center [732, 272] width 76 height 23
click at [704, 278] on input "randall" at bounding box center [732, 272] width 76 height 23
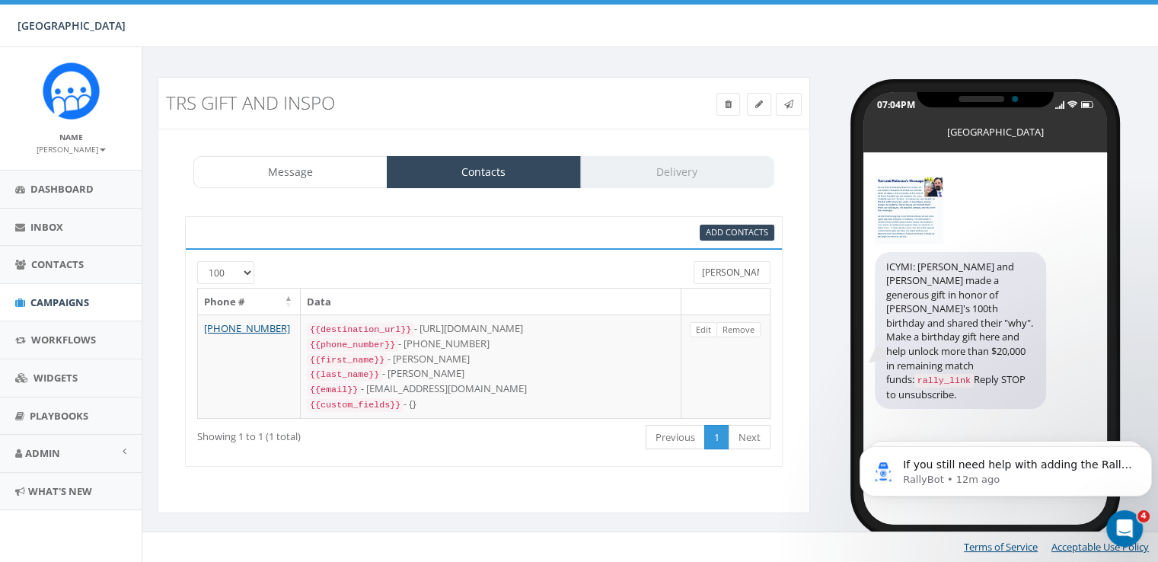
click at [704, 278] on input "randall" at bounding box center [732, 272] width 76 height 23
click at [818, 400] on div "TRS Gift and INSPO Test Message Status: Message Contacts Delivery Tom_and_Rebec…" at bounding box center [484, 304] width 676 height 455
click at [250, 273] on select "25 50 100" at bounding box center [225, 272] width 57 height 23
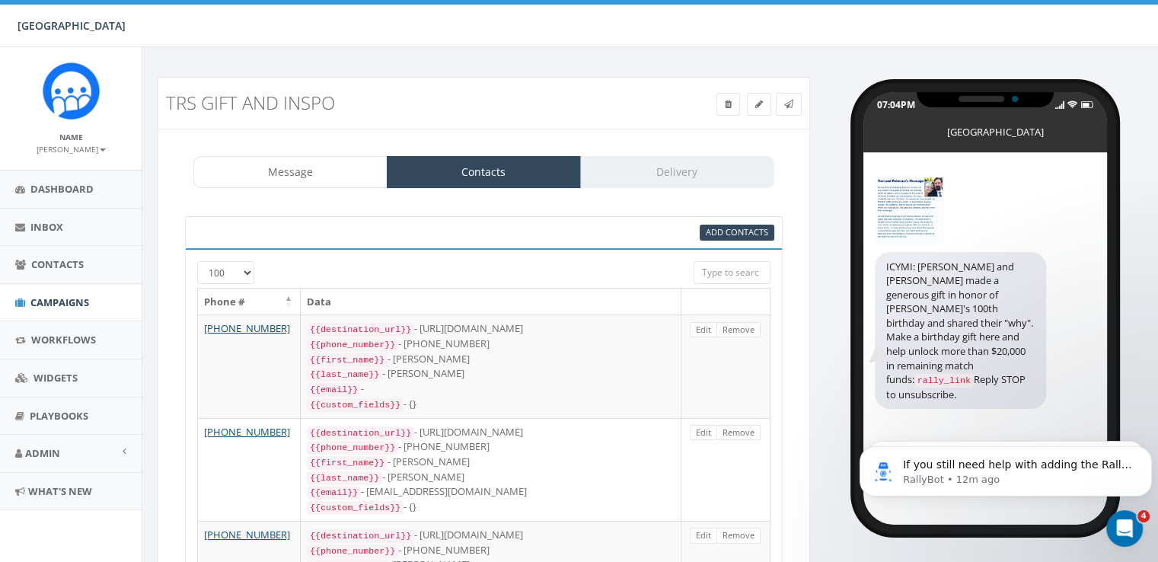
click at [197, 261] on select "25 50 100" at bounding box center [225, 272] width 57 height 23
click at [683, 181] on div "Message Contacts Delivery" at bounding box center [483, 172] width 581 height 32
click at [307, 163] on link "Message" at bounding box center [290, 172] width 194 height 32
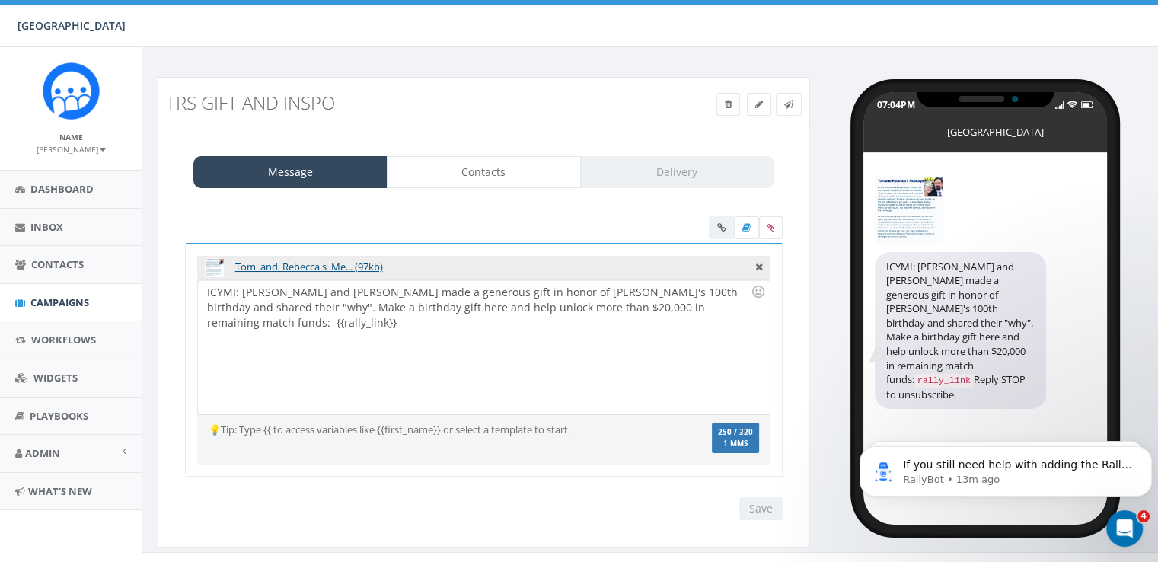
click at [765, 509] on div "Save Next" at bounding box center [757, 508] width 51 height 23
click at [388, 314] on div "ICYMI: Tom and Rebecca Wilschutz made a generous gift in honor of Solebury's 10…" at bounding box center [483, 346] width 571 height 133
click at [302, 326] on div "ICYMI: Tom and Rebecca Wilschutz made a generous gift in honor of Solebury's 10…" at bounding box center [483, 346] width 571 height 133
drag, startPoint x: 305, startPoint y: 324, endPoint x: 244, endPoint y: 330, distance: 61.2
click at [242, 328] on div "ICYMI: Tom and Rebecca Wilschutz made a generous gift in honor of Solebury's 10…" at bounding box center [483, 346] width 571 height 133
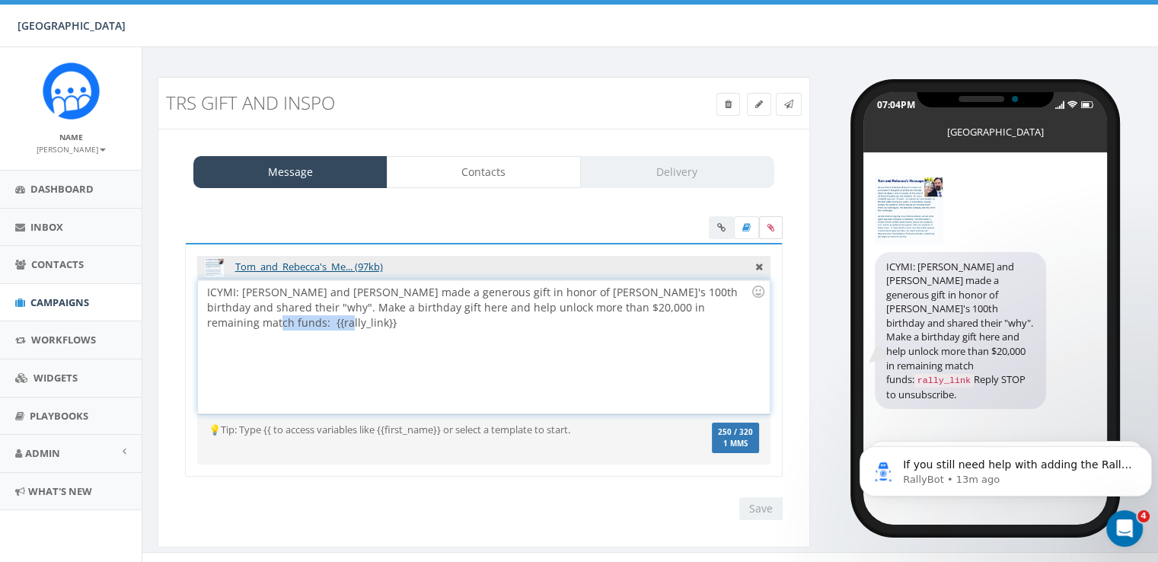
click at [768, 228] on icon at bounding box center [771, 227] width 7 height 9
click at [0, 0] on input "file" at bounding box center [0, 0] width 0 height 0
click at [720, 227] on div at bounding box center [746, 229] width 74 height 27
click at [360, 342] on div "ICYMI: Tom and Rebecca Wilschutz made a generous gift in honor of Solebury's 10…" at bounding box center [483, 346] width 571 height 133
click at [721, 231] on div at bounding box center [746, 229] width 74 height 27
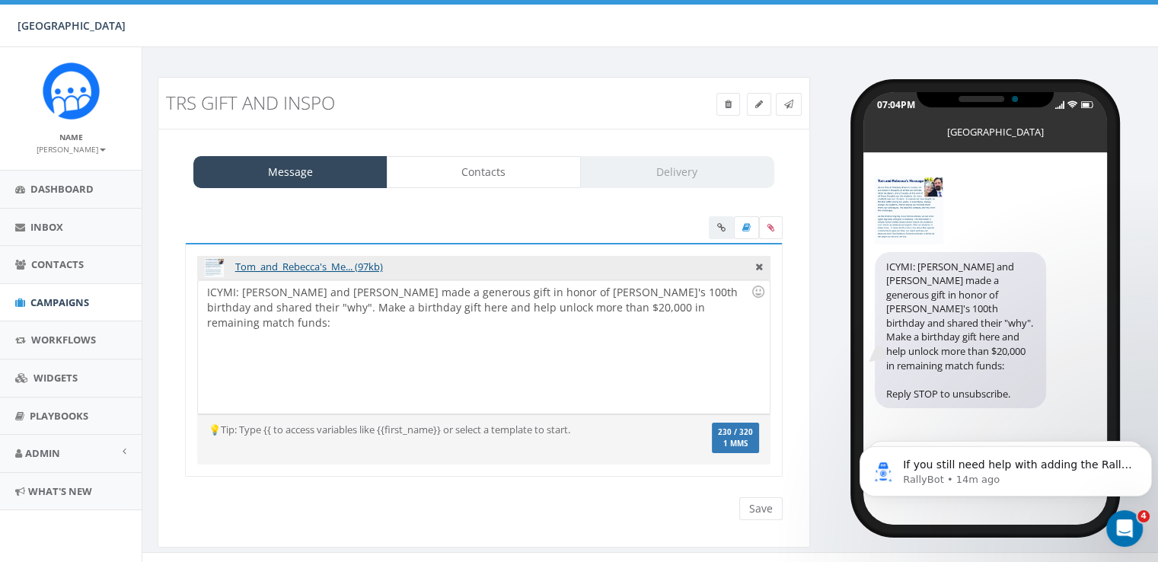
click at [717, 309] on div "ICYMI: Tom and Rebecca Wilschutz made a generous gift in honor of Solebury's 10…" at bounding box center [483, 346] width 571 height 133
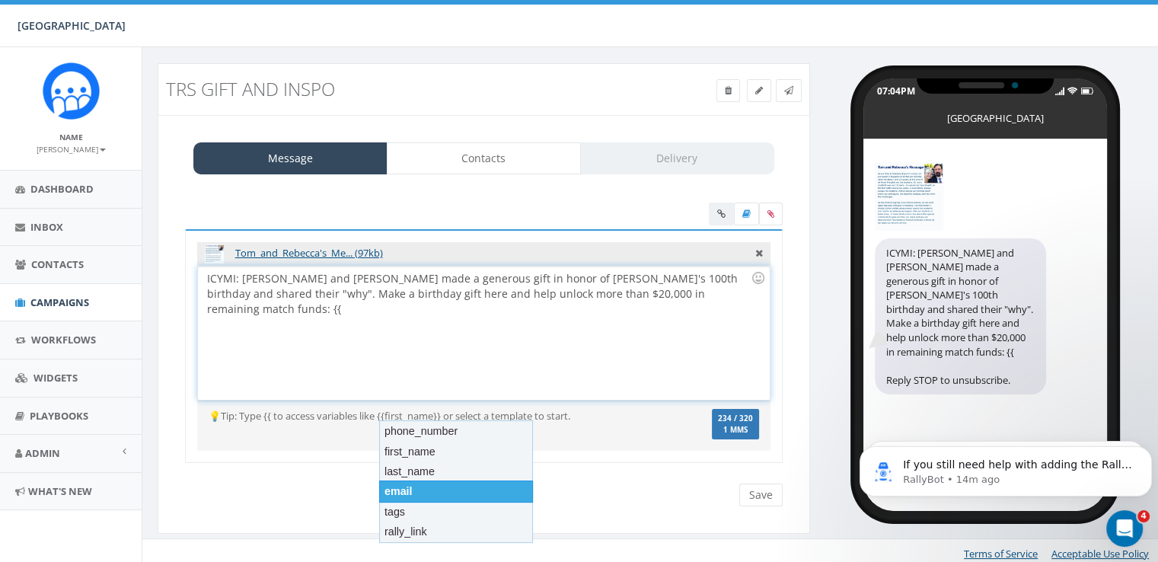
scroll to position [18, 0]
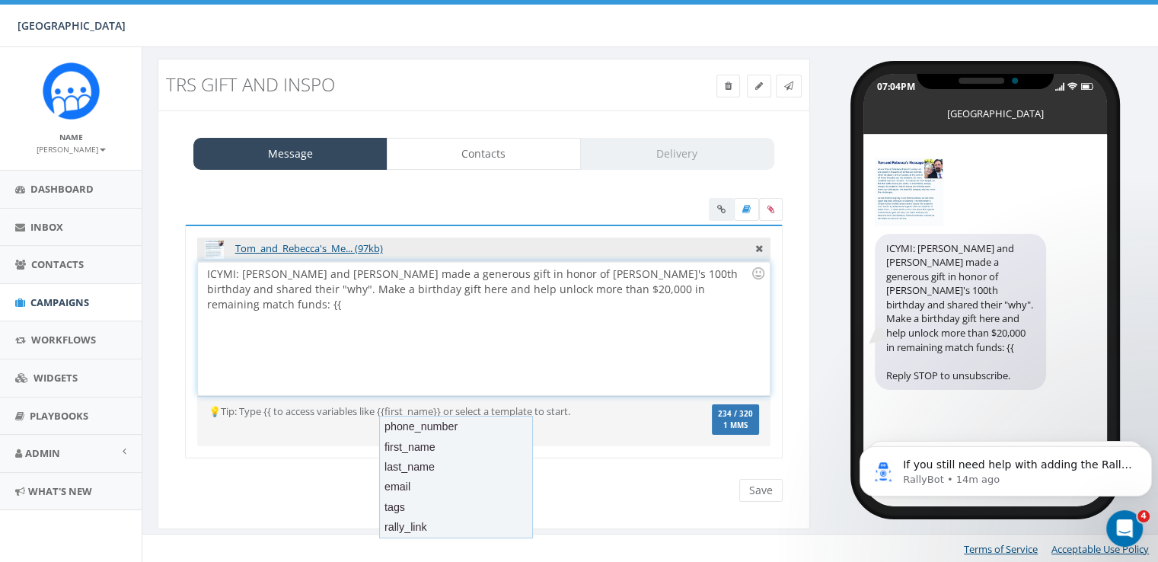
click at [711, 321] on div "ICYMI: Tom and Rebecca Wilschutz made a generous gift in honor of Solebury's 10…" at bounding box center [483, 328] width 571 height 133
click at [727, 213] on div at bounding box center [746, 211] width 74 height 27
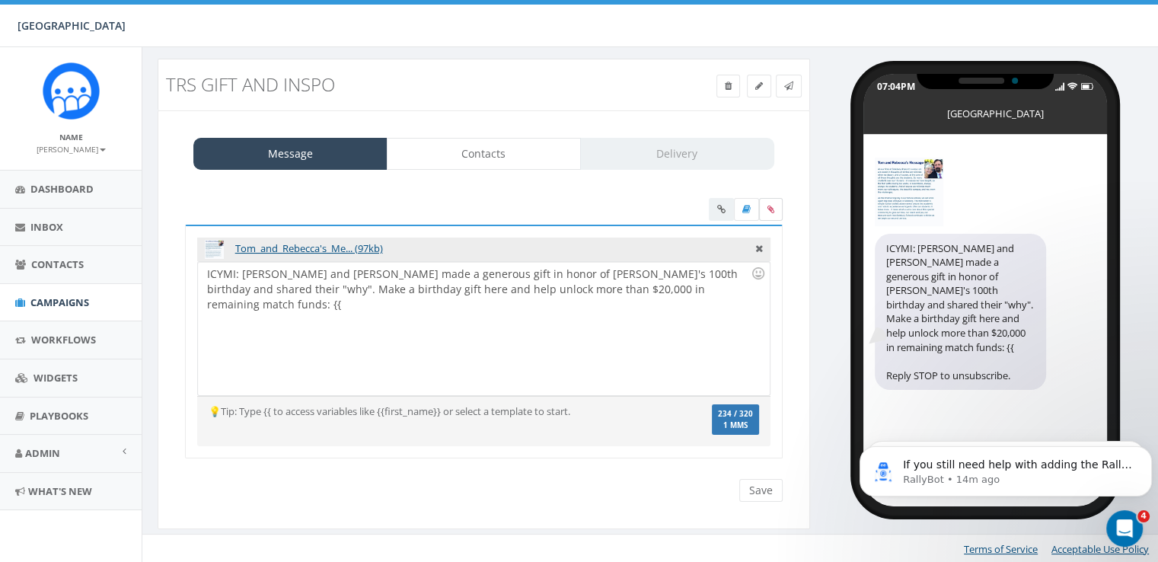
click at [765, 211] on label at bounding box center [771, 209] width 24 height 23
click at [0, 0] on input "file" at bounding box center [0, 0] width 0 height 0
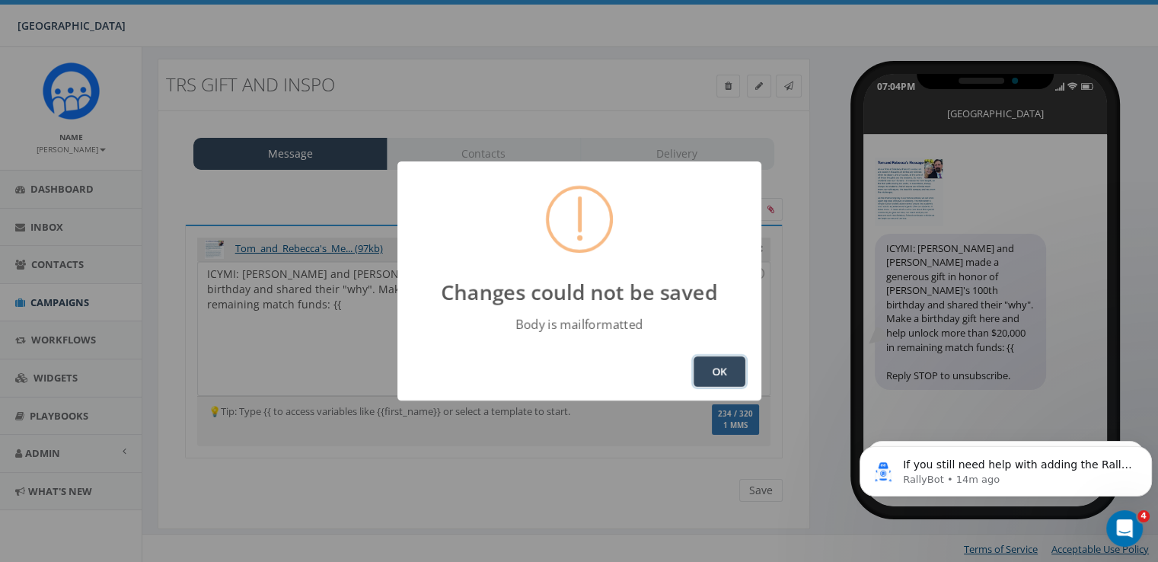
click at [705, 369] on button "OK" at bounding box center [720, 371] width 52 height 30
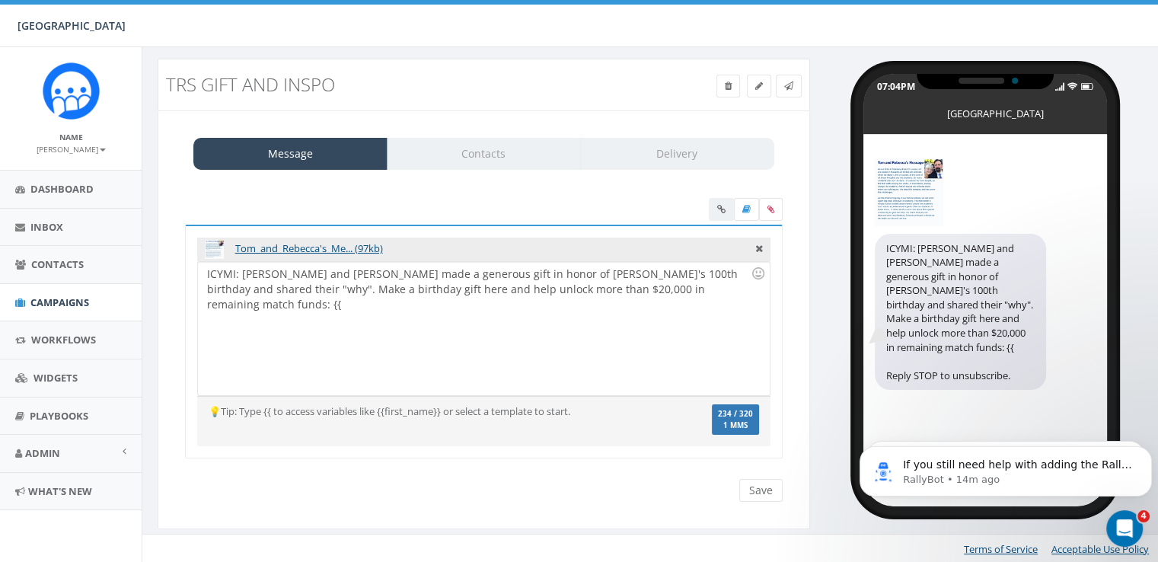
click at [718, 212] on div at bounding box center [746, 211] width 74 height 27
click at [719, 290] on div "ICYMI: Tom and Rebecca Wilschutz made a generous gift in honor of Solebury's 10…" at bounding box center [483, 328] width 571 height 133
click at [721, 292] on div "ICYMI: Tom and Rebecca Wilschutz made a generous gift in honor of Solebury's 10…" at bounding box center [483, 328] width 571 height 133
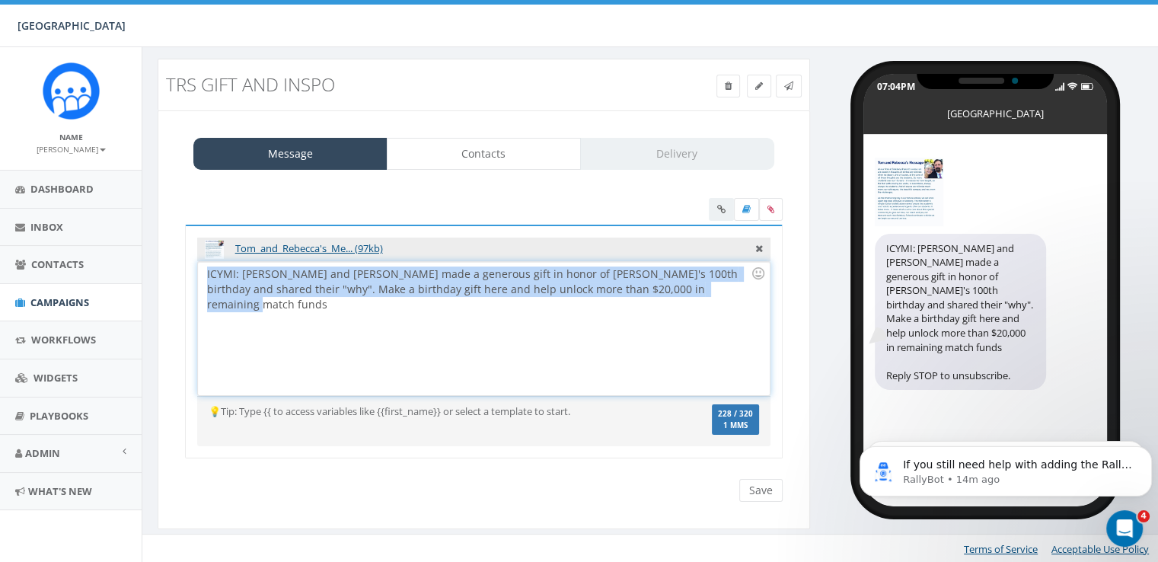
drag, startPoint x: 718, startPoint y: 296, endPoint x: 206, endPoint y: 272, distance: 513.1
click at [206, 272] on div "ICYMI: Tom and Rebecca Wilschutz made a generous gift in honor of Solebury's 10…" at bounding box center [483, 328] width 571 height 133
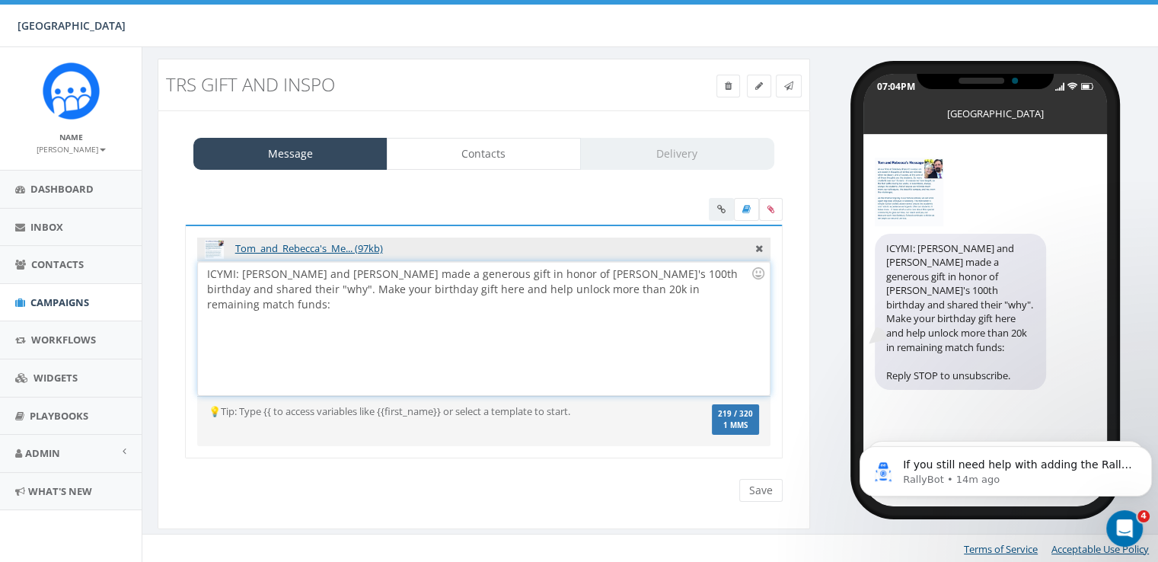
click at [505, 291] on div "ICYMI: Tom and Rebecca made a generous gift in honor of Solebury's 100th birthd…" at bounding box center [483, 328] width 571 height 133
click at [697, 293] on div "ICYMI: Tom and Rebecca made a generous gift in honor of Solebury's 100th birthd…" at bounding box center [483, 328] width 571 height 133
click at [718, 209] on div at bounding box center [746, 211] width 74 height 27
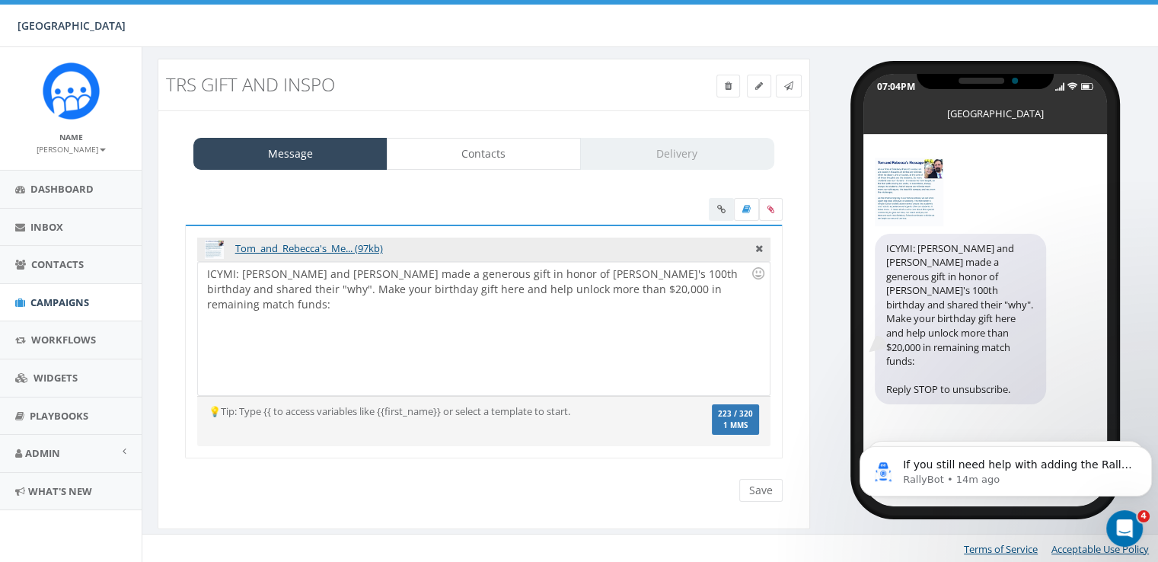
click at [718, 209] on div at bounding box center [746, 211] width 74 height 27
click at [822, 174] on div "07:04PM Solebury School ICYMI: Tom and Rebecca made a generous gift in honor of…" at bounding box center [990, 283] width 337 height 448
click at [766, 500] on div "Tom_and_Rebecca's_Me... (97kb) ICYMI: Tom and Rebecca made a generous gift in h…" at bounding box center [484, 350] width 628 height 335
click at [766, 497] on input "Save" at bounding box center [761, 490] width 43 height 23
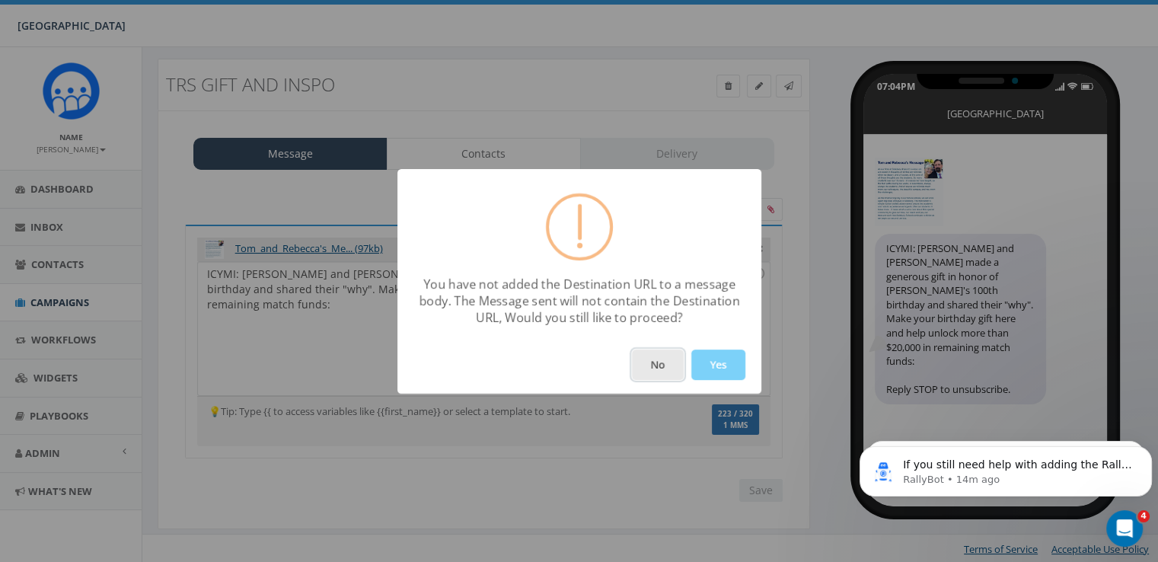
click at [647, 372] on button "No" at bounding box center [658, 365] width 52 height 30
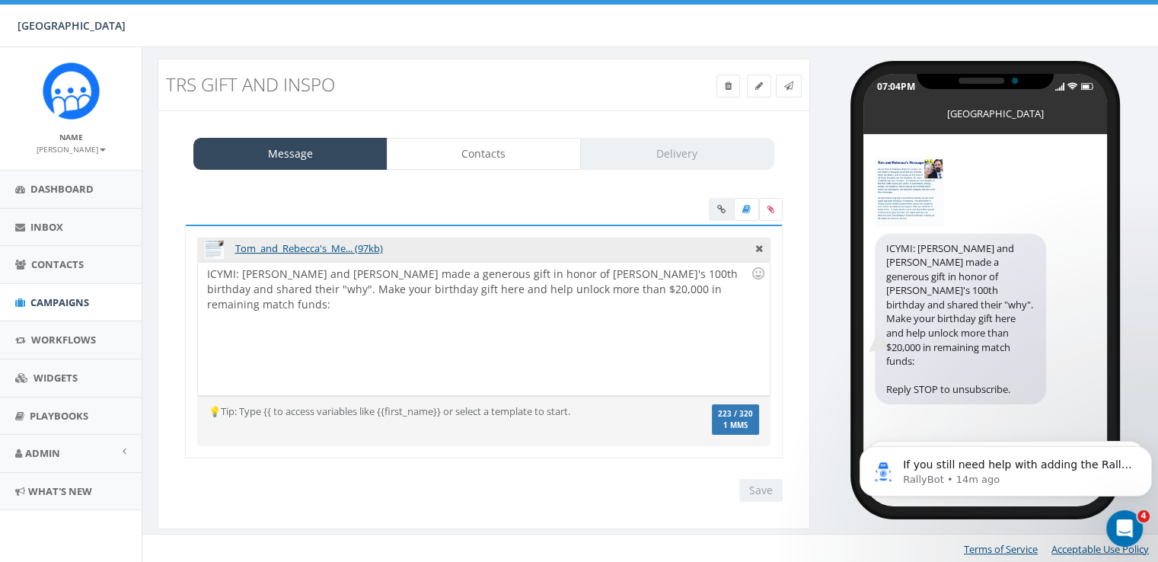
click at [664, 356] on div "ICYMI: Tom and Rebecca made a generous gift in honor of Solebury's 100th birthd…" at bounding box center [483, 328] width 571 height 133
click at [724, 209] on div at bounding box center [746, 211] width 74 height 27
click at [757, 251] on icon at bounding box center [760, 247] width 8 height 14
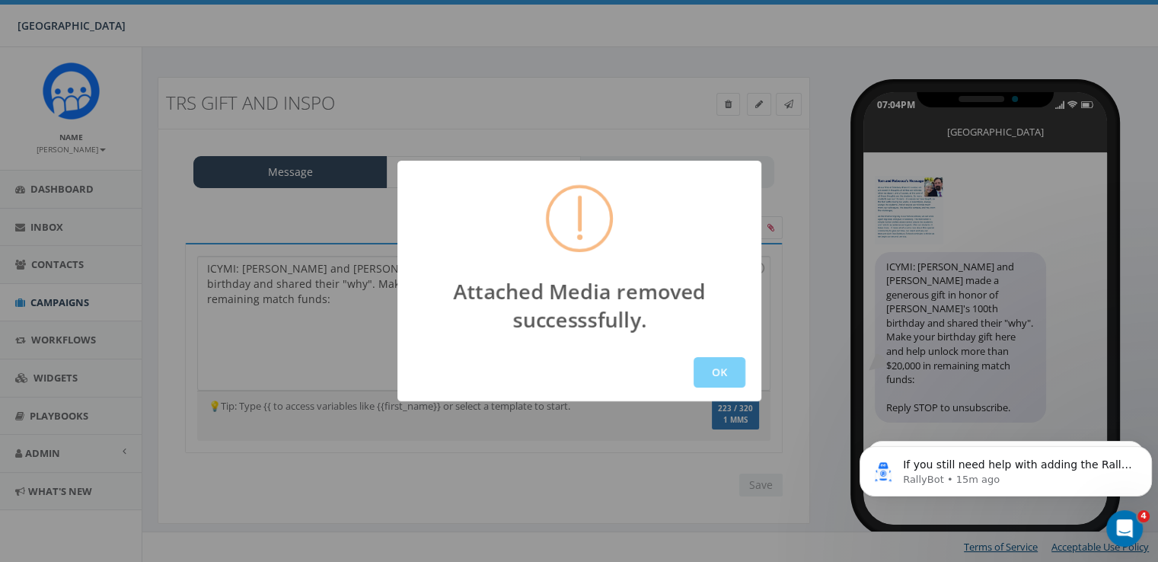
scroll to position [0, 0]
click at [697, 370] on button "OK" at bounding box center [720, 372] width 52 height 30
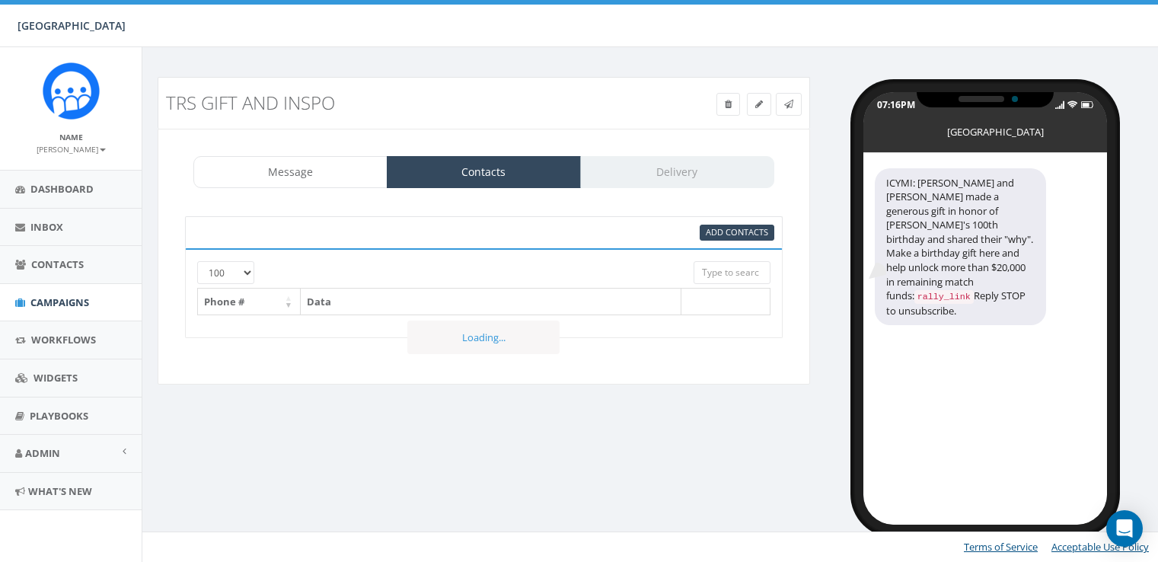
select select "100"
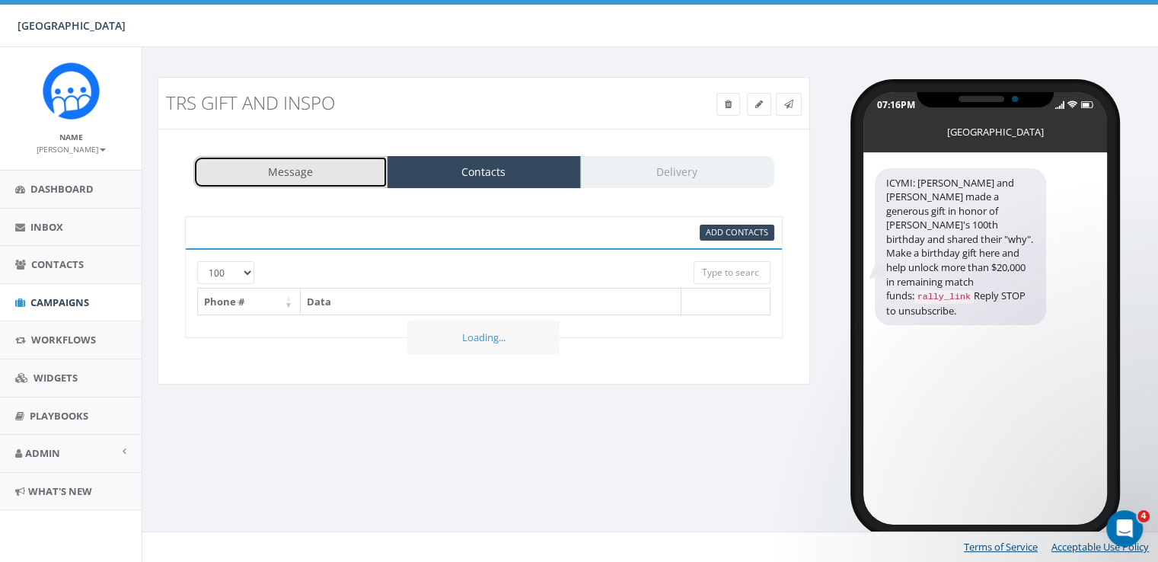
click at [319, 174] on link "Message" at bounding box center [290, 172] width 194 height 32
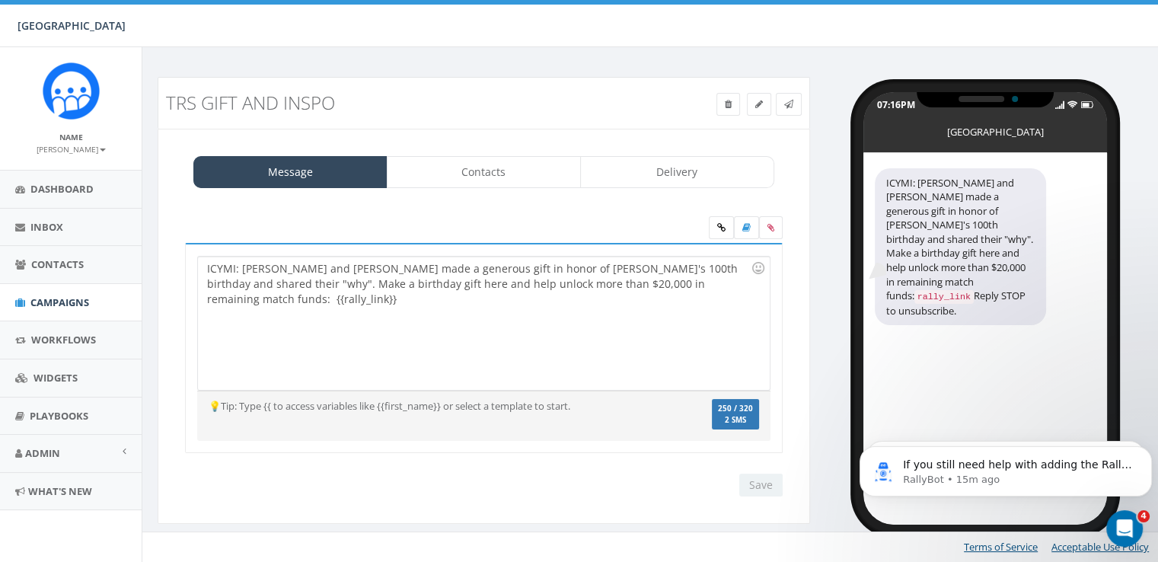
click at [554, 291] on div "ICYMI: [PERSON_NAME] and [PERSON_NAME] made a generous gift in honor of [PERSON…" at bounding box center [483, 323] width 571 height 133
click at [290, 301] on div "ICYMI: [PERSON_NAME] and [PERSON_NAME] made a generous gift in honor of [PERSON…" at bounding box center [483, 323] width 571 height 133
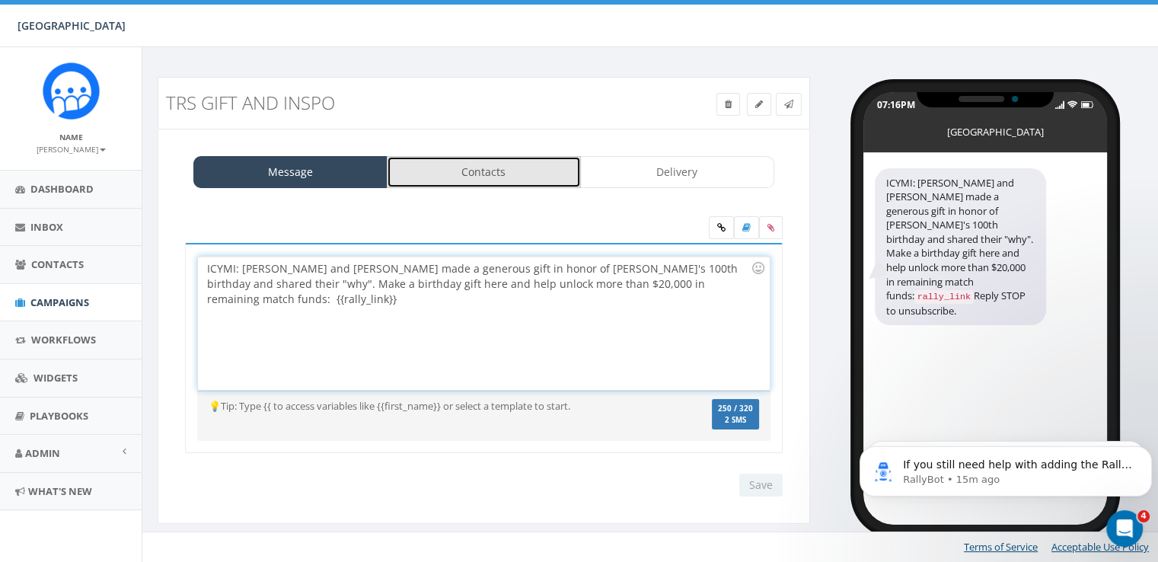
click at [482, 181] on link "Contacts" at bounding box center [484, 172] width 194 height 32
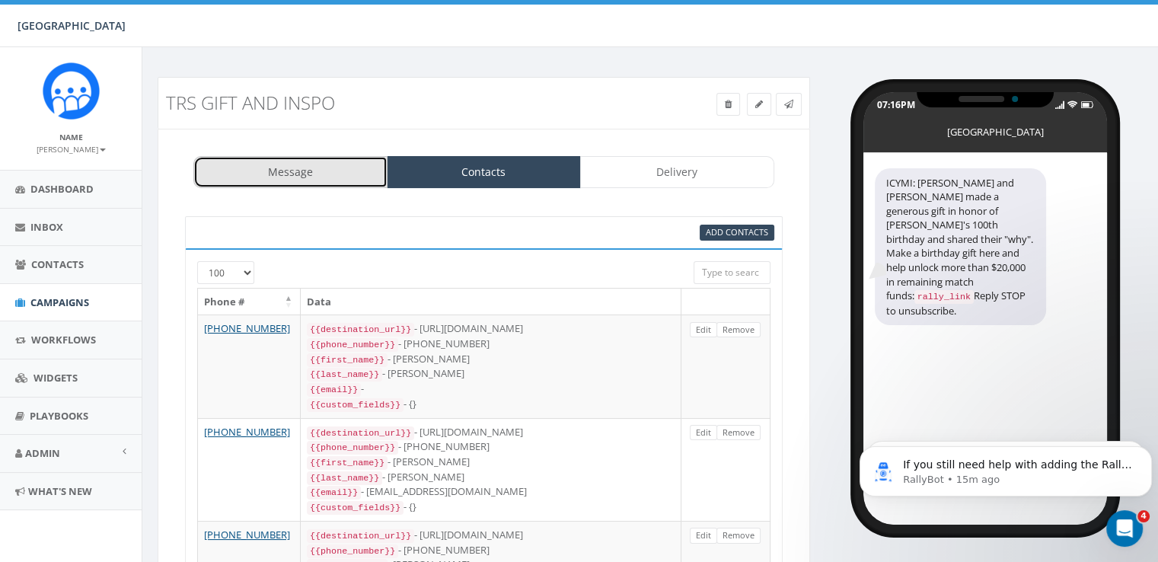
click at [334, 178] on link "Message" at bounding box center [290, 172] width 194 height 32
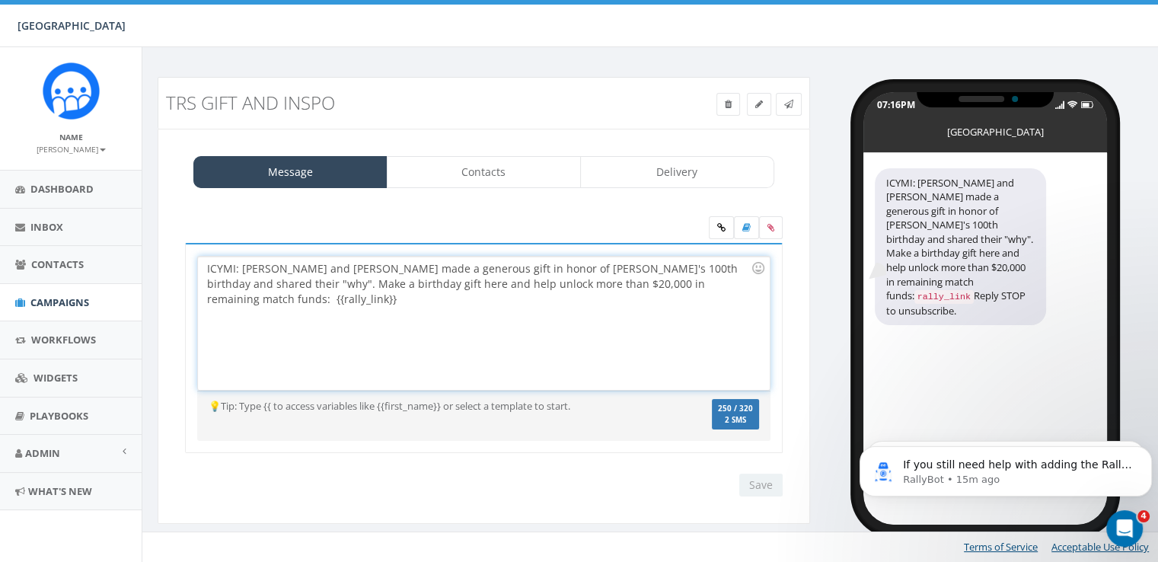
click at [347, 299] on div "ICYMI: [PERSON_NAME] and [PERSON_NAME] made a generous gift in honor of [PERSON…" at bounding box center [483, 323] width 571 height 133
click at [714, 224] on link at bounding box center [721, 227] width 25 height 23
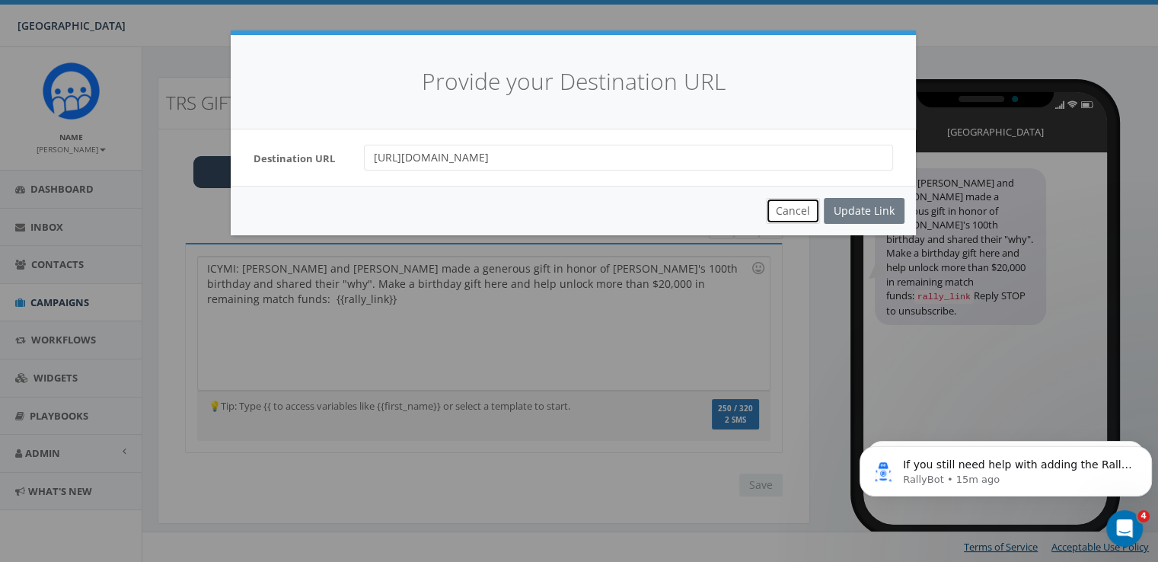
click at [781, 212] on button "Cancel" at bounding box center [793, 211] width 54 height 26
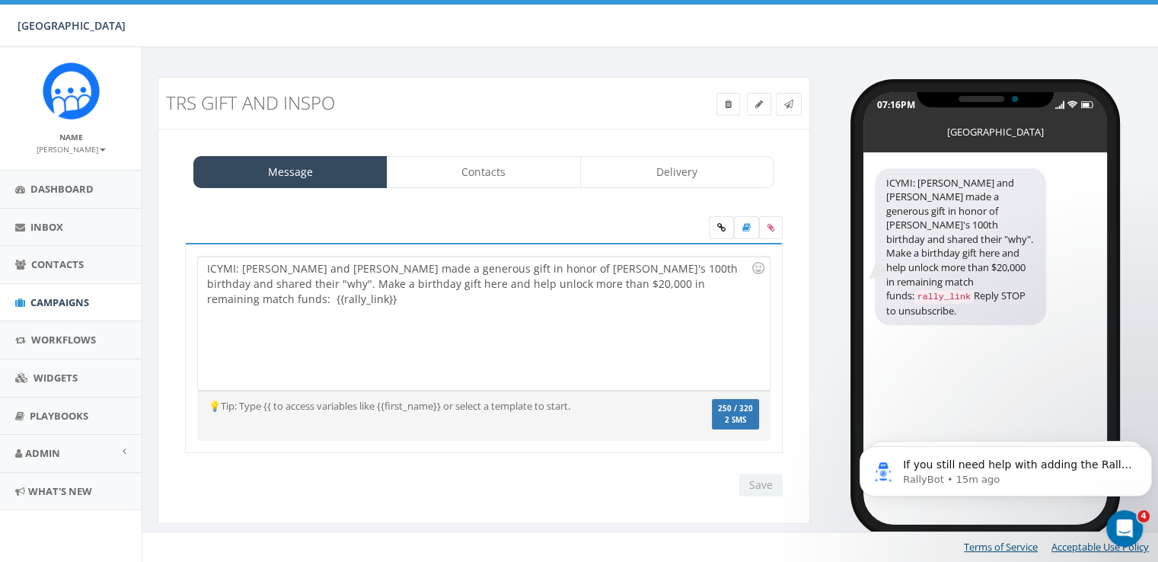
click at [391, 283] on div "ICYMI: [PERSON_NAME] and [PERSON_NAME] made a generous gift in honor of [PERSON…" at bounding box center [483, 323] width 571 height 133
click at [775, 232] on label at bounding box center [771, 227] width 24 height 23
click at [0, 0] on input "file" at bounding box center [0, 0] width 0 height 0
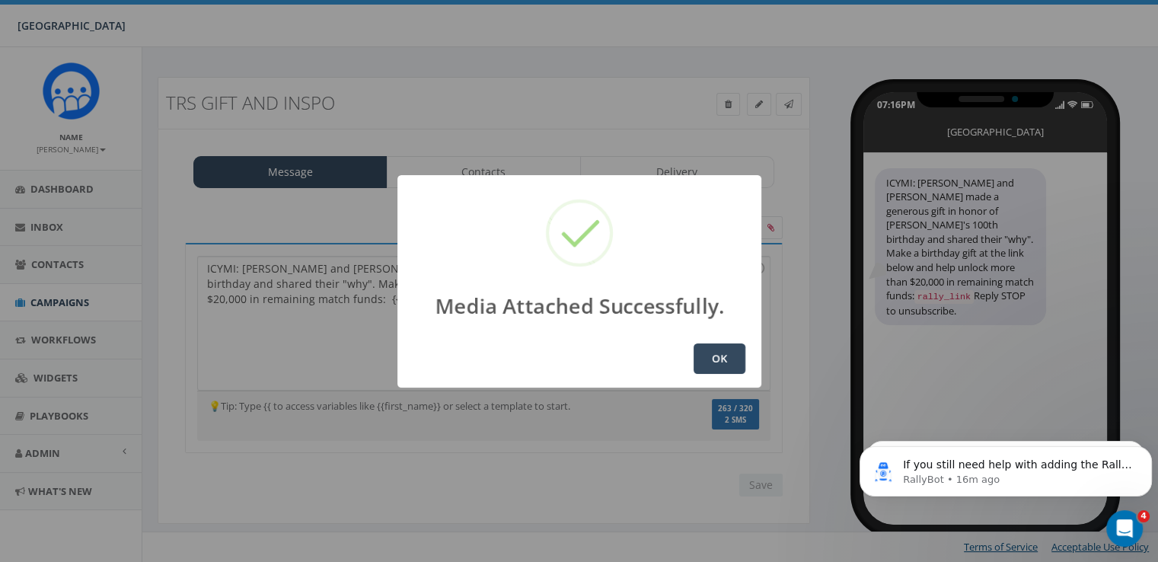
click at [717, 353] on button "OK" at bounding box center [720, 359] width 52 height 30
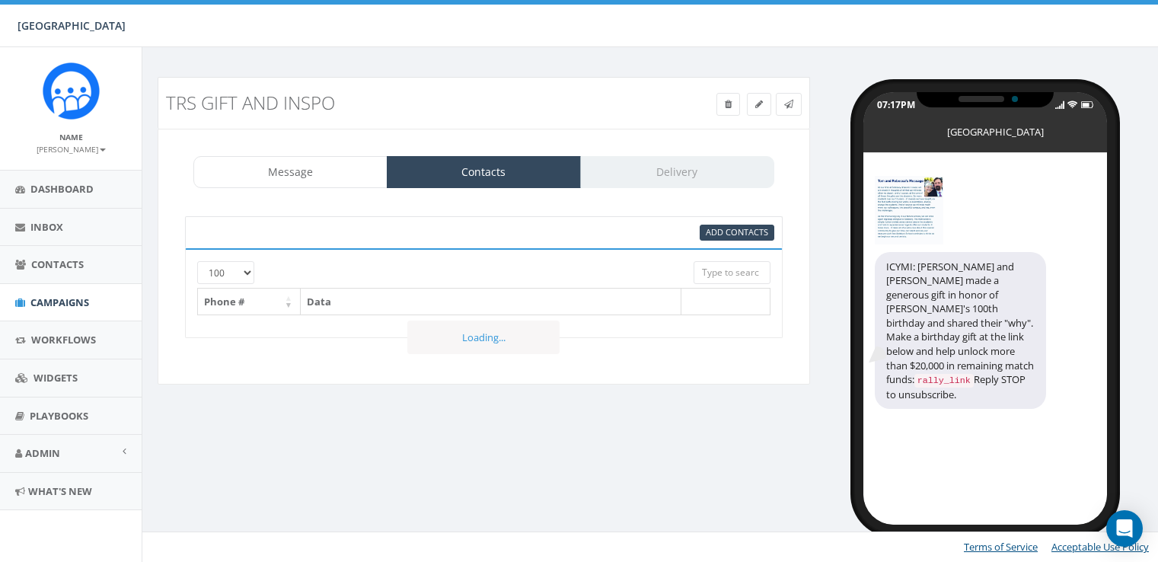
select select "100"
click at [494, 174] on link "Contacts" at bounding box center [484, 172] width 194 height 32
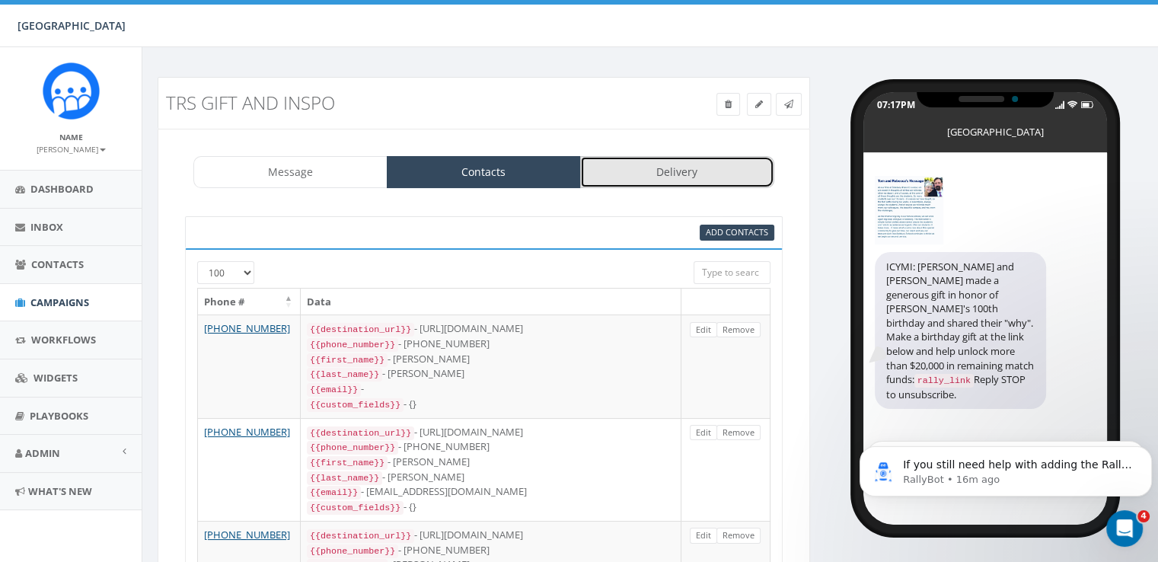
click at [714, 178] on link "Delivery" at bounding box center [677, 172] width 194 height 32
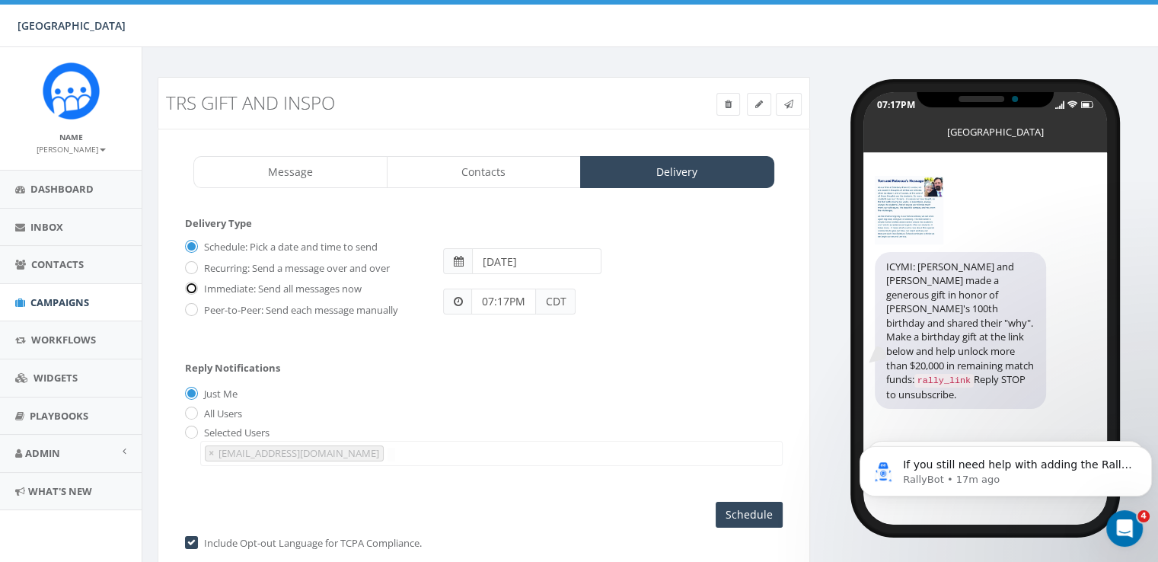
click at [187, 287] on input "Immediate: Send all messages now" at bounding box center [190, 290] width 10 height 10
radio input "true"
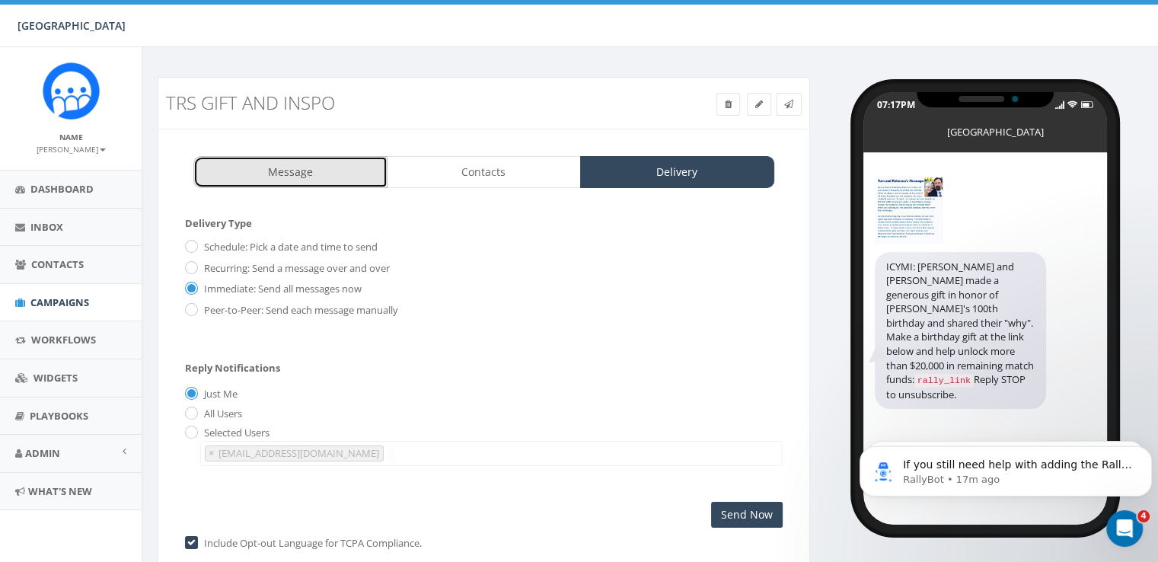
click at [268, 173] on link "Message" at bounding box center [290, 172] width 194 height 32
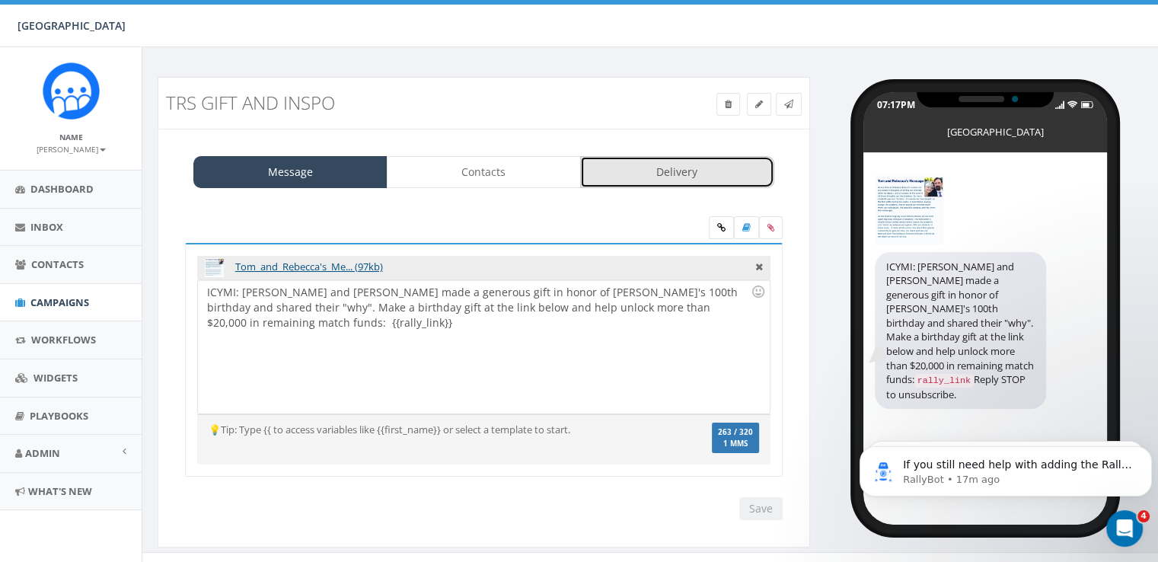
click at [634, 178] on link "Delivery" at bounding box center [677, 172] width 194 height 32
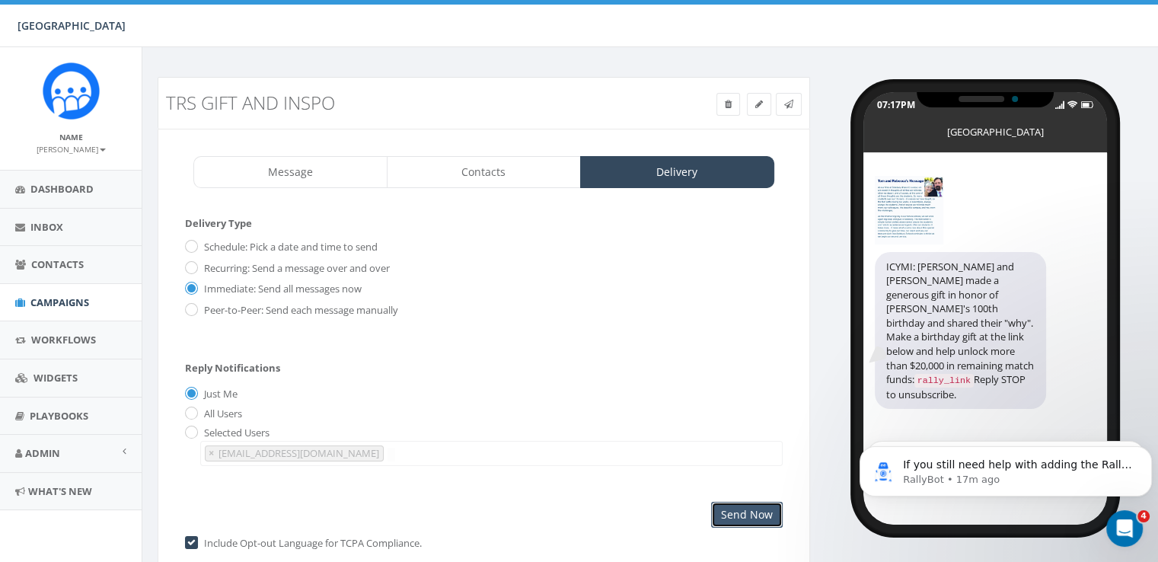
click at [728, 513] on input "Send Now" at bounding box center [747, 515] width 72 height 26
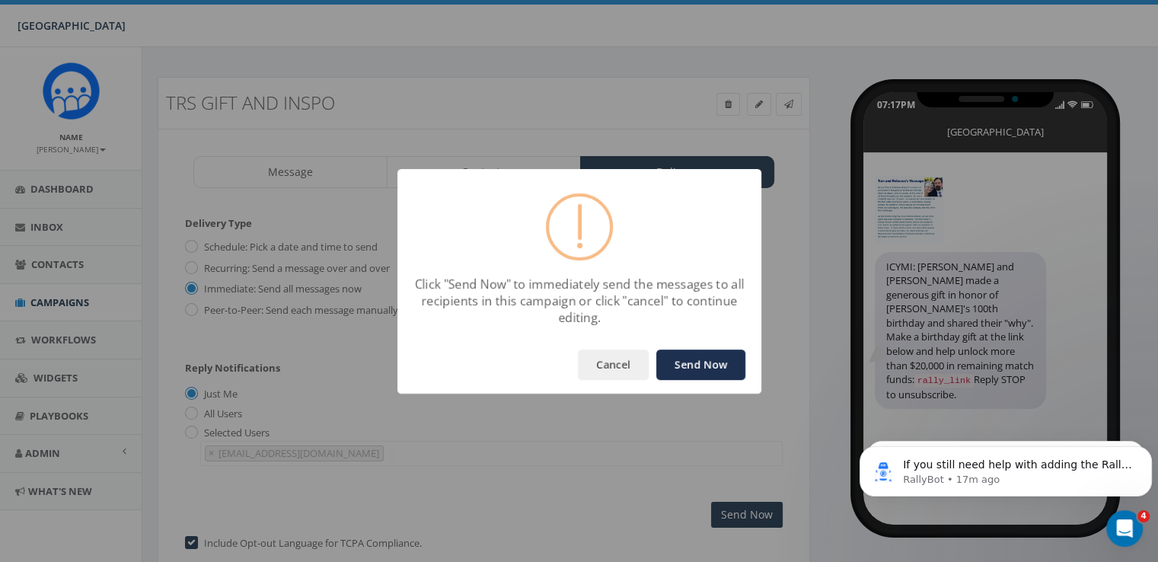
click at [701, 357] on button "Send Now" at bounding box center [701, 365] width 89 height 30
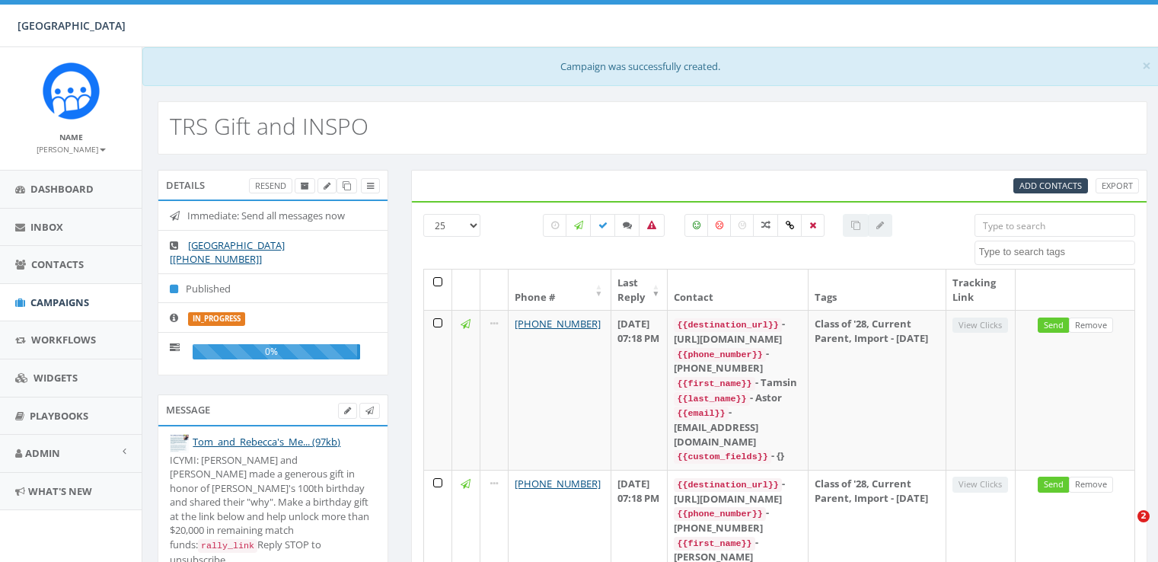
select select
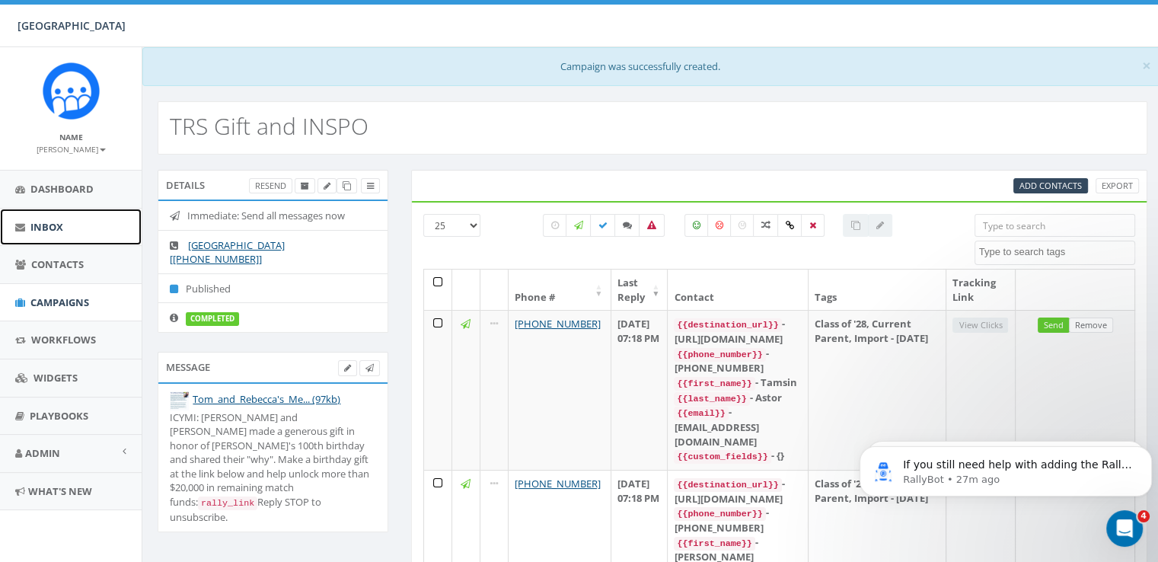
click at [72, 228] on link "Inbox" at bounding box center [71, 227] width 142 height 37
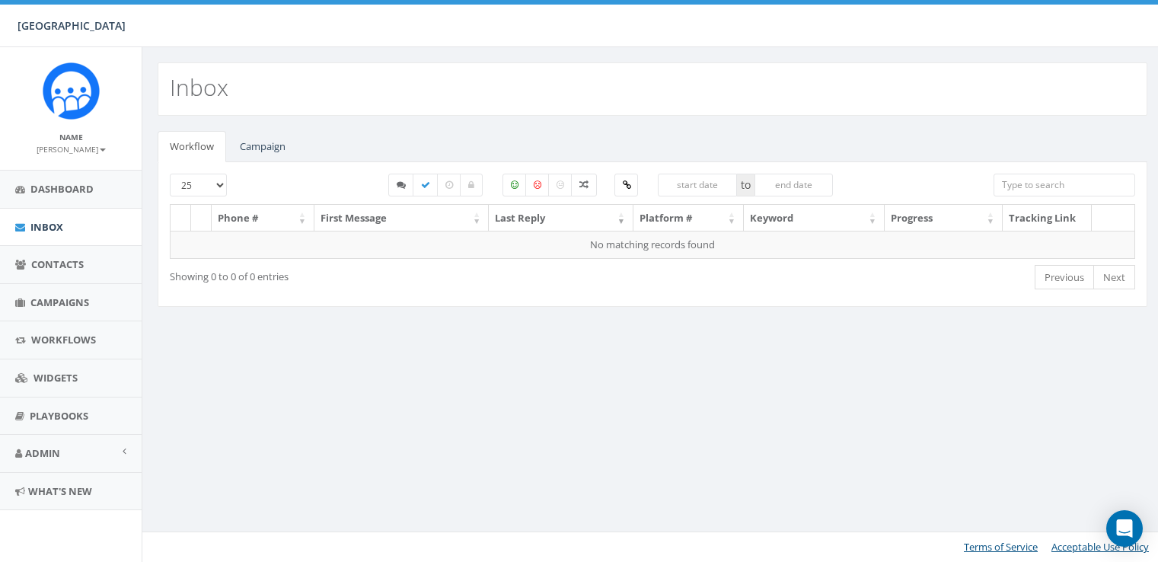
select select
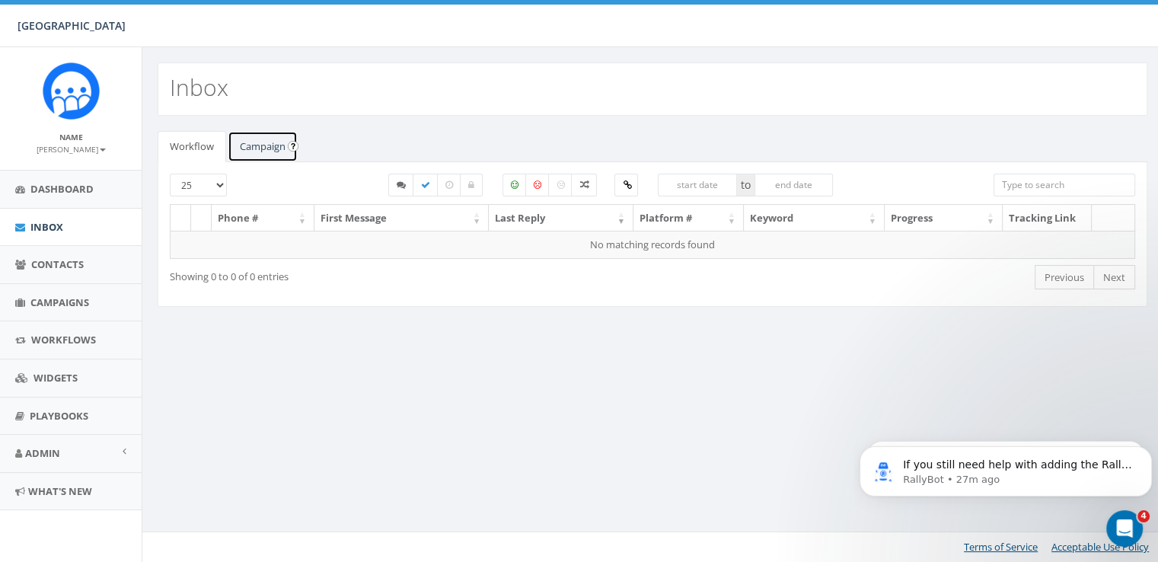
click at [241, 140] on link "Campaign" at bounding box center [263, 146] width 70 height 31
